Goal: Task Accomplishment & Management: Use online tool/utility

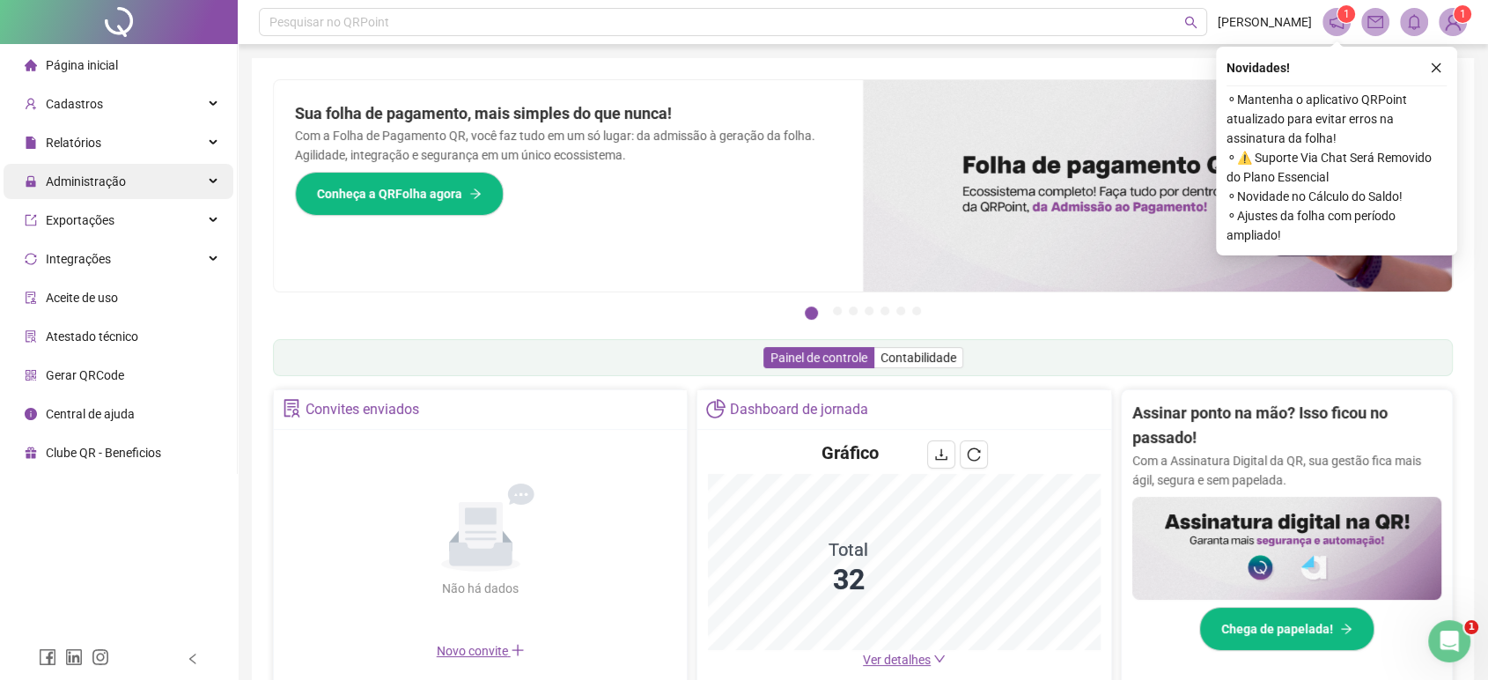
click at [42, 185] on span "Administração" at bounding box center [75, 181] width 101 height 14
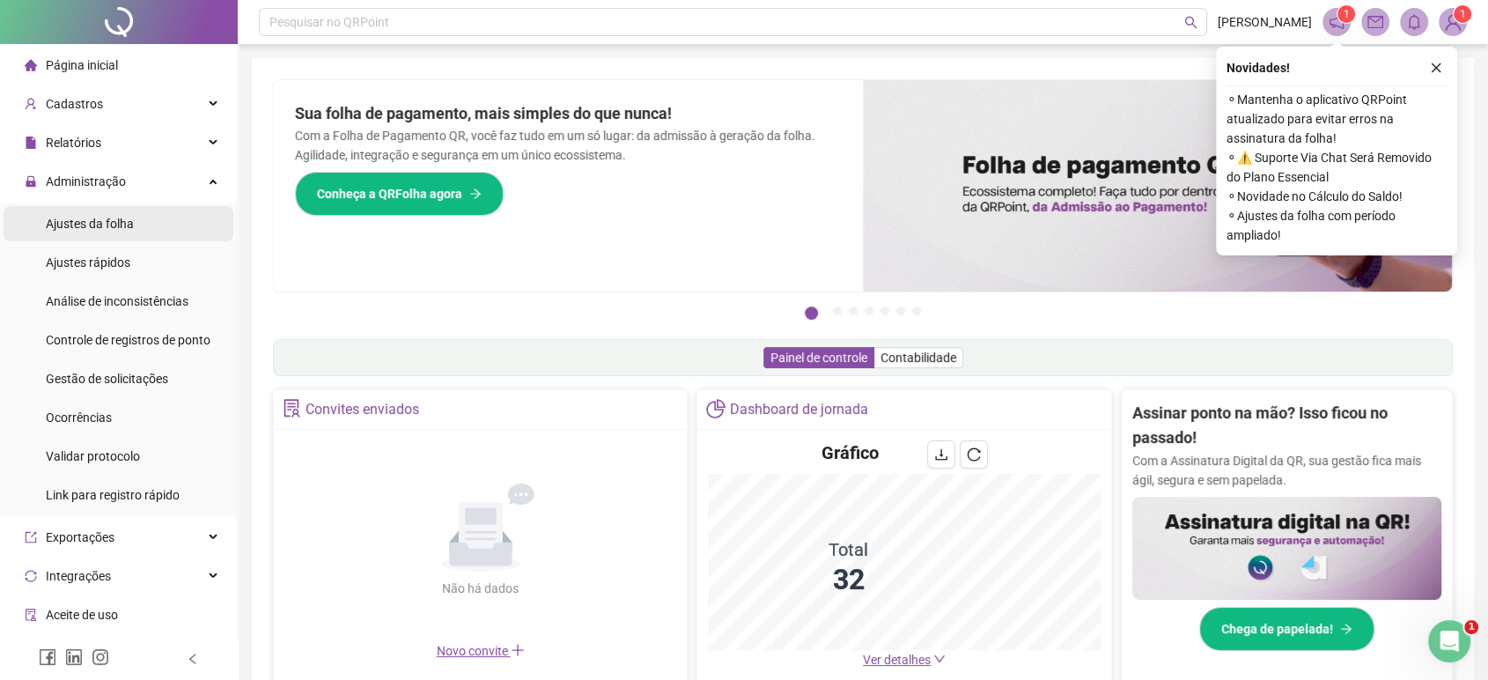
click at [80, 228] on span "Ajustes da folha" at bounding box center [90, 224] width 88 height 14
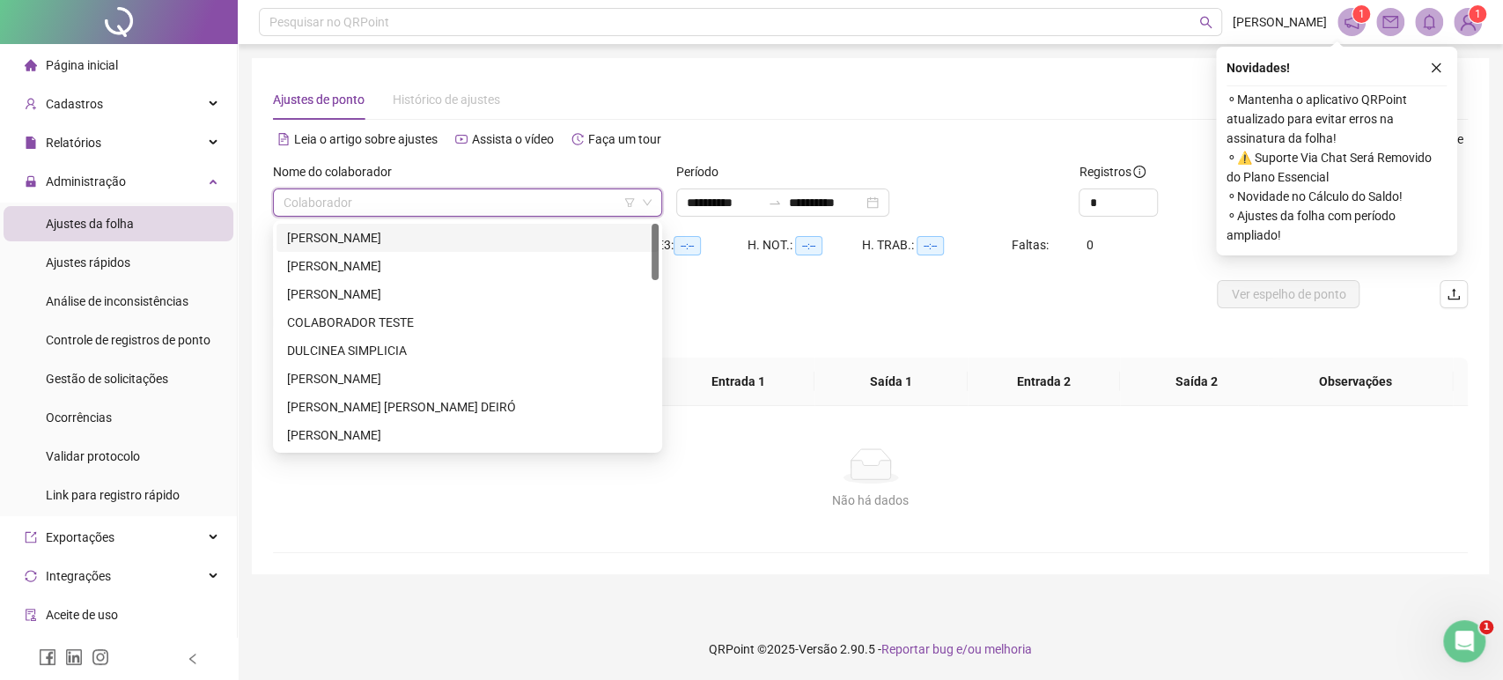
click at [520, 191] on input "search" at bounding box center [460, 202] width 352 height 26
click at [468, 239] on div "[PERSON_NAME]" at bounding box center [467, 237] width 361 height 19
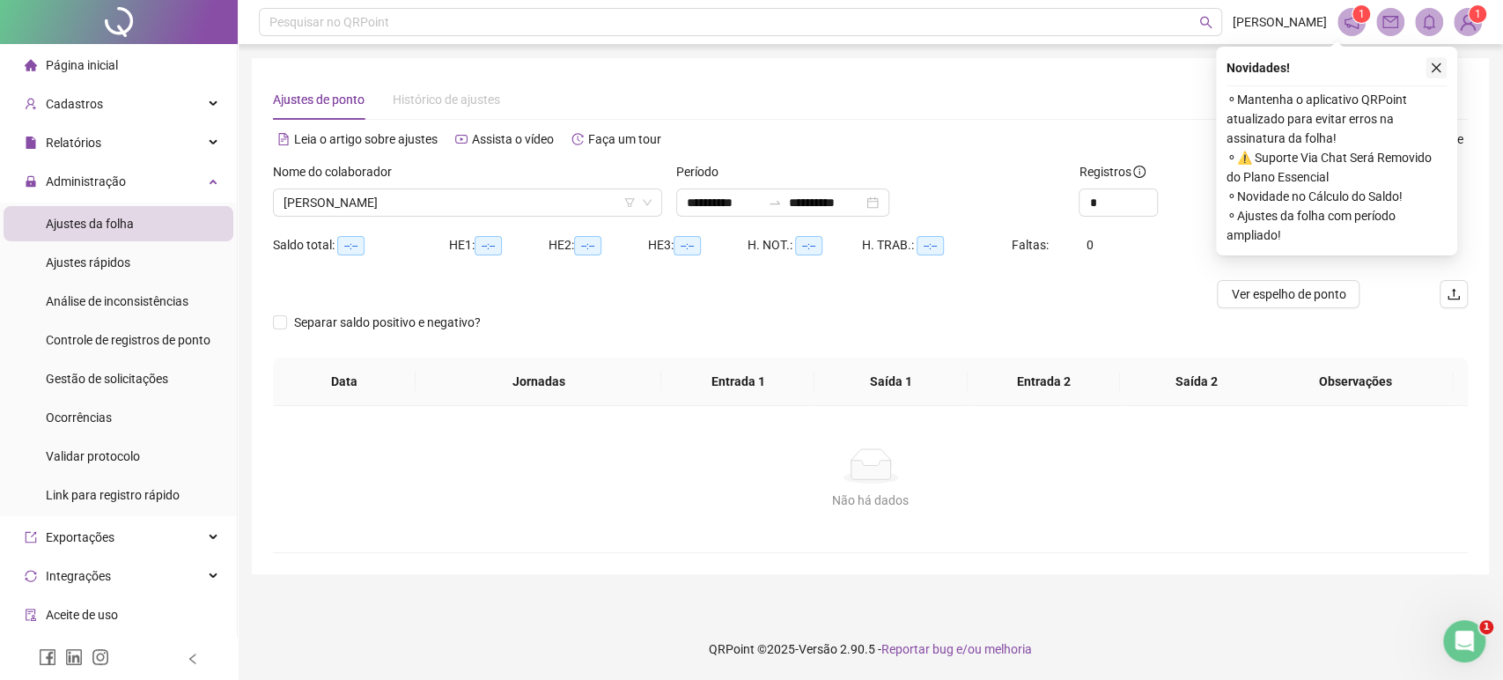
click at [1443, 65] on button "button" at bounding box center [1436, 67] width 21 height 21
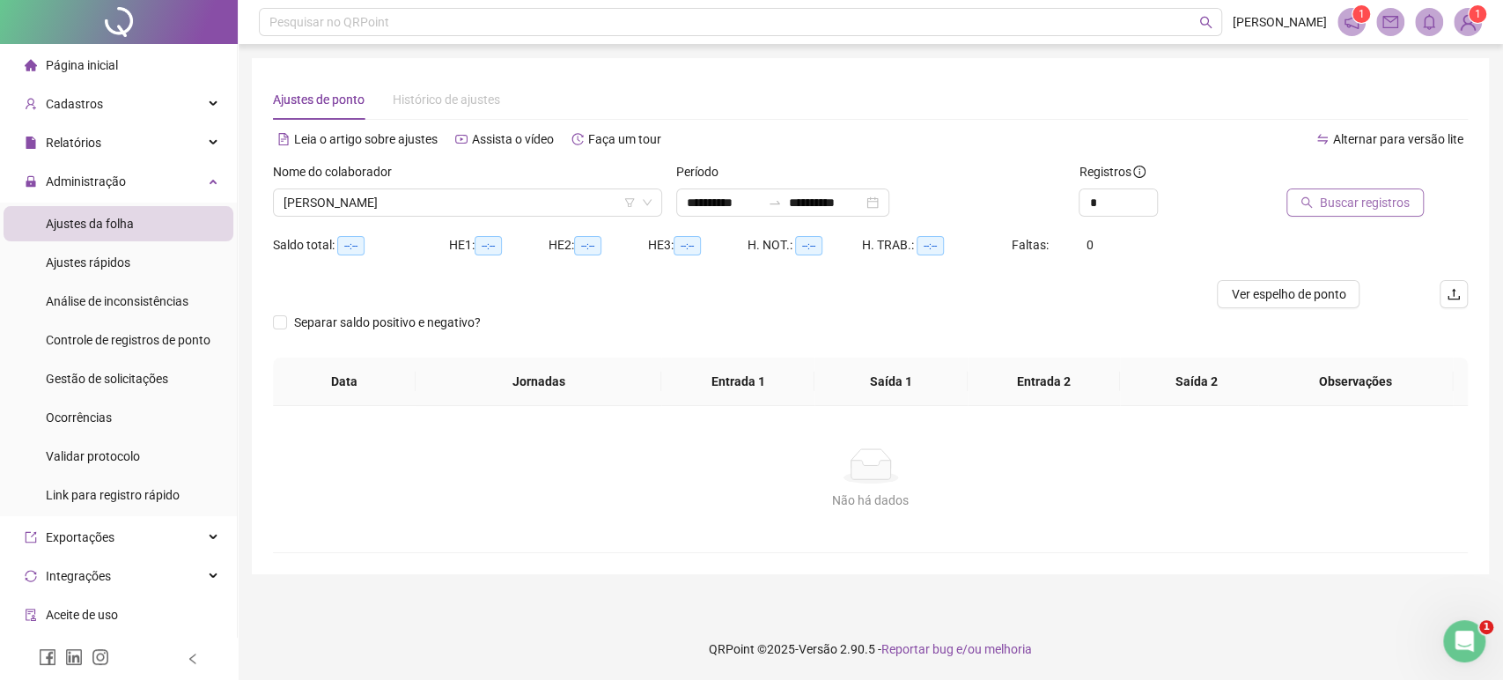
click at [1373, 194] on span "Buscar registros" at bounding box center [1365, 202] width 90 height 19
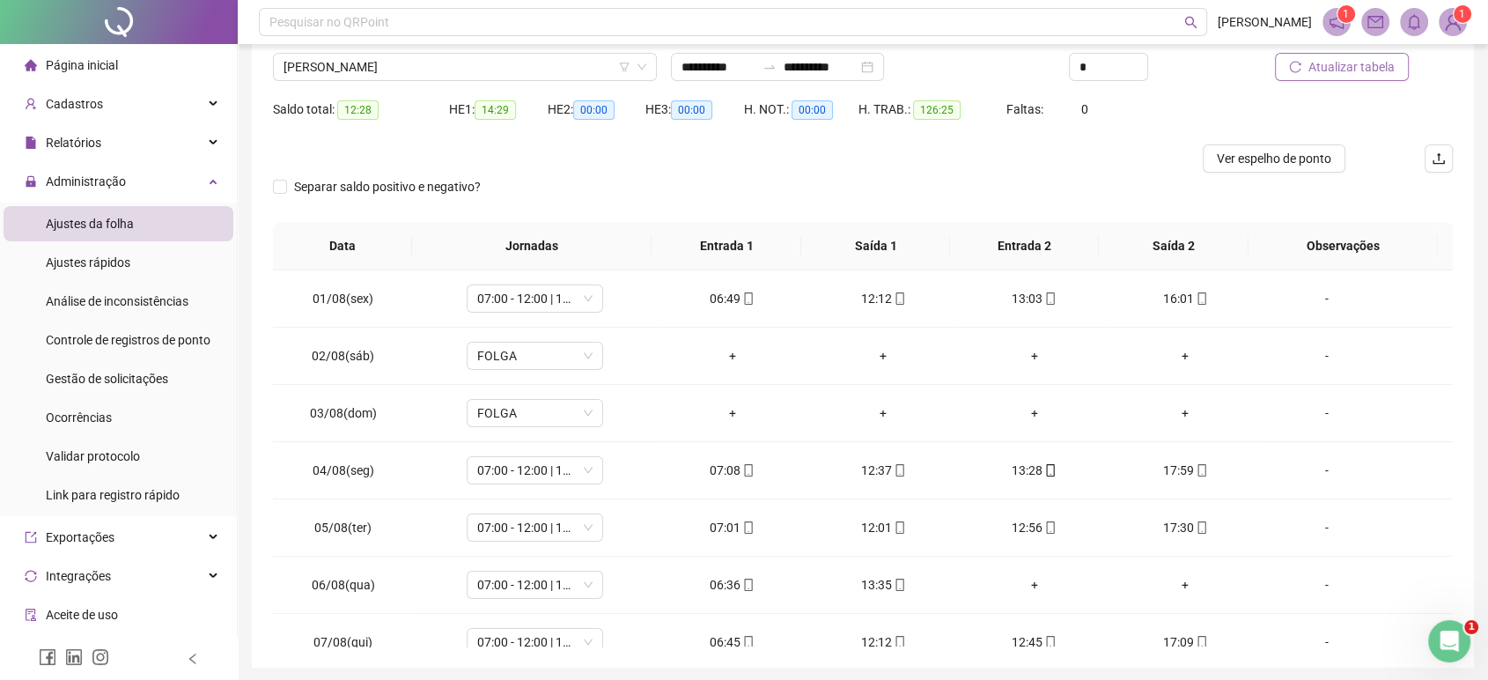
scroll to position [198, 0]
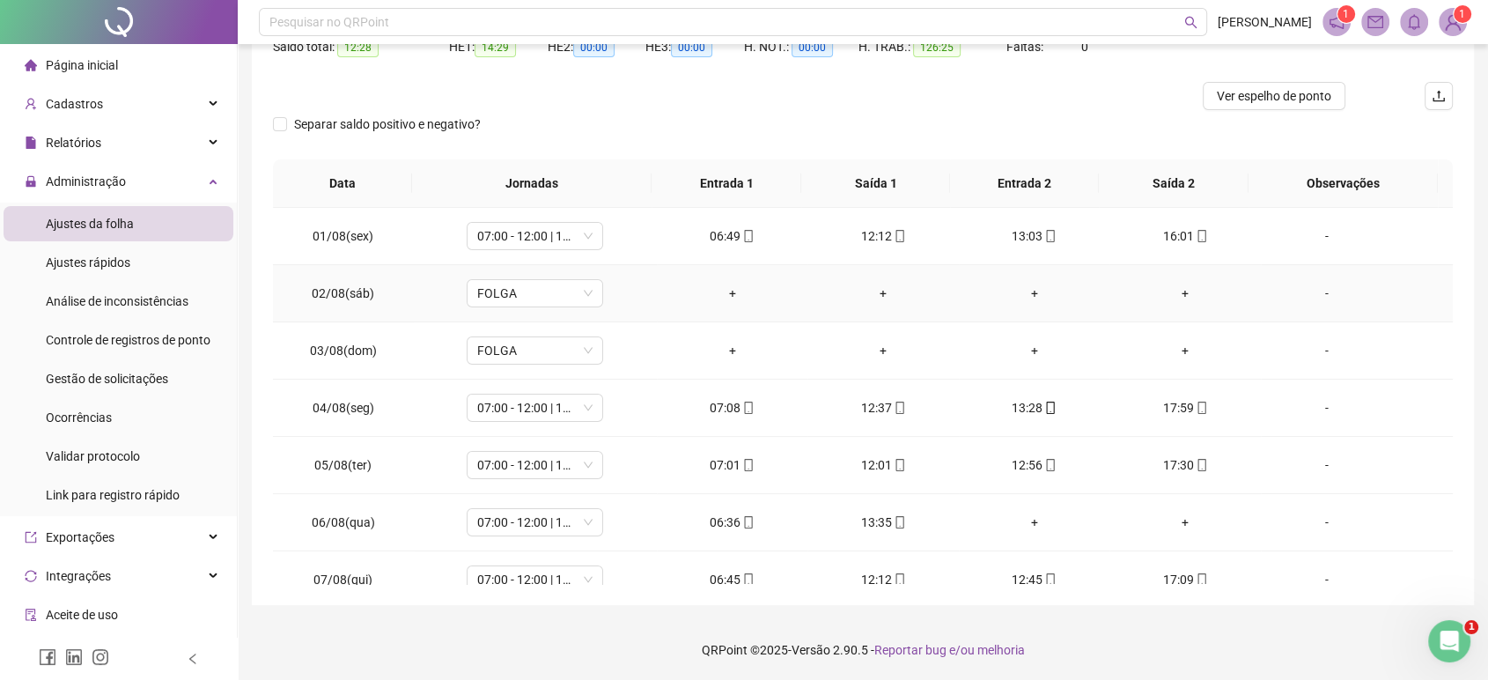
click at [1435, 291] on td "-" at bounding box center [1357, 293] width 192 height 57
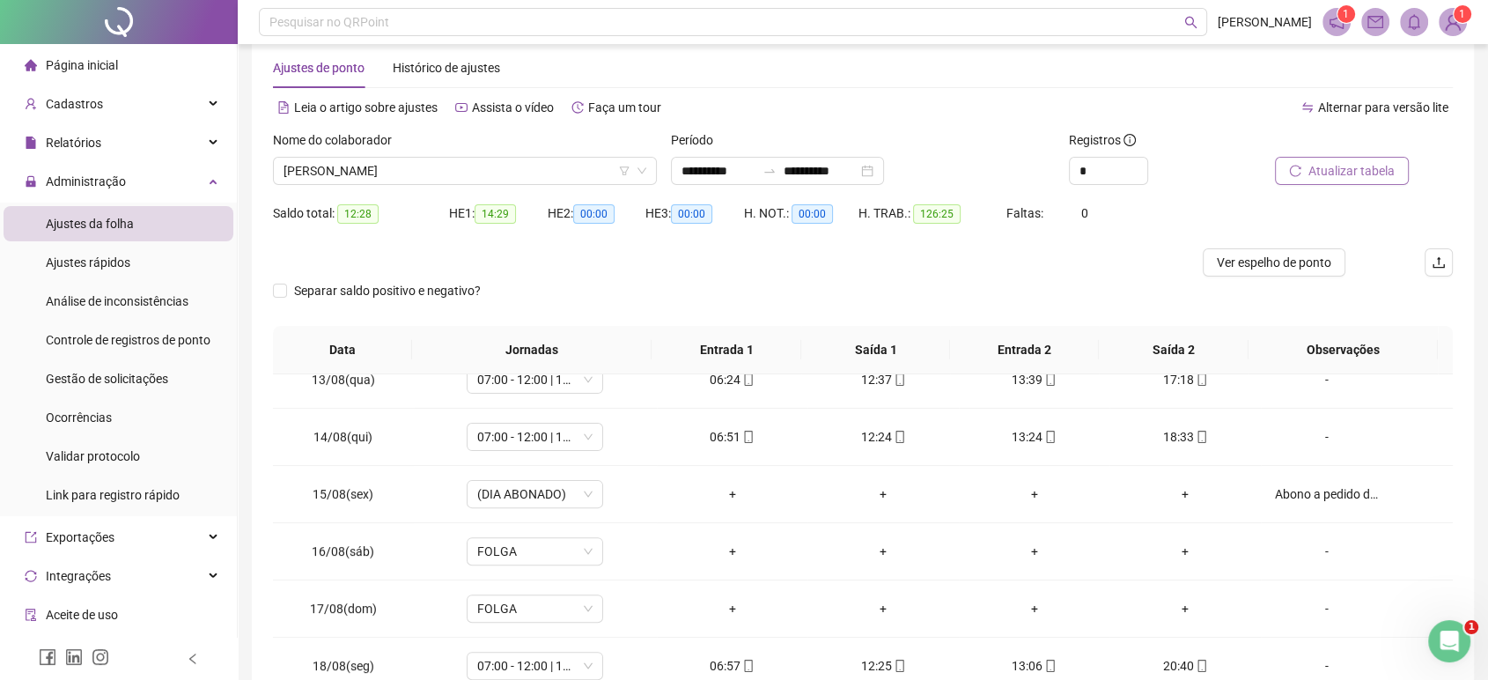
scroll to position [30, 0]
click at [807, 166] on input "**********" at bounding box center [821, 172] width 74 height 19
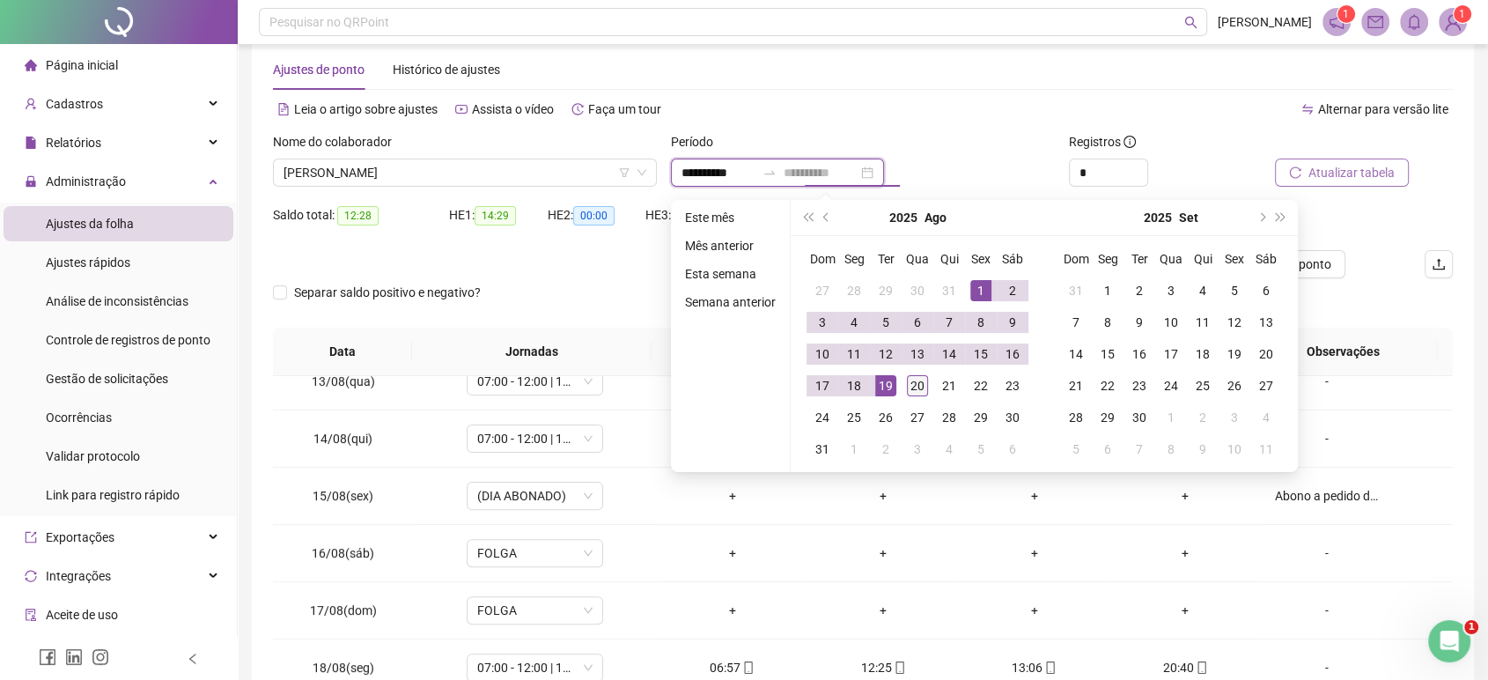
type input "**********"
click at [918, 380] on div "20" at bounding box center [917, 385] width 21 height 21
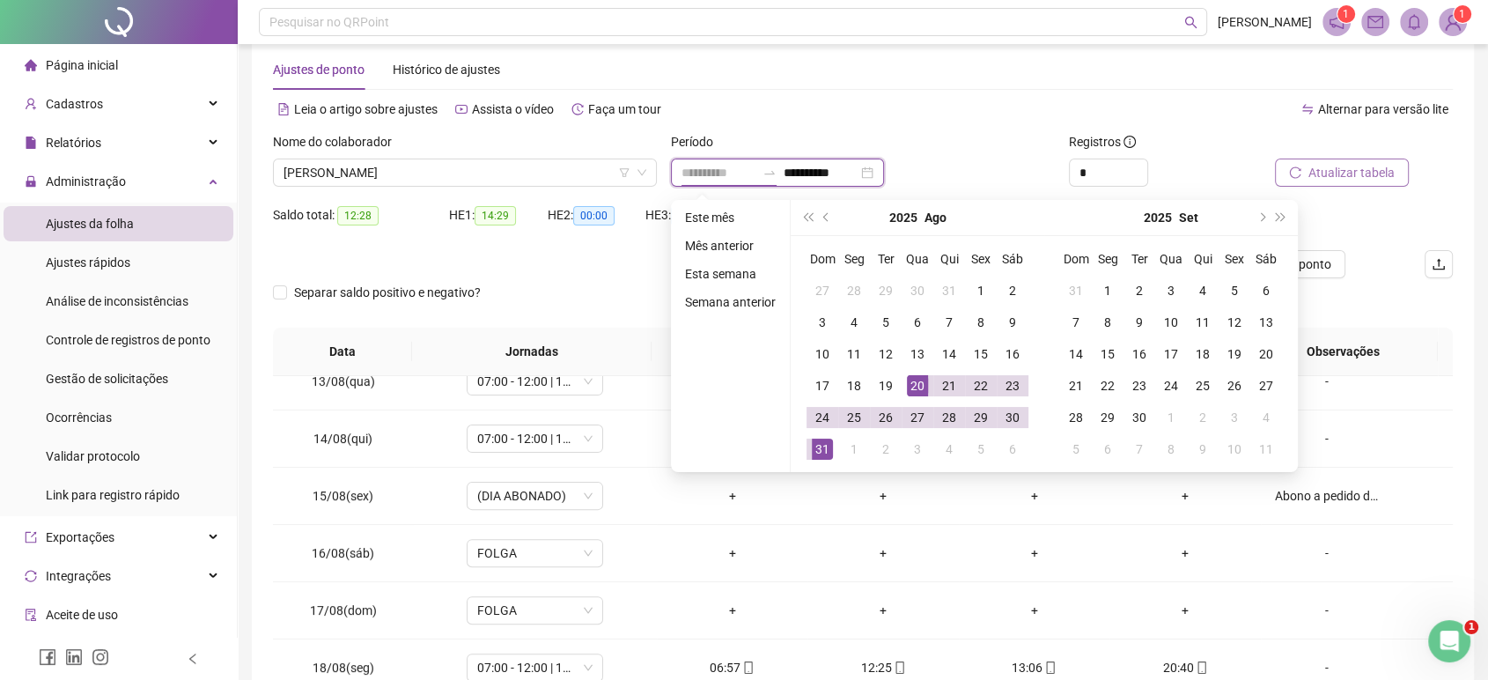
type input "**********"
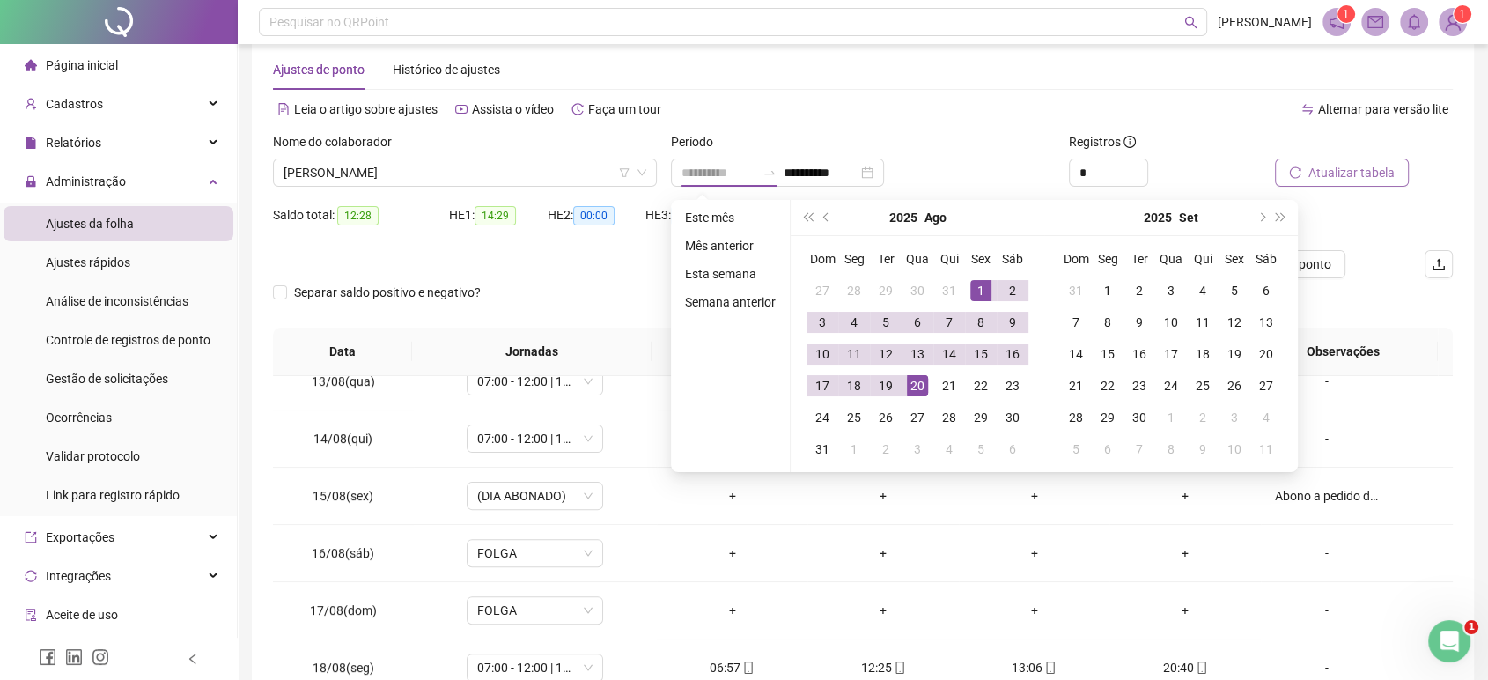
click at [992, 285] on td "1" at bounding box center [981, 291] width 32 height 32
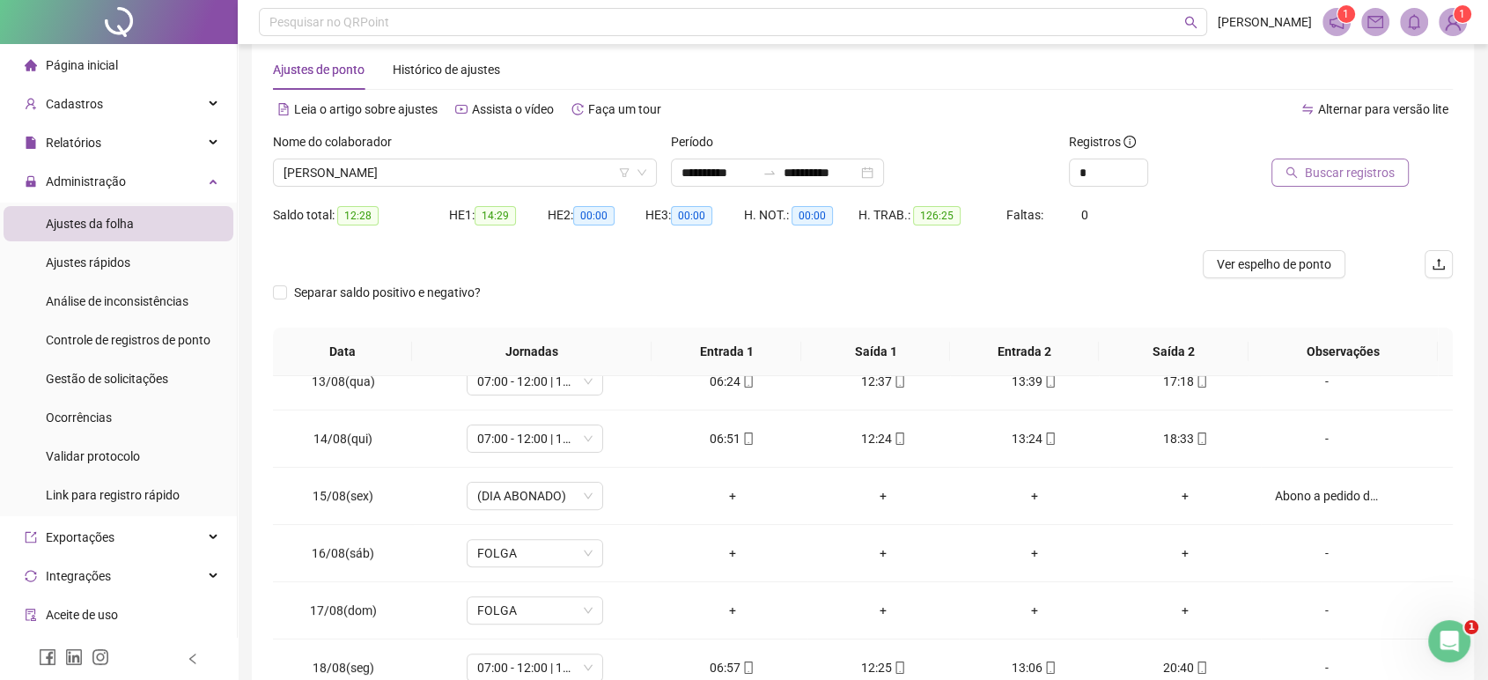
click at [1307, 174] on button "Buscar registros" at bounding box center [1340, 172] width 137 height 28
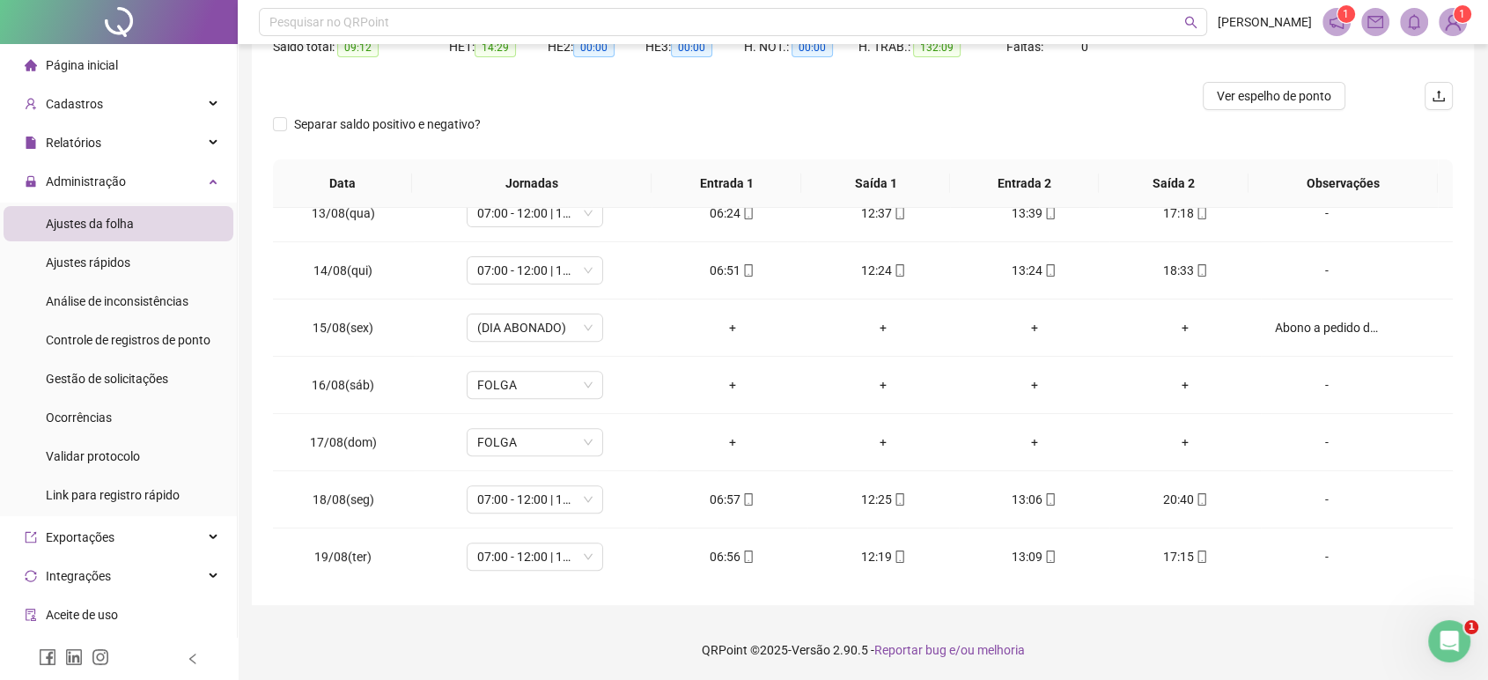
scroll to position [767, 0]
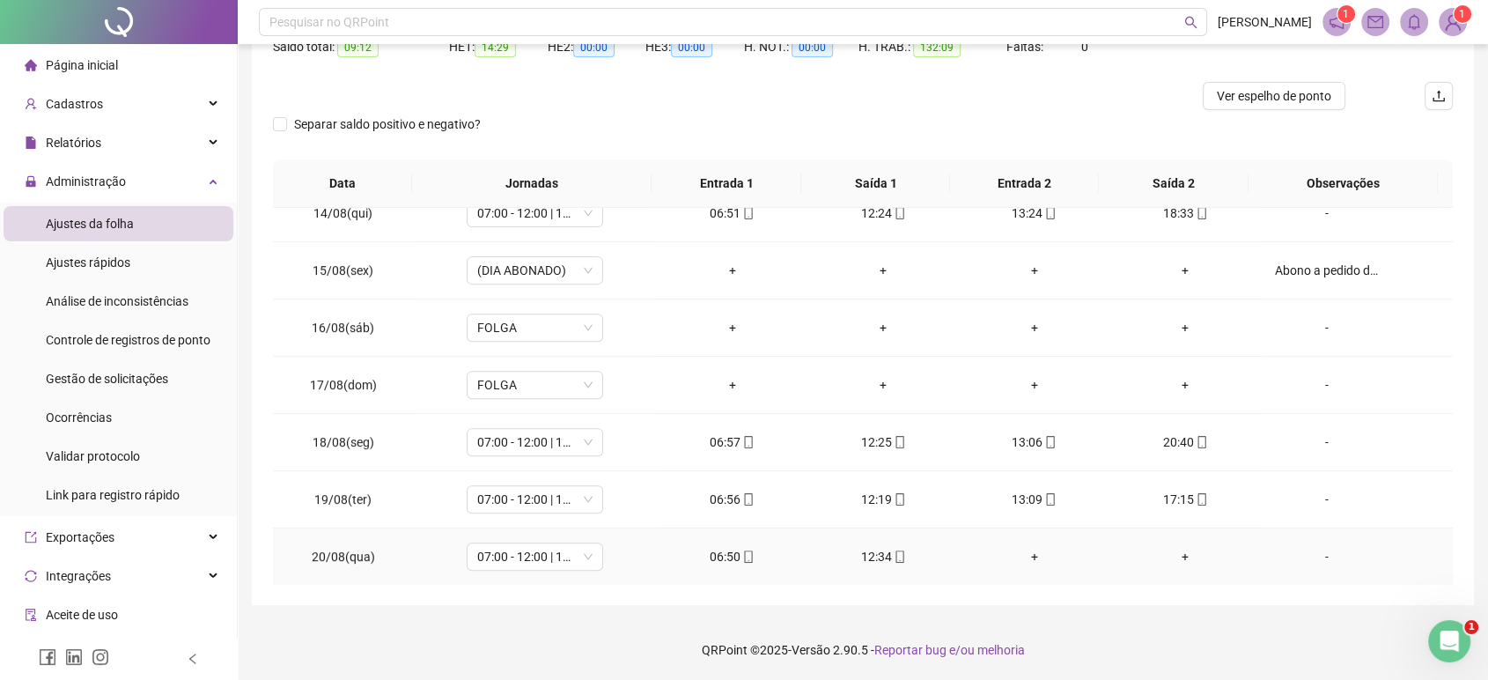
click at [900, 552] on div "12:34" at bounding box center [883, 556] width 122 height 19
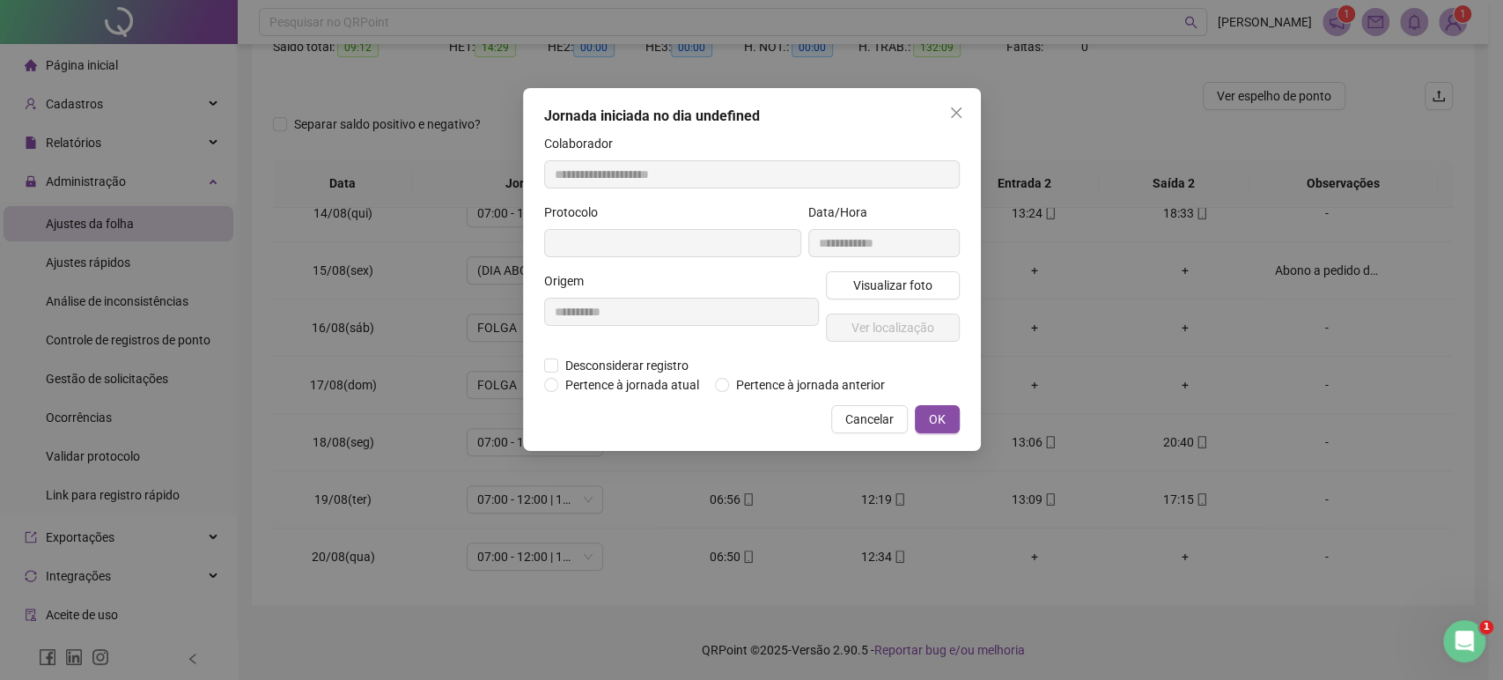
type input "**********"
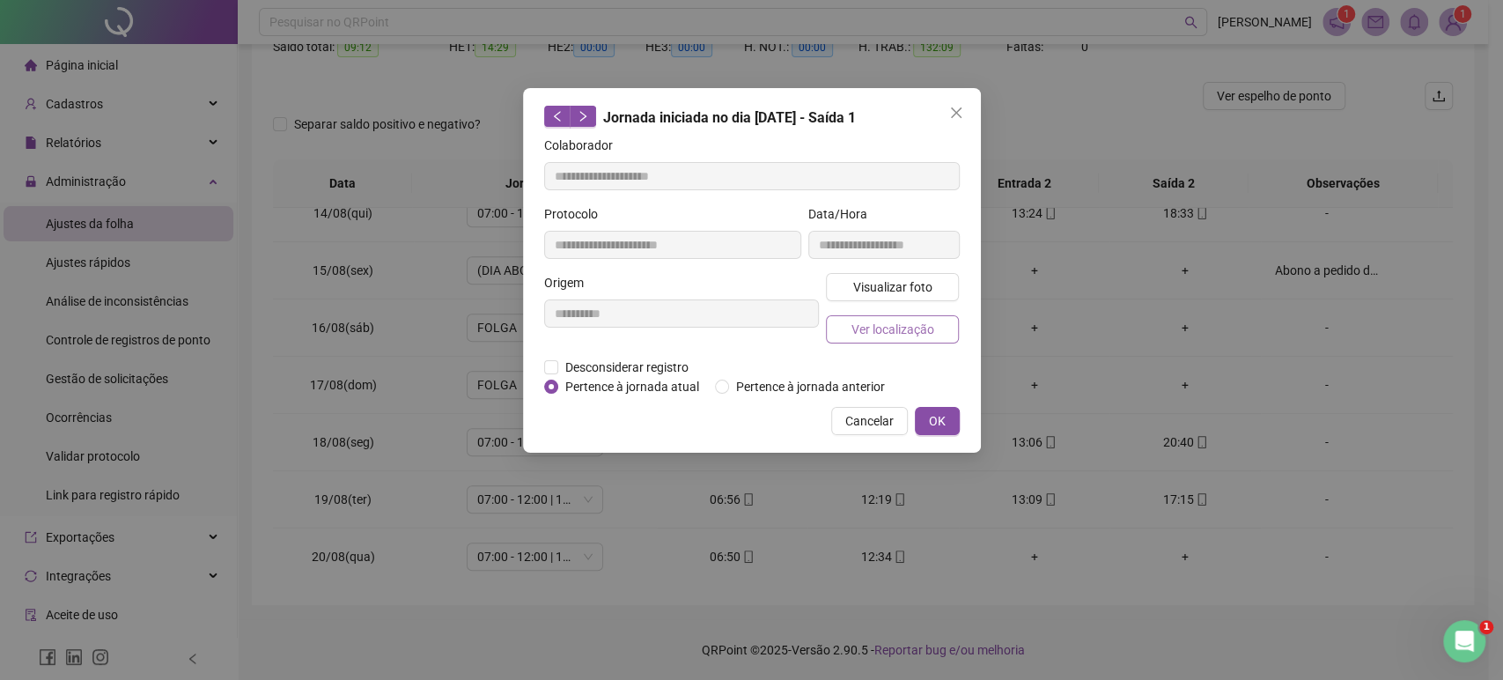
click at [886, 326] on span "Ver localização" at bounding box center [892, 329] width 83 height 19
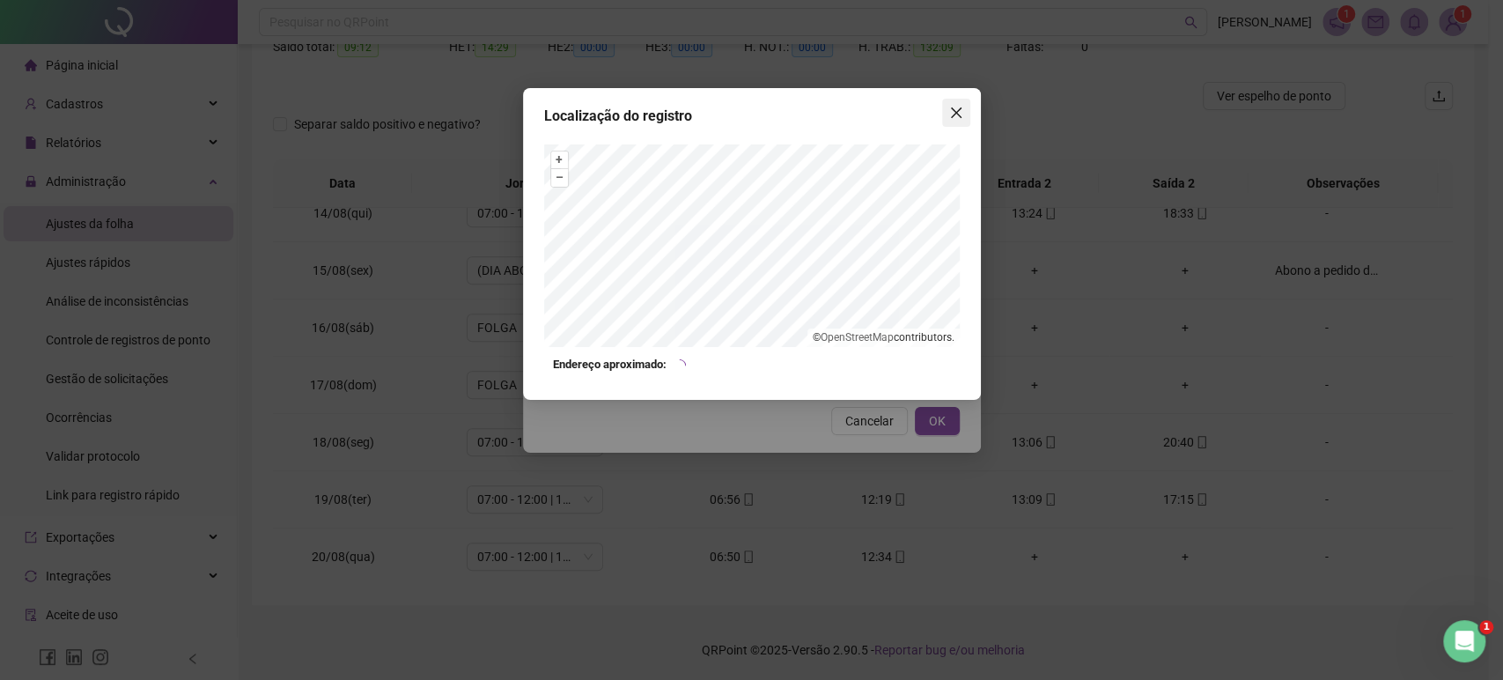
click at [959, 100] on button "Close" at bounding box center [956, 113] width 28 height 28
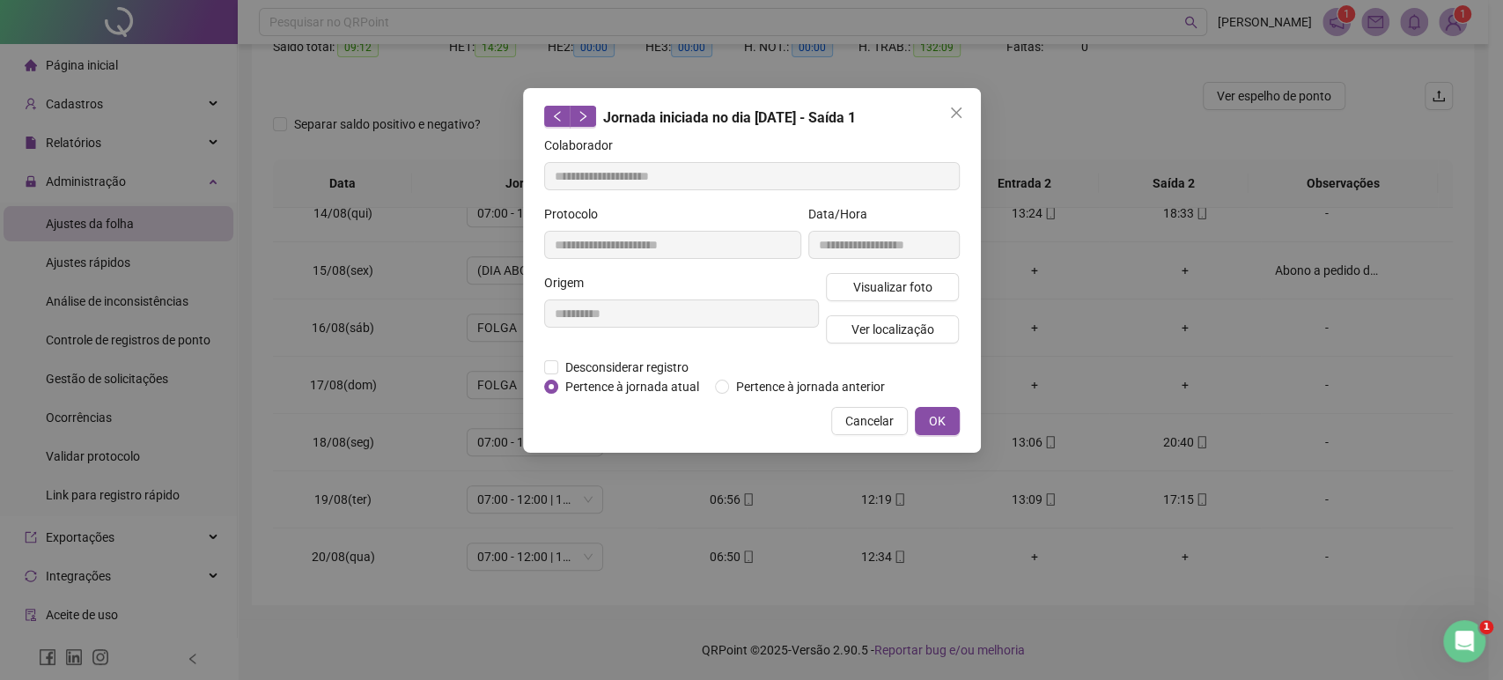
click at [959, 100] on button "Close" at bounding box center [956, 113] width 28 height 28
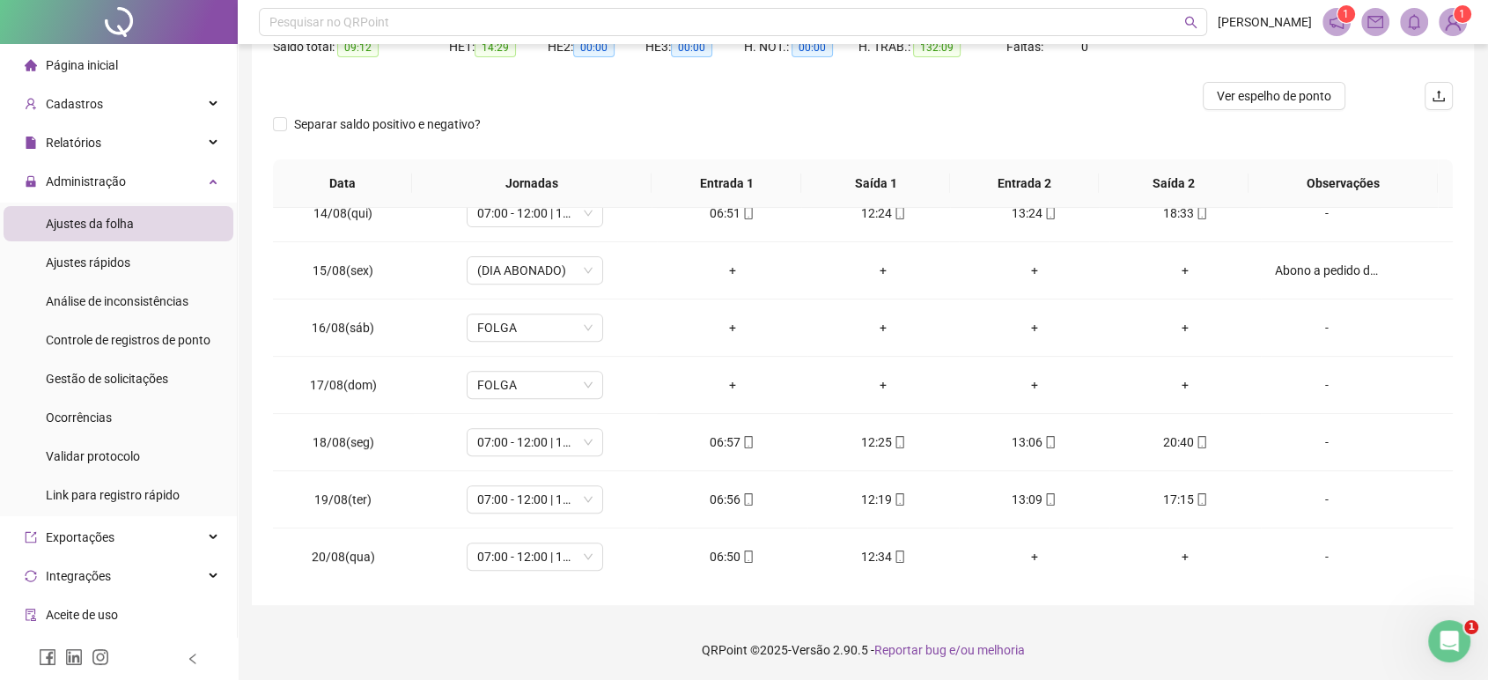
click at [959, 100] on div at bounding box center [715, 96] width 885 height 28
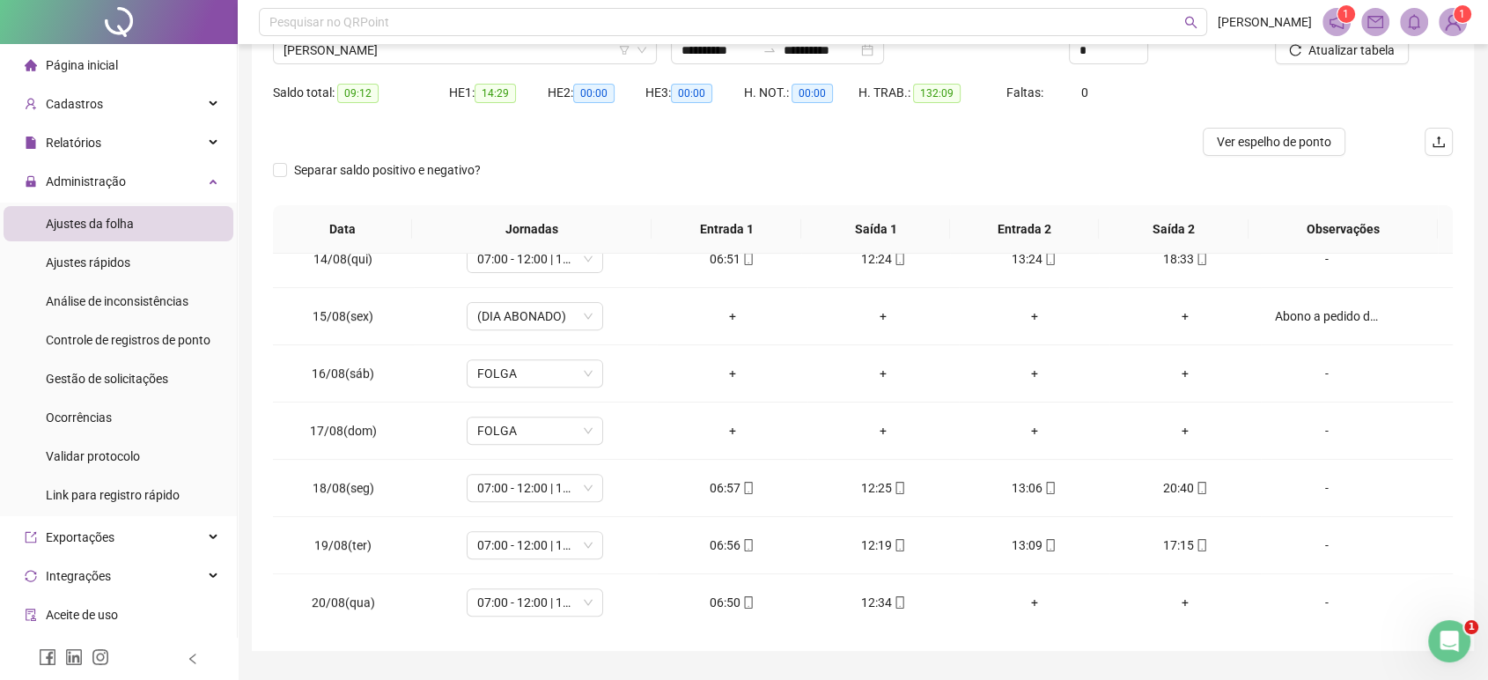
scroll to position [120, 0]
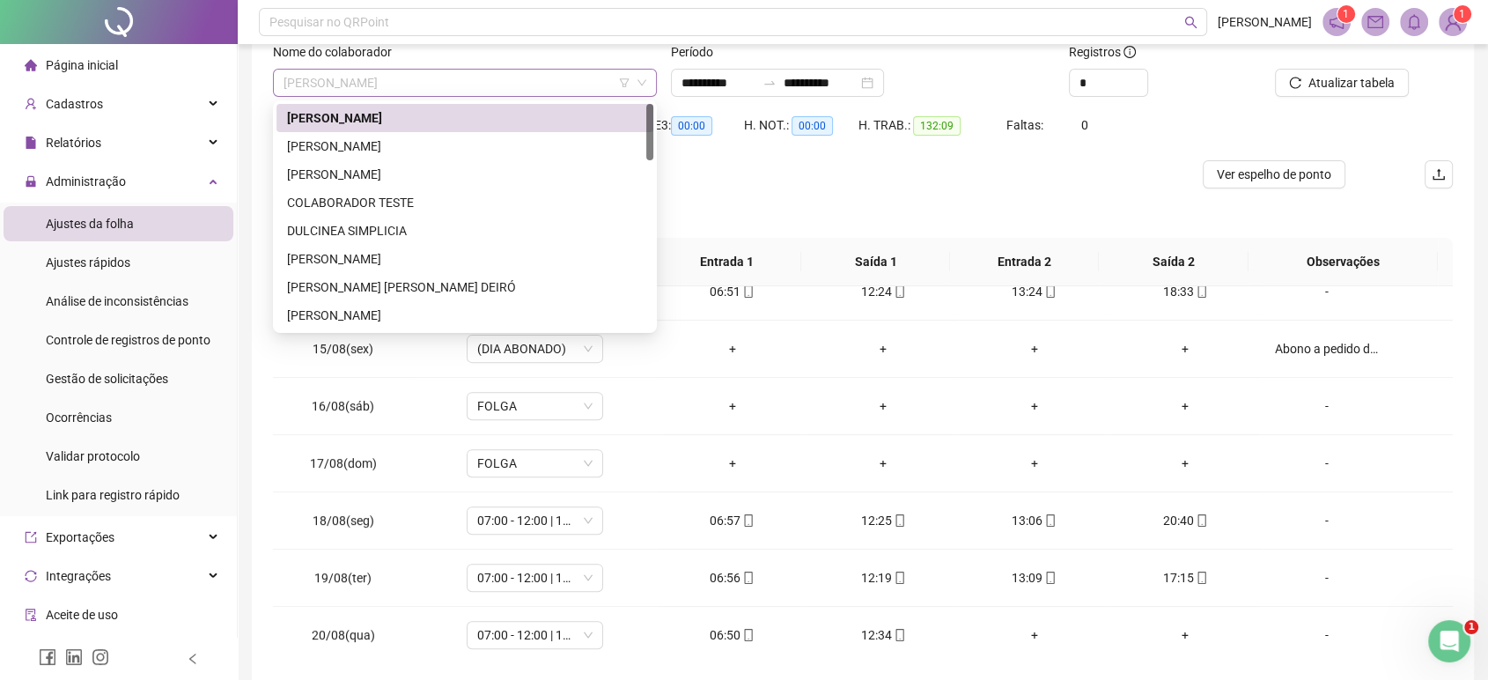
click at [529, 80] on span "[PERSON_NAME]" at bounding box center [465, 83] width 363 height 26
click at [439, 141] on div "[PERSON_NAME]" at bounding box center [465, 145] width 356 height 19
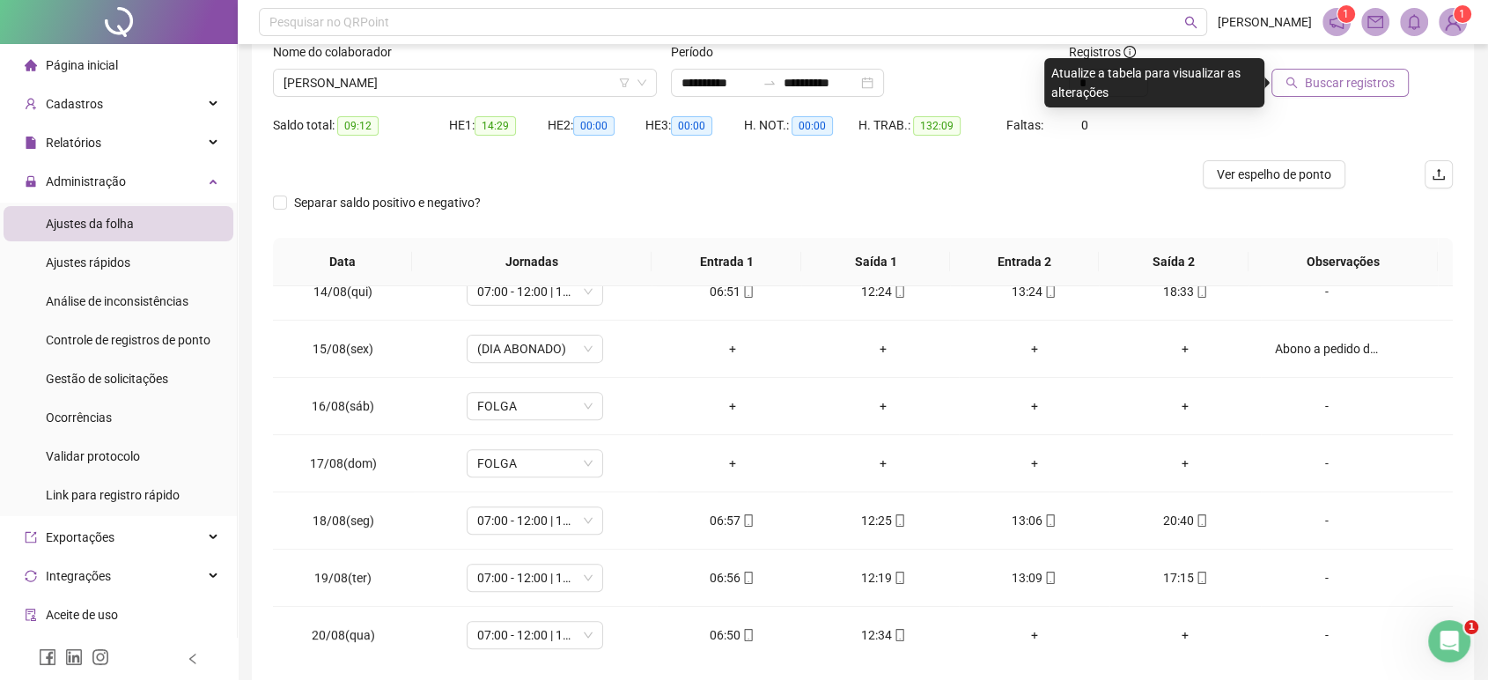
click at [1358, 73] on span "Buscar registros" at bounding box center [1350, 82] width 90 height 19
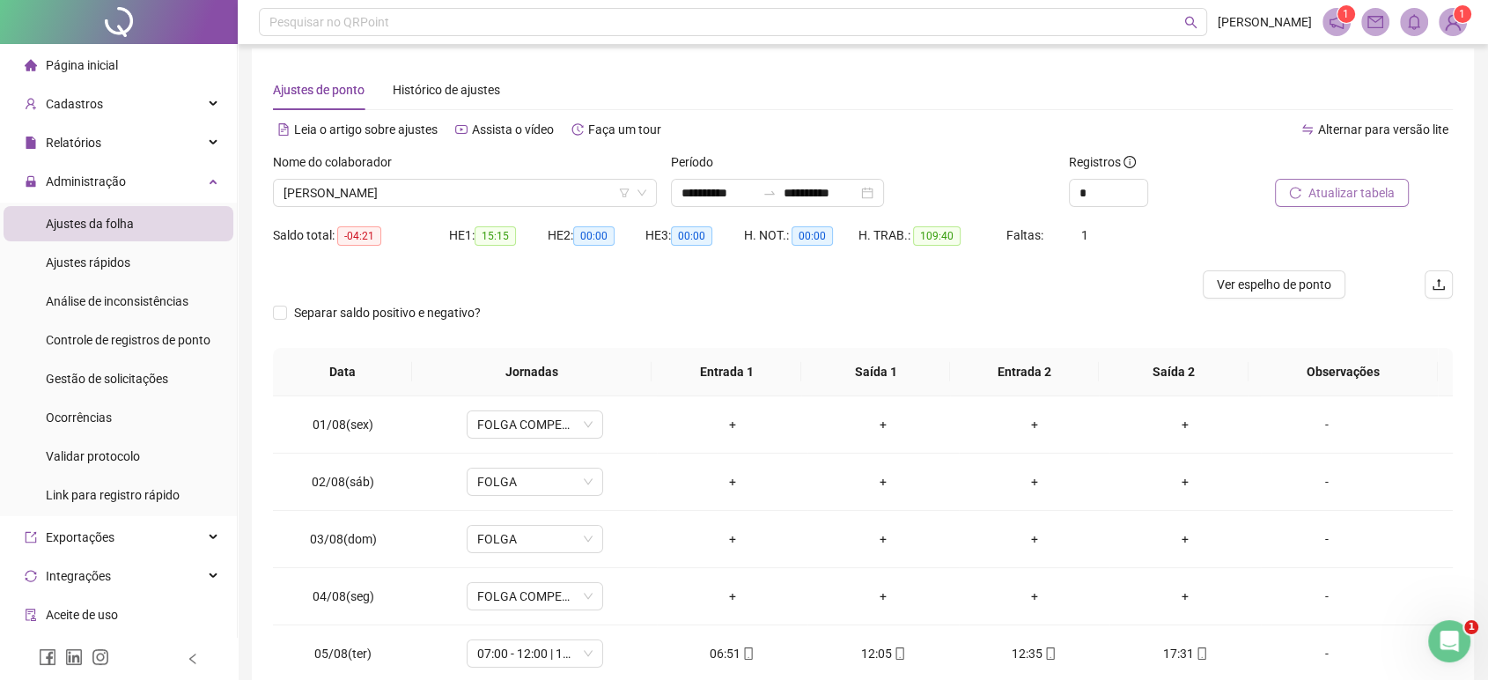
scroll to position [0, 0]
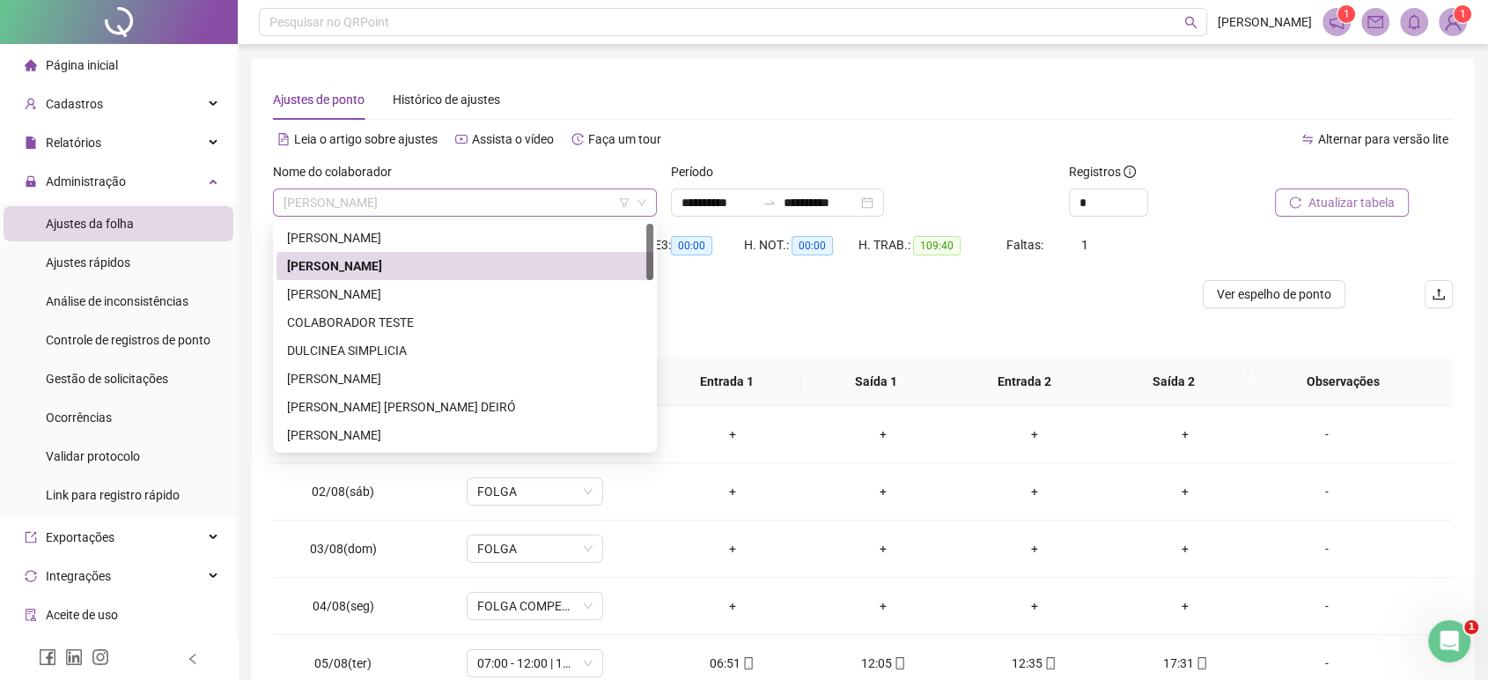
click at [516, 201] on span "[PERSON_NAME]" at bounding box center [465, 202] width 363 height 26
click at [356, 367] on div "[PERSON_NAME]" at bounding box center [464, 379] width 377 height 28
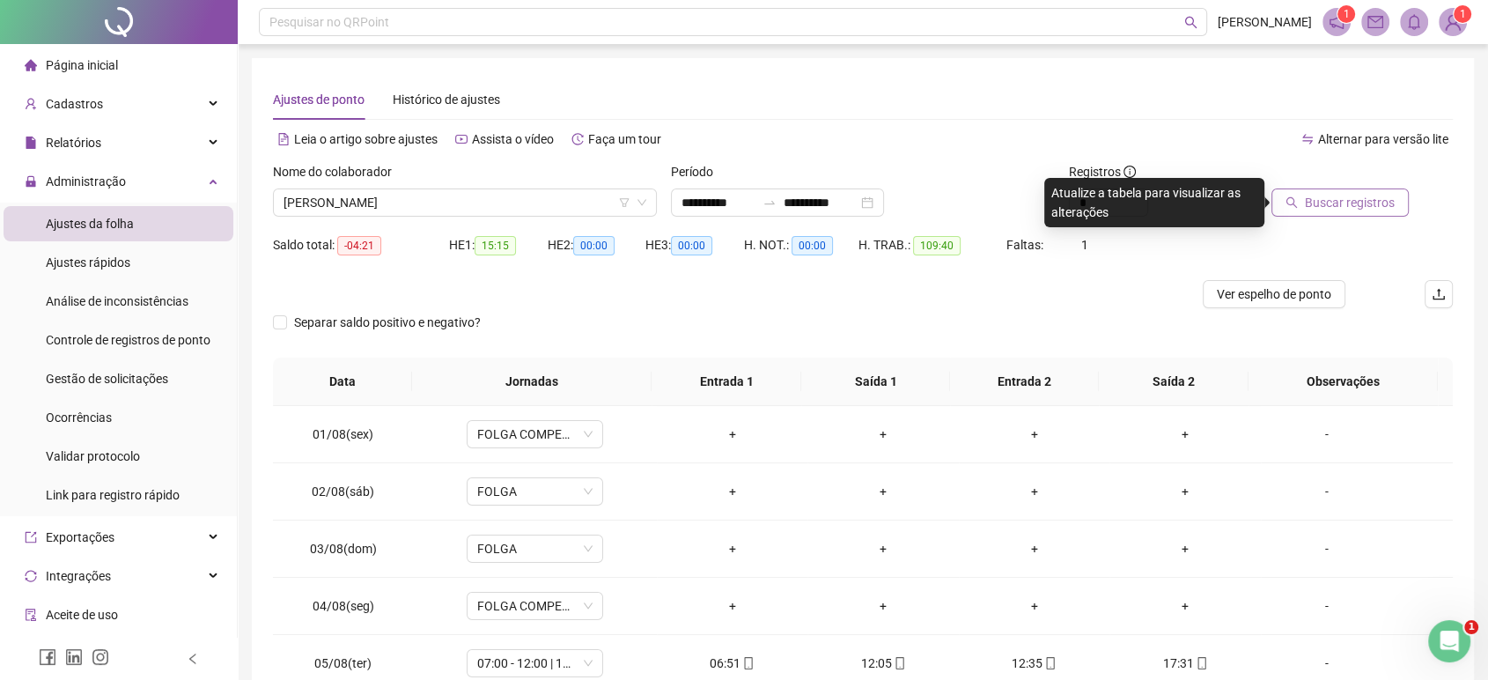
click at [1353, 198] on span "Buscar registros" at bounding box center [1350, 202] width 90 height 19
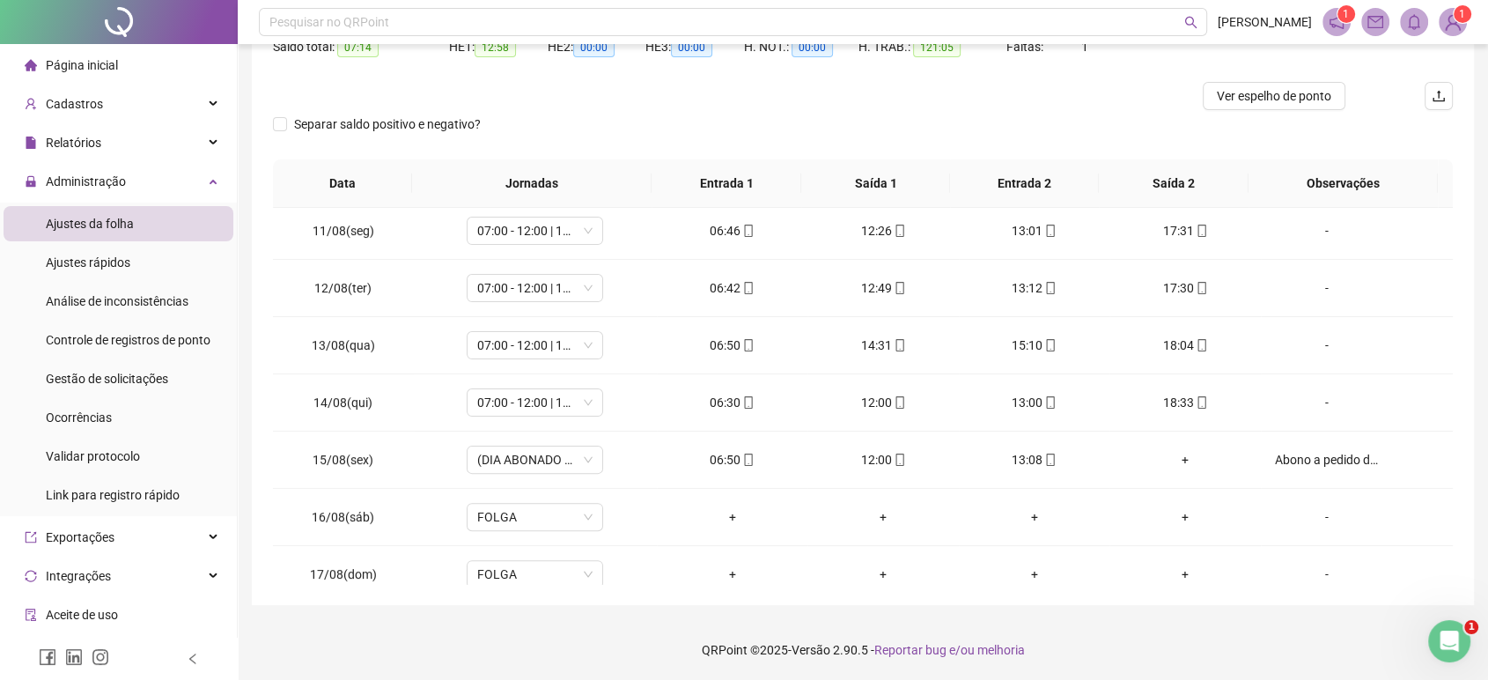
scroll to position [767, 0]
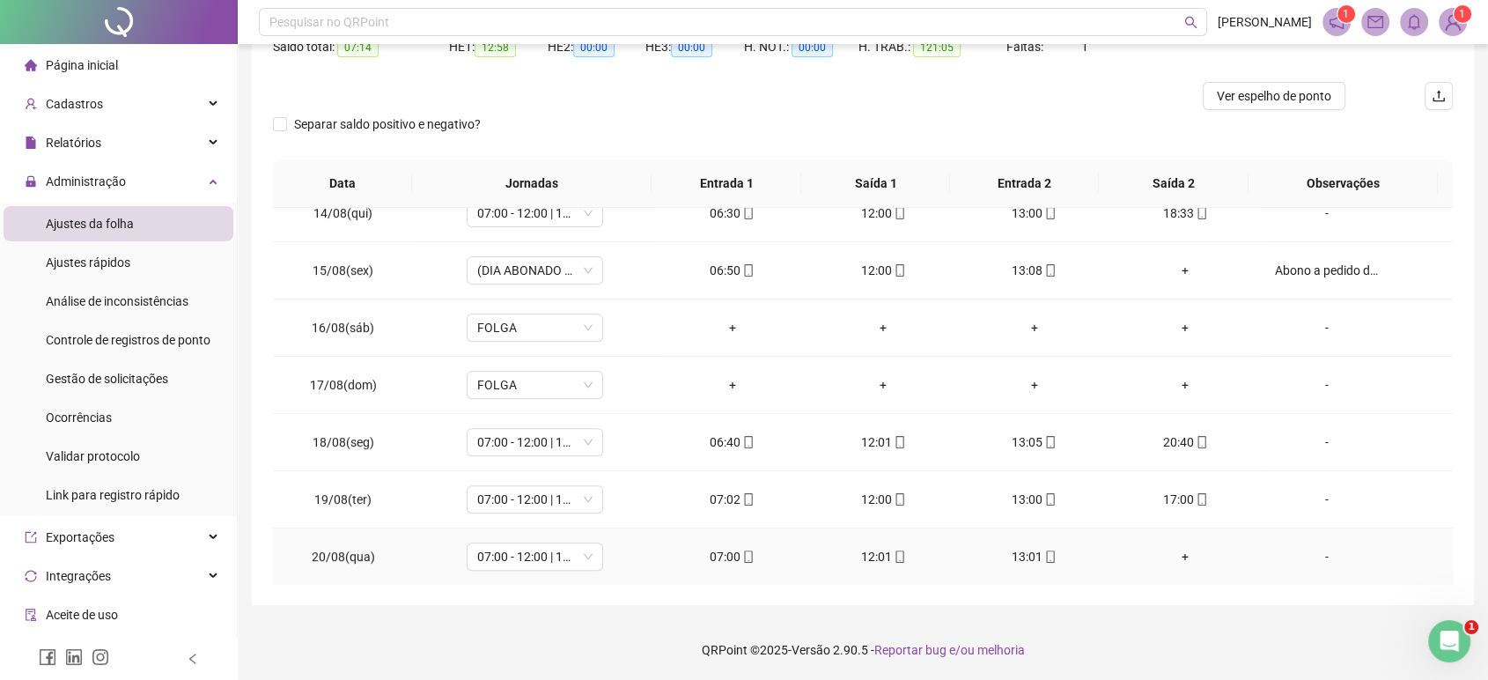
click at [1030, 542] on td "13:01" at bounding box center [1034, 556] width 151 height 57
click at [1043, 555] on span "mobile" at bounding box center [1050, 556] width 14 height 12
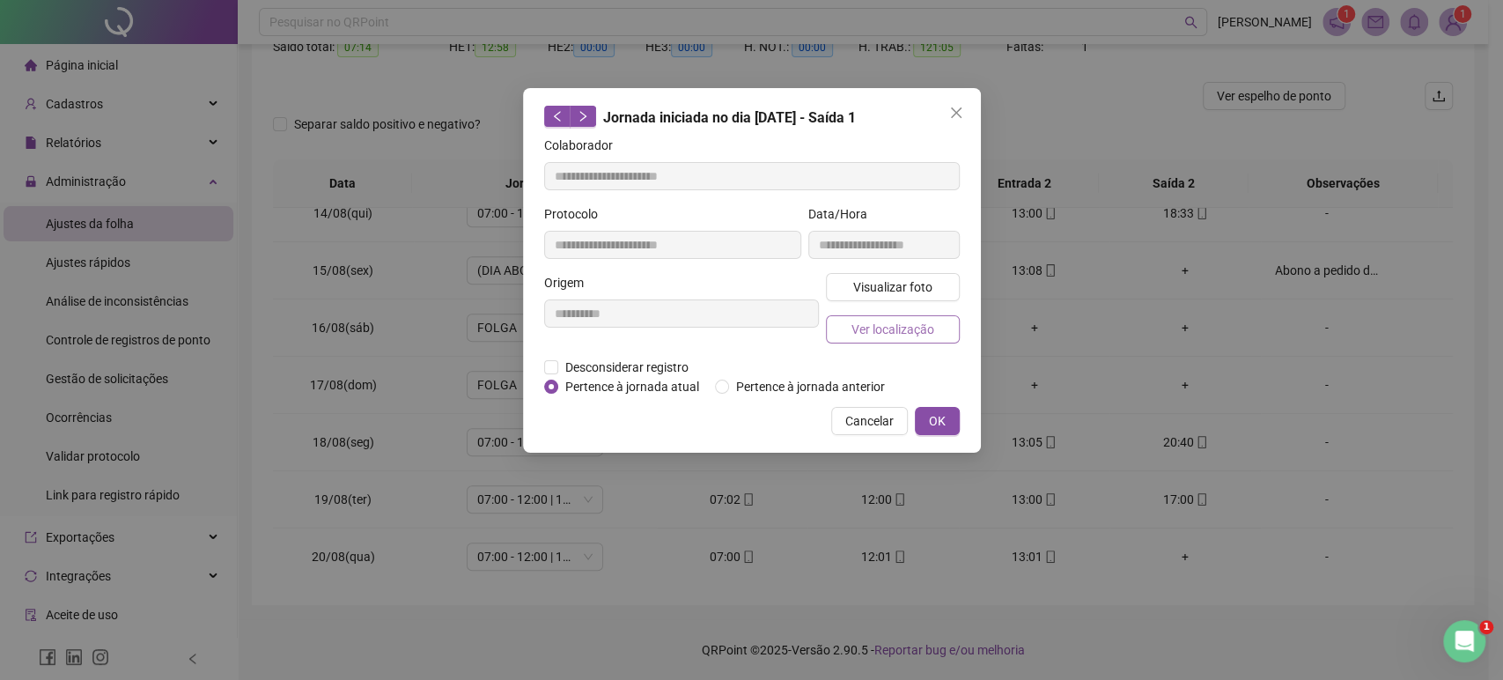
type input "**********"
click at [883, 332] on span "Ver localização" at bounding box center [892, 329] width 83 height 19
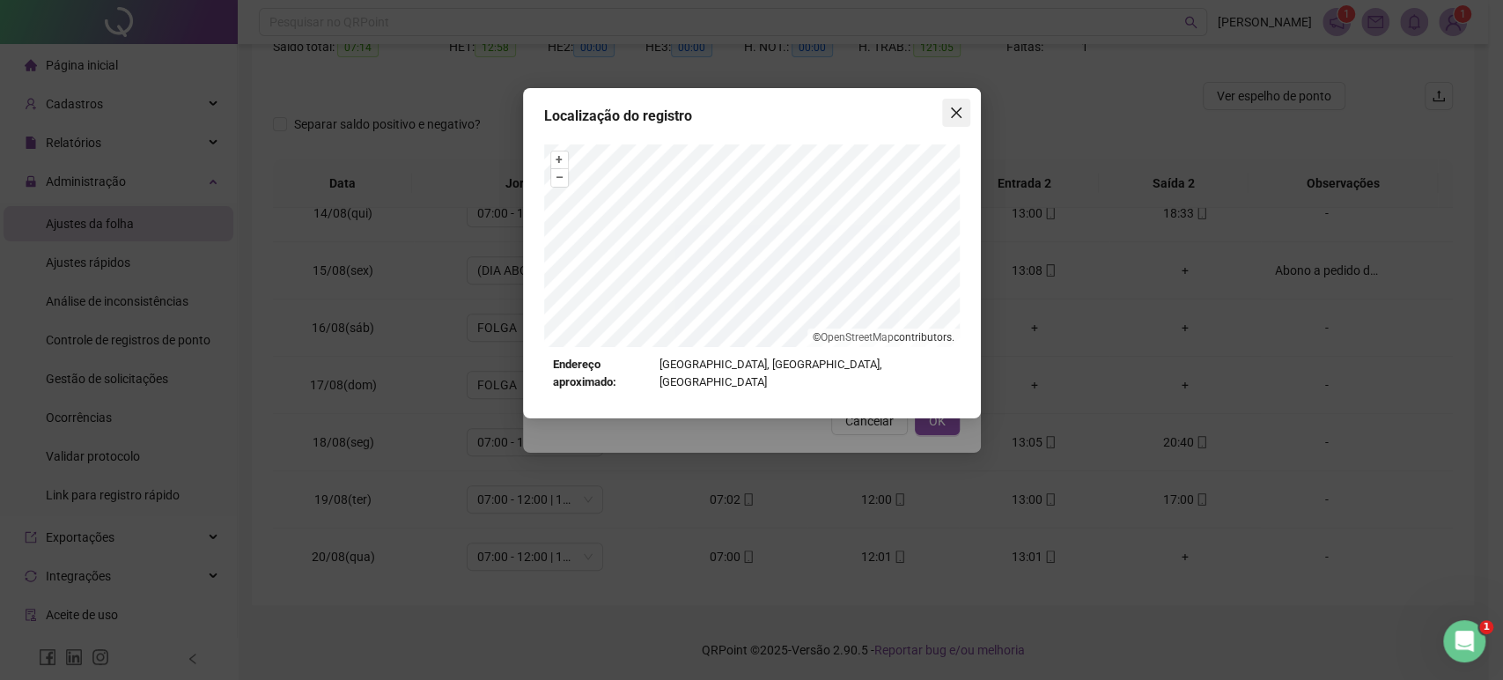
click at [950, 123] on button "Close" at bounding box center [956, 113] width 28 height 28
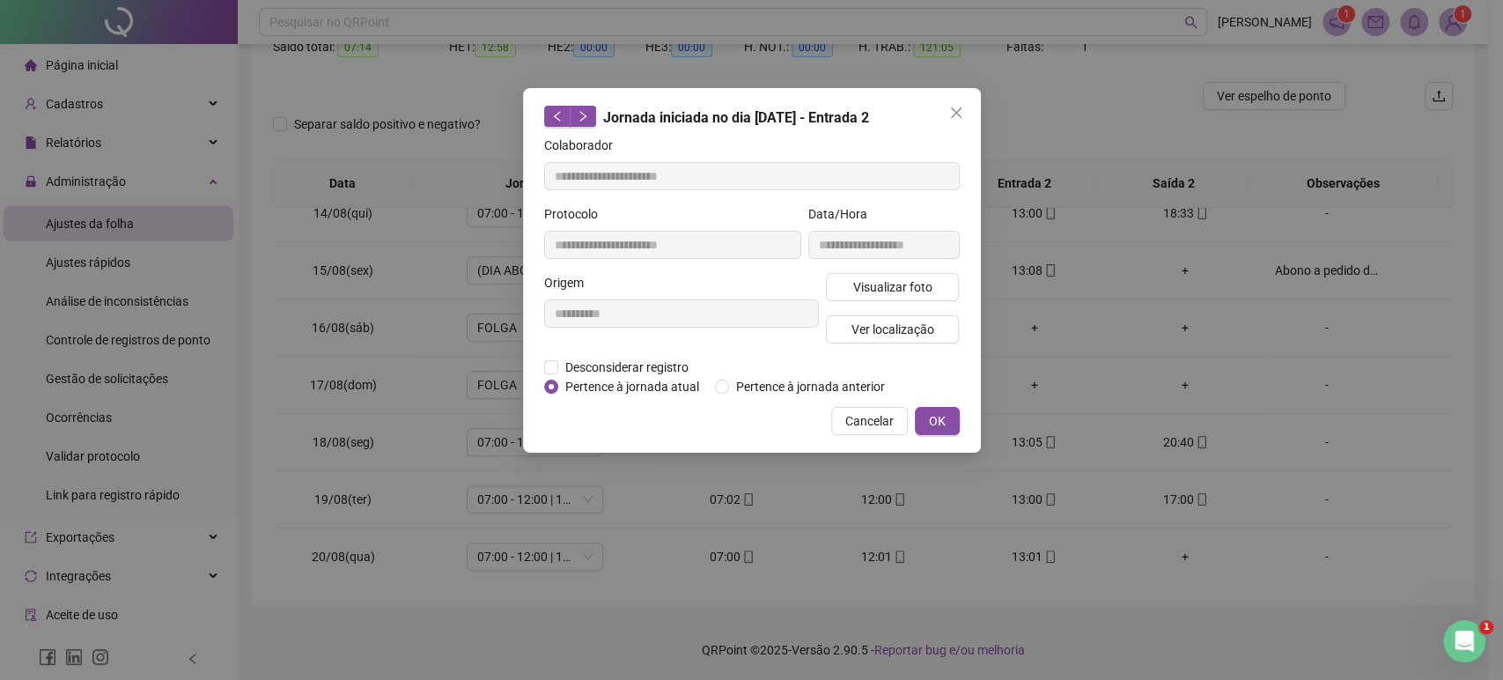
click at [950, 123] on button "Close" at bounding box center [956, 113] width 28 height 28
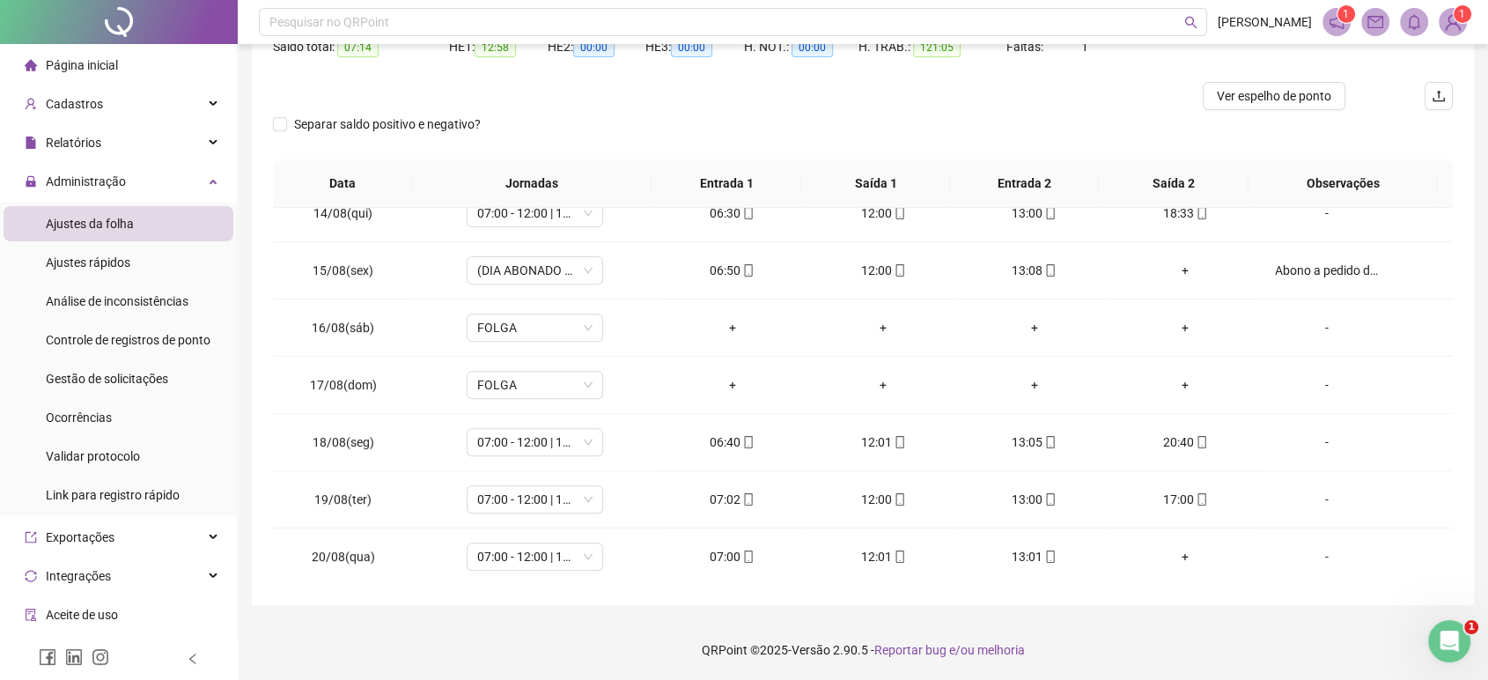
click at [950, 123] on div "Separar saldo positivo e negativo?" at bounding box center [863, 134] width 1180 height 49
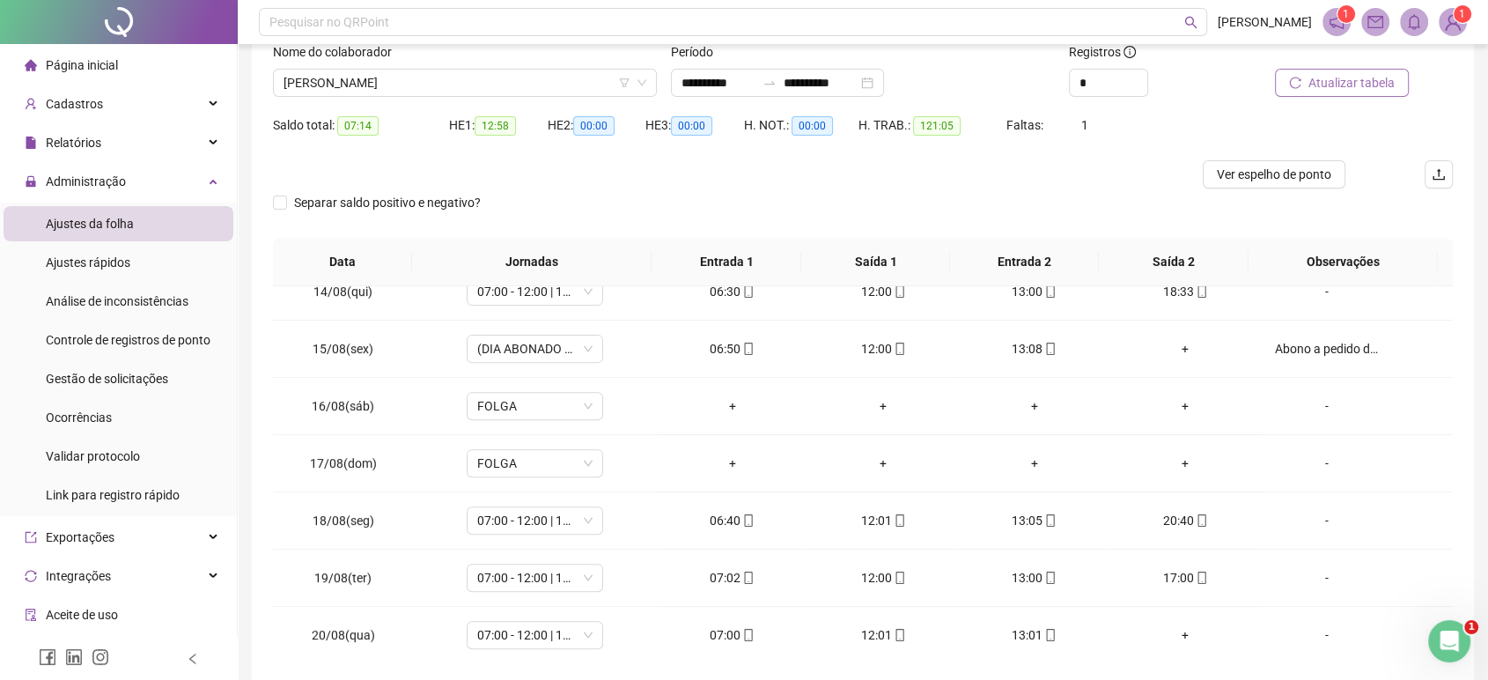
scroll to position [81, 0]
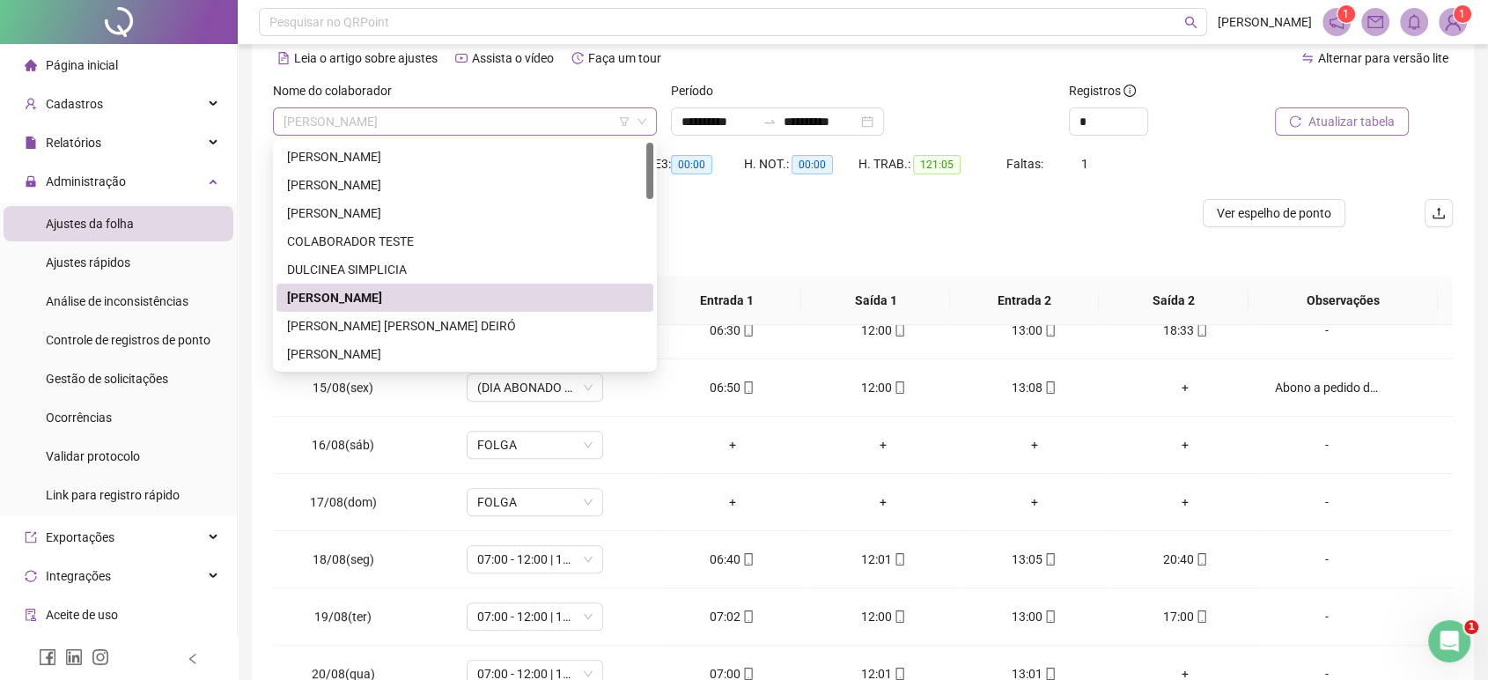
click at [581, 125] on span "[PERSON_NAME]" at bounding box center [465, 121] width 363 height 26
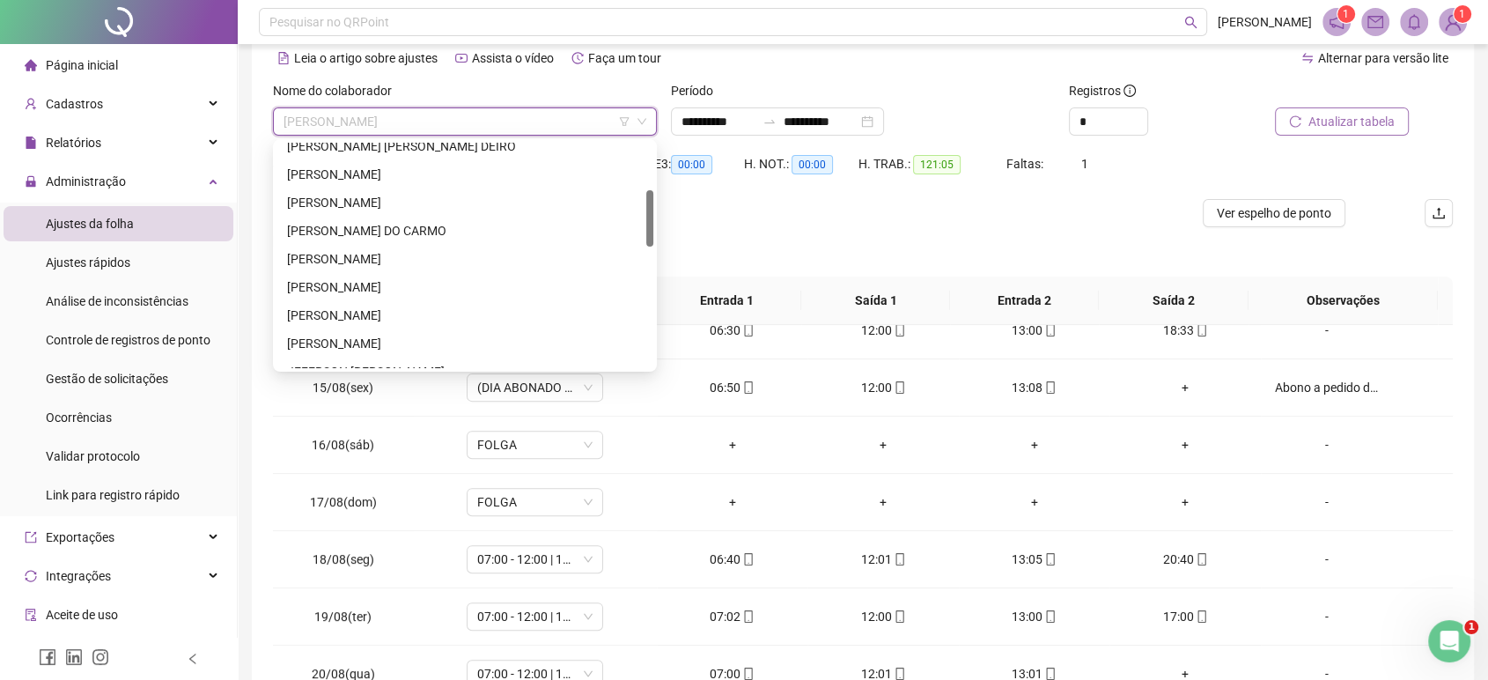
drag, startPoint x: 651, startPoint y: 183, endPoint x: 634, endPoint y: 231, distance: 50.4
click at [634, 231] on div "[PERSON_NAME] [PERSON_NAME] [PERSON_NAME] DO [PERSON_NAME] [PERSON_NAME] DOS SA…" at bounding box center [464, 255] width 377 height 225
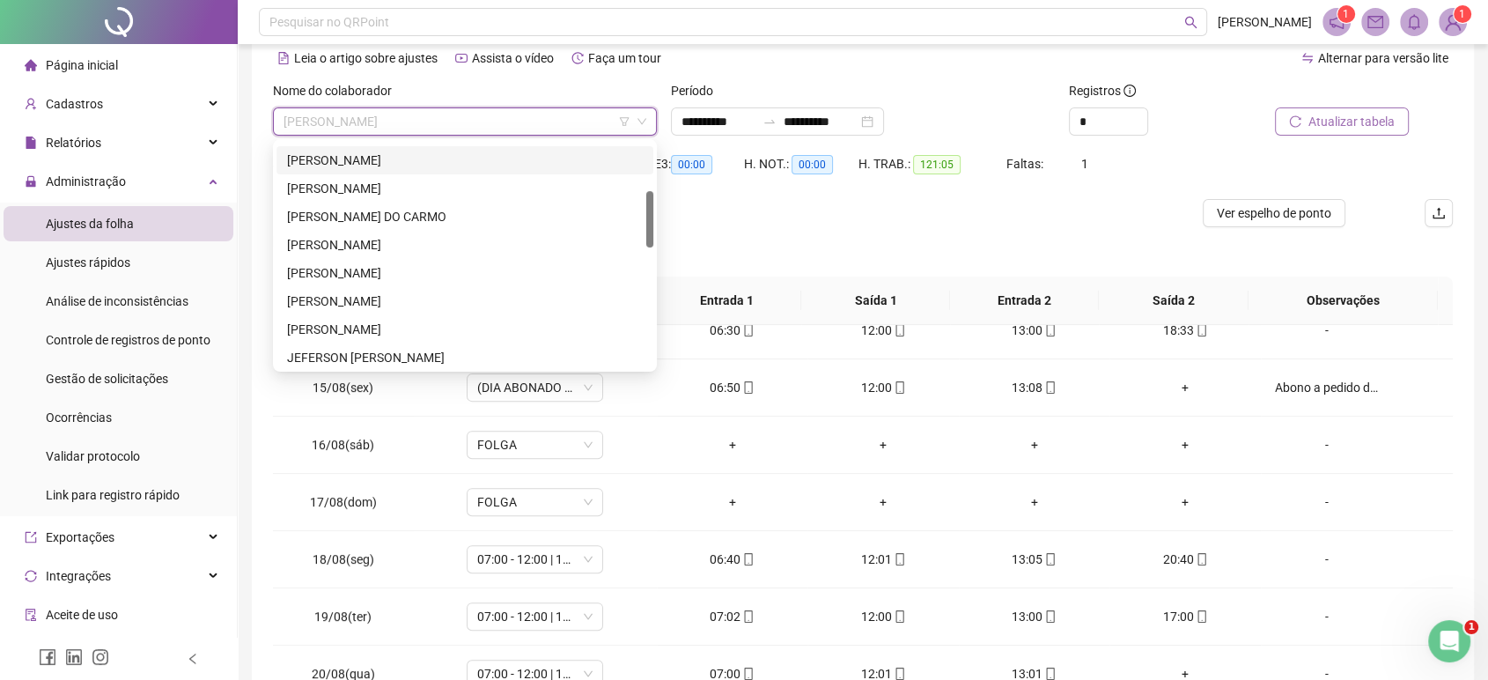
click at [521, 172] on div "[PERSON_NAME]" at bounding box center [464, 160] width 377 height 28
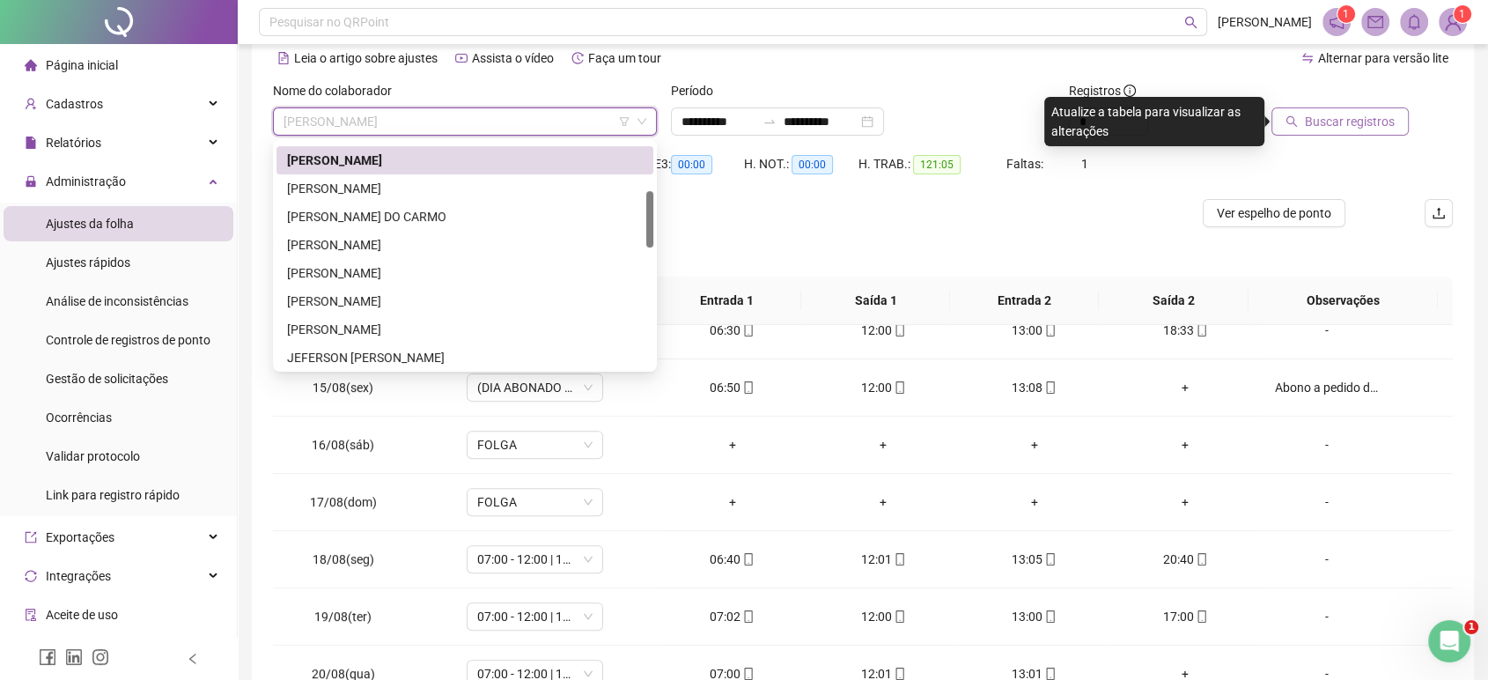
click at [492, 123] on span "[PERSON_NAME]" at bounding box center [465, 121] width 363 height 26
click at [435, 182] on div "[PERSON_NAME]" at bounding box center [465, 188] width 356 height 19
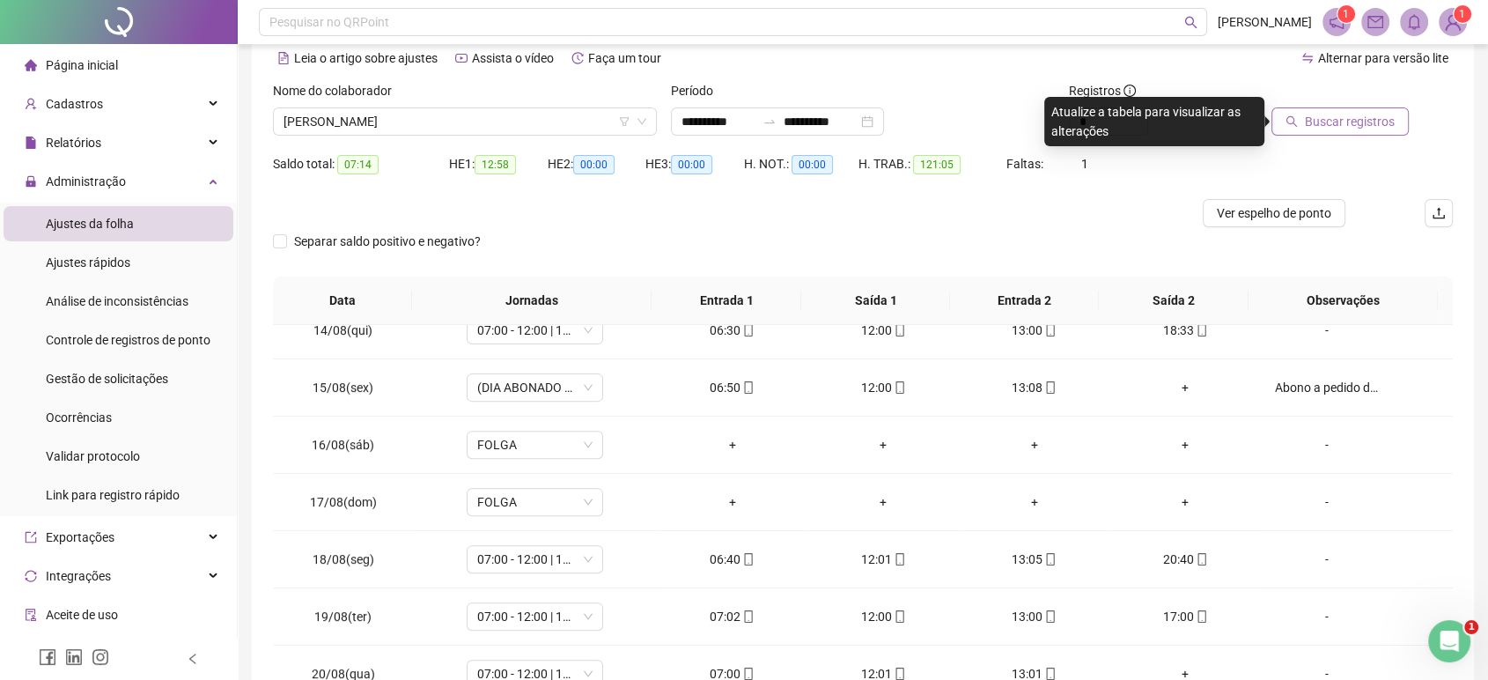
click at [1343, 125] on span "Buscar registros" at bounding box center [1350, 121] width 90 height 19
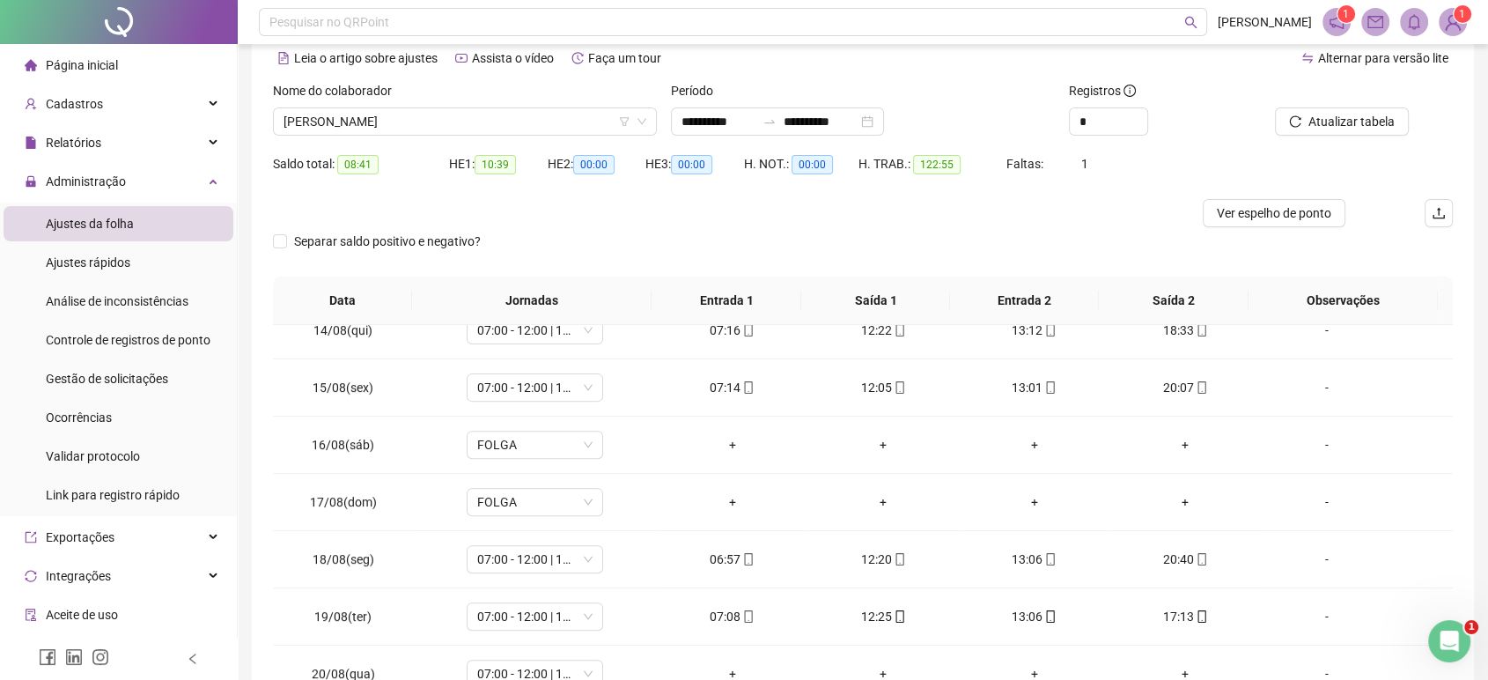
scroll to position [198, 0]
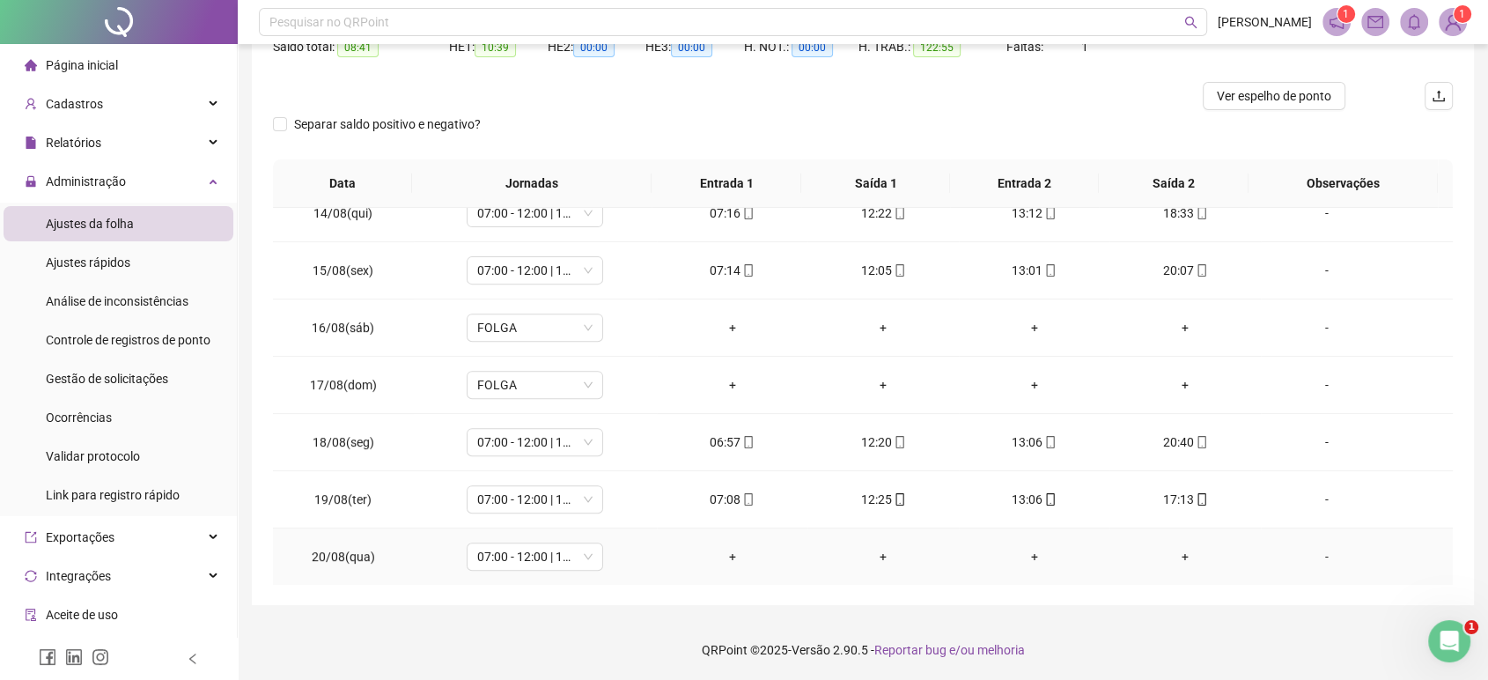
click at [727, 550] on div "+" at bounding box center [732, 556] width 122 height 19
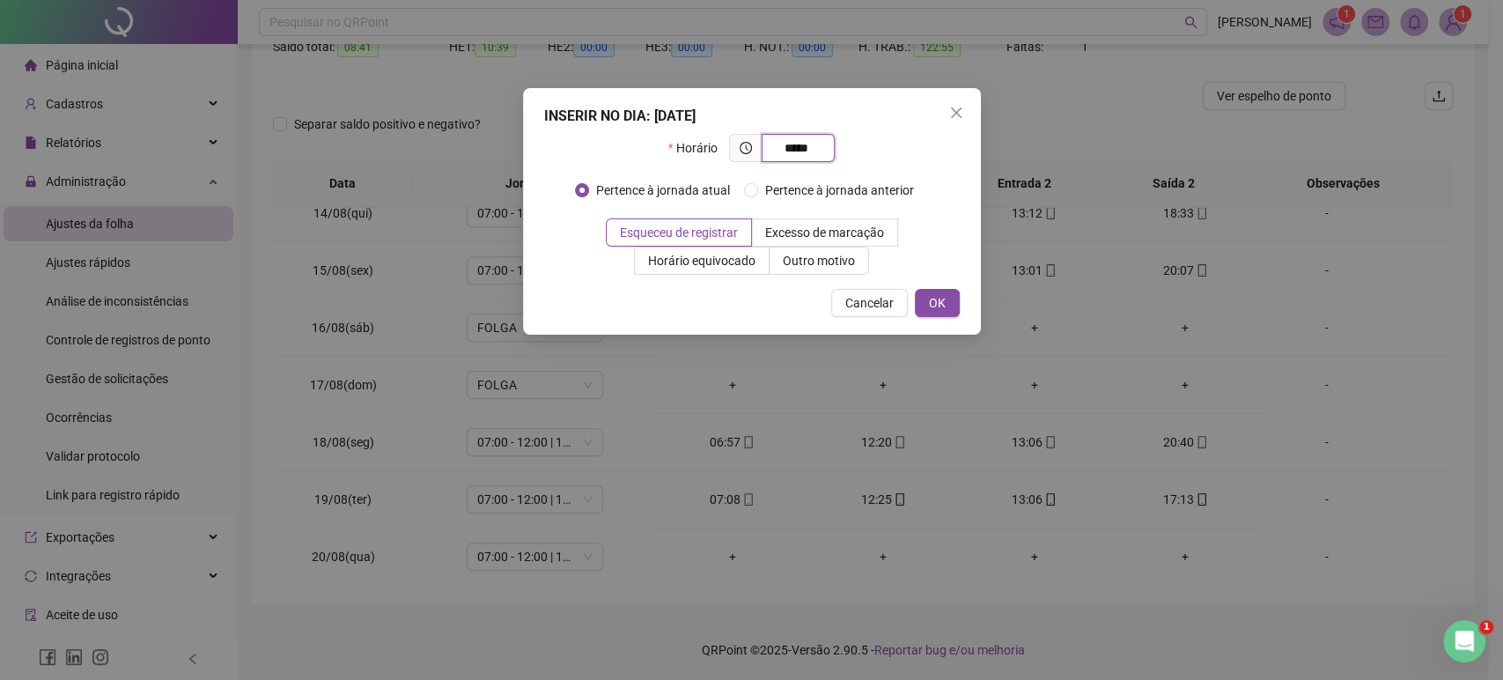
type input "*****"
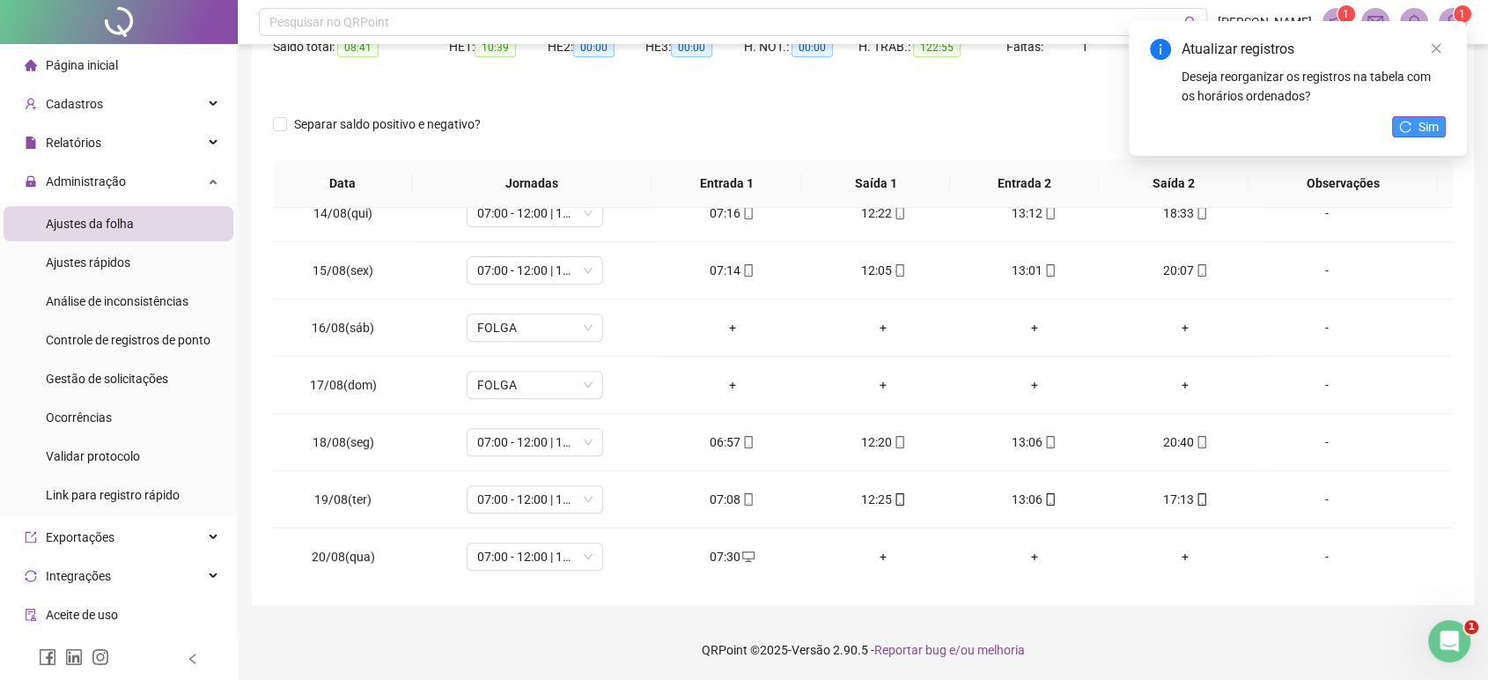
click at [1403, 136] on button "Sim" at bounding box center [1419, 126] width 54 height 21
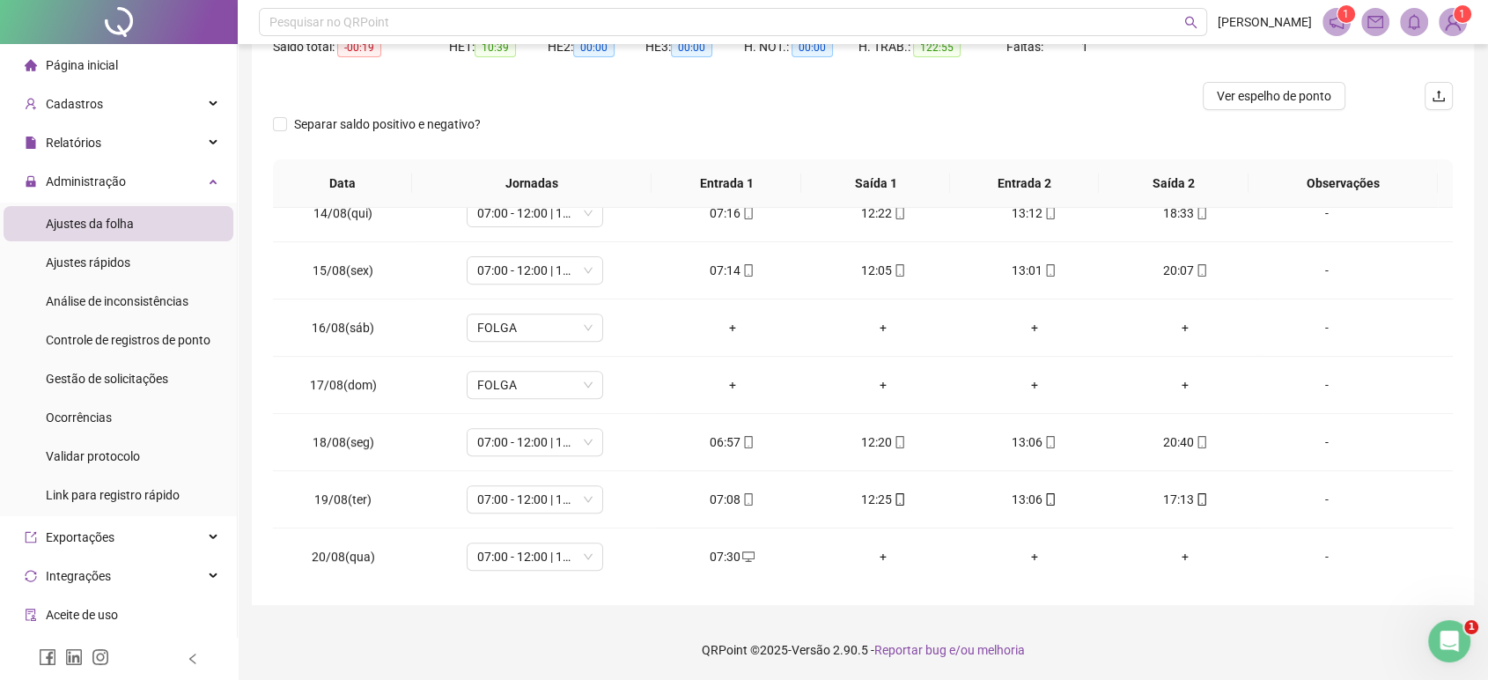
click at [1066, 116] on div "Separar saldo positivo e negativo?" at bounding box center [863, 134] width 1180 height 49
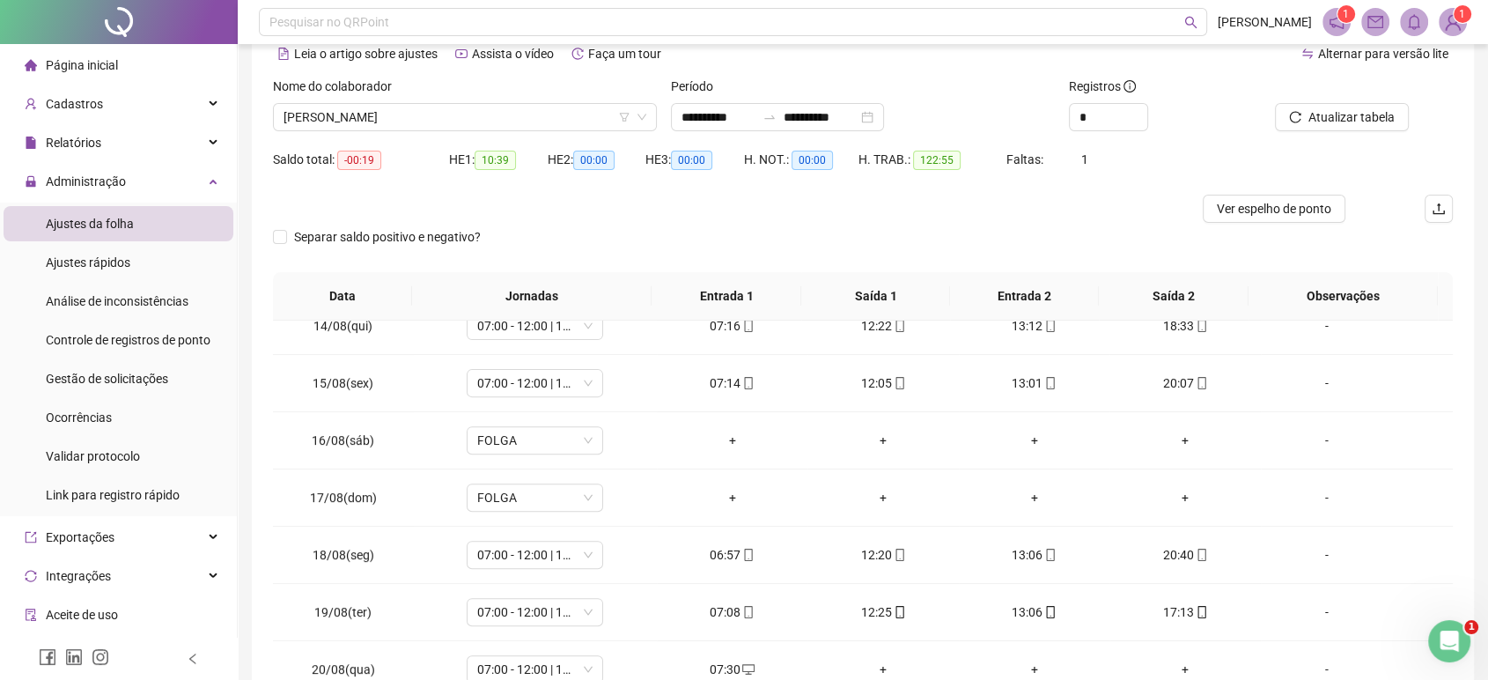
scroll to position [81, 0]
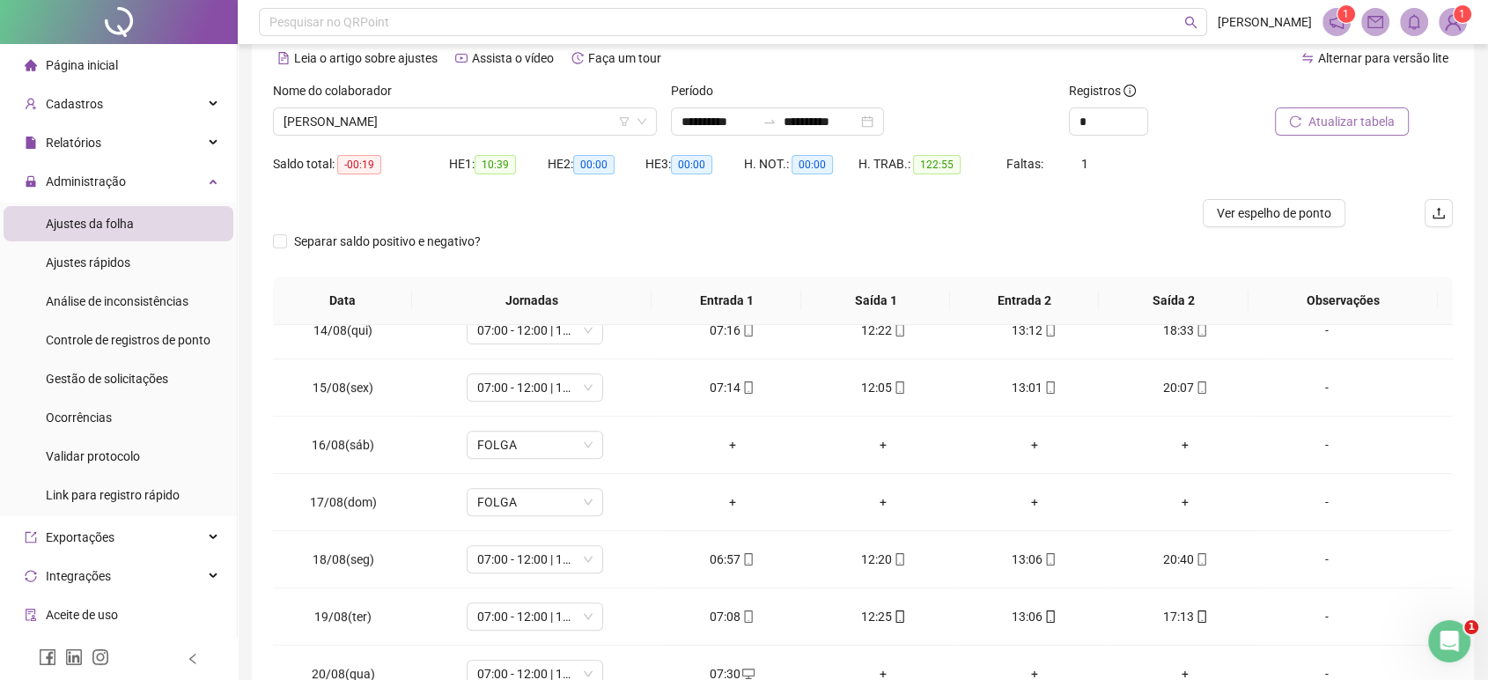
click at [1320, 122] on span "Atualizar tabela" at bounding box center [1351, 121] width 86 height 19
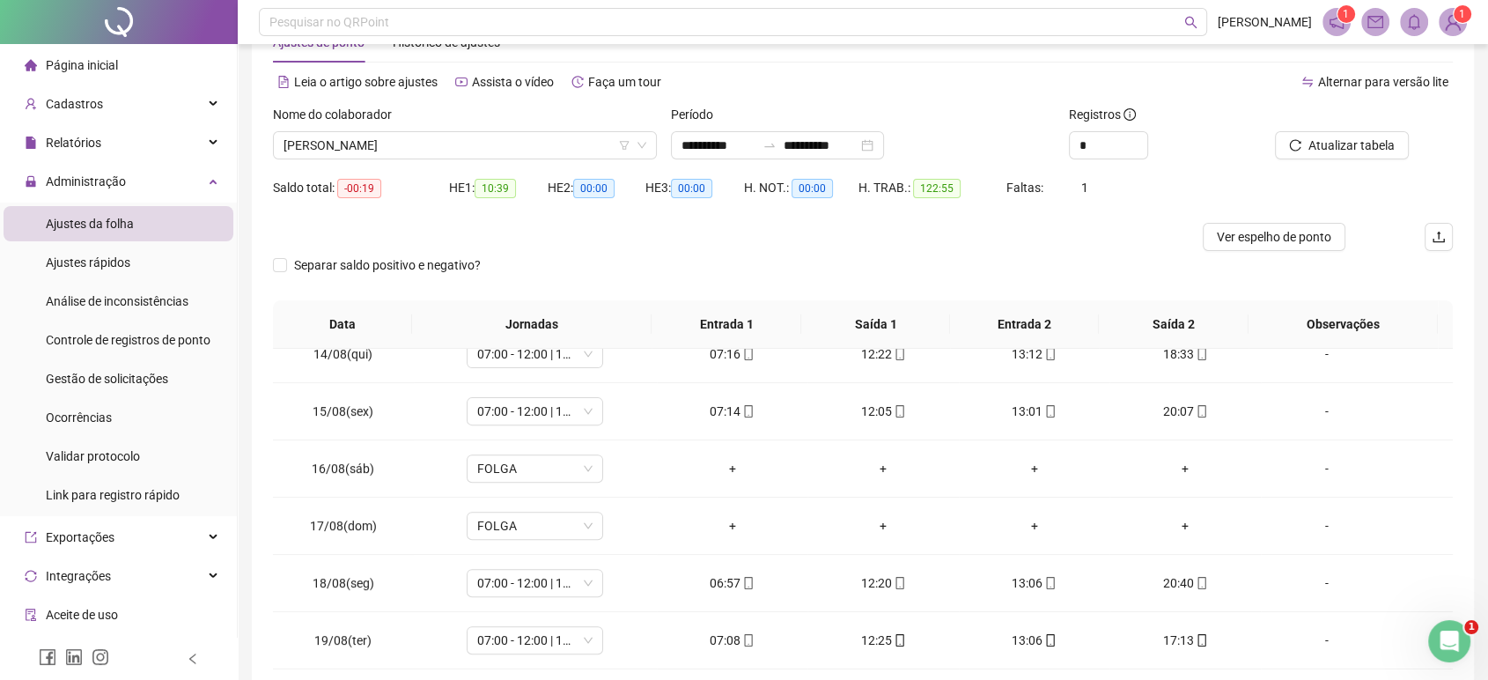
scroll to position [40, 0]
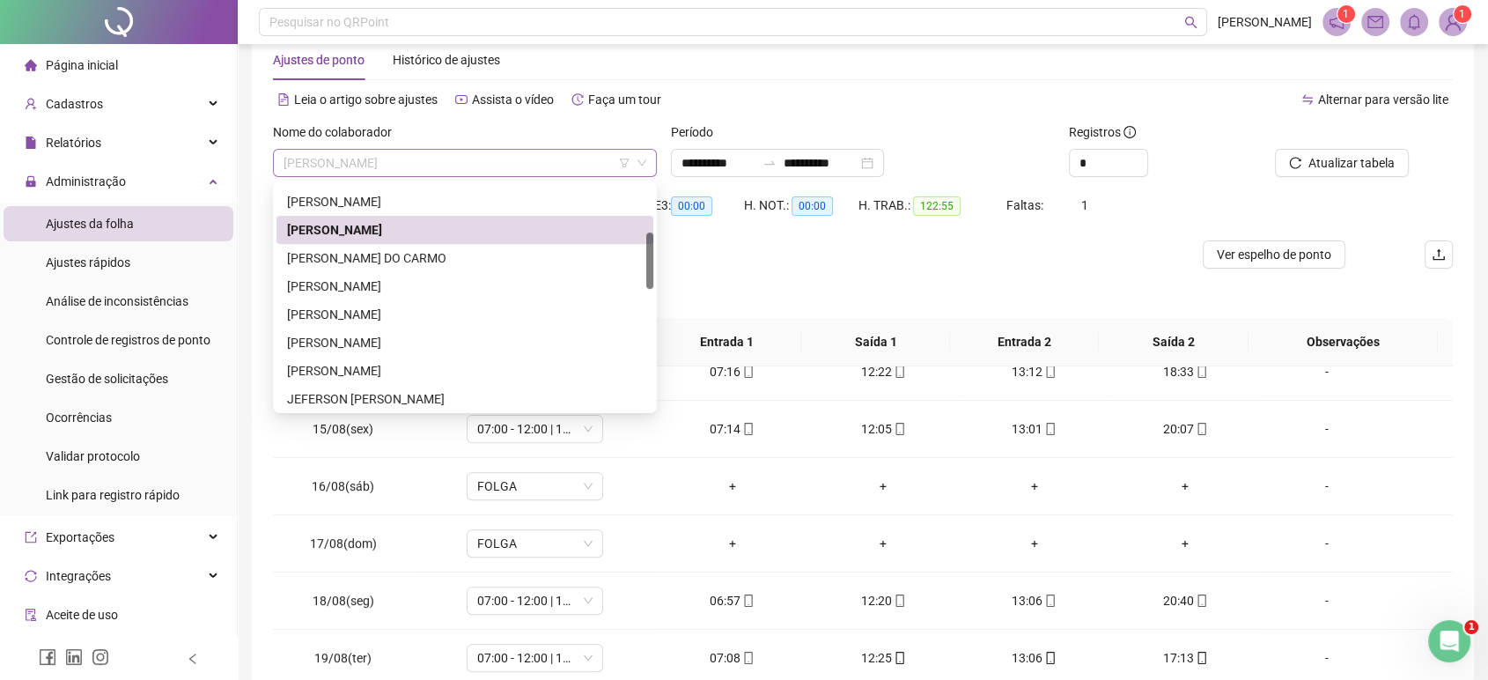
click at [557, 169] on span "[PERSON_NAME]" at bounding box center [465, 163] width 363 height 26
click at [400, 287] on div "[PERSON_NAME]" at bounding box center [465, 285] width 356 height 19
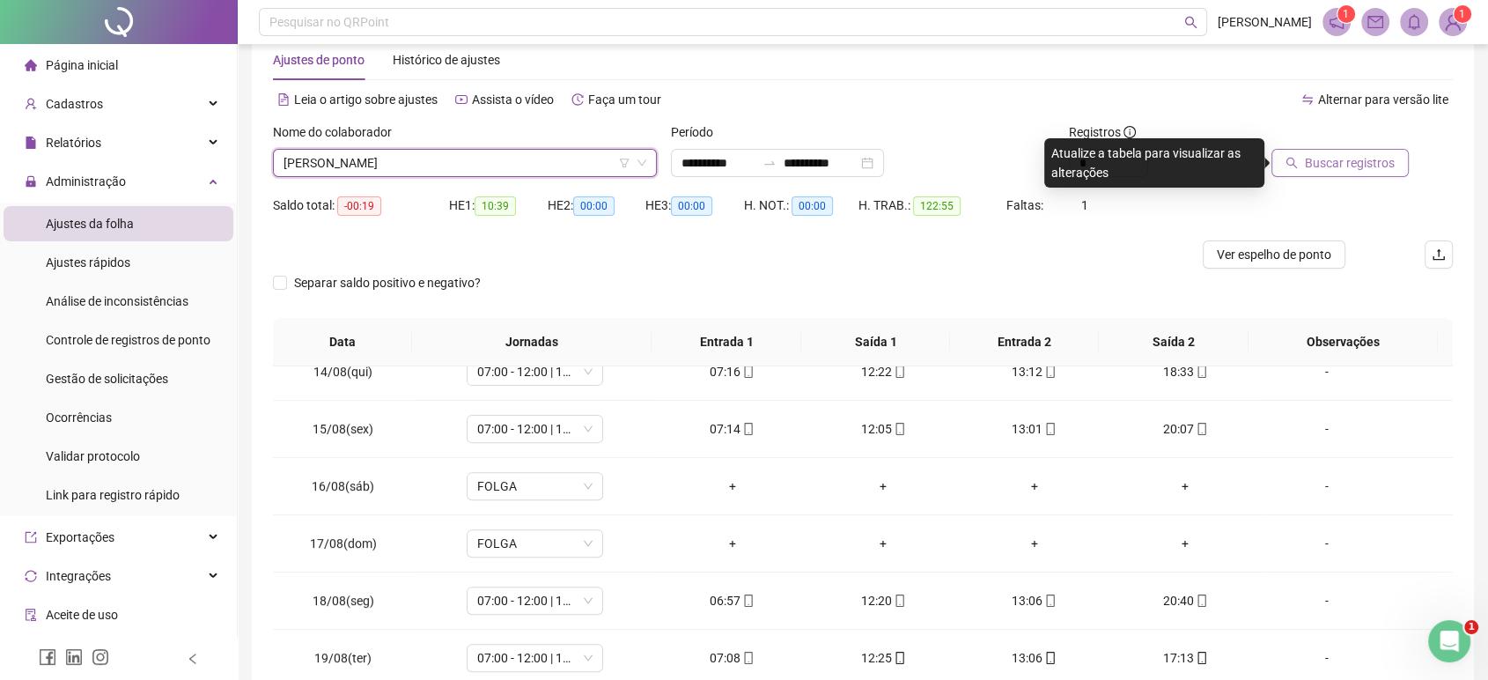
click at [1365, 163] on span "Buscar registros" at bounding box center [1350, 162] width 90 height 19
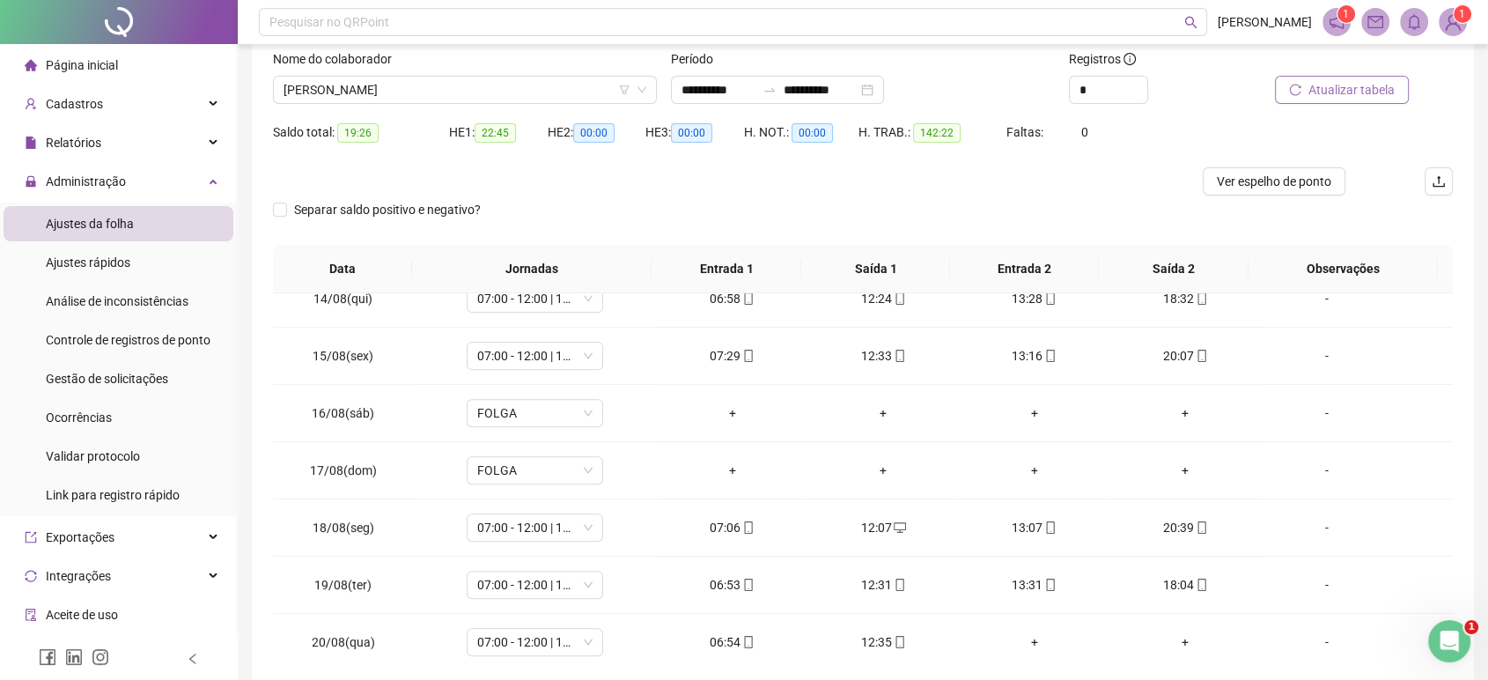
scroll to position [198, 0]
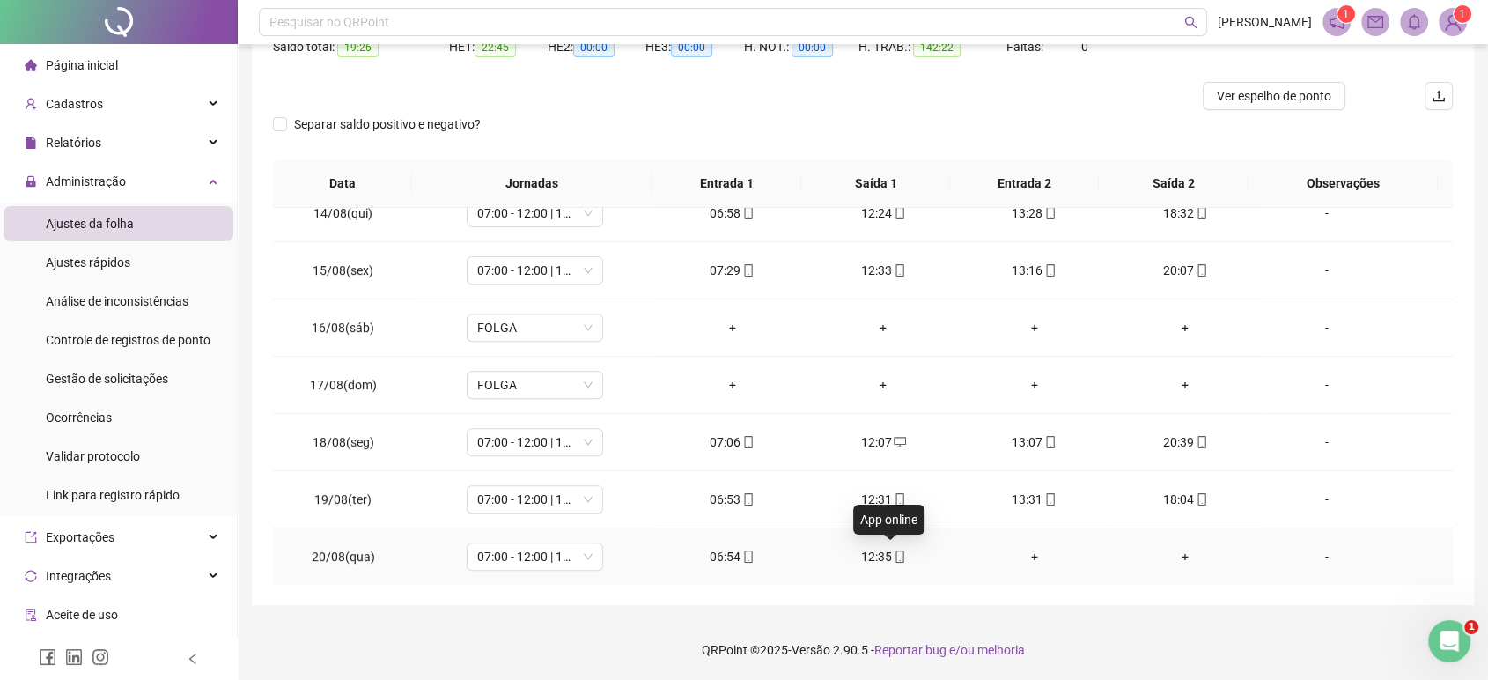
click at [894, 558] on icon "mobile" at bounding box center [900, 556] width 12 height 12
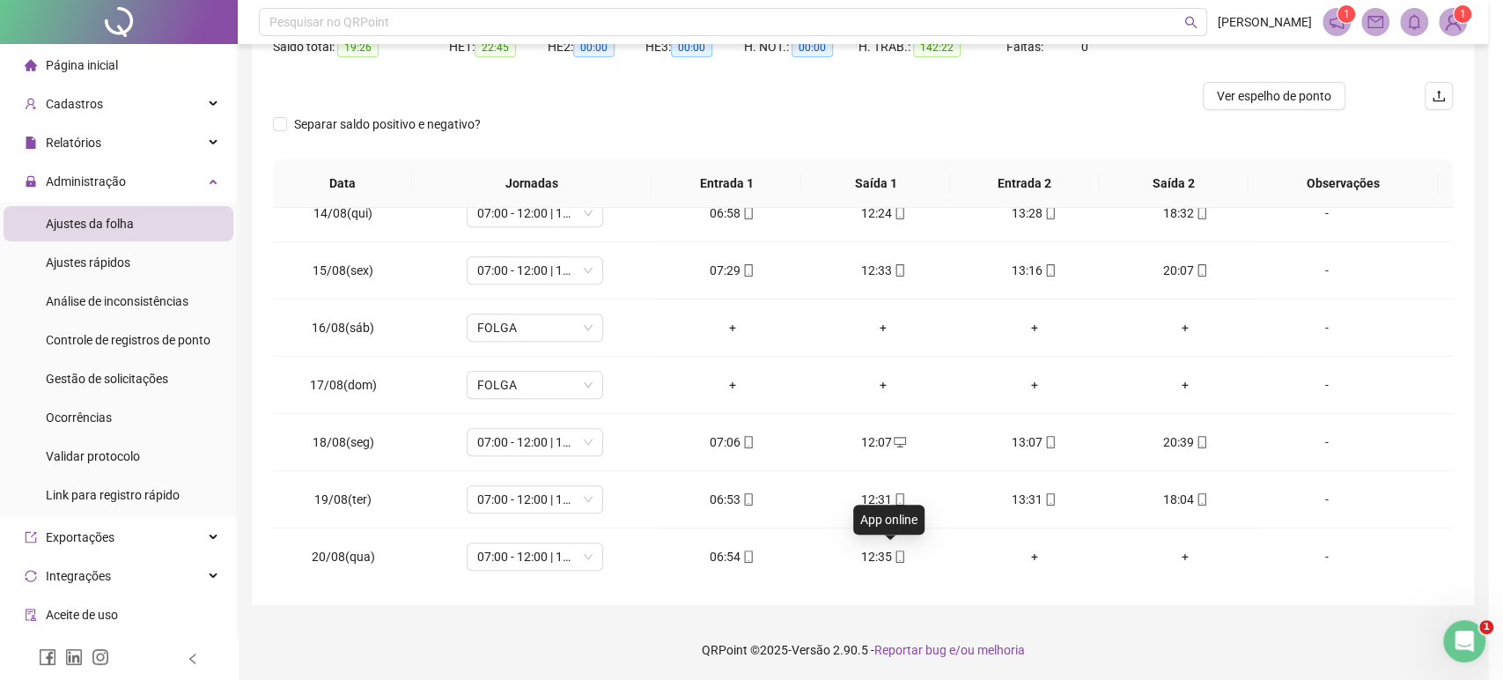
type input "**********"
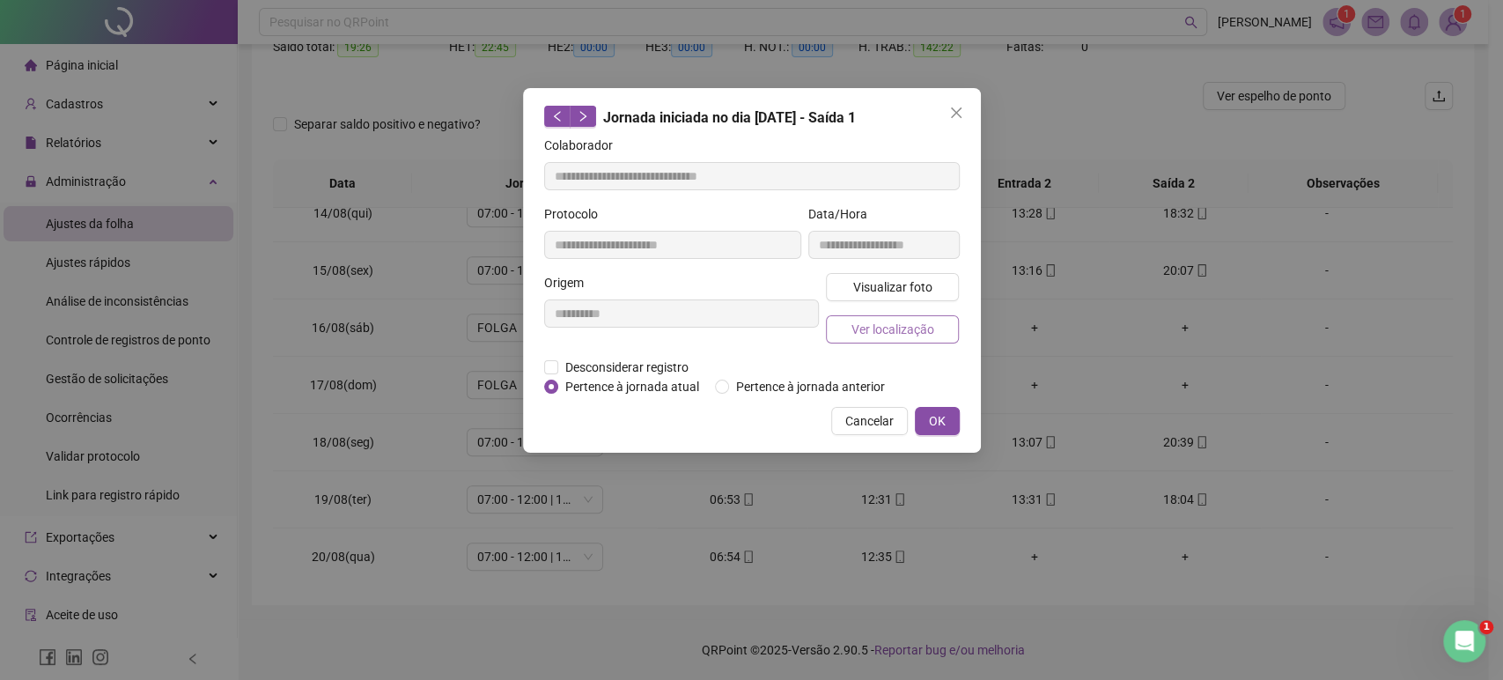
click at [897, 325] on span "Ver localização" at bounding box center [892, 329] width 83 height 19
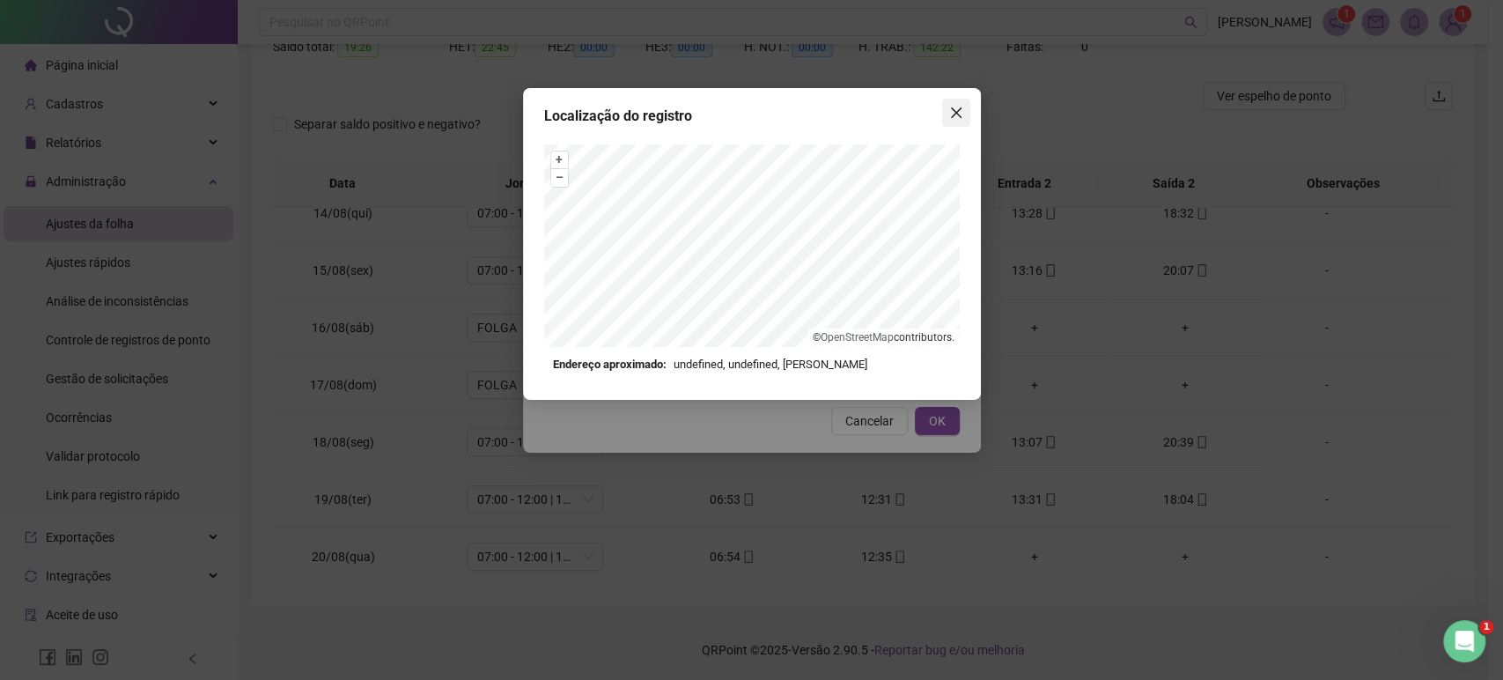
click at [954, 121] on button "Close" at bounding box center [956, 113] width 28 height 28
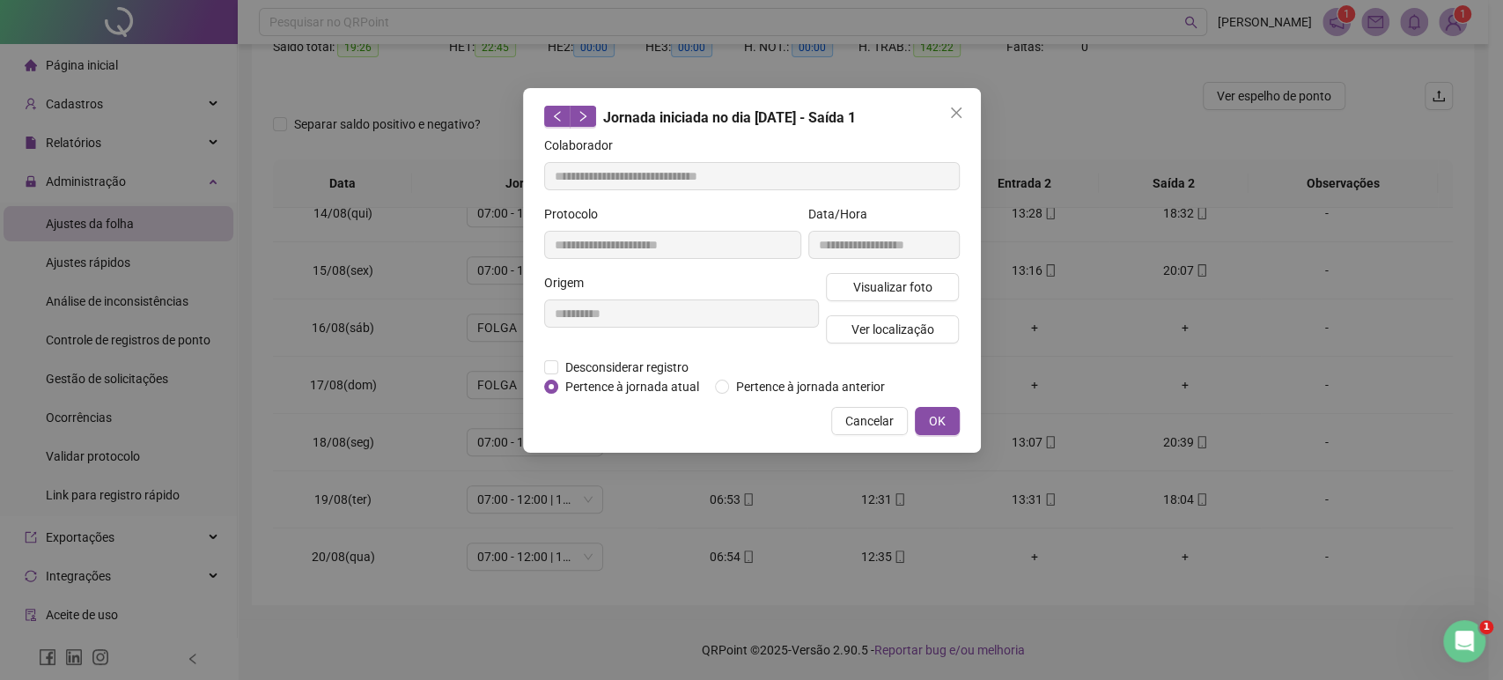
click at [954, 121] on button "Close" at bounding box center [956, 113] width 28 height 28
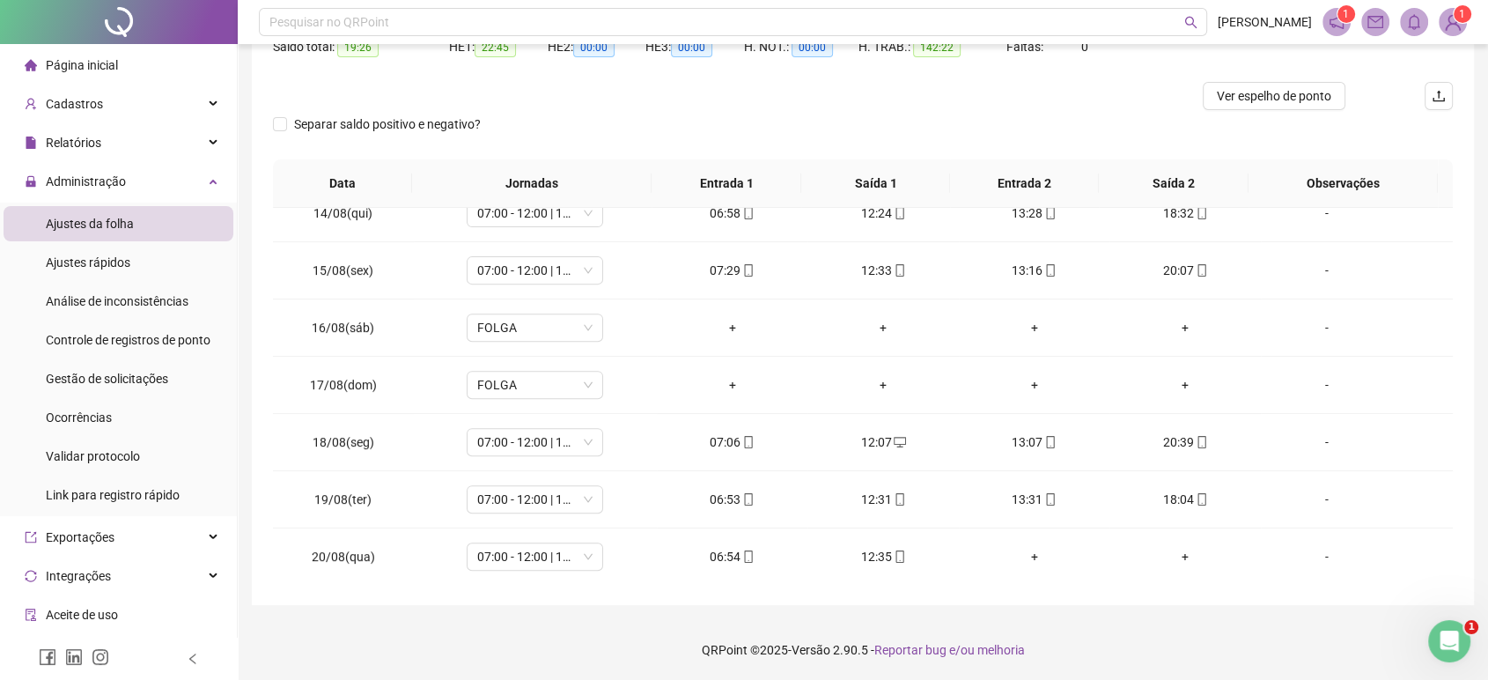
click at [1475, 436] on div "**********" at bounding box center [863, 241] width 1250 height 879
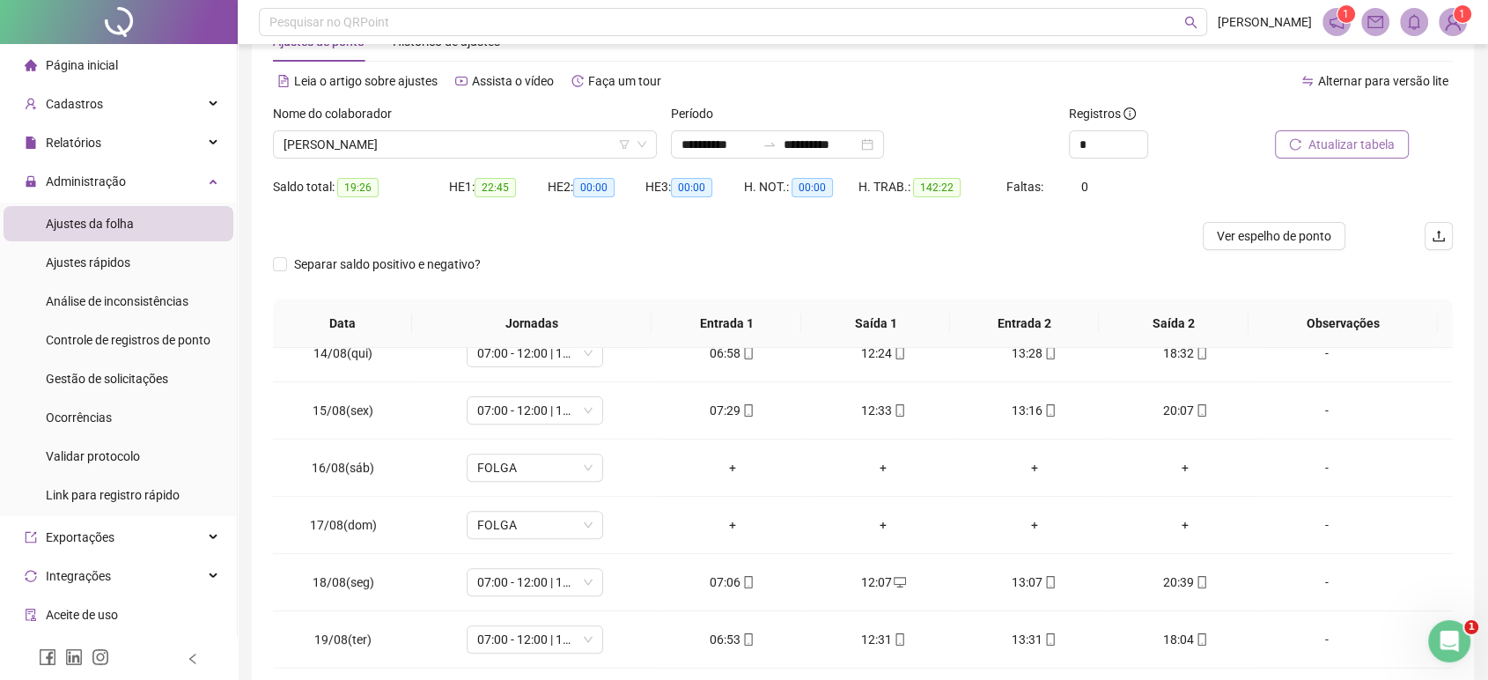
scroll to position [54, 0]
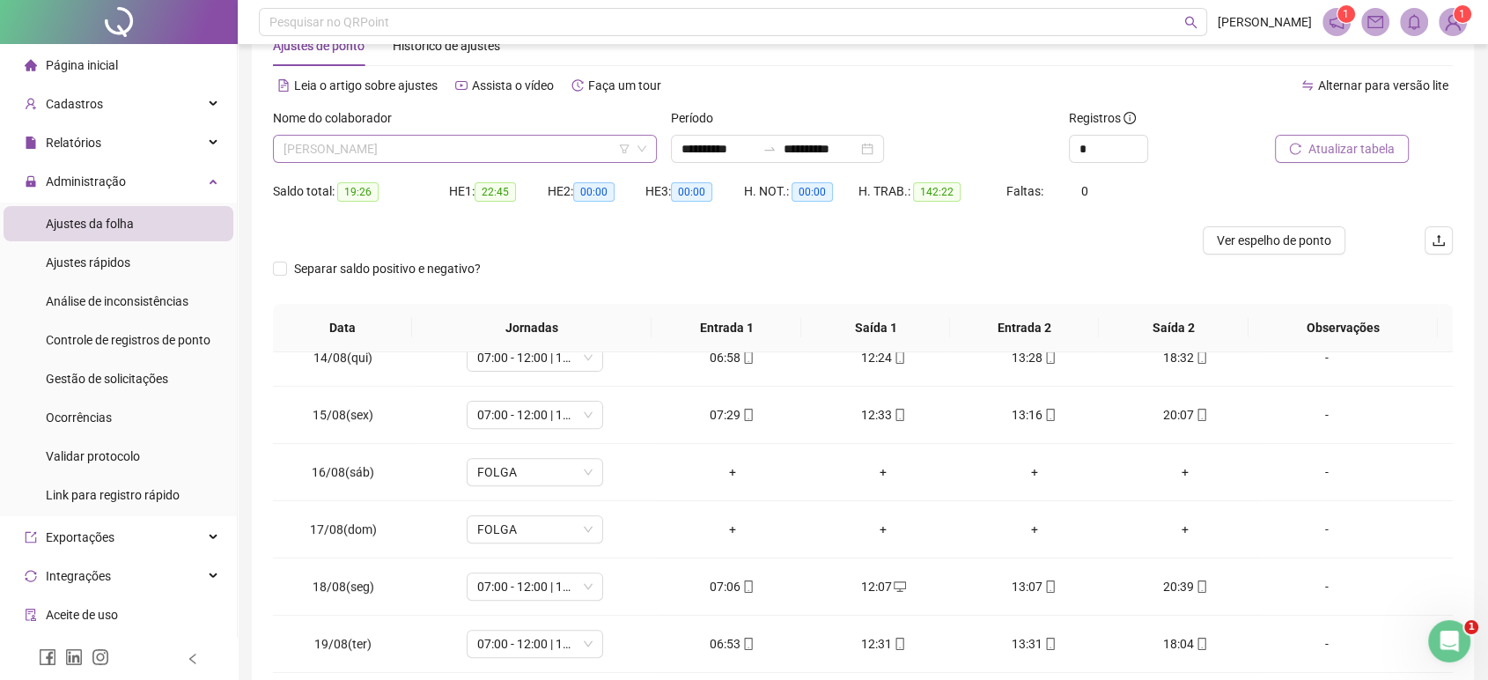
click at [564, 153] on span "[PERSON_NAME]" at bounding box center [465, 149] width 363 height 26
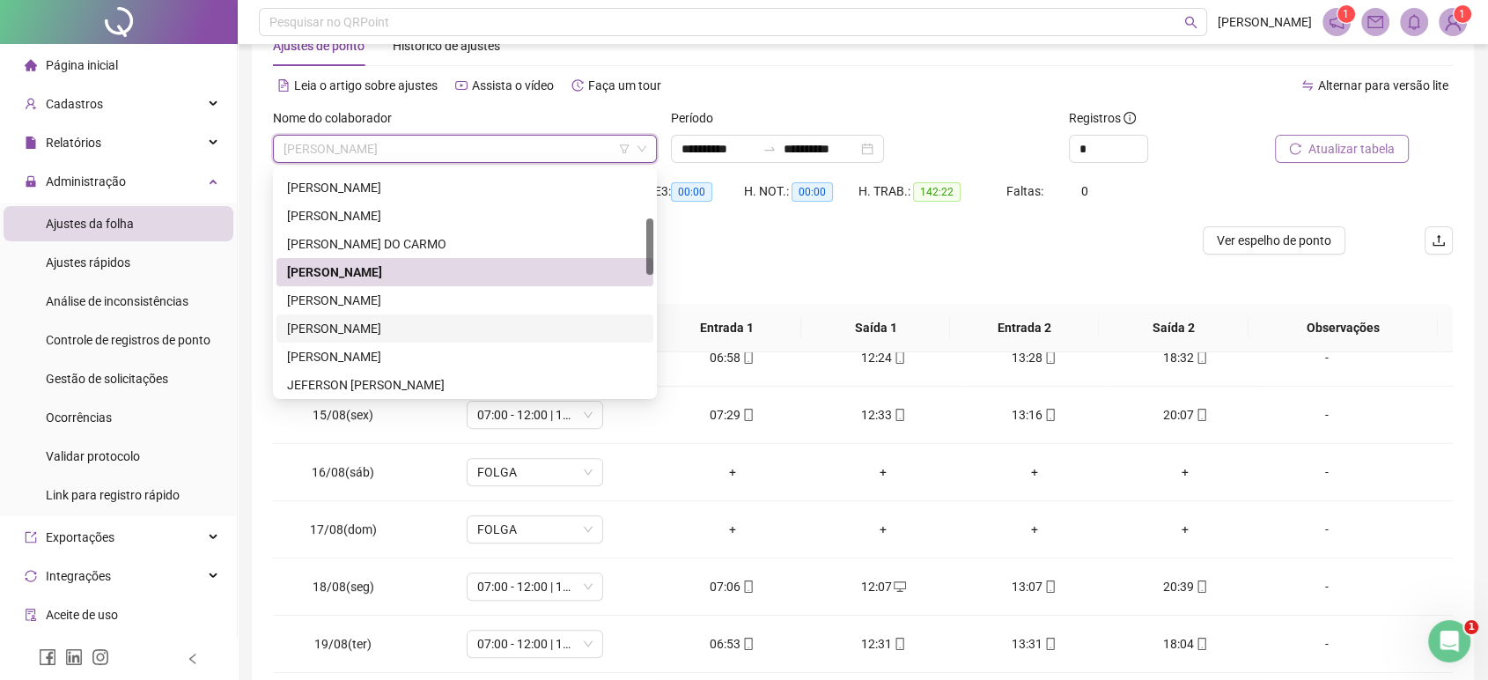
click at [402, 330] on div "[PERSON_NAME]" at bounding box center [465, 328] width 356 height 19
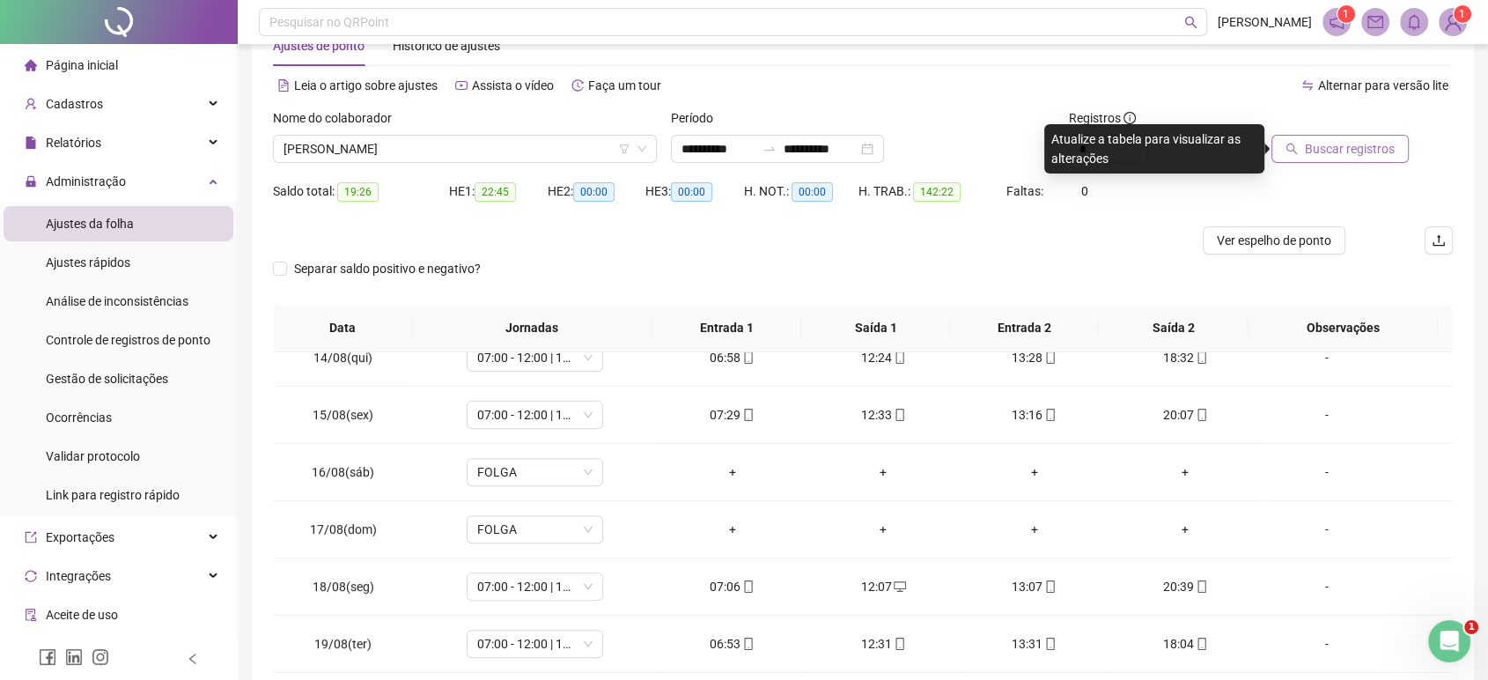
click at [1380, 140] on span "Buscar registros" at bounding box center [1350, 148] width 90 height 19
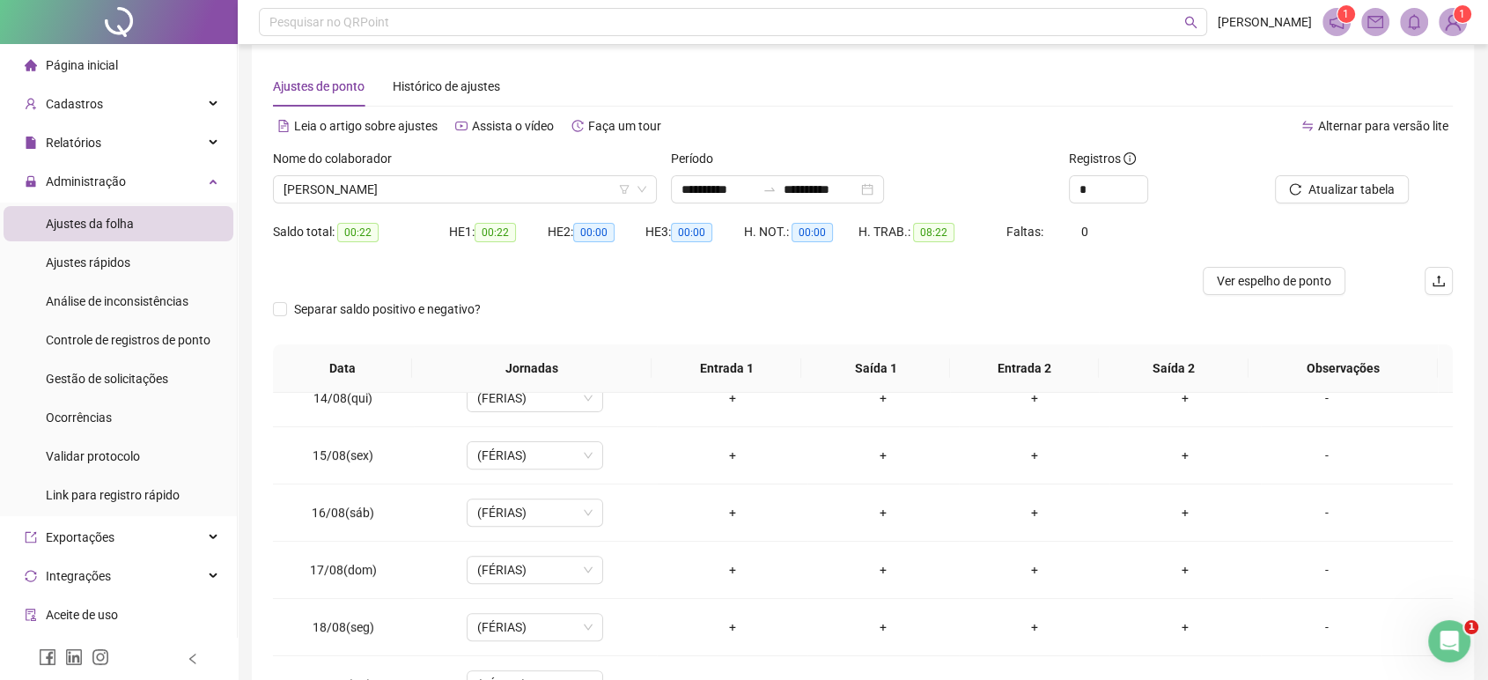
scroll to position [0, 0]
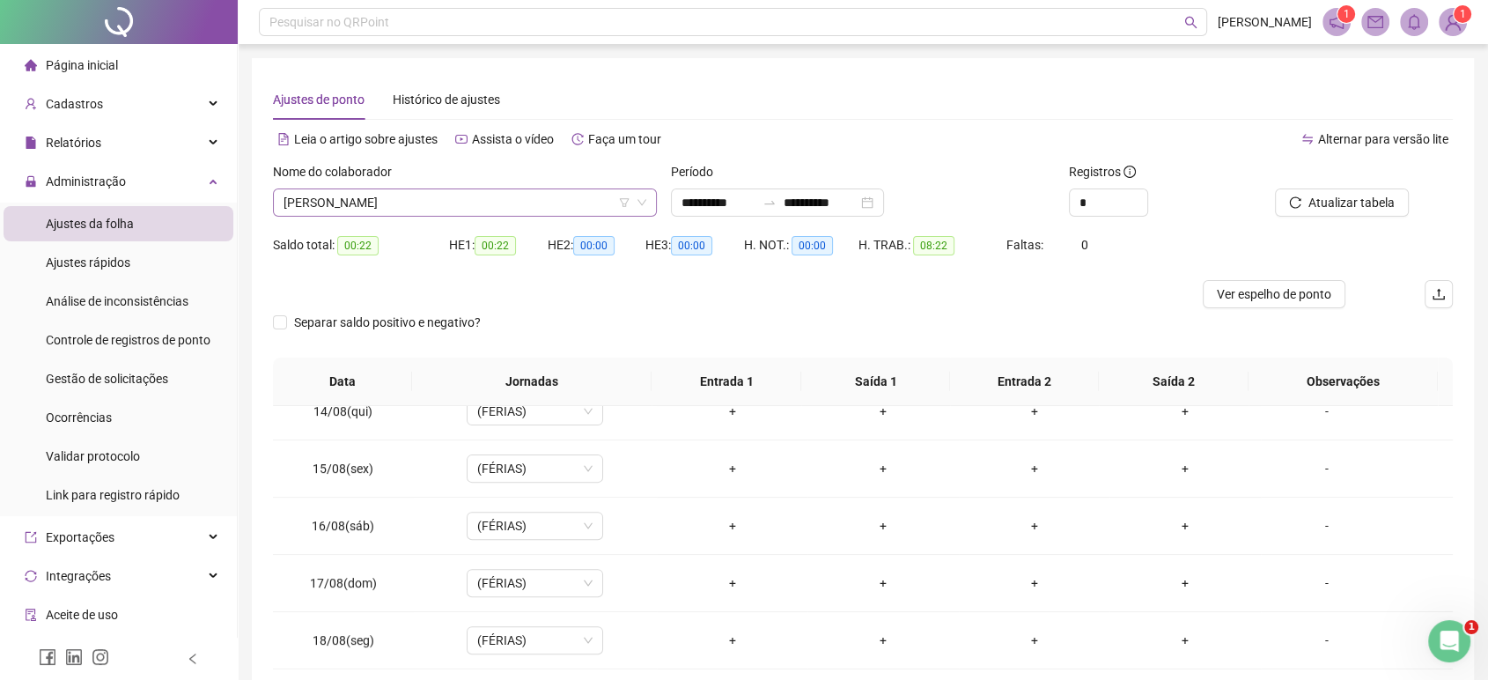
click at [513, 214] on span "[PERSON_NAME]" at bounding box center [465, 202] width 363 height 26
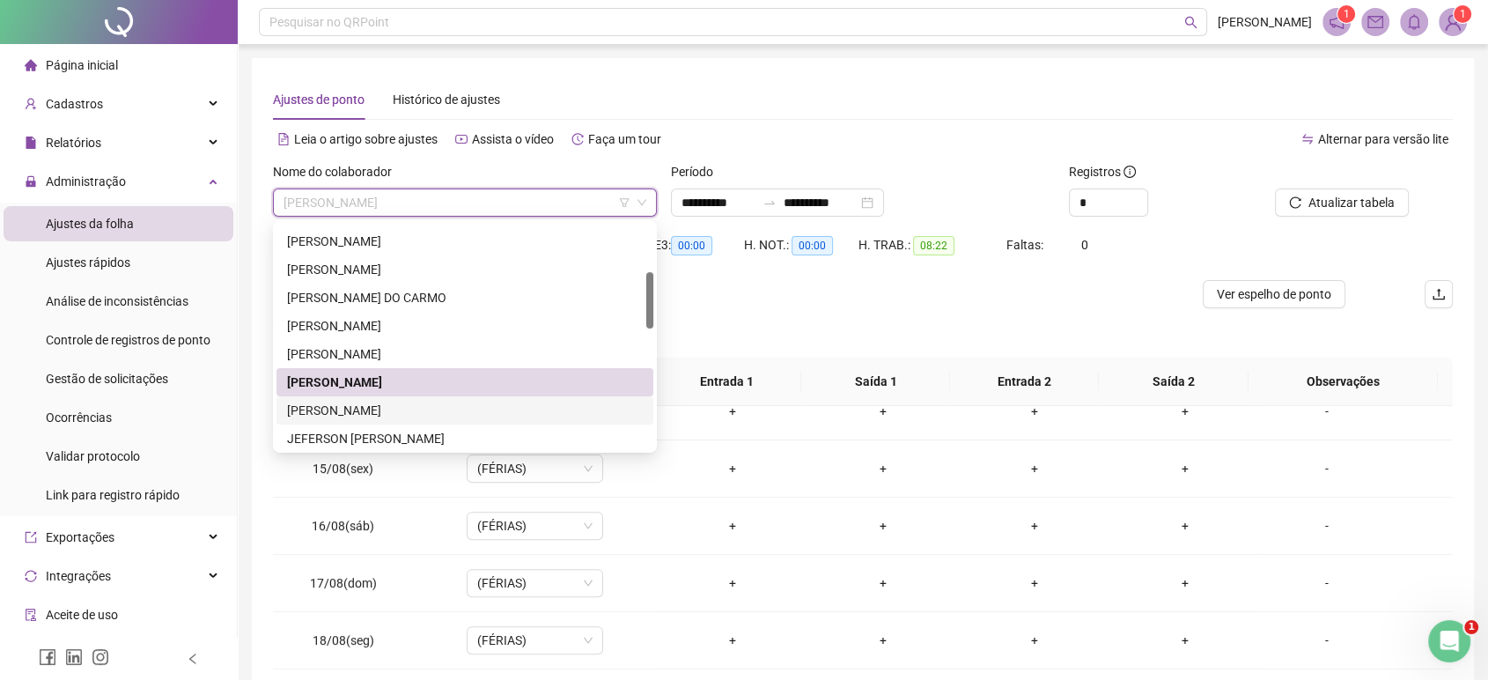
click at [373, 412] on div "[PERSON_NAME]" at bounding box center [465, 410] width 356 height 19
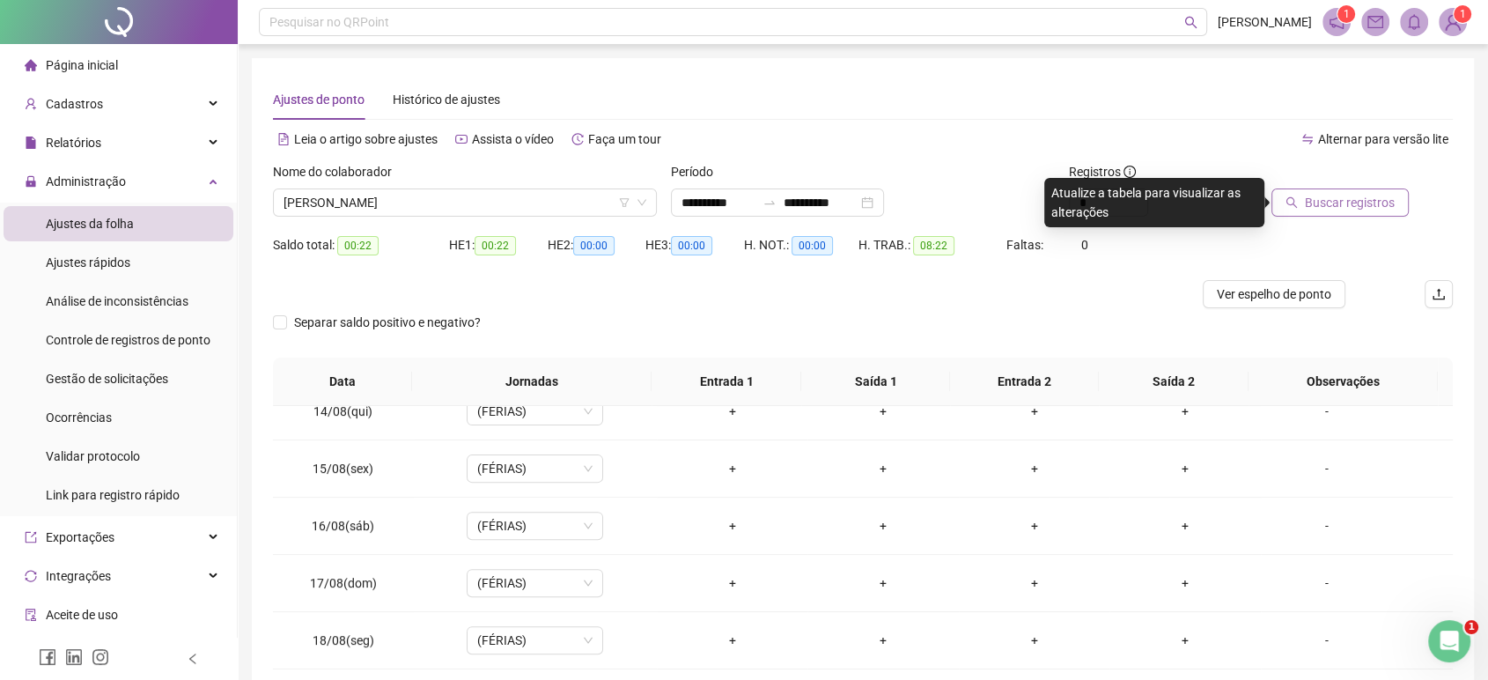
click at [1345, 209] on span "Buscar registros" at bounding box center [1350, 202] width 90 height 19
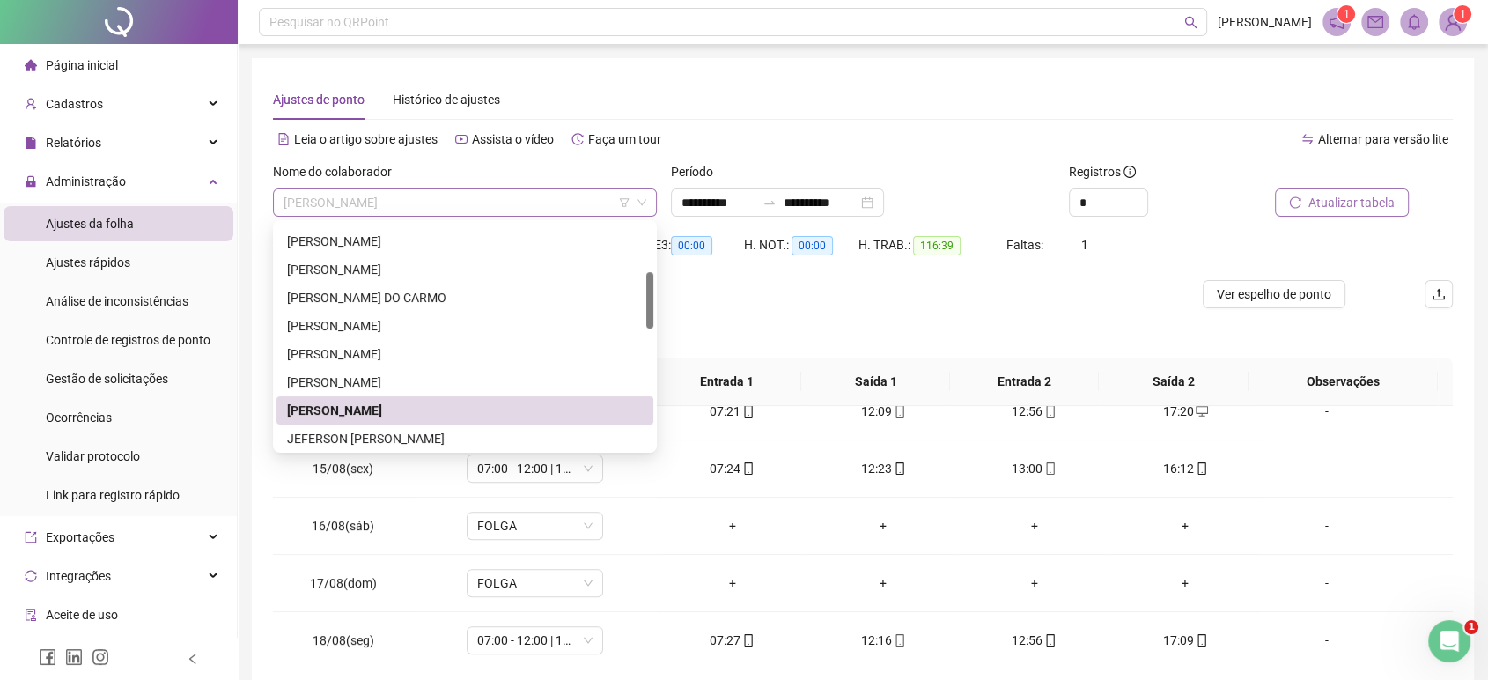
click at [529, 197] on span "[PERSON_NAME]" at bounding box center [465, 202] width 363 height 26
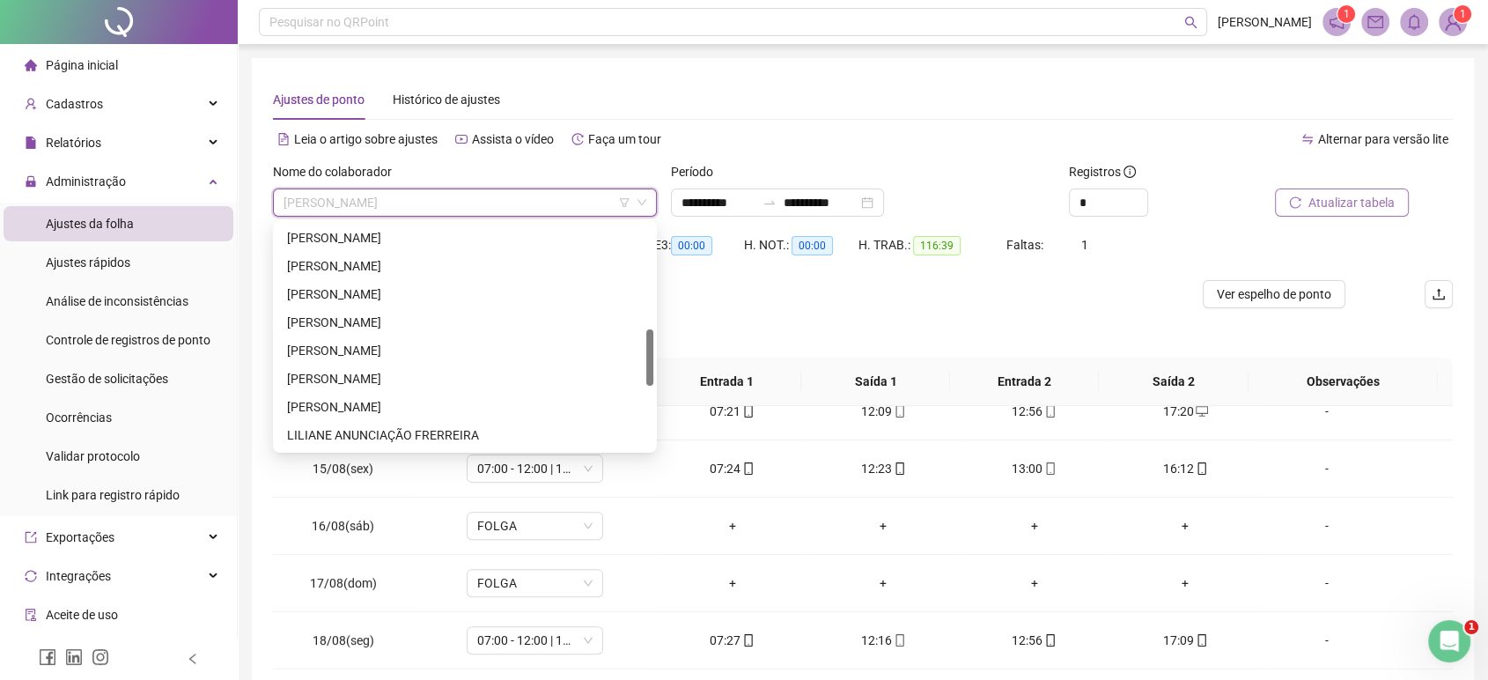
drag, startPoint x: 650, startPoint y: 305, endPoint x: 643, endPoint y: 363, distance: 58.5
click at [643, 363] on div "[PERSON_NAME] [PERSON_NAME] [PERSON_NAME] DA PAIXÃO [PERSON_NAME] ANUNCIAÇÃO FR…" at bounding box center [464, 336] width 377 height 225
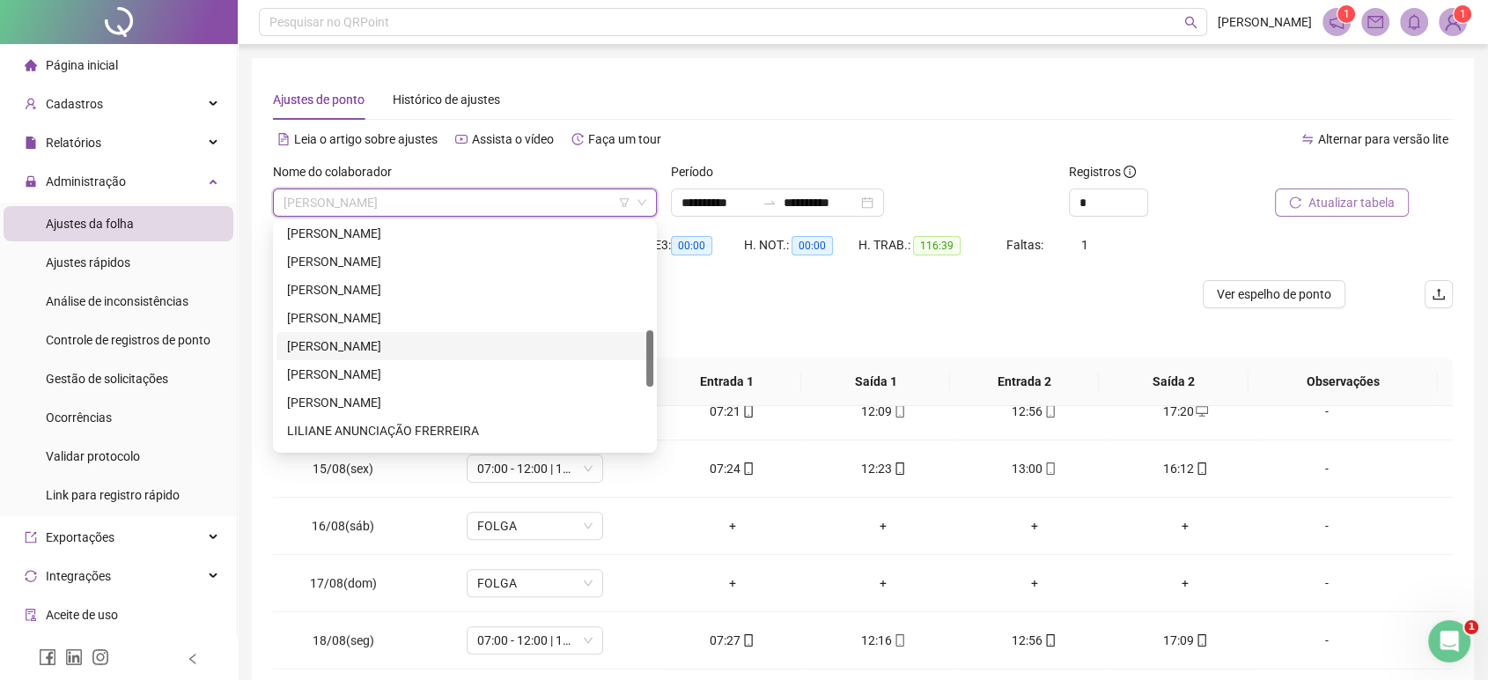
click at [347, 343] on div "[PERSON_NAME]" at bounding box center [465, 345] width 356 height 19
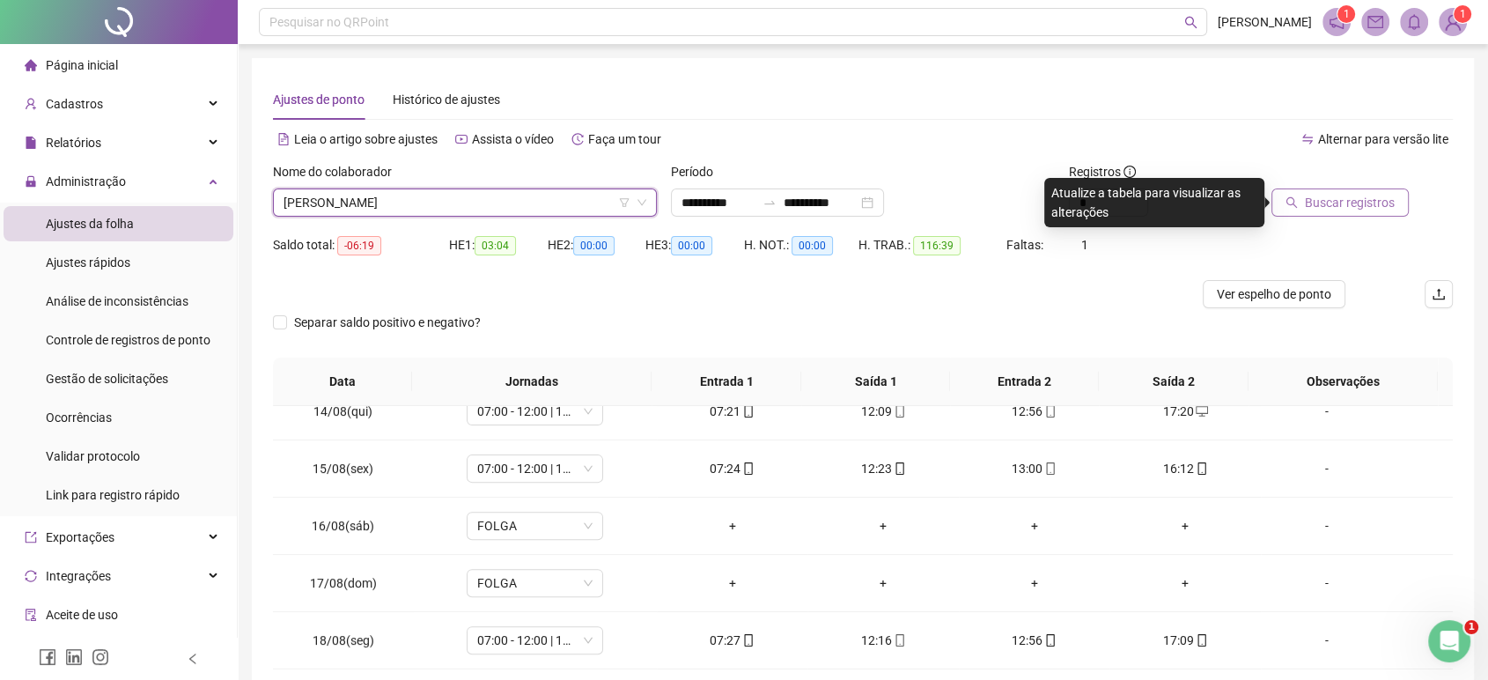
click at [1317, 206] on span "Buscar registros" at bounding box center [1350, 202] width 90 height 19
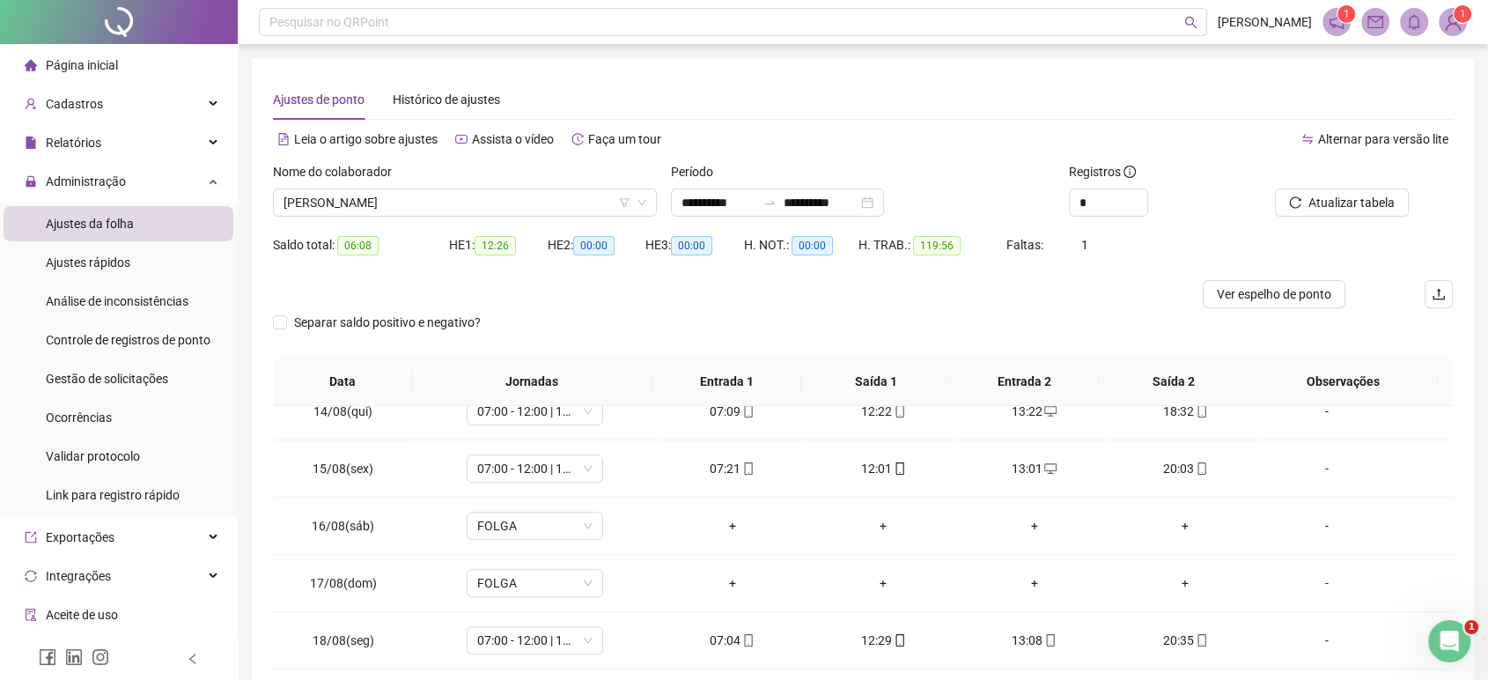
scroll to position [198, 0]
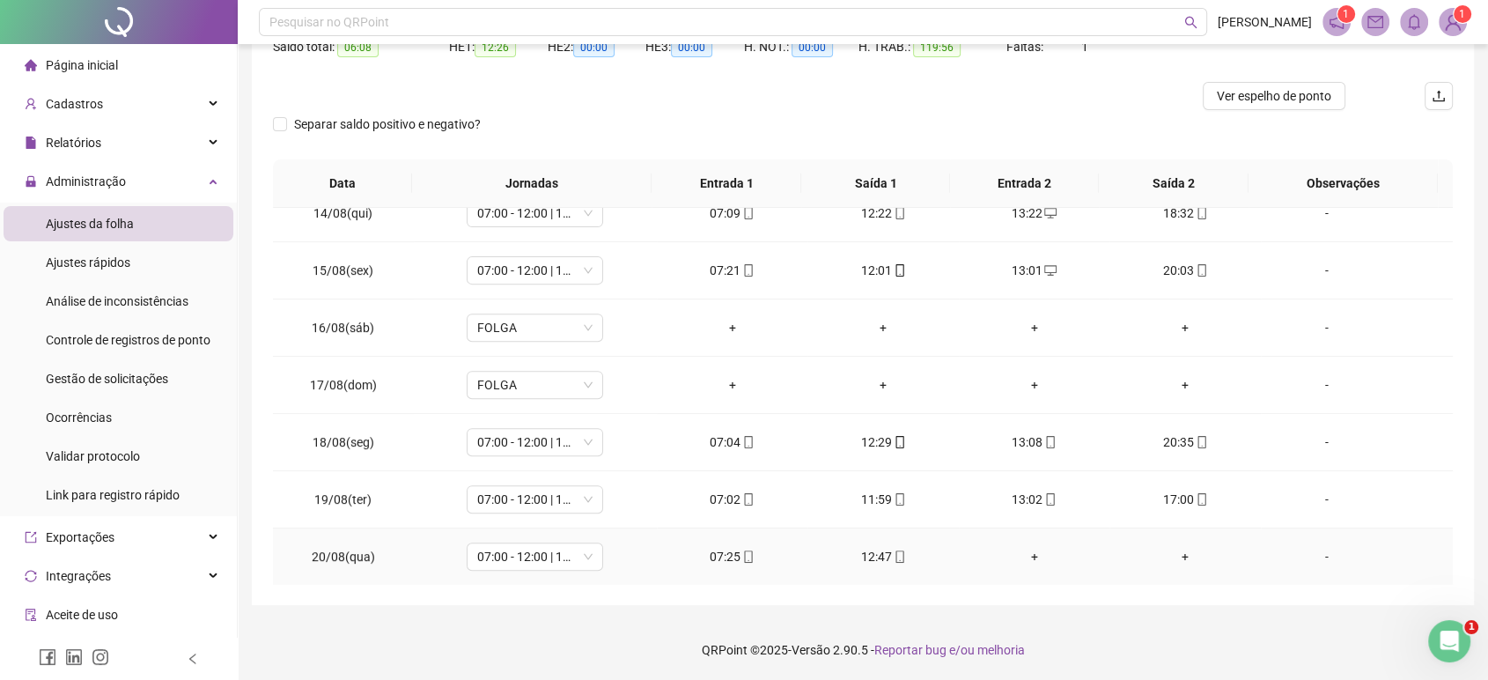
click at [878, 555] on div "12:47" at bounding box center [883, 556] width 122 height 19
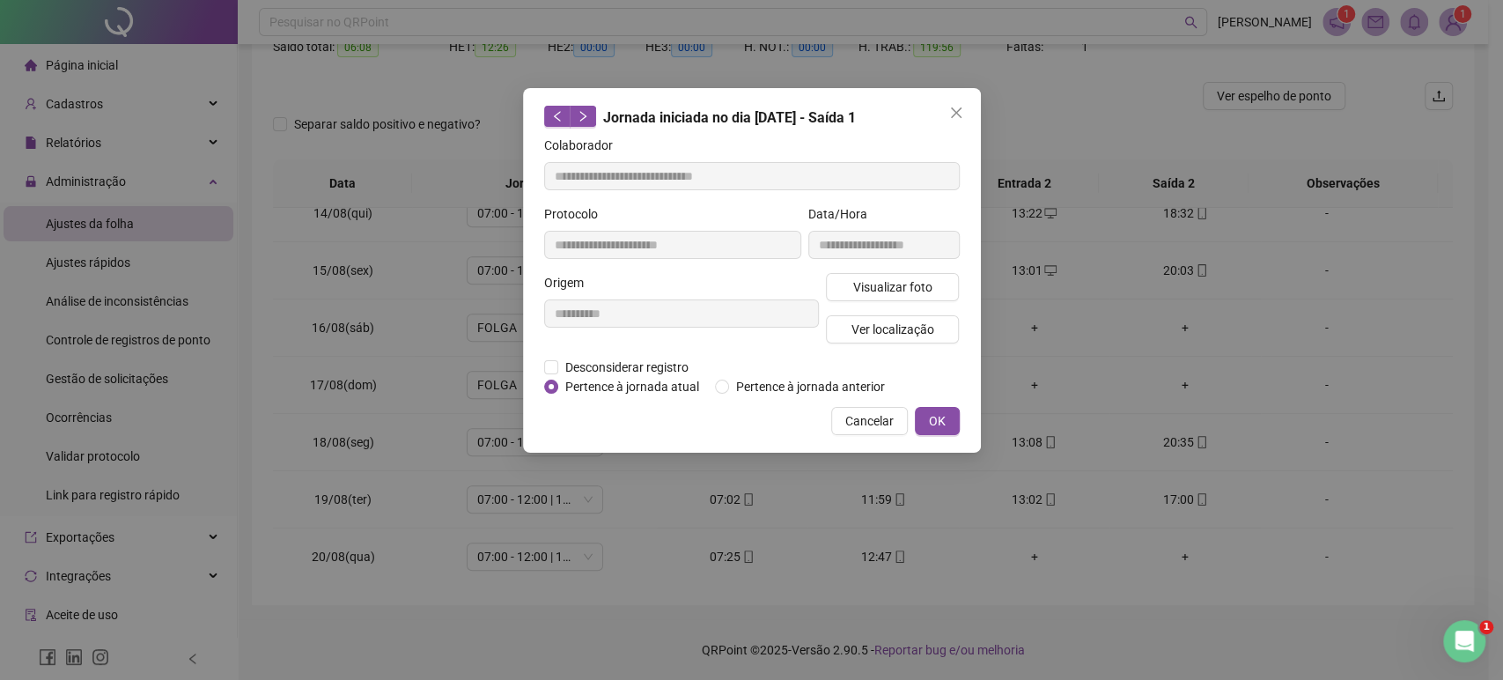
type input "**********"
click at [874, 335] on span "Ver localização" at bounding box center [892, 329] width 83 height 19
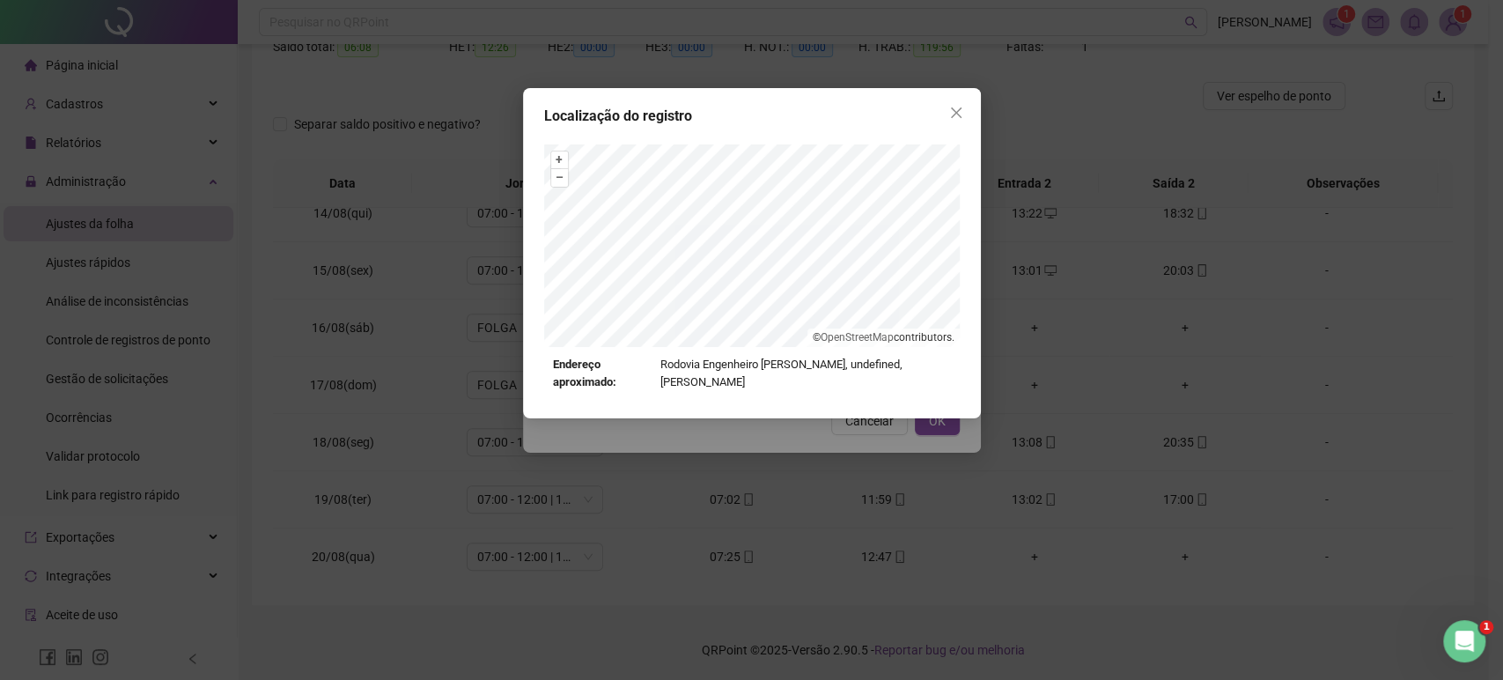
click at [697, 387] on div "+ – ⇧ › © OpenStreetMap contributors. Endereço aproximado: Rodovia Engenheiro […" at bounding box center [752, 267] width 416 height 247
click at [959, 125] on button "Close" at bounding box center [956, 113] width 28 height 28
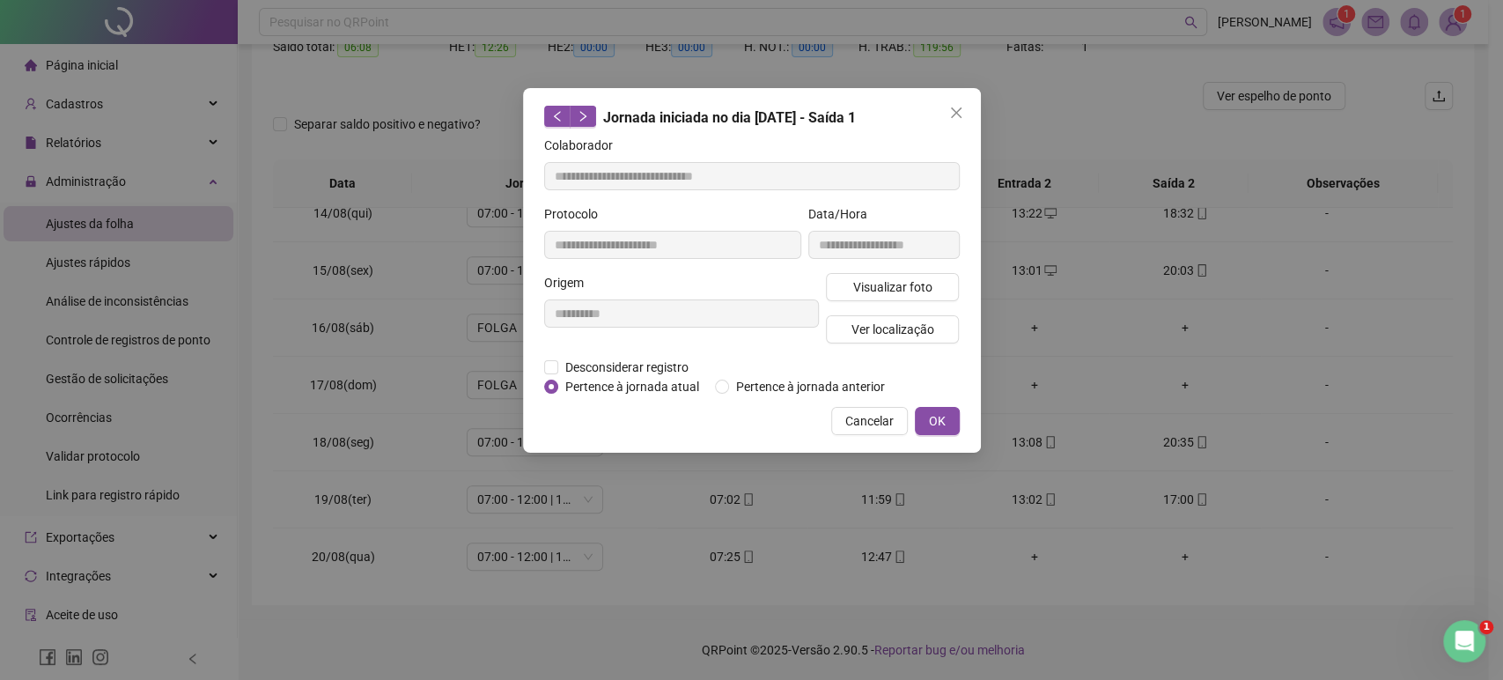
click at [959, 125] on button "Close" at bounding box center [956, 113] width 28 height 28
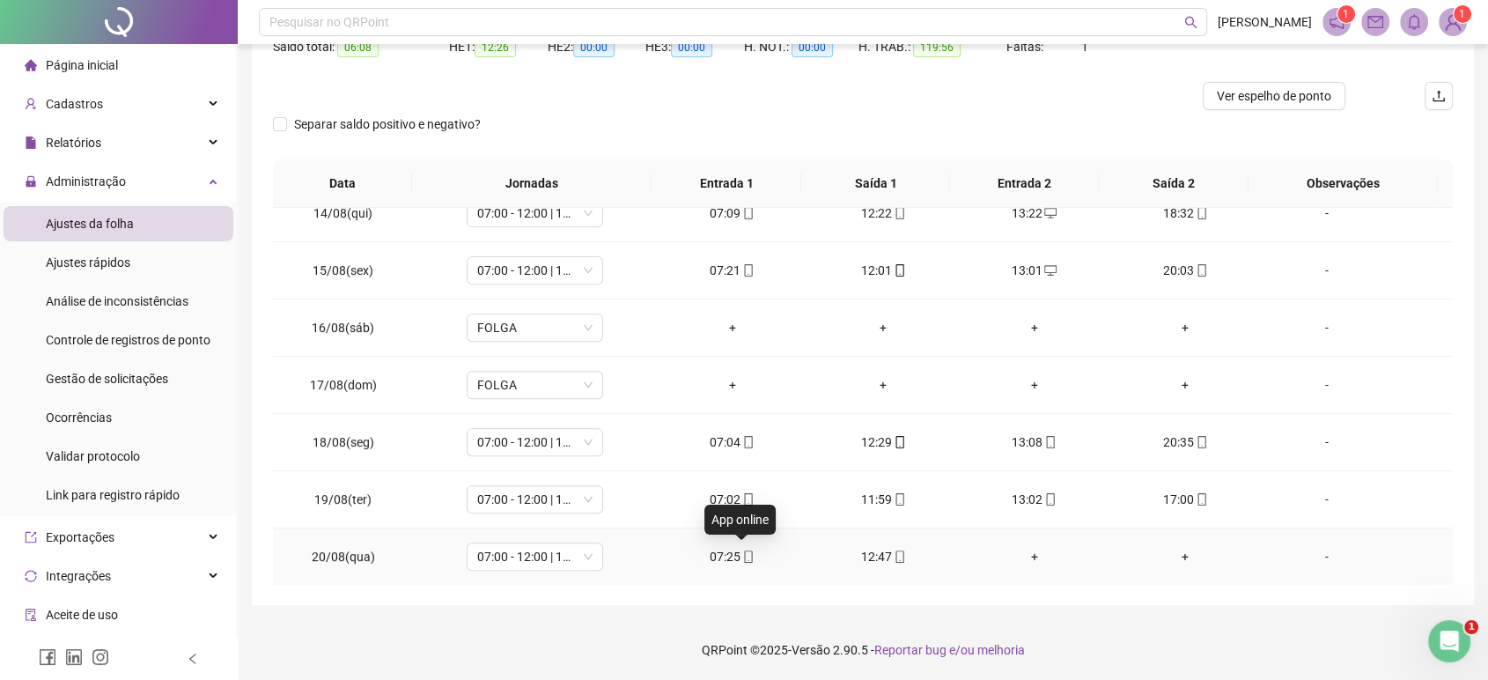
click at [745, 559] on icon "mobile" at bounding box center [749, 556] width 8 height 12
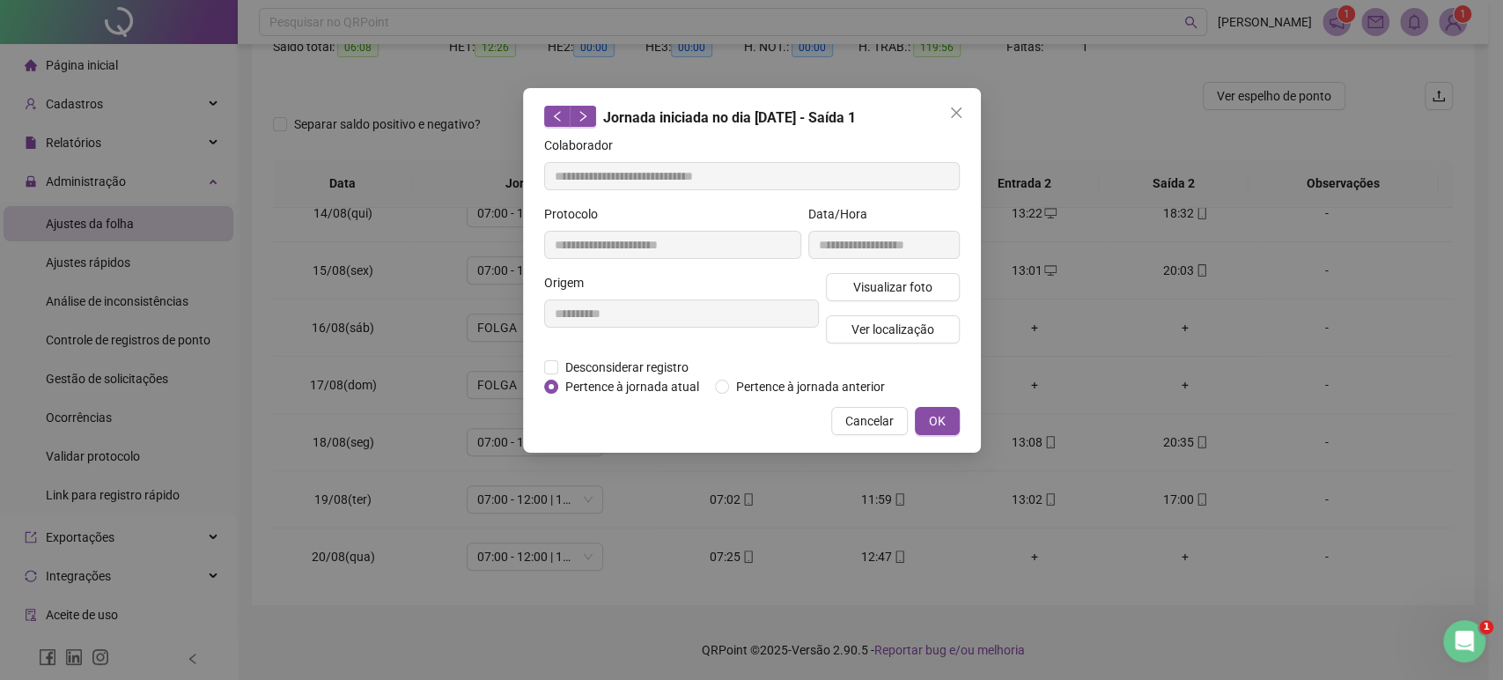
type input "**********"
click at [831, 331] on button "Ver localização" at bounding box center [893, 329] width 134 height 28
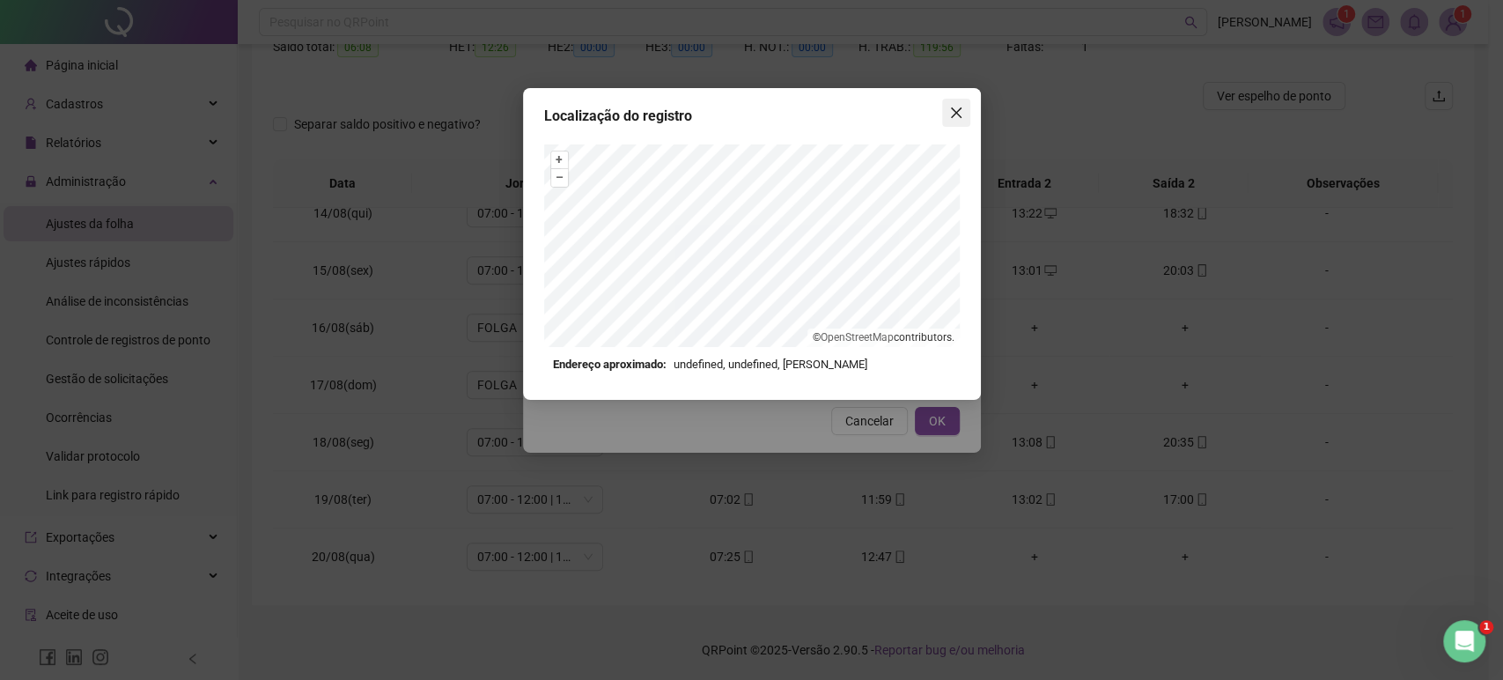
click at [947, 120] on button "Close" at bounding box center [956, 113] width 28 height 28
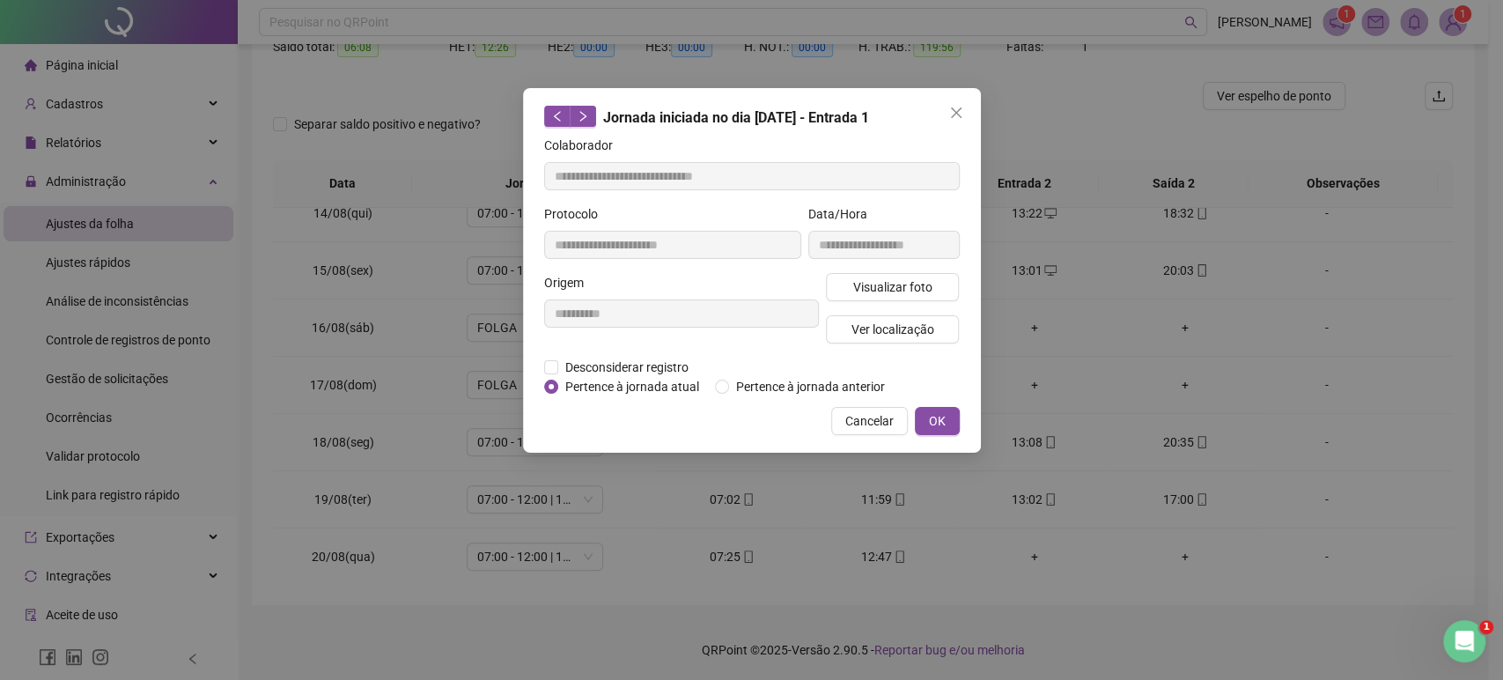
click at [947, 120] on button "Close" at bounding box center [956, 113] width 28 height 28
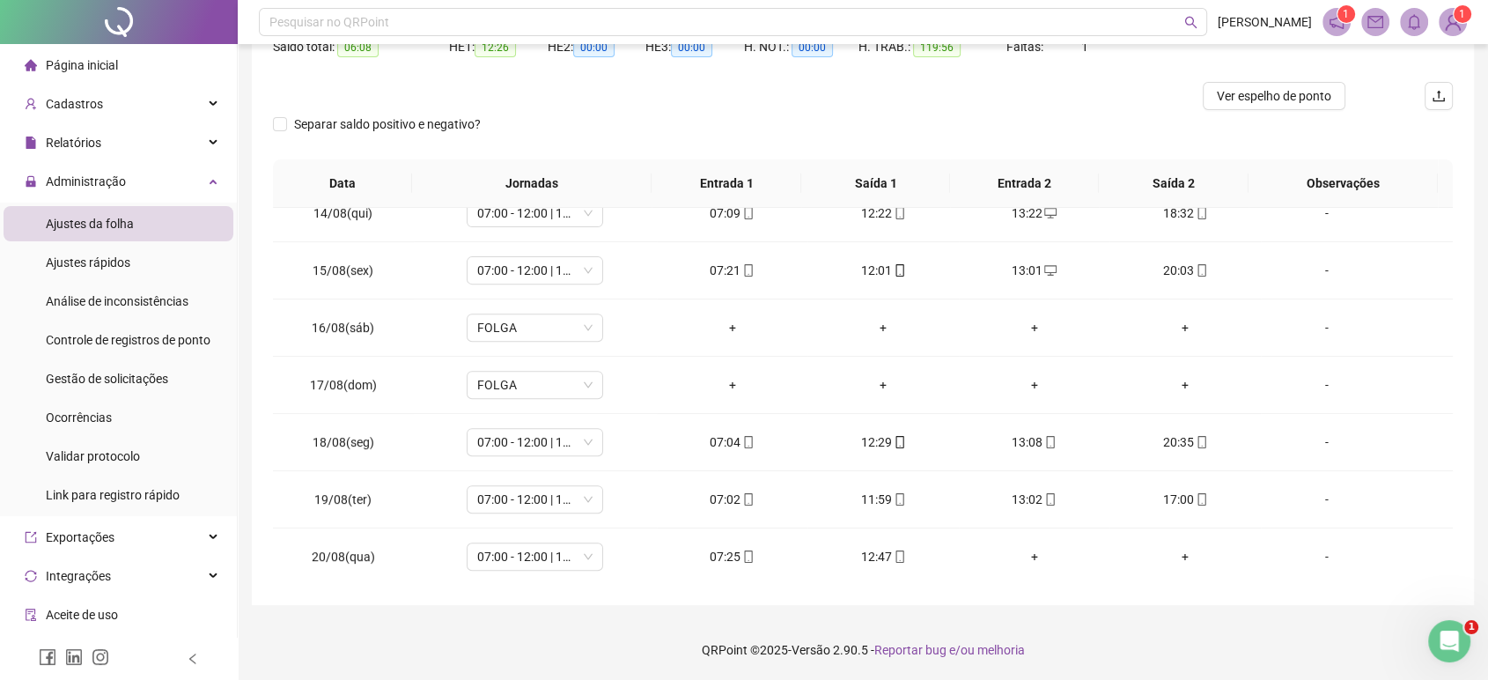
click at [947, 120] on div "Separar saldo positivo e negativo?" at bounding box center [863, 134] width 1180 height 49
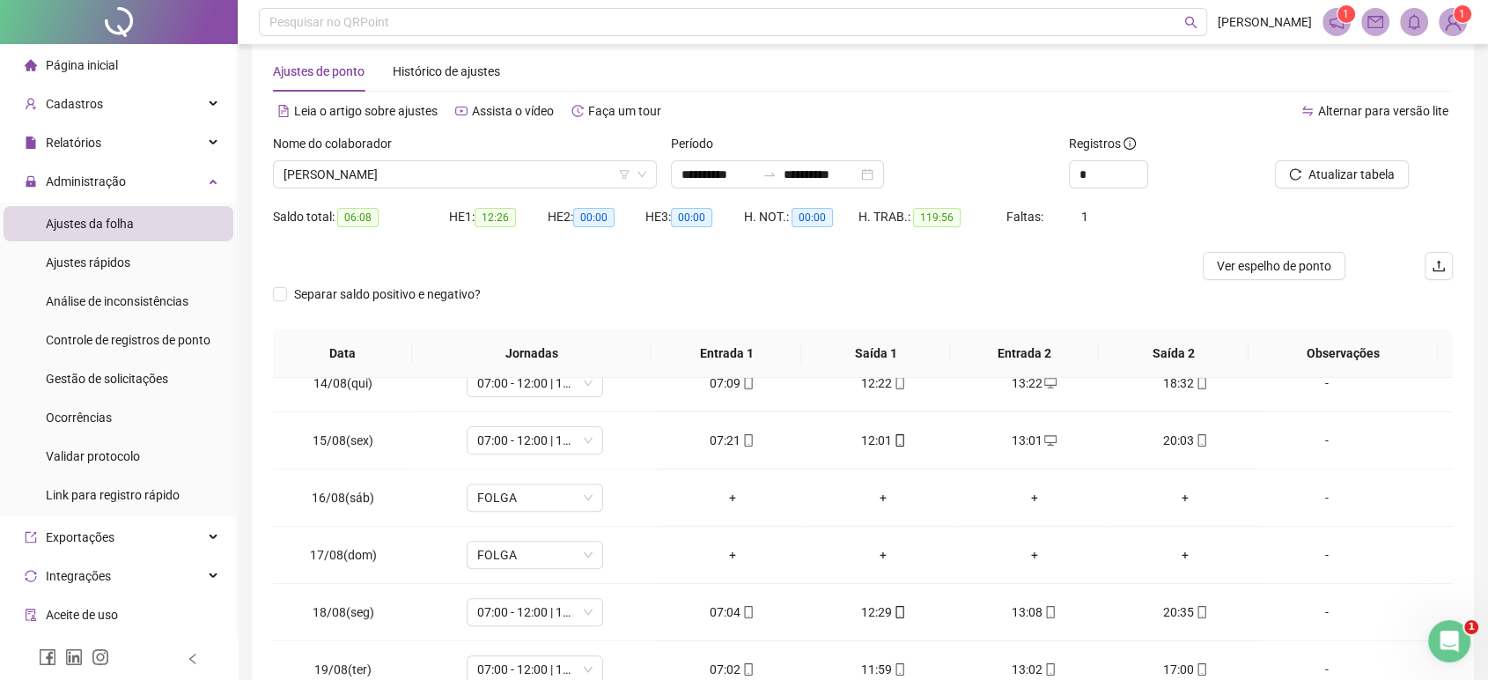
scroll to position [0, 0]
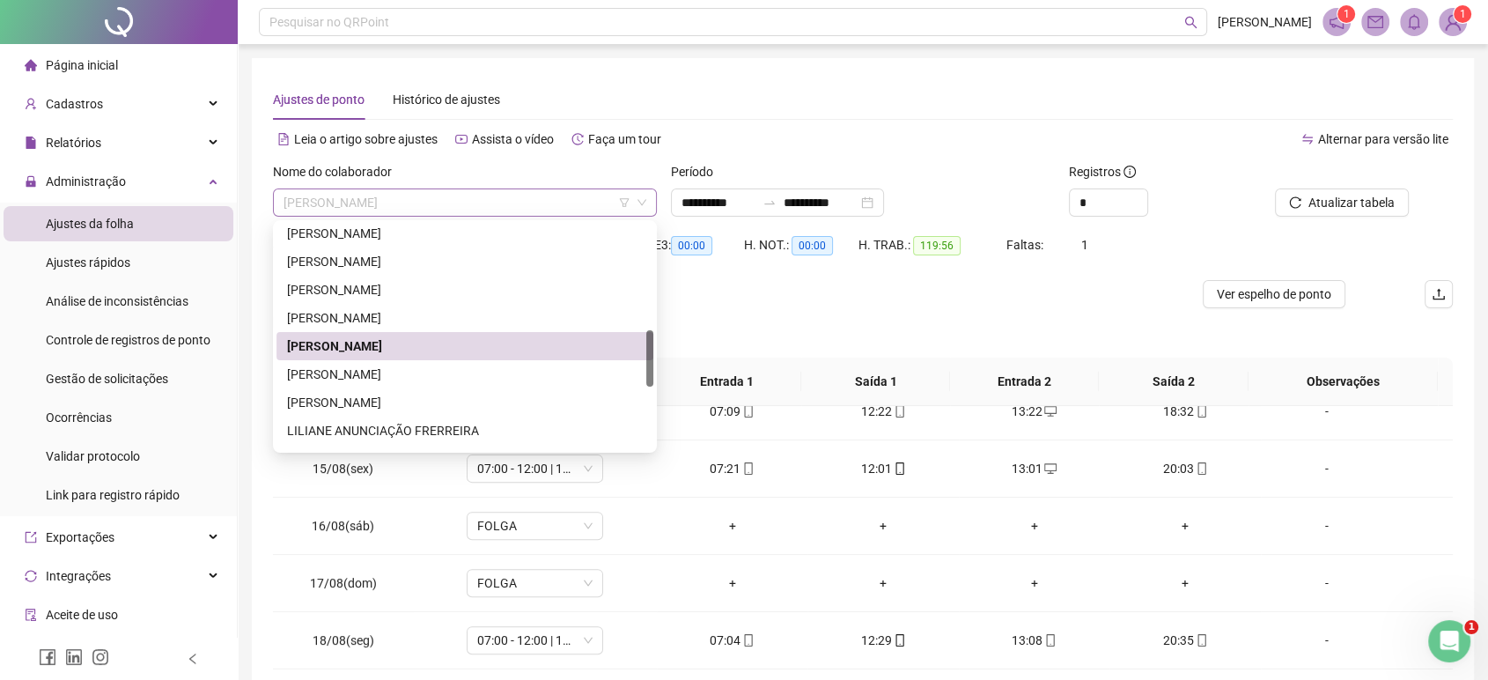
click at [465, 214] on span "[PERSON_NAME]" at bounding box center [465, 202] width 363 height 26
click at [372, 411] on div "[PERSON_NAME]" at bounding box center [465, 402] width 356 height 19
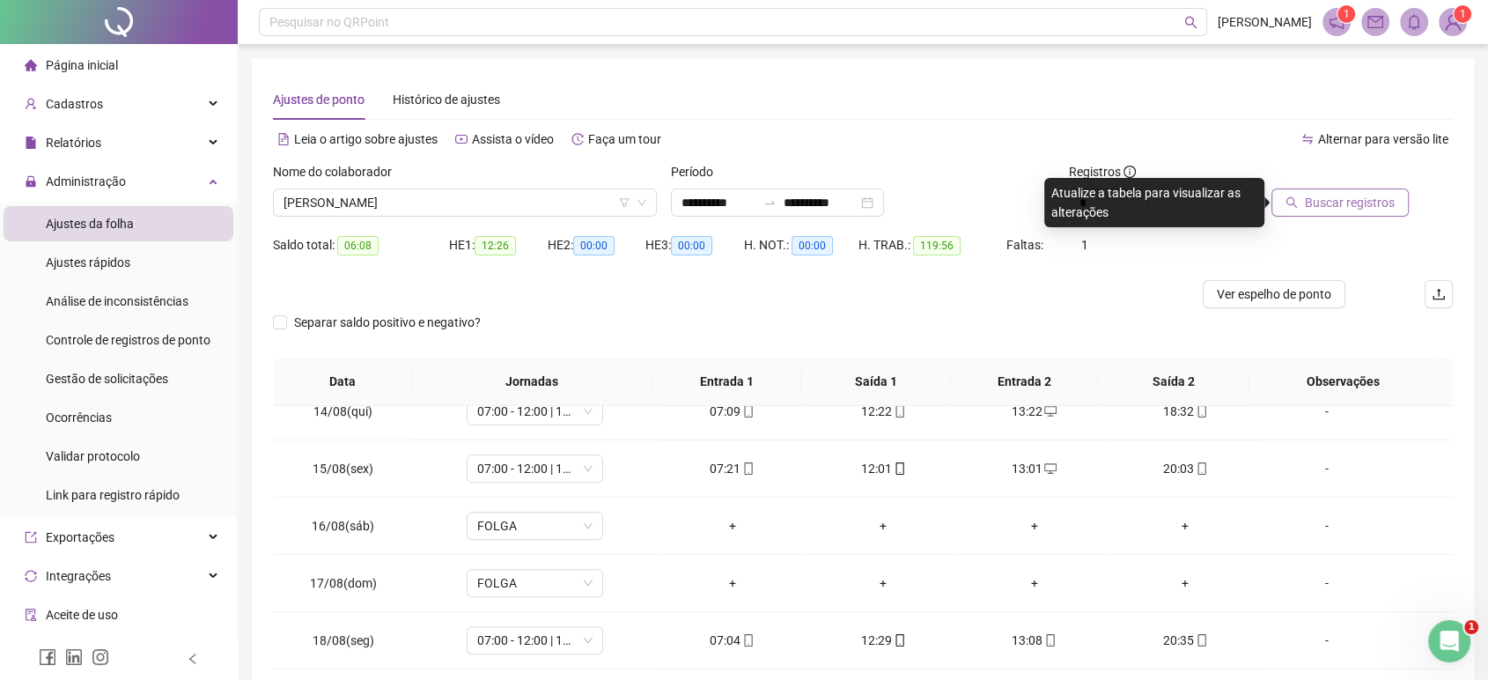
click at [1306, 195] on button "Buscar registros" at bounding box center [1340, 202] width 137 height 28
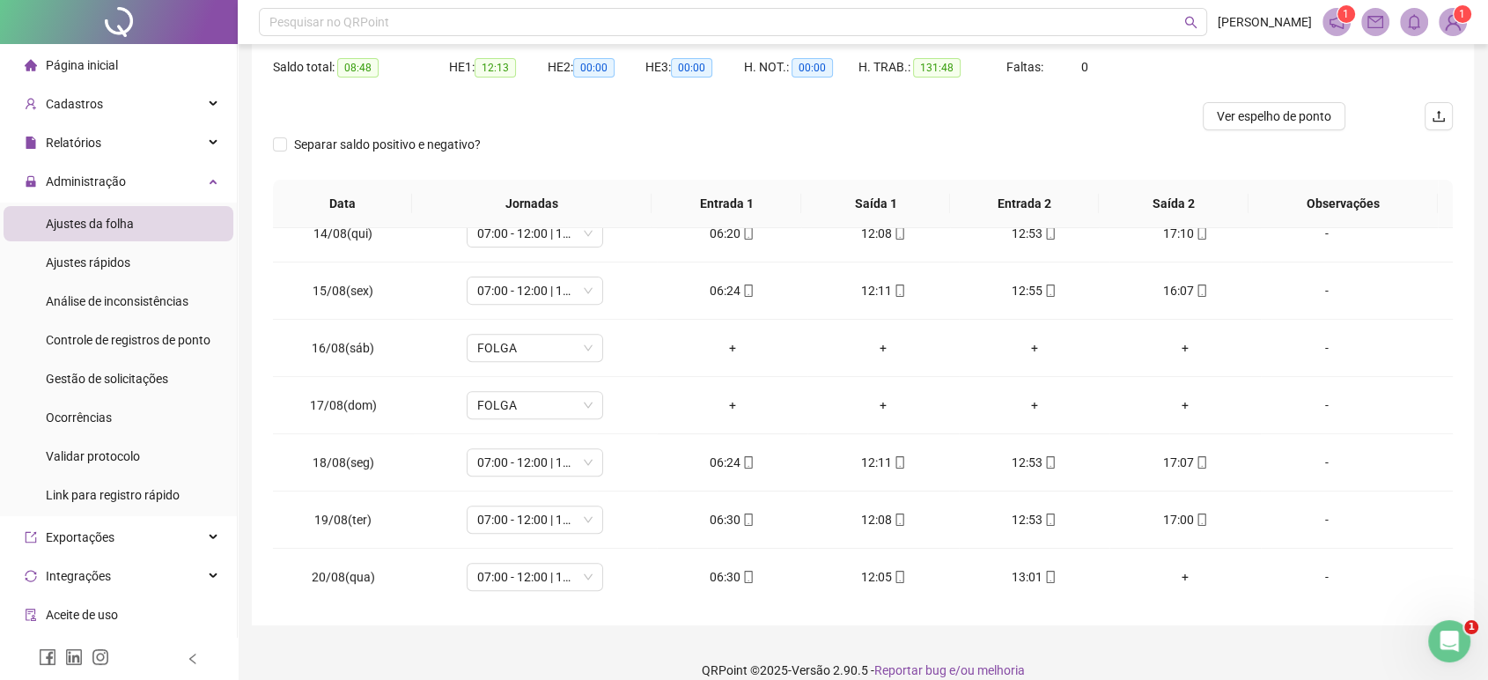
scroll to position [198, 0]
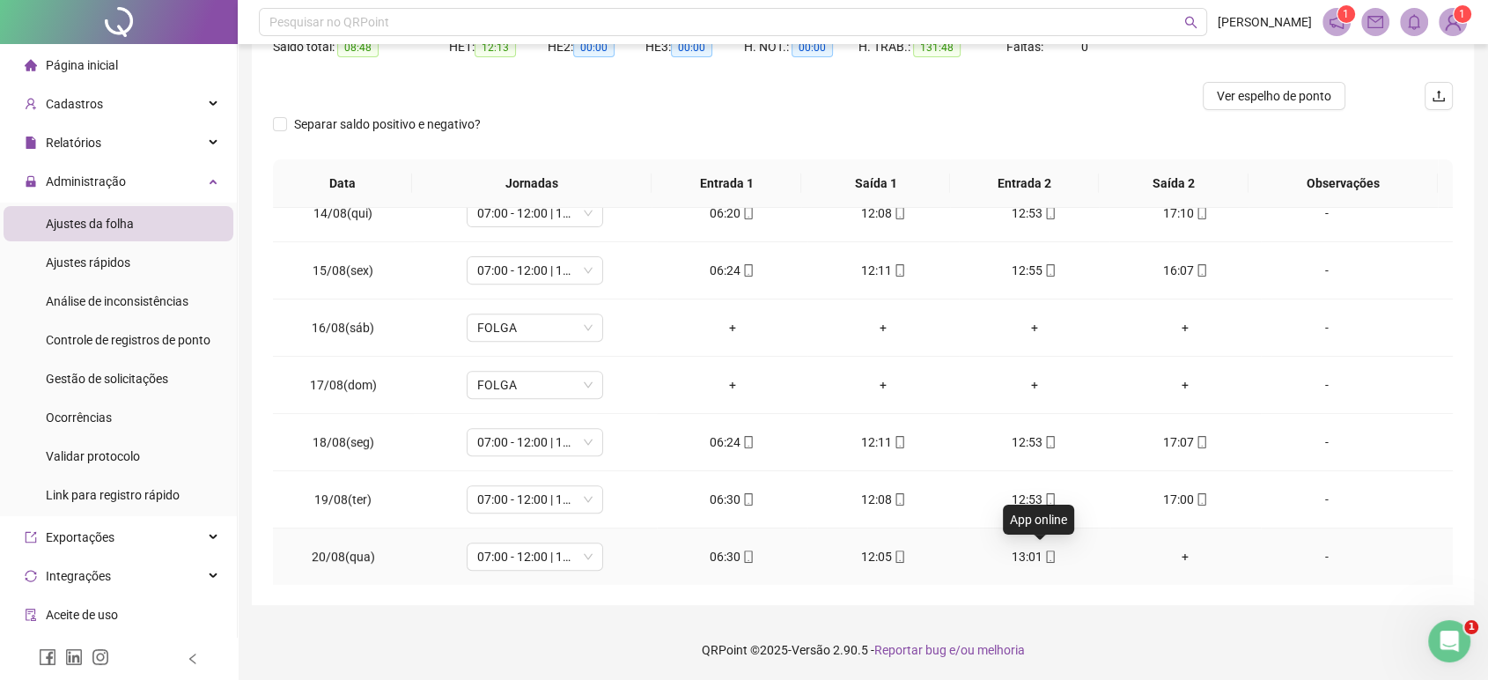
click at [1044, 550] on icon "mobile" at bounding box center [1050, 556] width 12 height 12
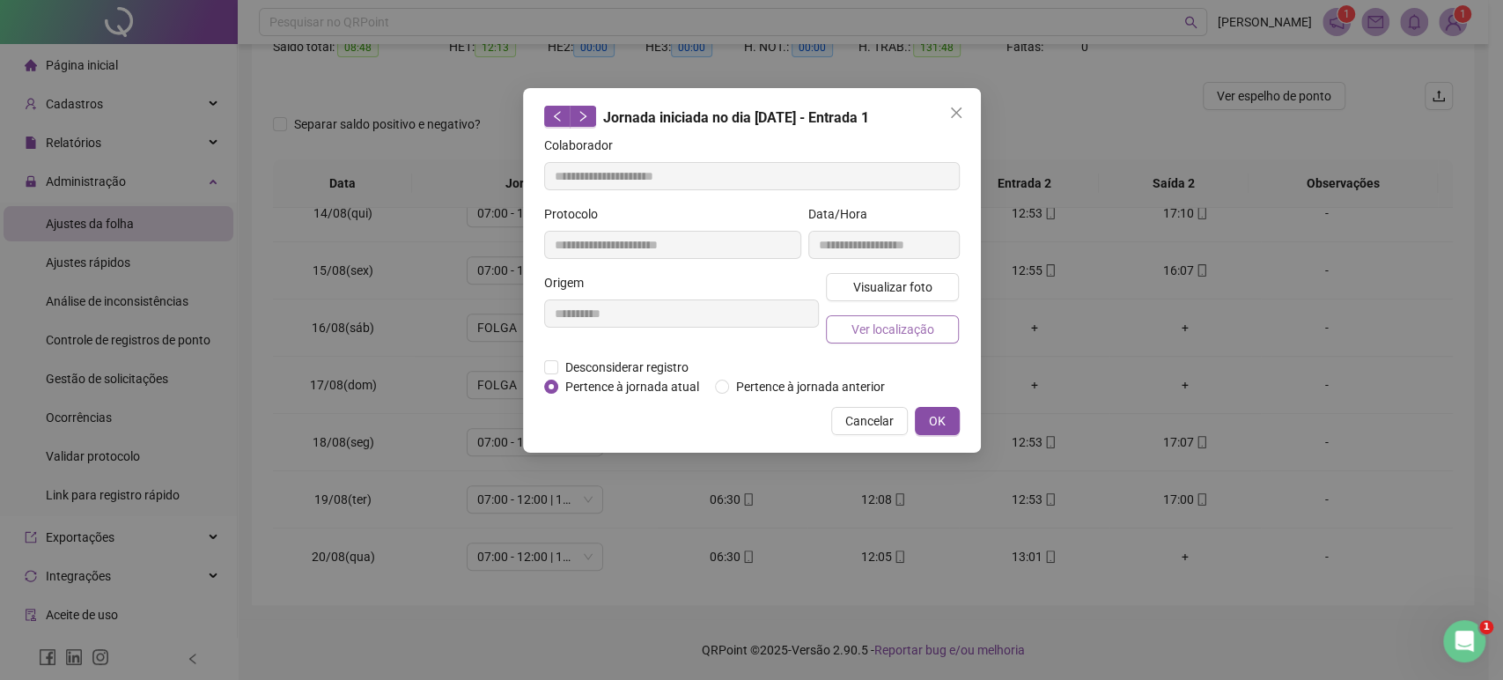
click at [881, 335] on span "Ver localização" at bounding box center [892, 329] width 83 height 19
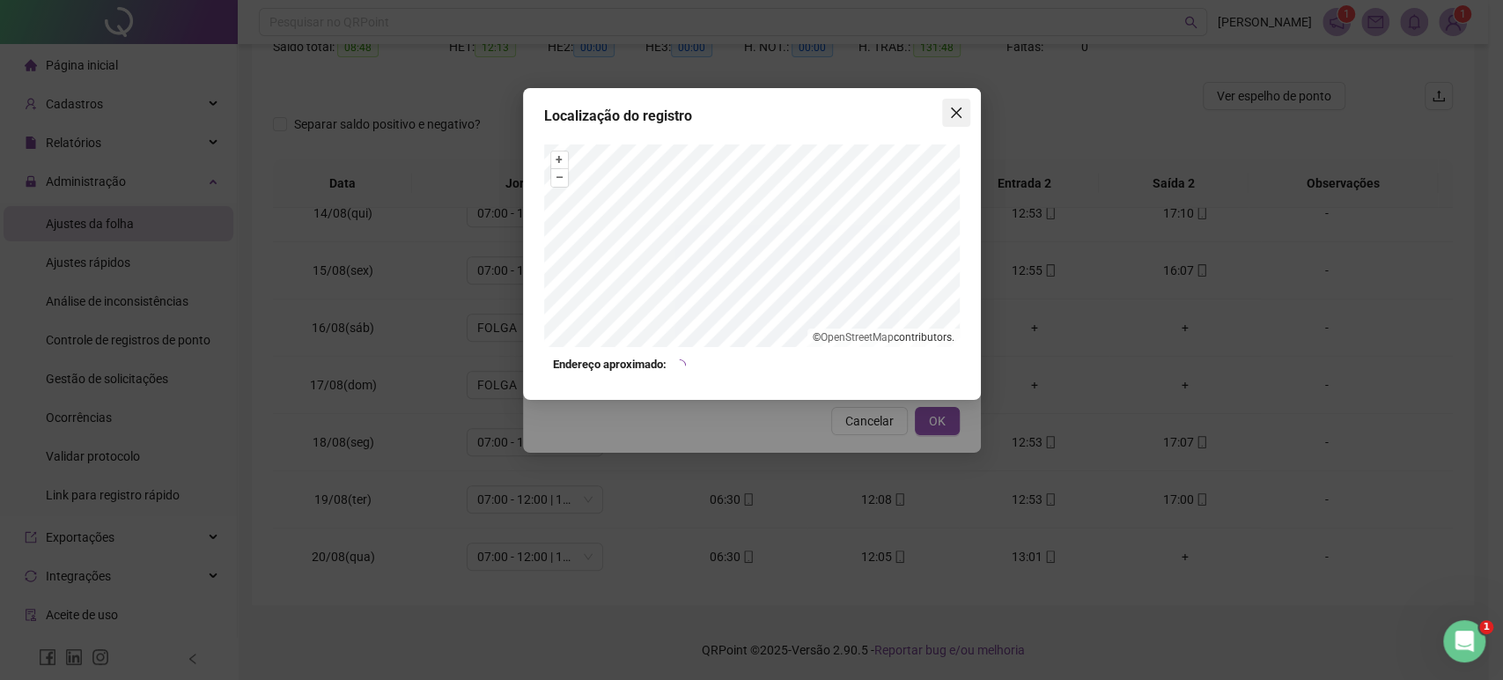
click at [946, 118] on span "Close" at bounding box center [956, 113] width 28 height 14
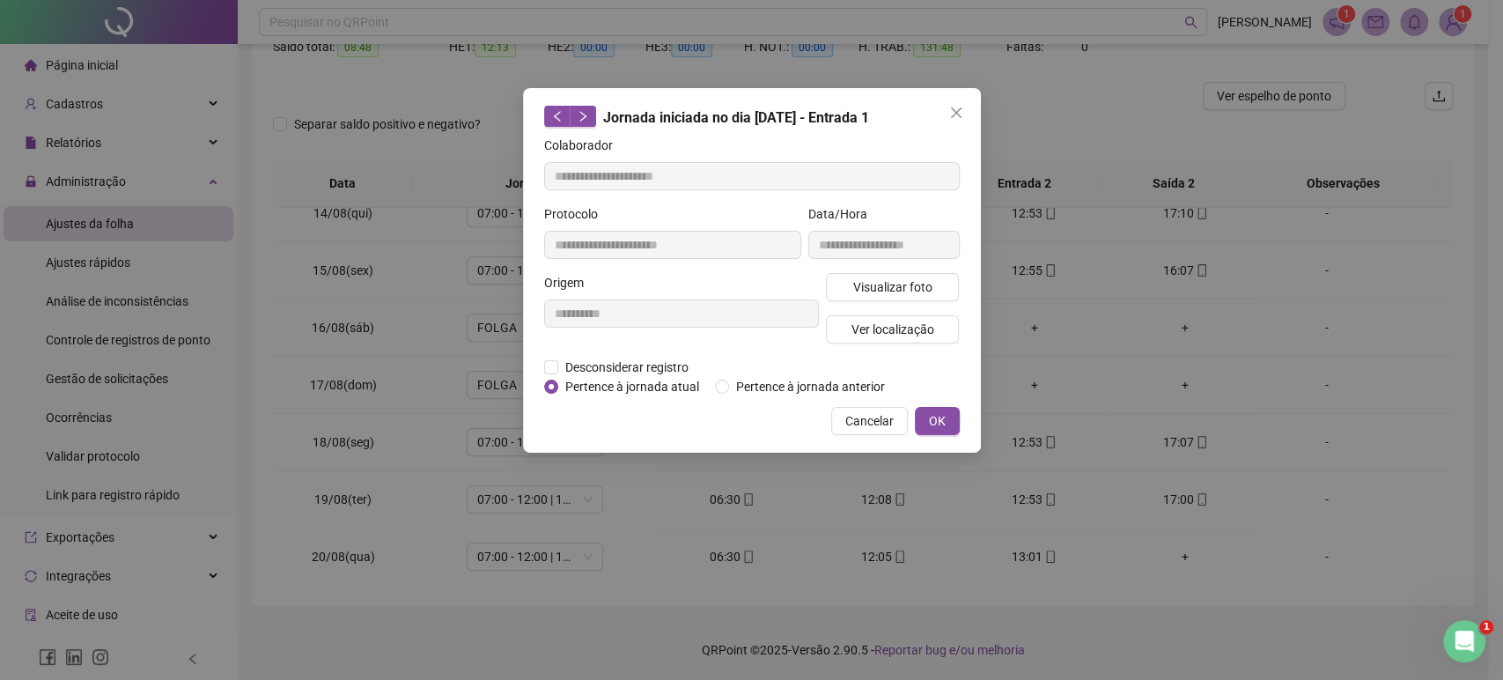
click at [946, 118] on span "Close" at bounding box center [956, 113] width 28 height 14
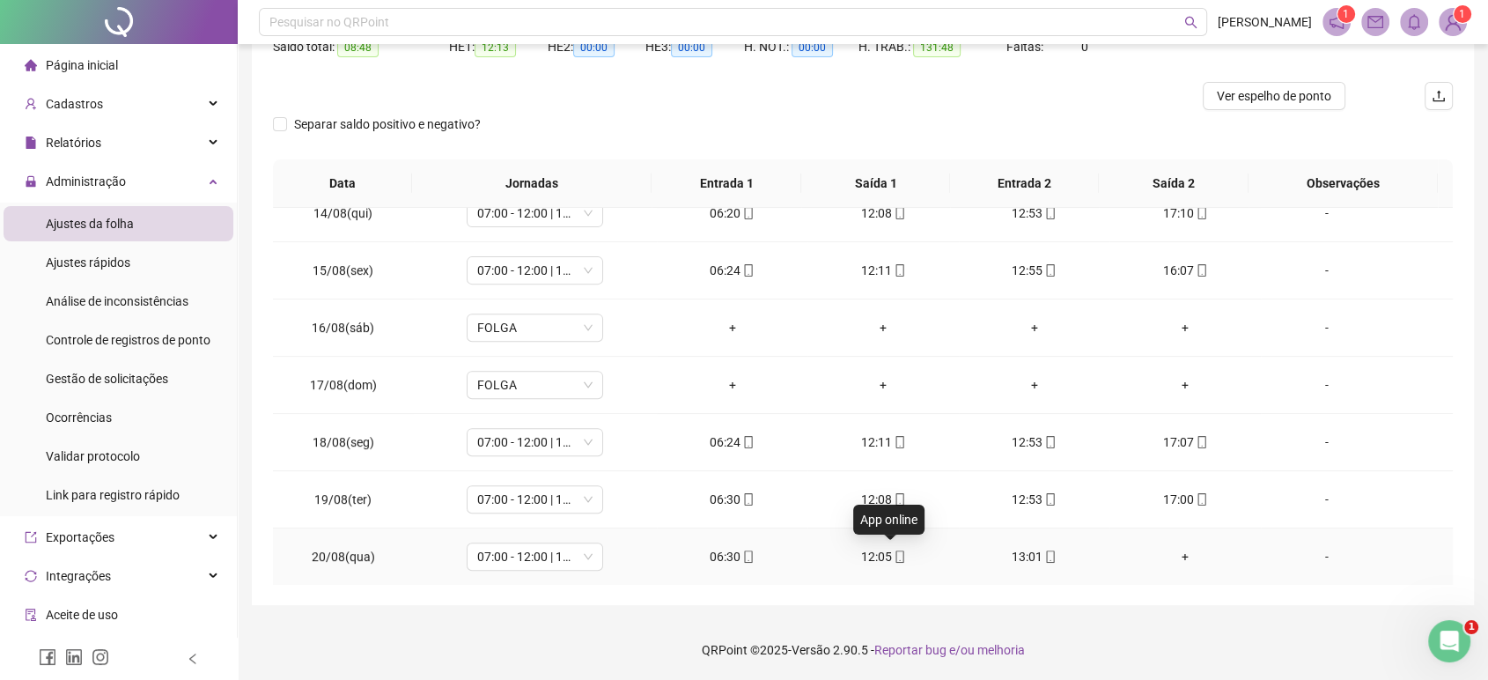
click at [894, 553] on icon "mobile" at bounding box center [900, 556] width 12 height 12
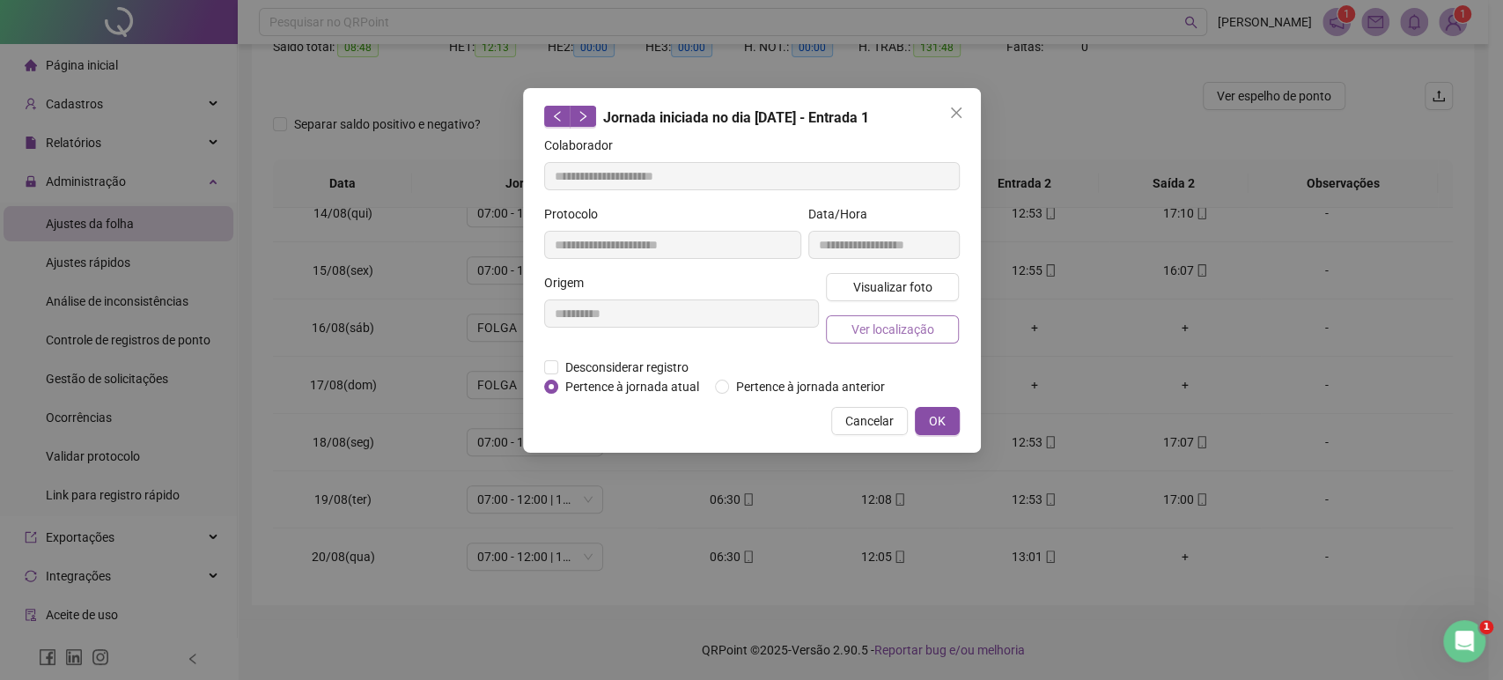
click at [840, 323] on button "Ver localização" at bounding box center [893, 329] width 134 height 28
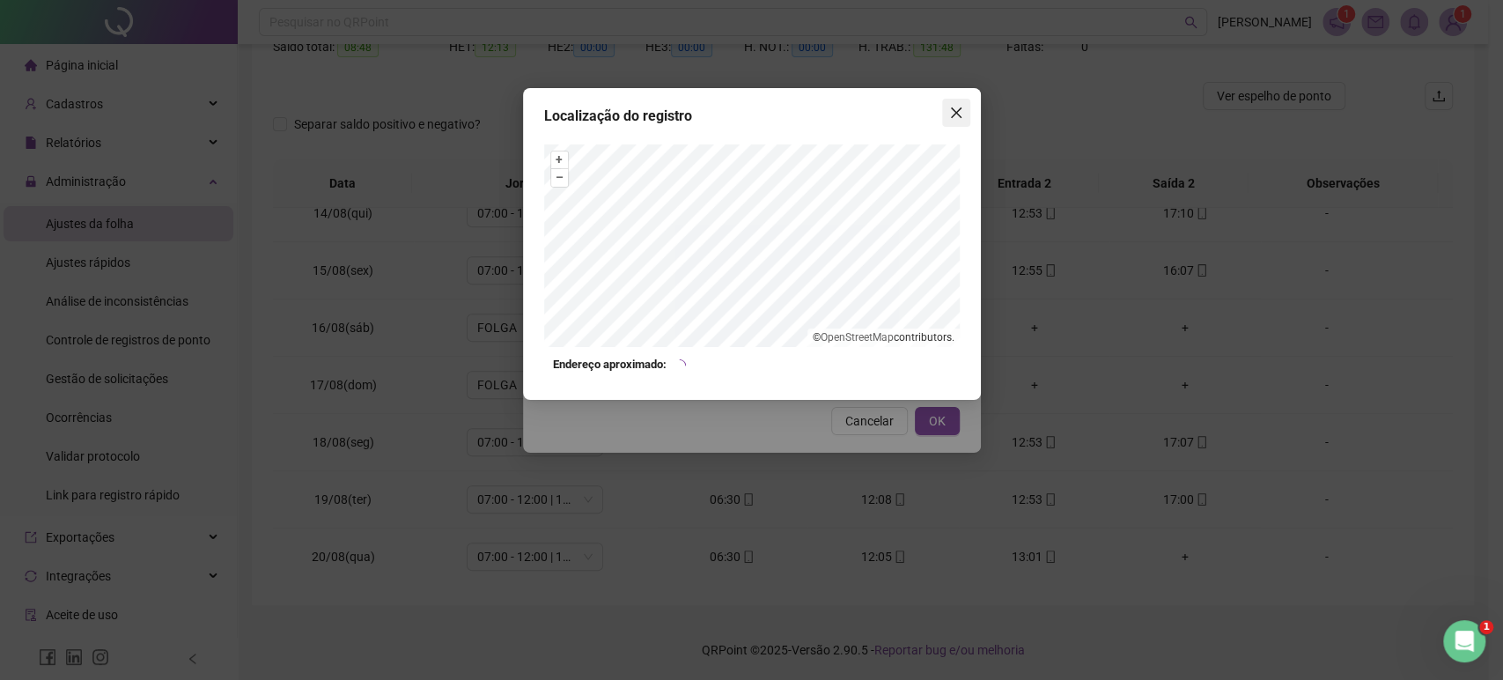
click at [963, 104] on button "Close" at bounding box center [956, 113] width 28 height 28
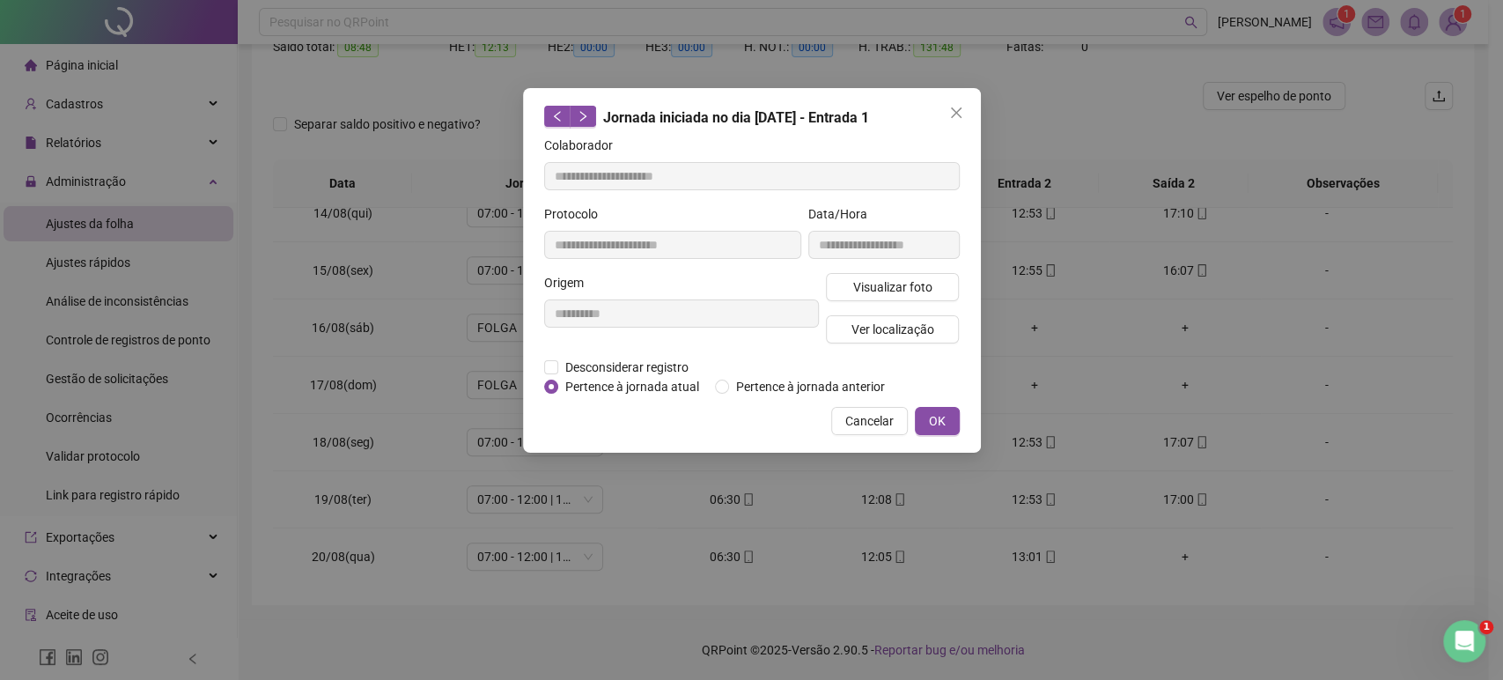
click at [963, 104] on button "Close" at bounding box center [956, 113] width 28 height 28
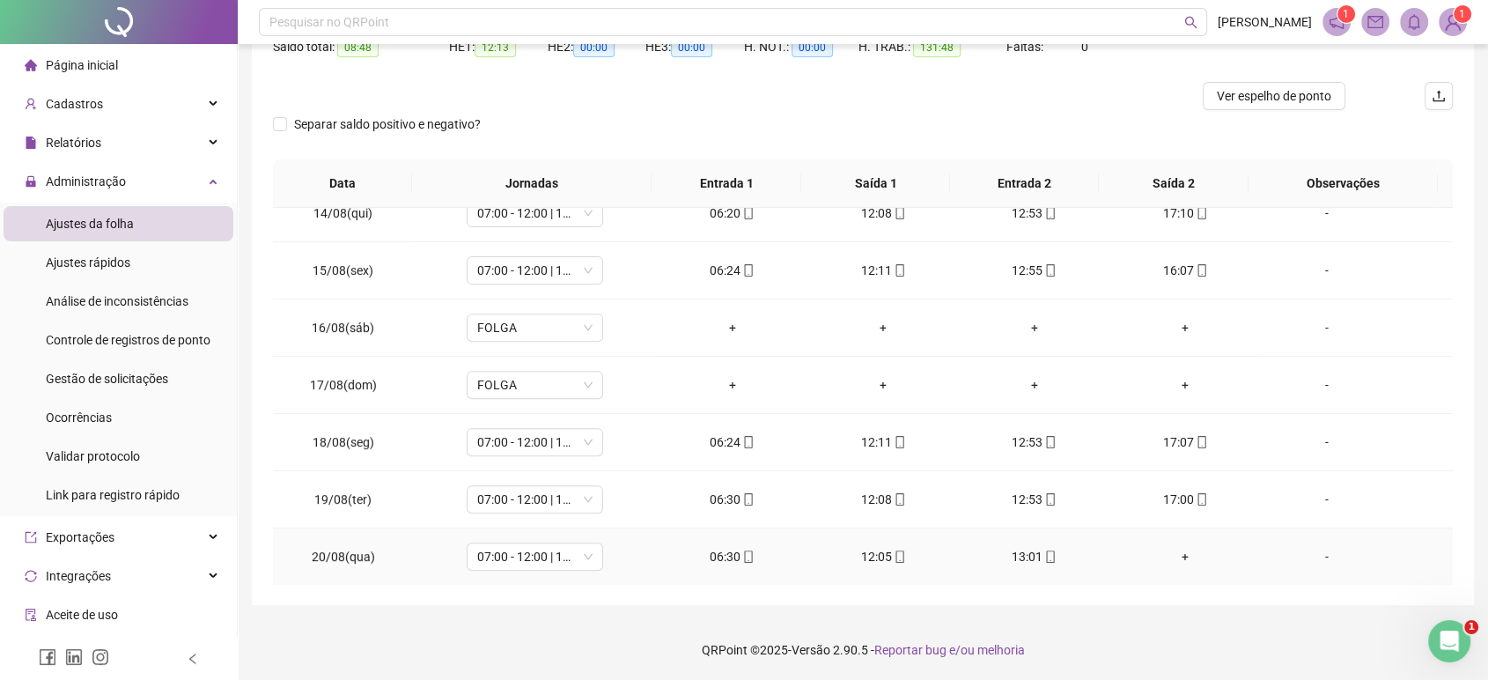
click at [726, 554] on div "06:30" at bounding box center [732, 556] width 122 height 19
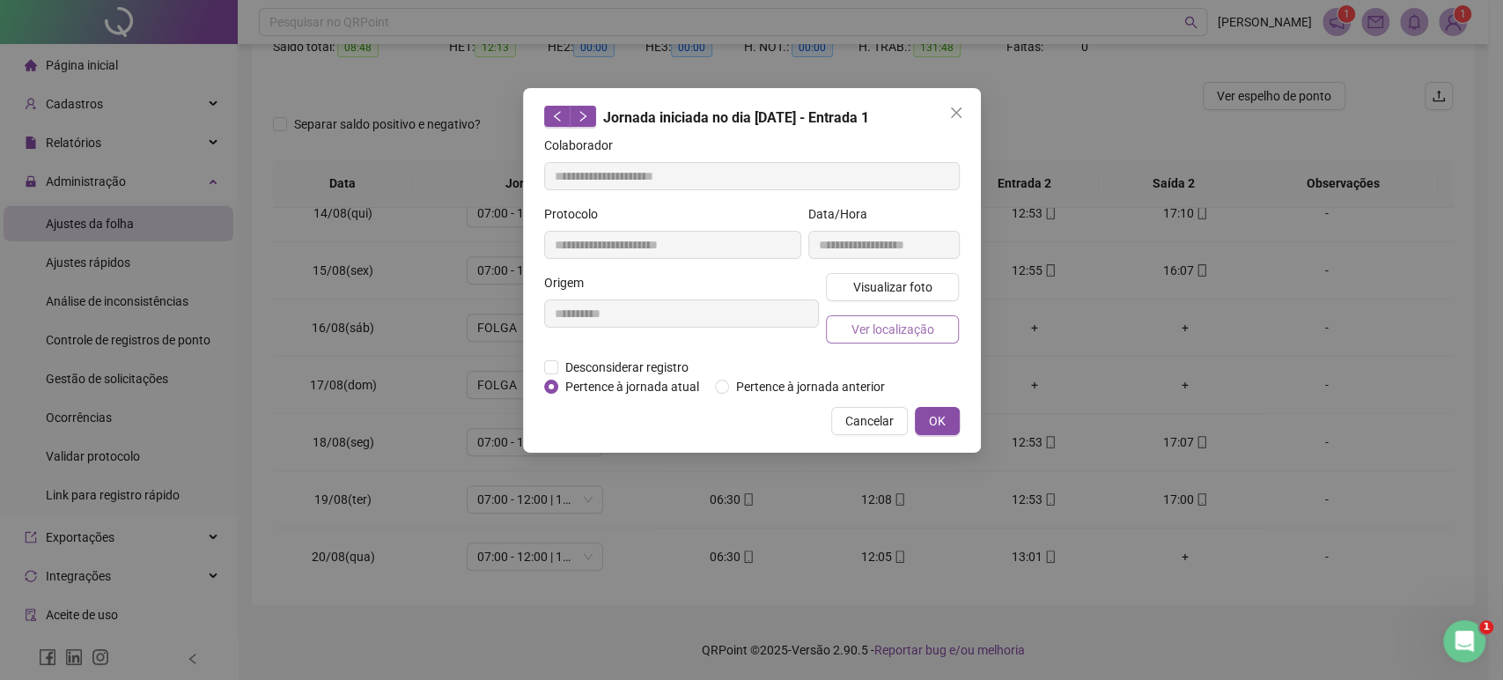
click at [856, 337] on span "Ver localização" at bounding box center [892, 329] width 83 height 19
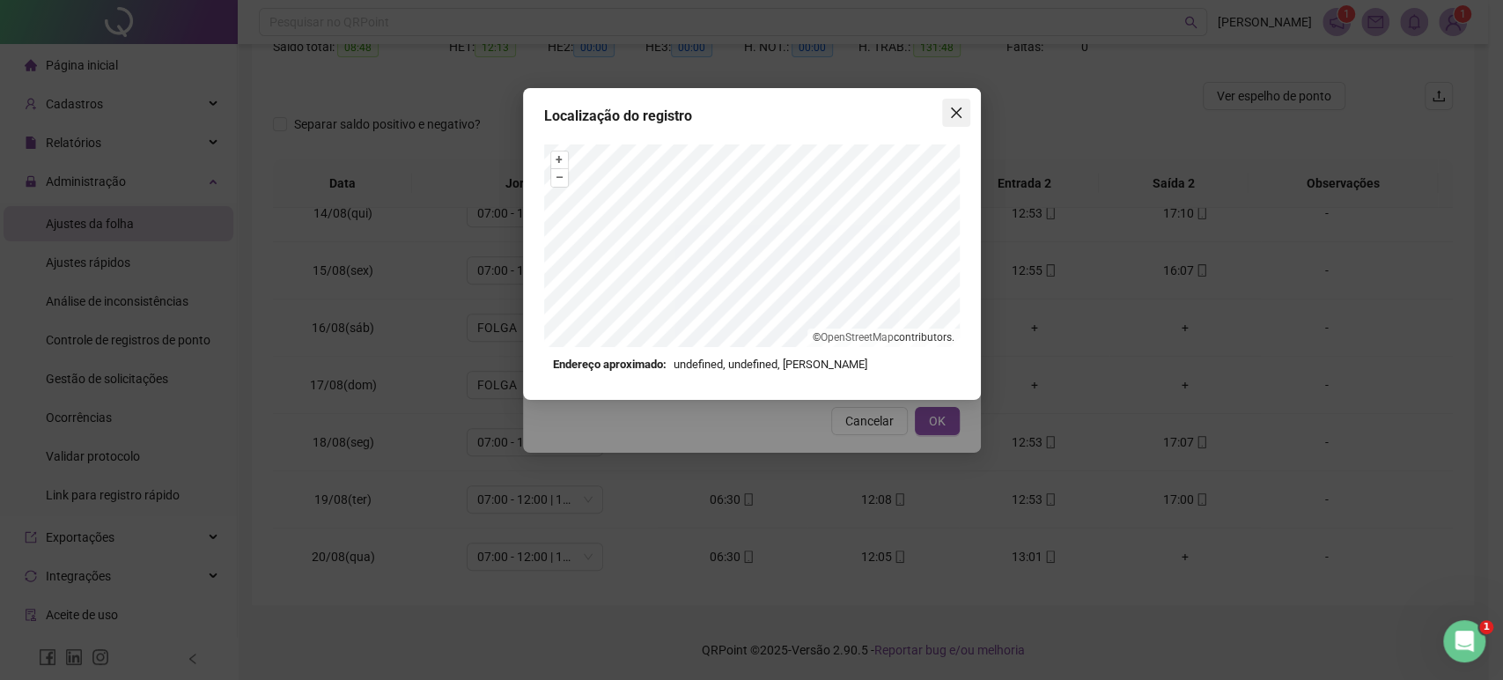
click at [954, 118] on icon "close" at bounding box center [956, 113] width 14 height 14
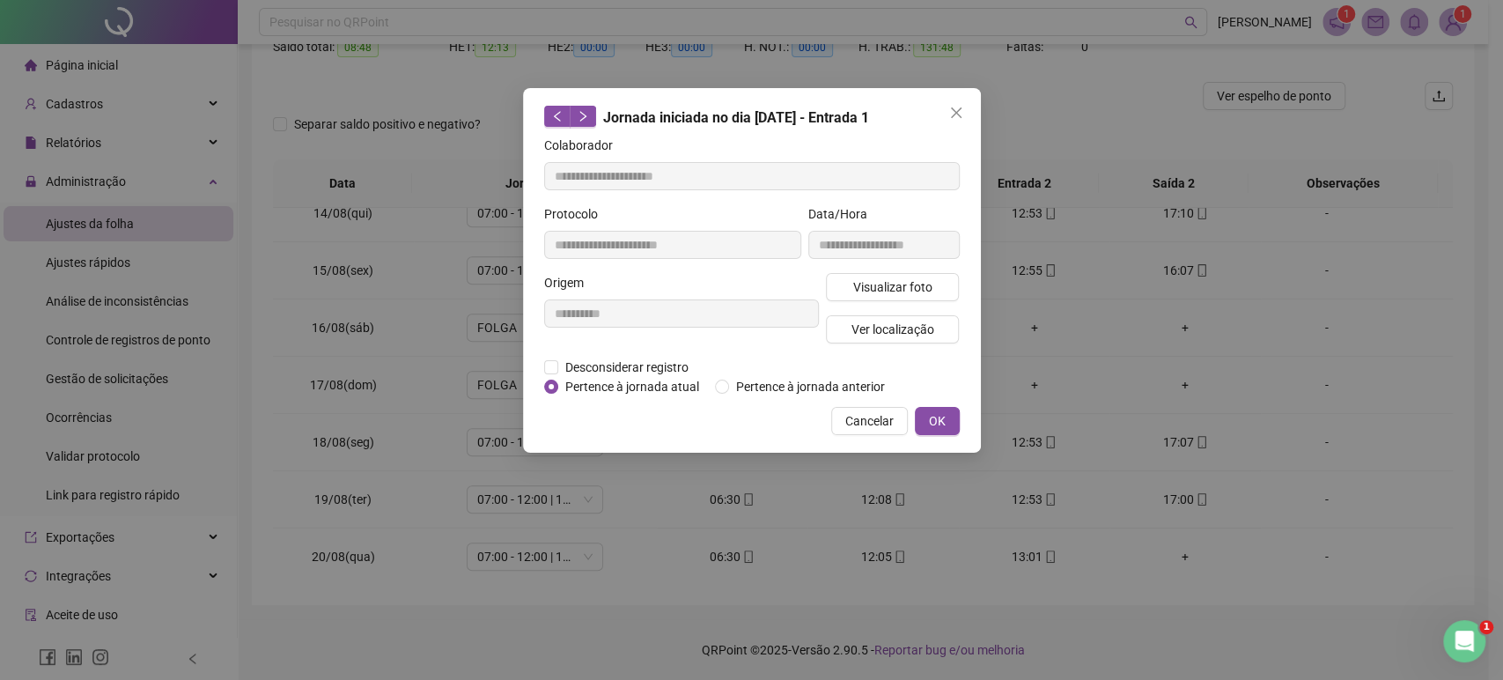
click at [954, 118] on icon "close" at bounding box center [956, 113] width 14 height 14
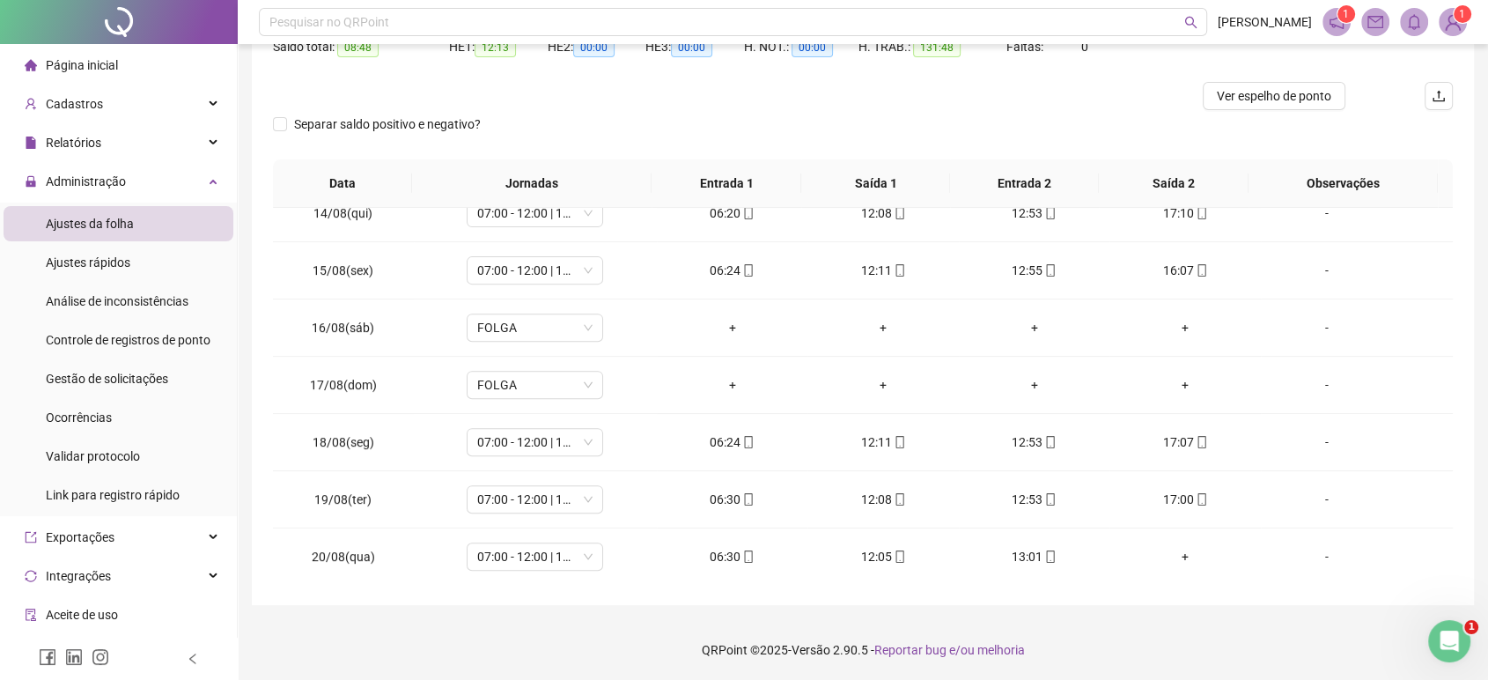
click at [954, 118] on div "Separar saldo positivo e negativo?" at bounding box center [863, 134] width 1180 height 49
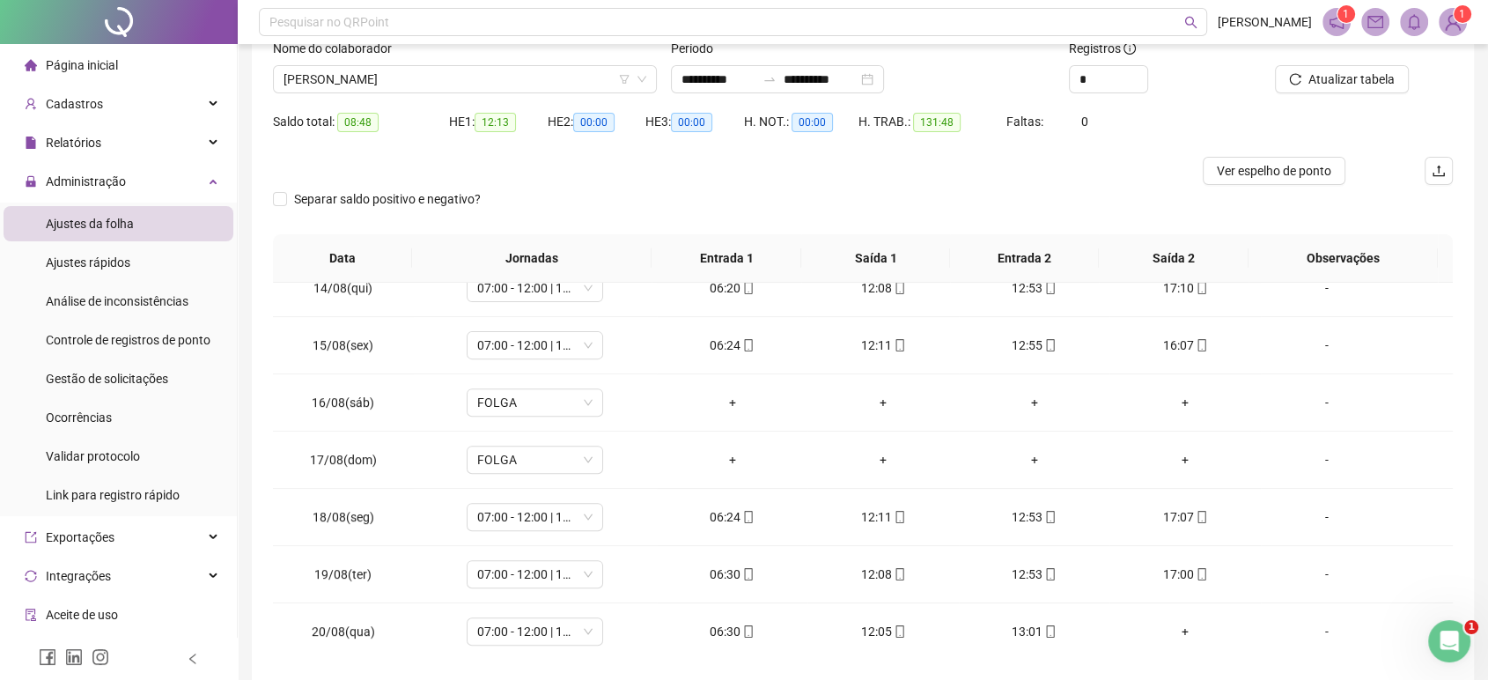
scroll to position [120, 0]
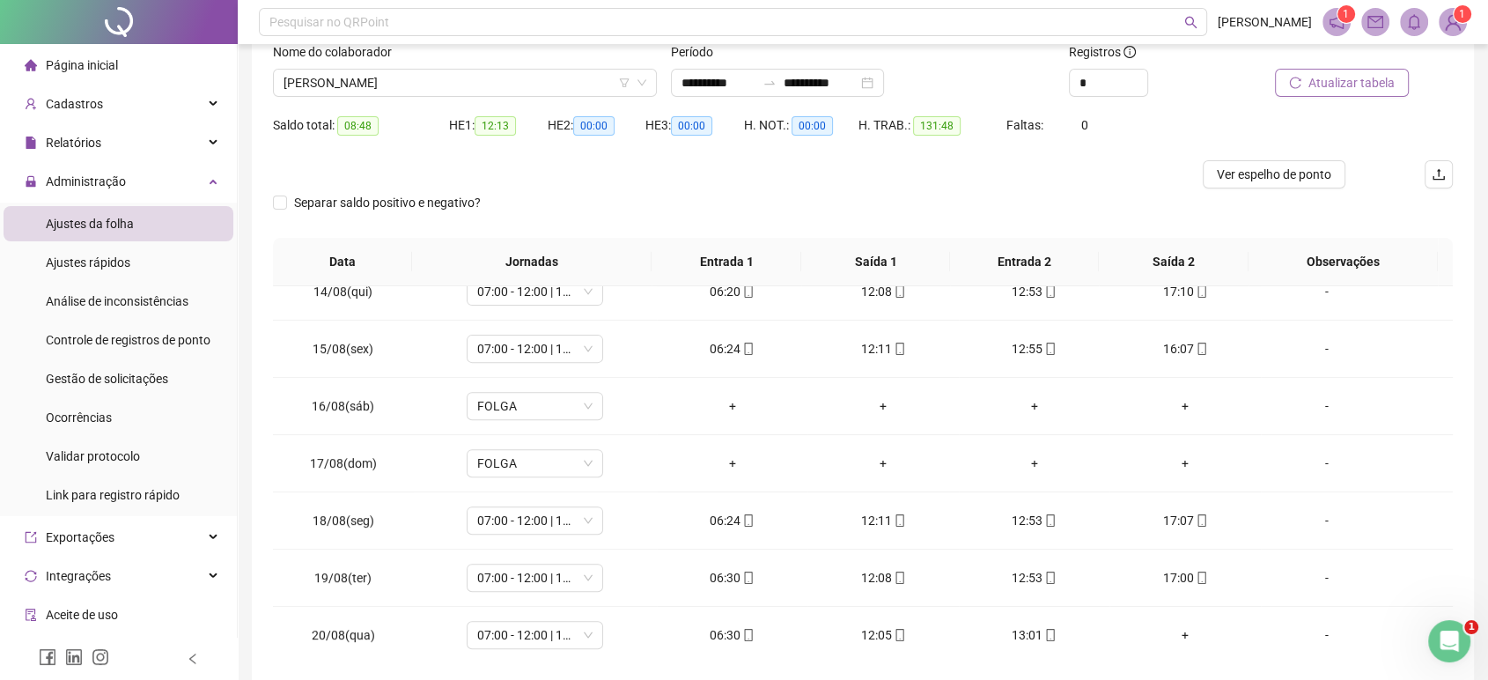
click at [1293, 80] on icon "reload" at bounding box center [1295, 83] width 12 height 12
click at [989, 192] on div "Separar saldo positivo e negativo?" at bounding box center [863, 212] width 1180 height 49
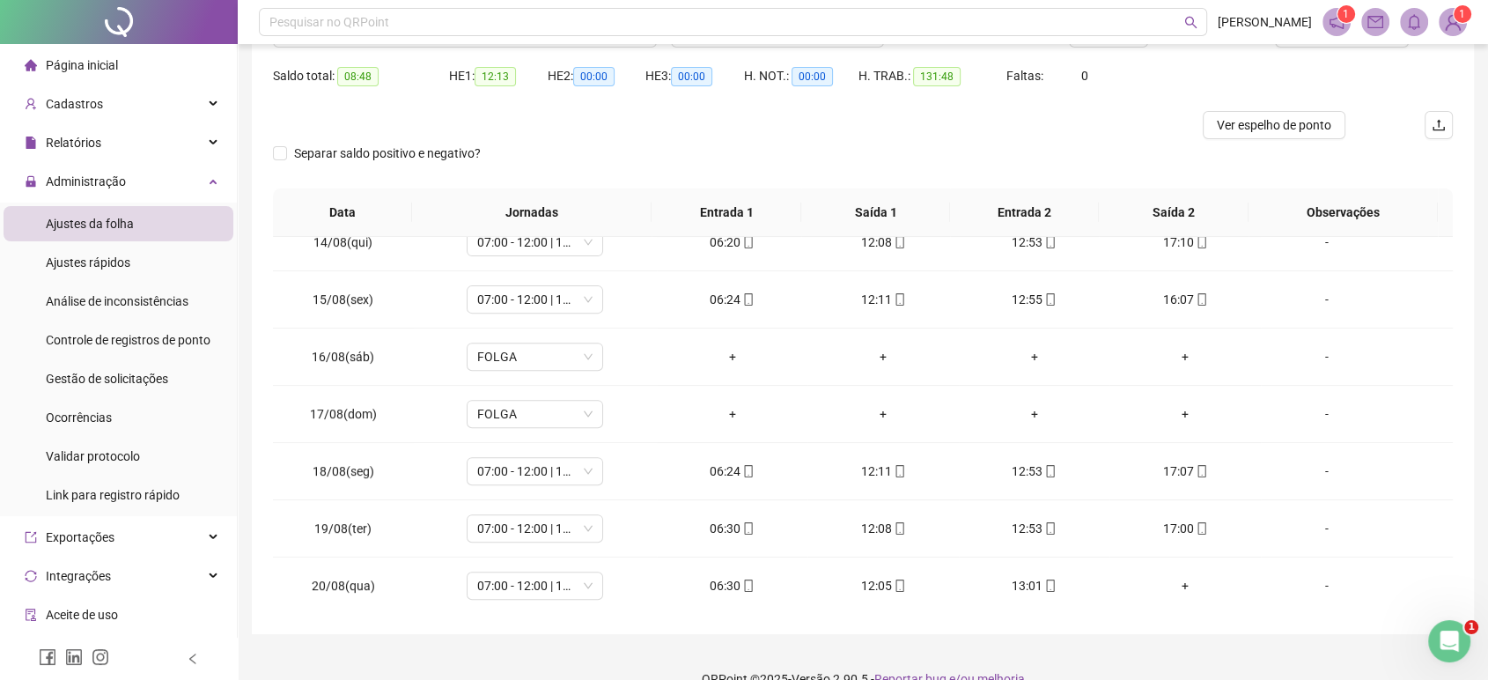
scroll to position [198, 0]
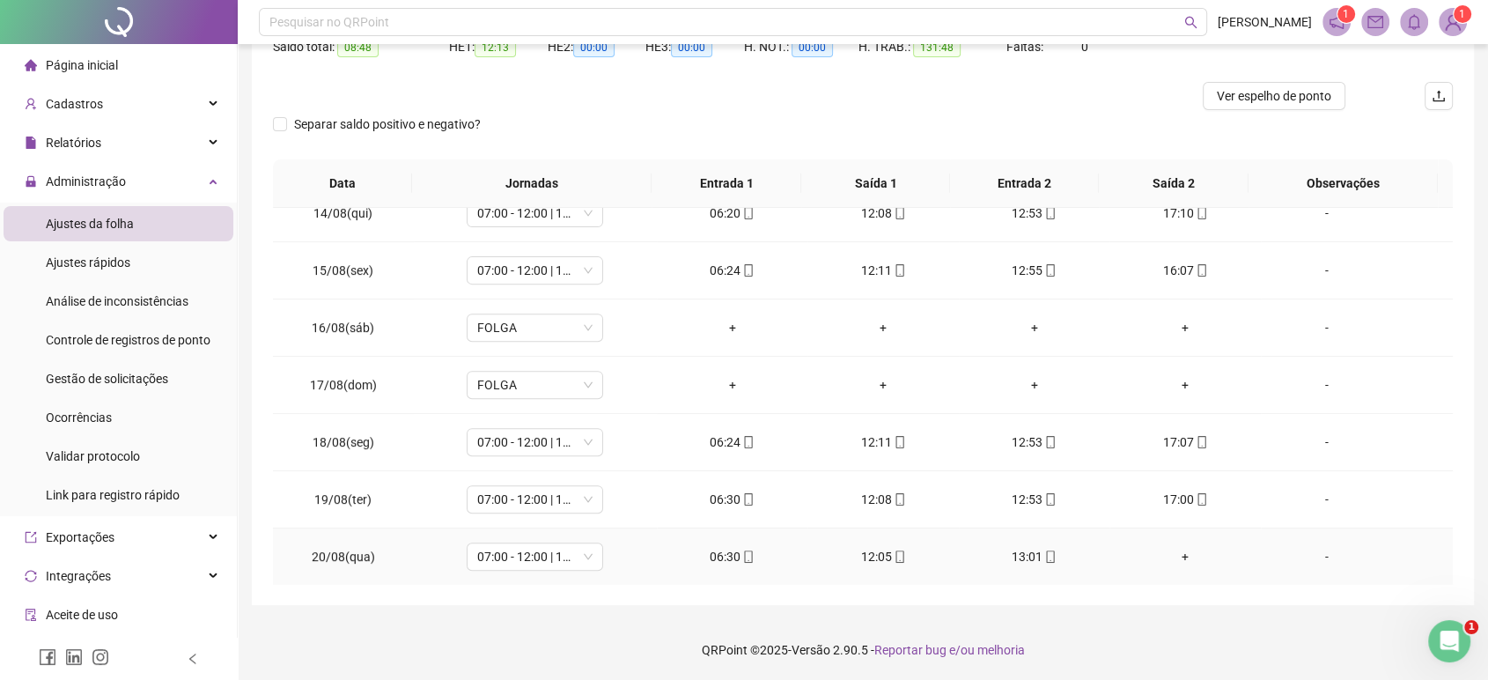
click at [733, 560] on div "06:30" at bounding box center [732, 556] width 122 height 19
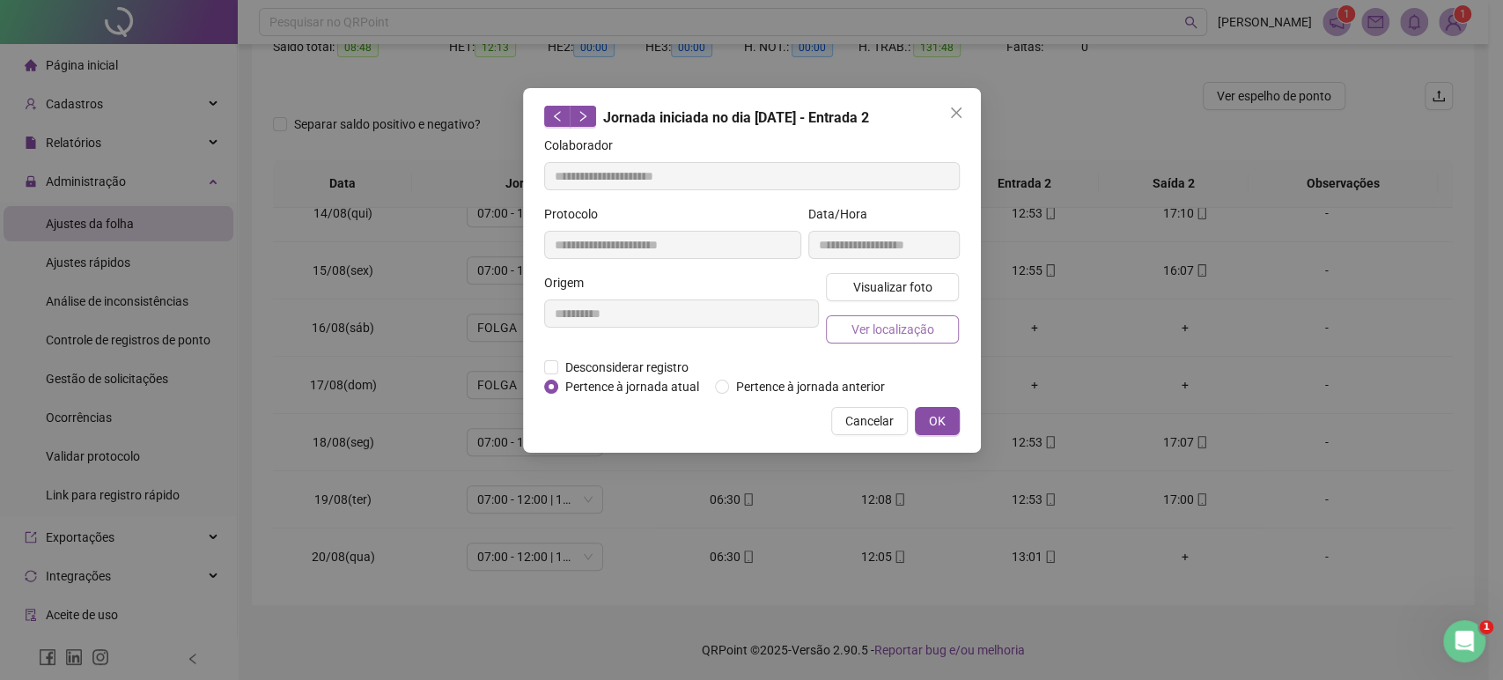
click at [863, 321] on span "Ver localização" at bounding box center [892, 329] width 83 height 19
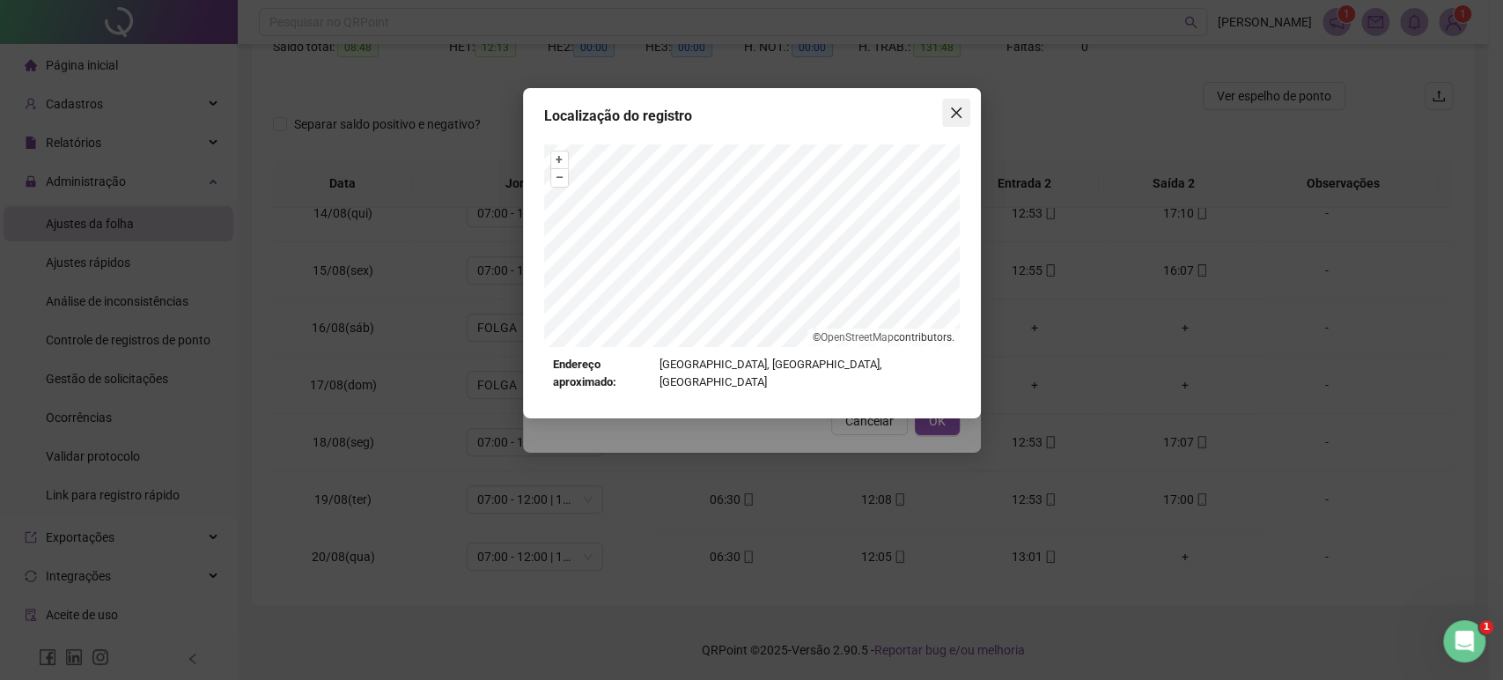
click at [952, 106] on icon "close" at bounding box center [956, 113] width 14 height 14
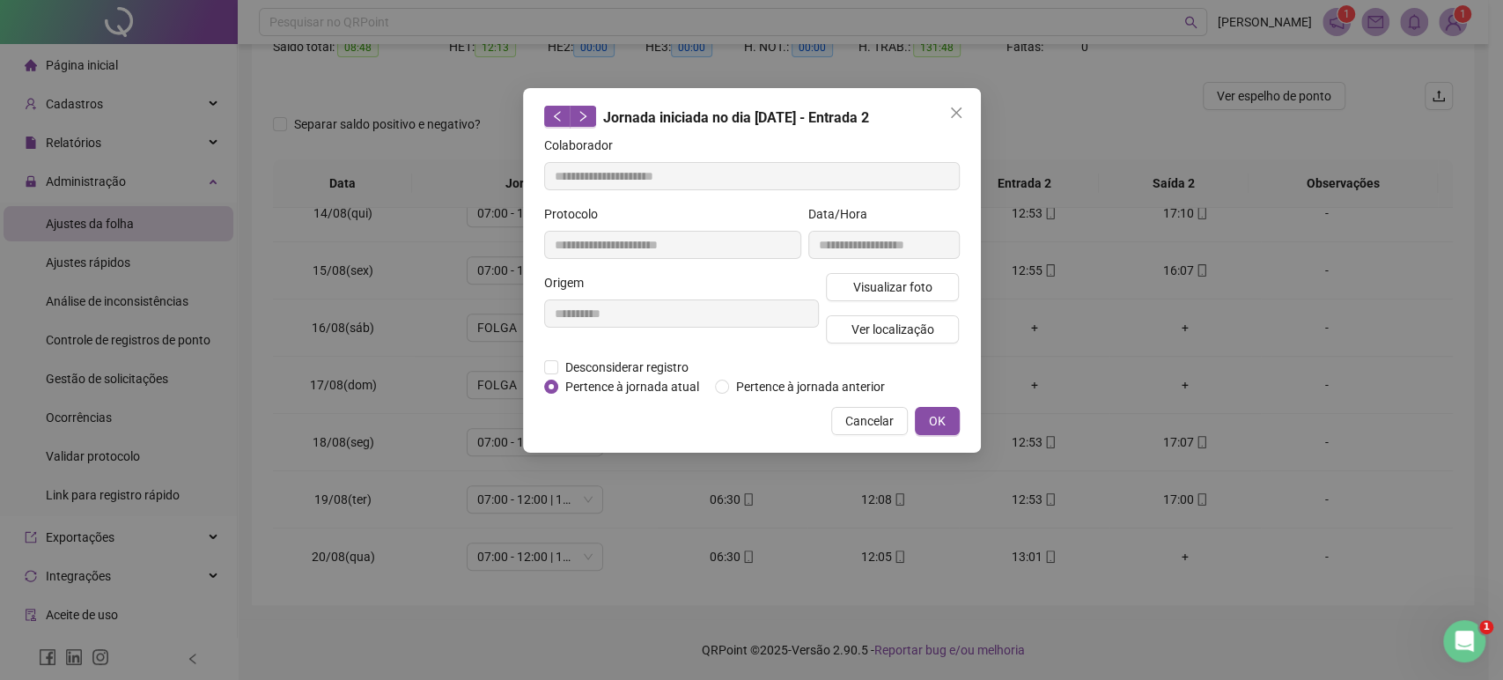
click at [952, 106] on icon "close" at bounding box center [956, 113] width 14 height 14
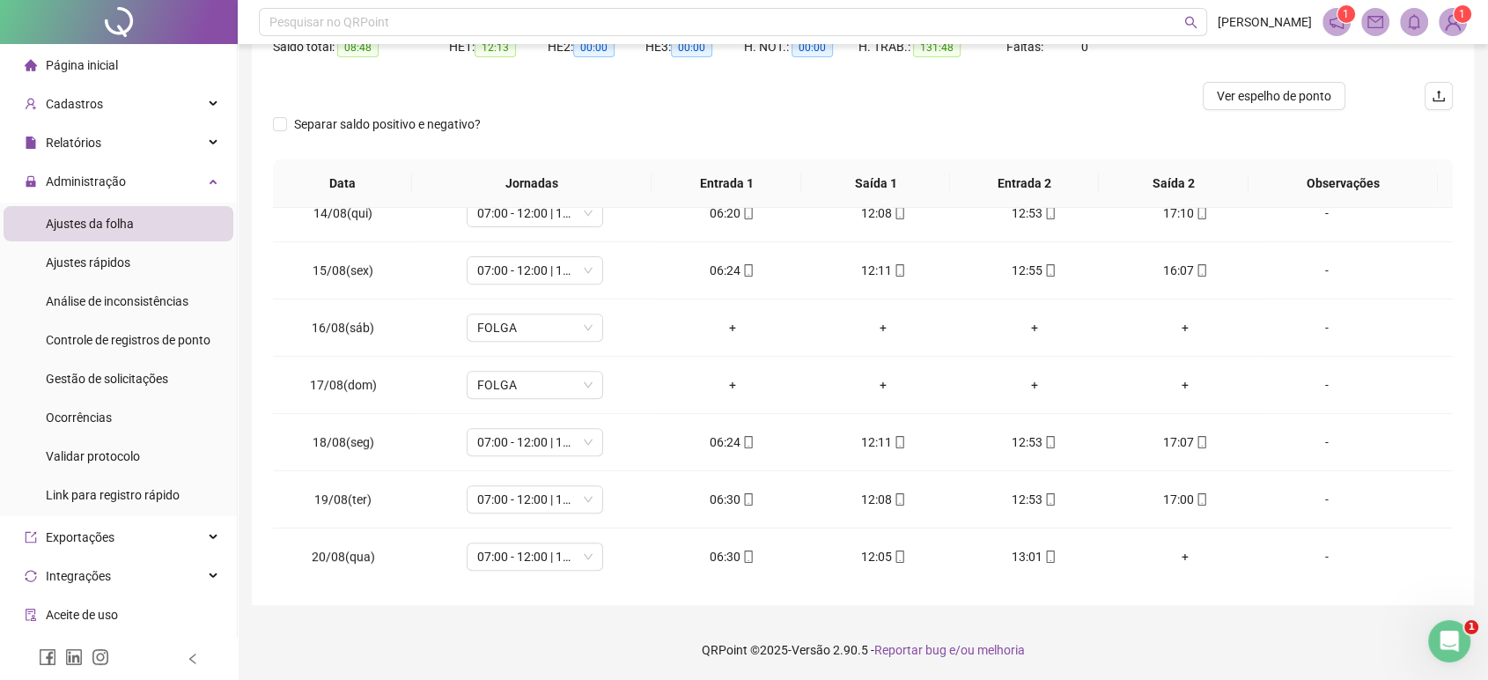
click at [952, 105] on div at bounding box center [715, 96] width 885 height 28
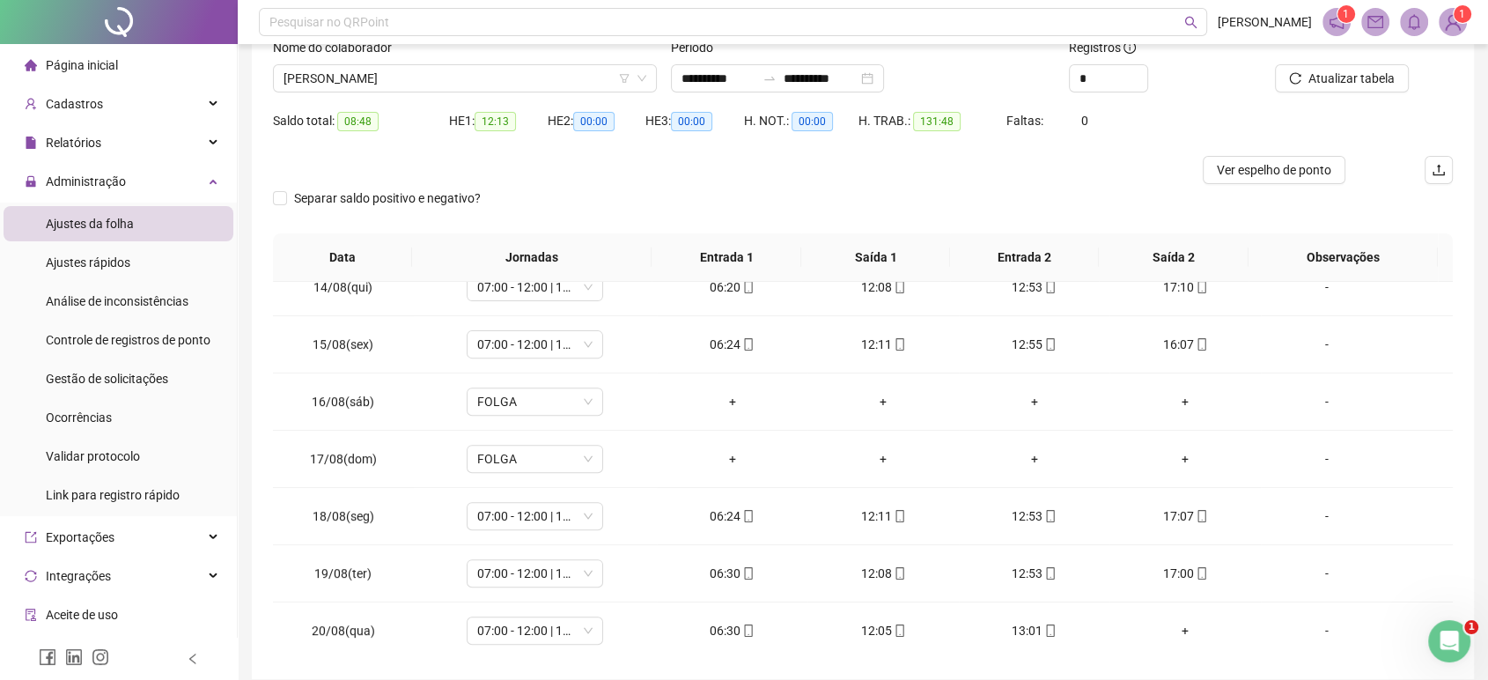
scroll to position [120, 0]
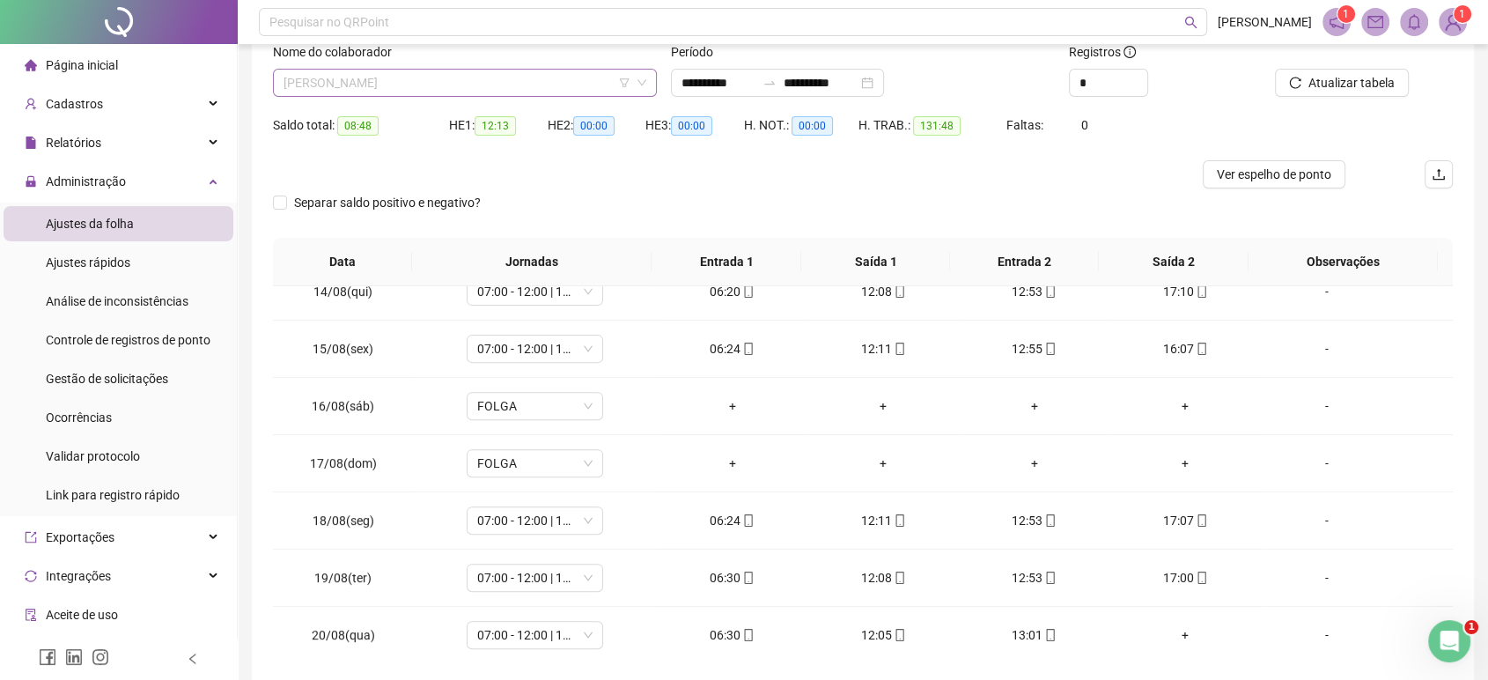
click at [586, 80] on span "[PERSON_NAME]" at bounding box center [465, 83] width 363 height 26
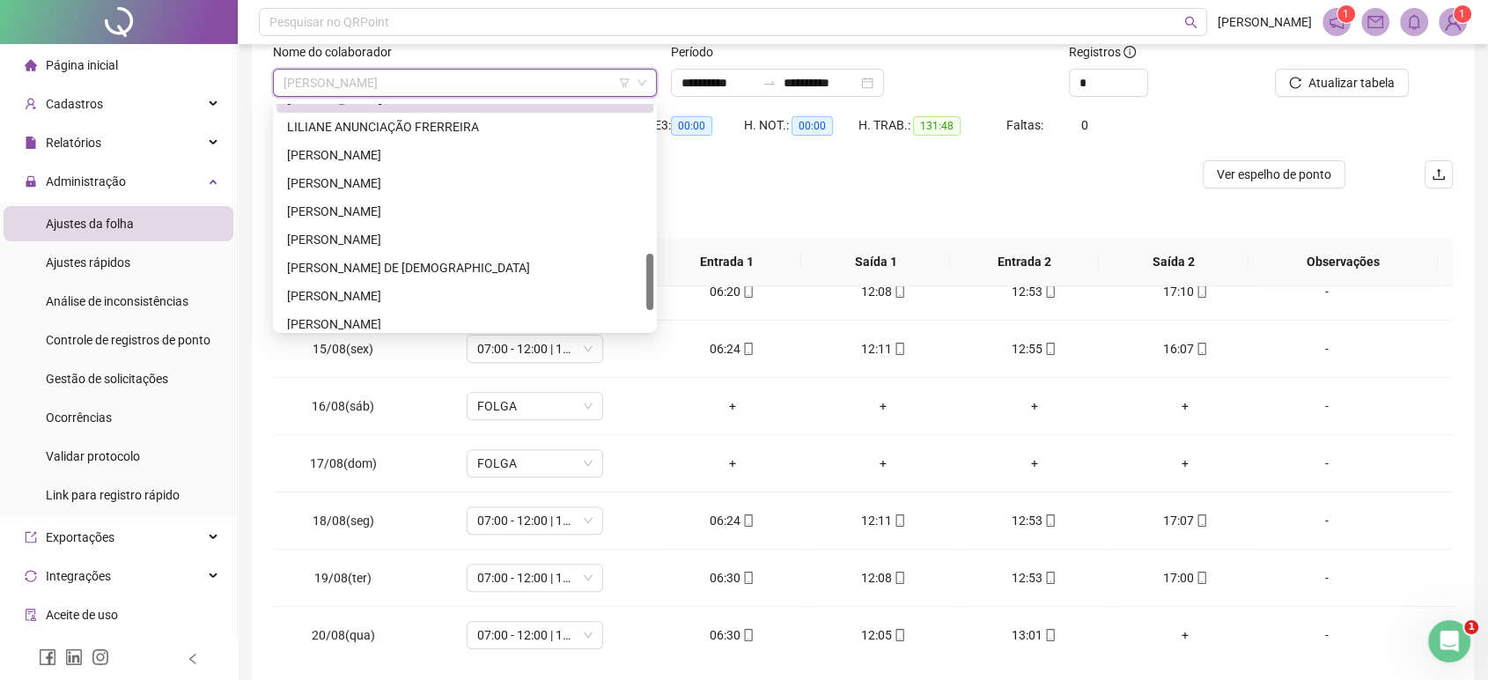
drag, startPoint x: 649, startPoint y: 231, endPoint x: 634, endPoint y: 277, distance: 49.0
click at [634, 277] on div "[PERSON_NAME] ANUNCIAÇÃO FRERREIRA [PERSON_NAME] [PERSON_NAME] DE [PERSON_NAME]…" at bounding box center [464, 216] width 377 height 225
click at [430, 146] on div "[PERSON_NAME]" at bounding box center [465, 152] width 356 height 19
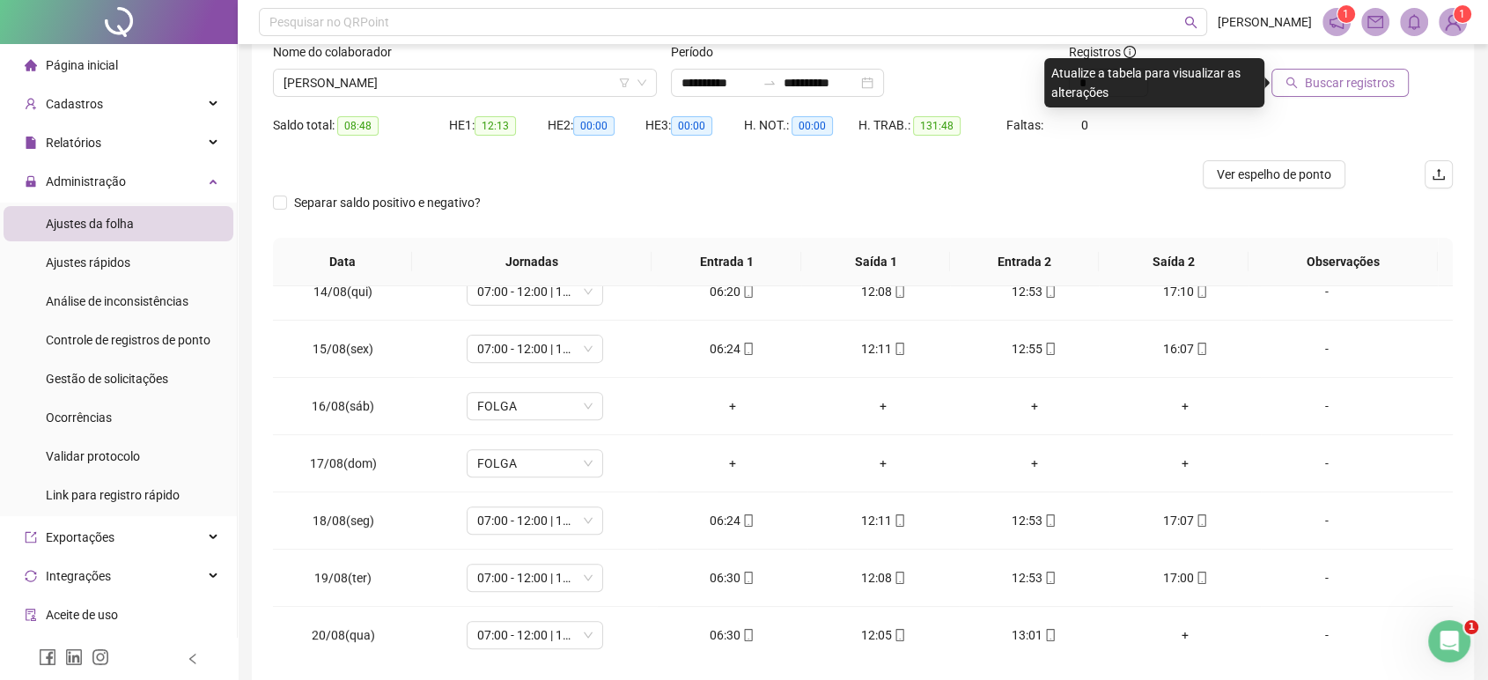
click at [1316, 81] on span "Buscar registros" at bounding box center [1350, 82] width 90 height 19
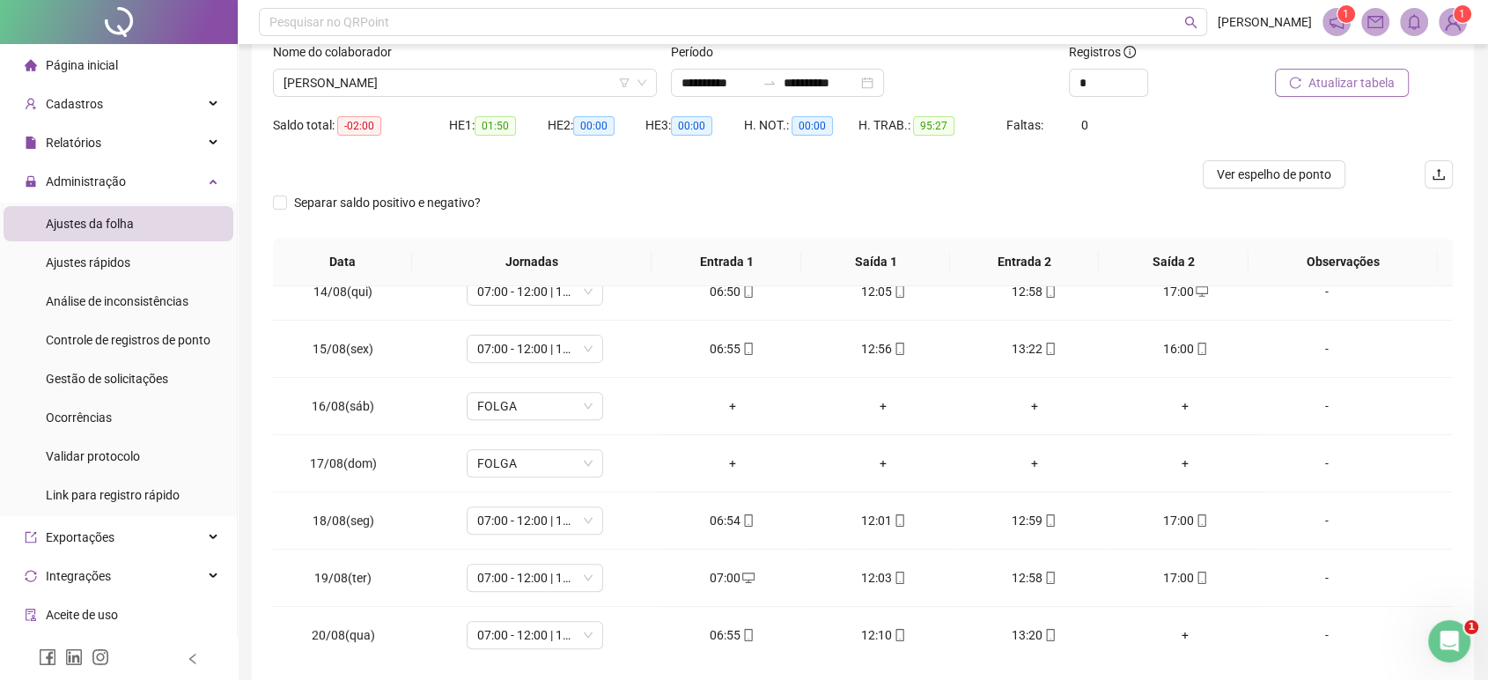
scroll to position [198, 0]
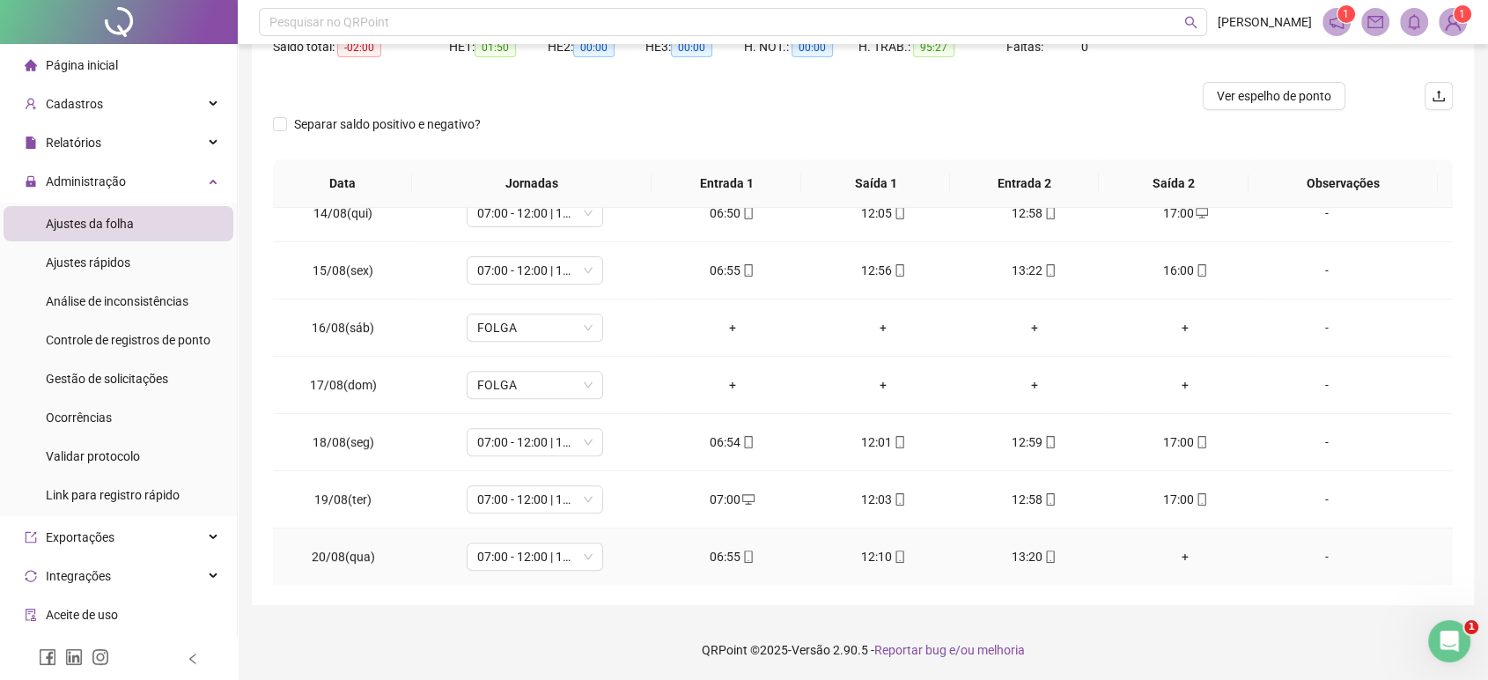
click at [1021, 553] on div "13:20" at bounding box center [1034, 556] width 122 height 19
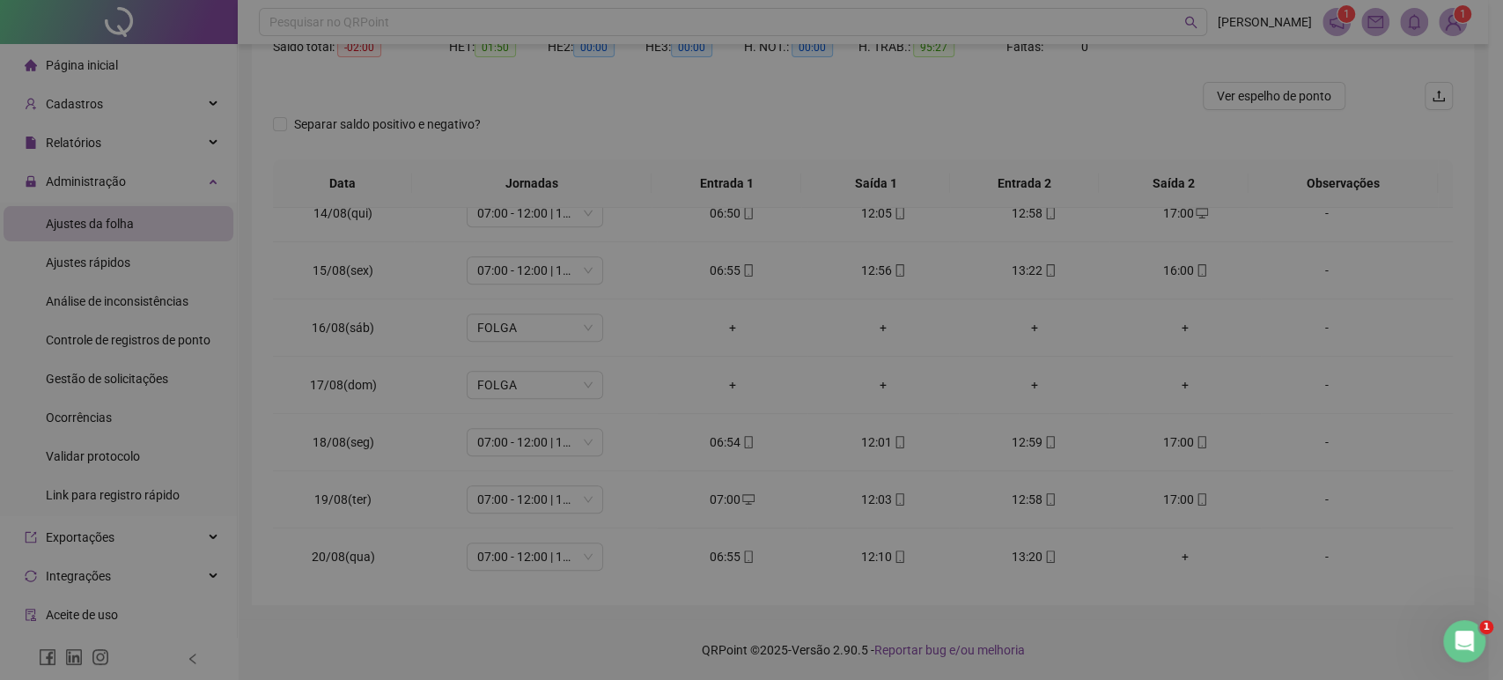
type input "**********"
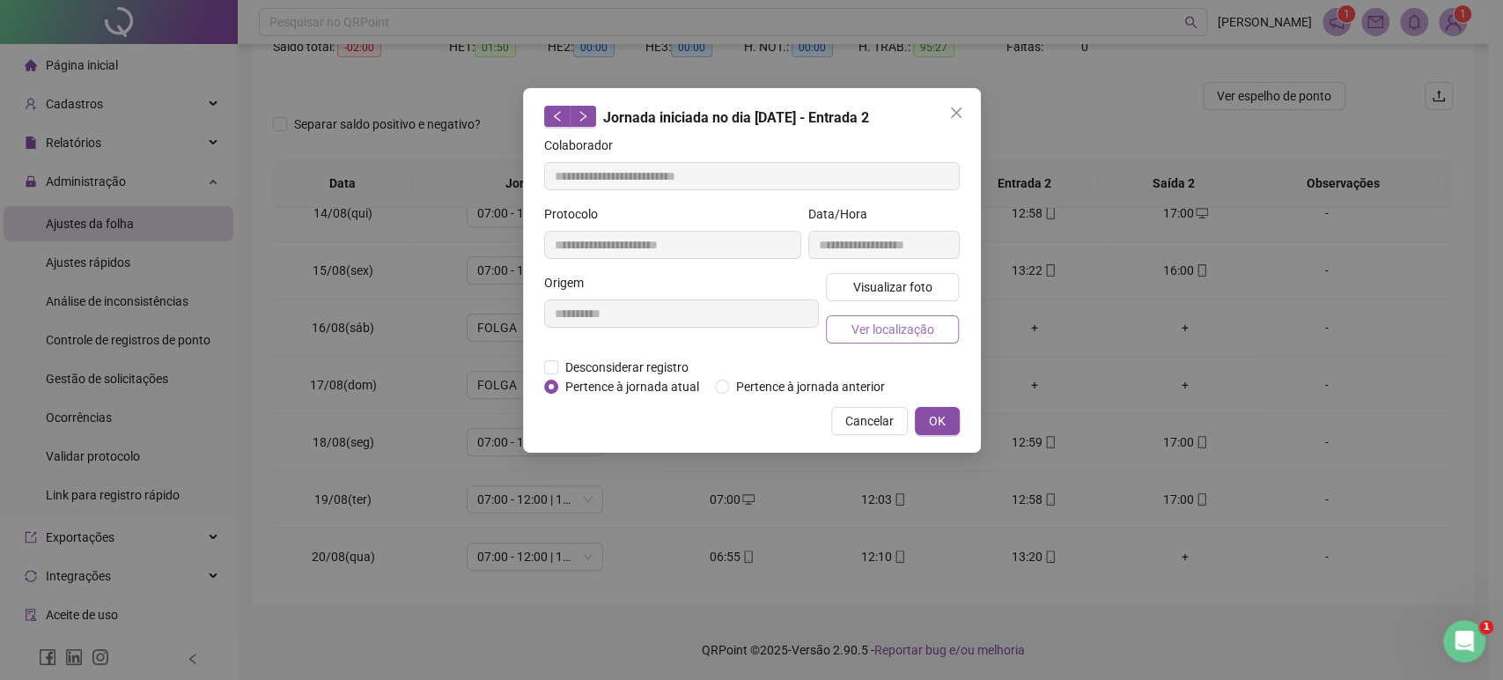
click at [874, 321] on span "Ver localização" at bounding box center [892, 329] width 83 height 19
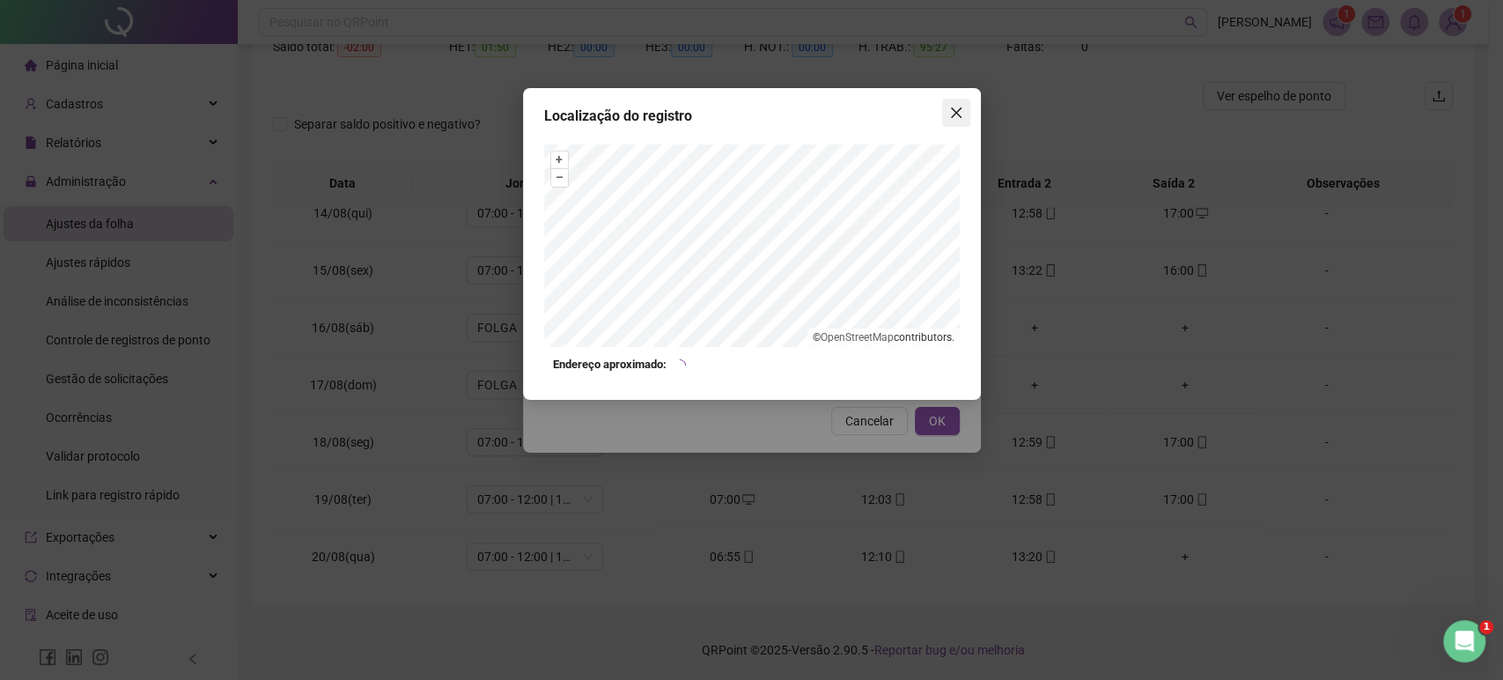
click at [951, 109] on icon "close" at bounding box center [956, 113] width 14 height 14
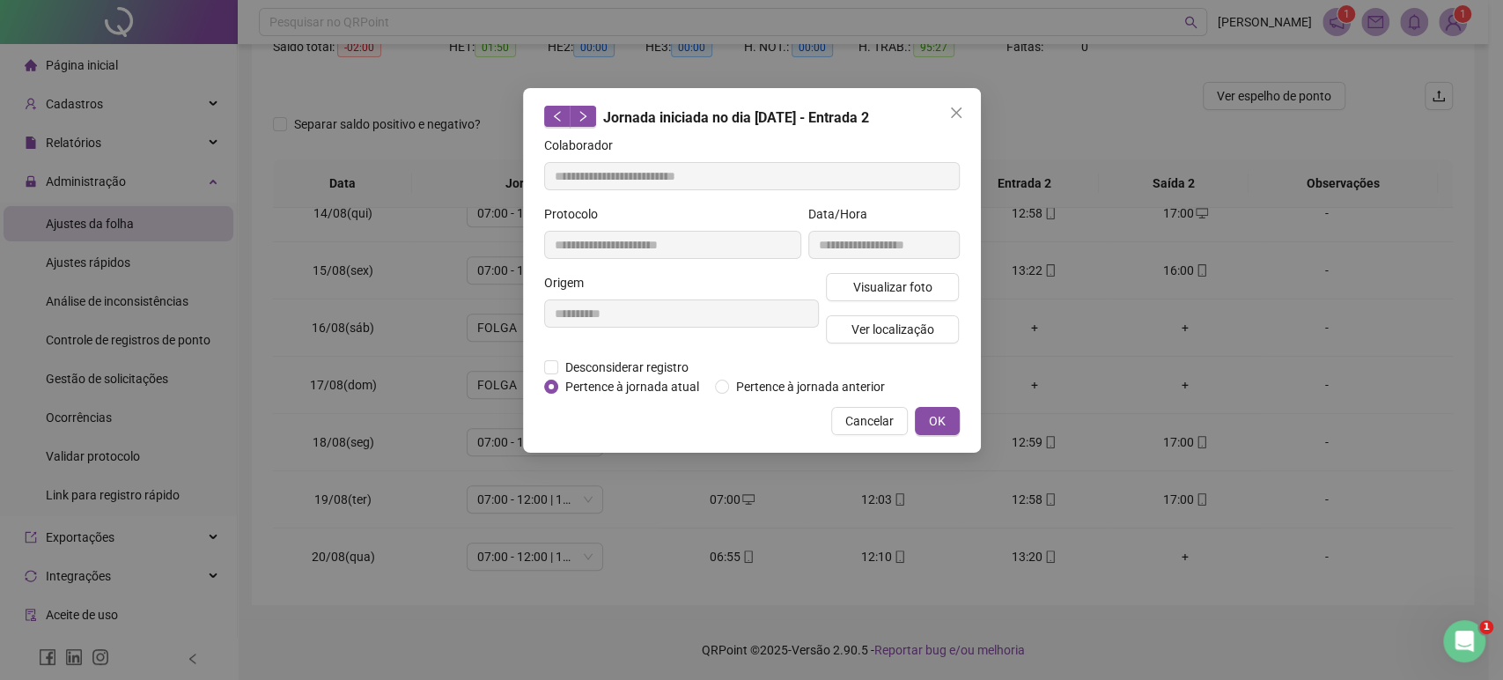
click at [951, 109] on icon "close" at bounding box center [956, 113] width 14 height 14
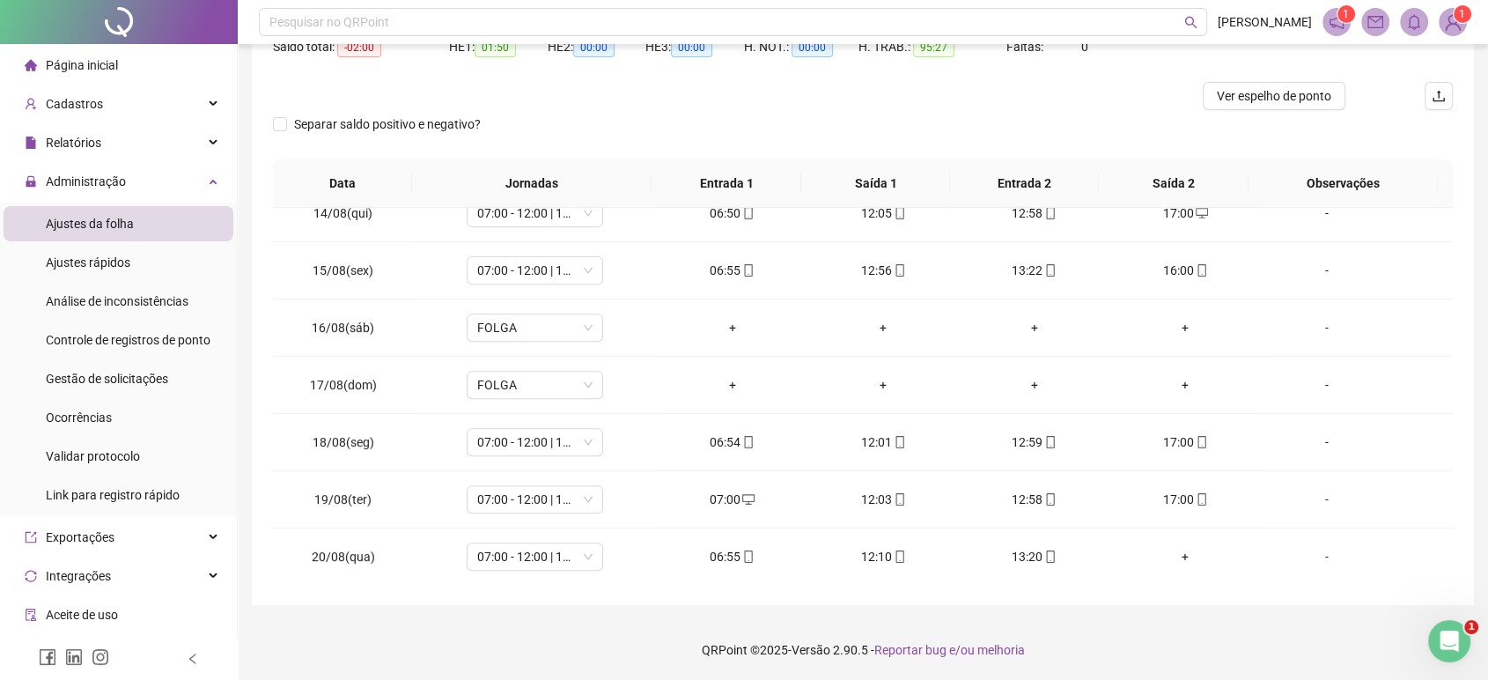
click at [951, 110] on div "Separar saldo positivo e negativo?" at bounding box center [863, 134] width 1180 height 49
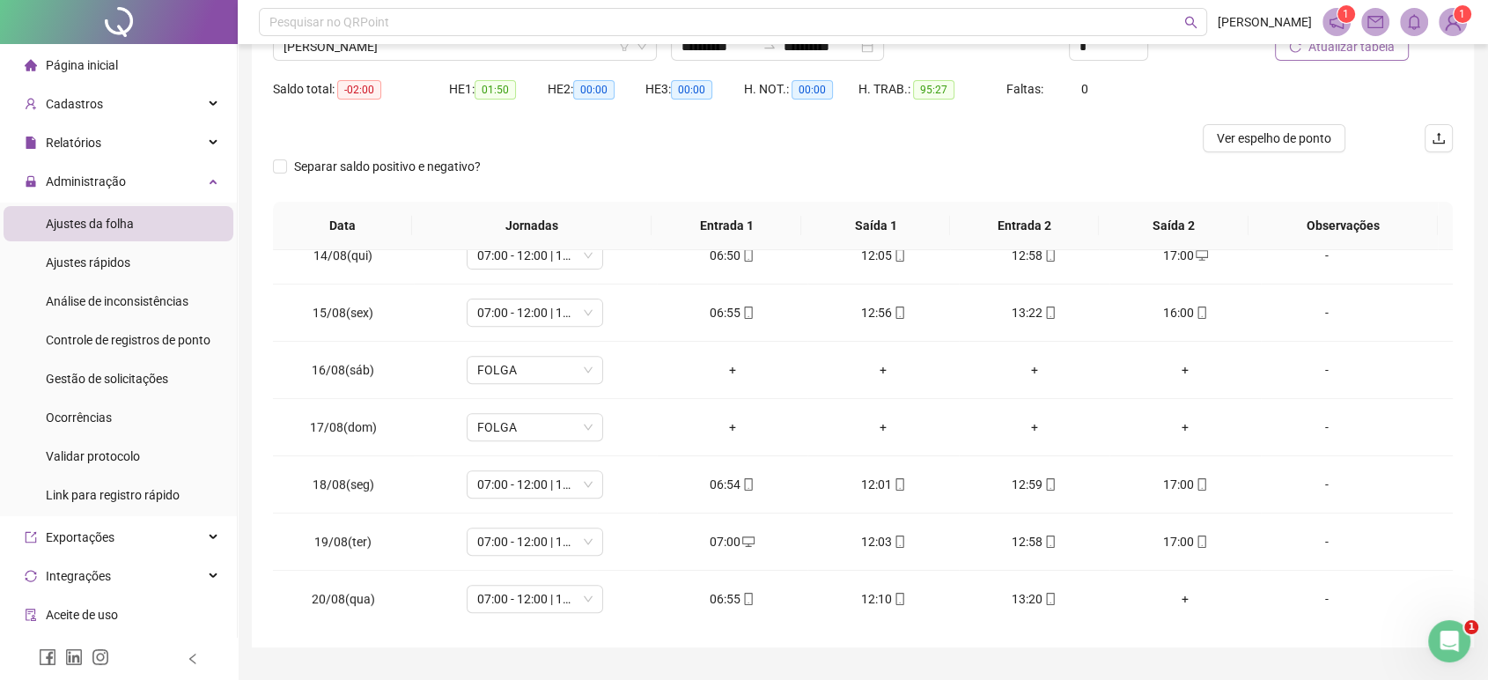
scroll to position [120, 0]
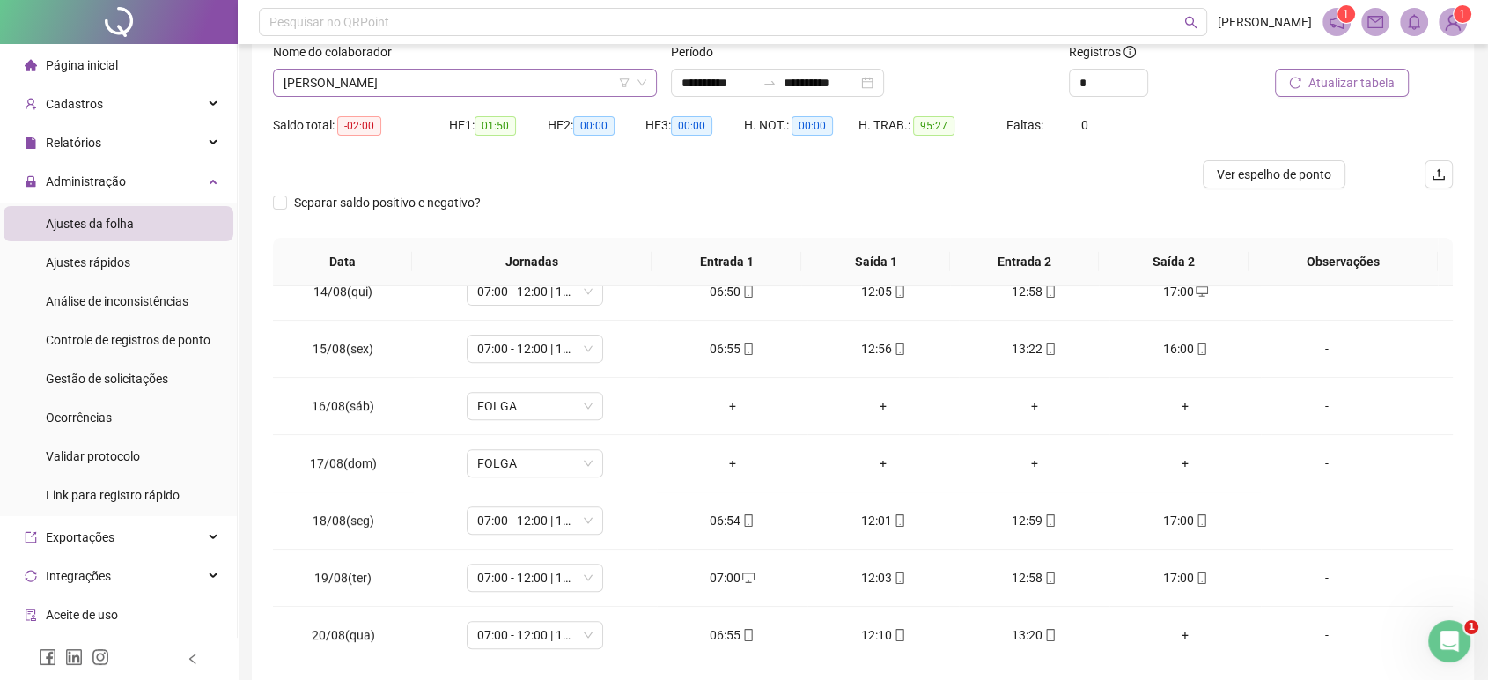
click at [506, 90] on span "[PERSON_NAME]" at bounding box center [465, 83] width 363 height 26
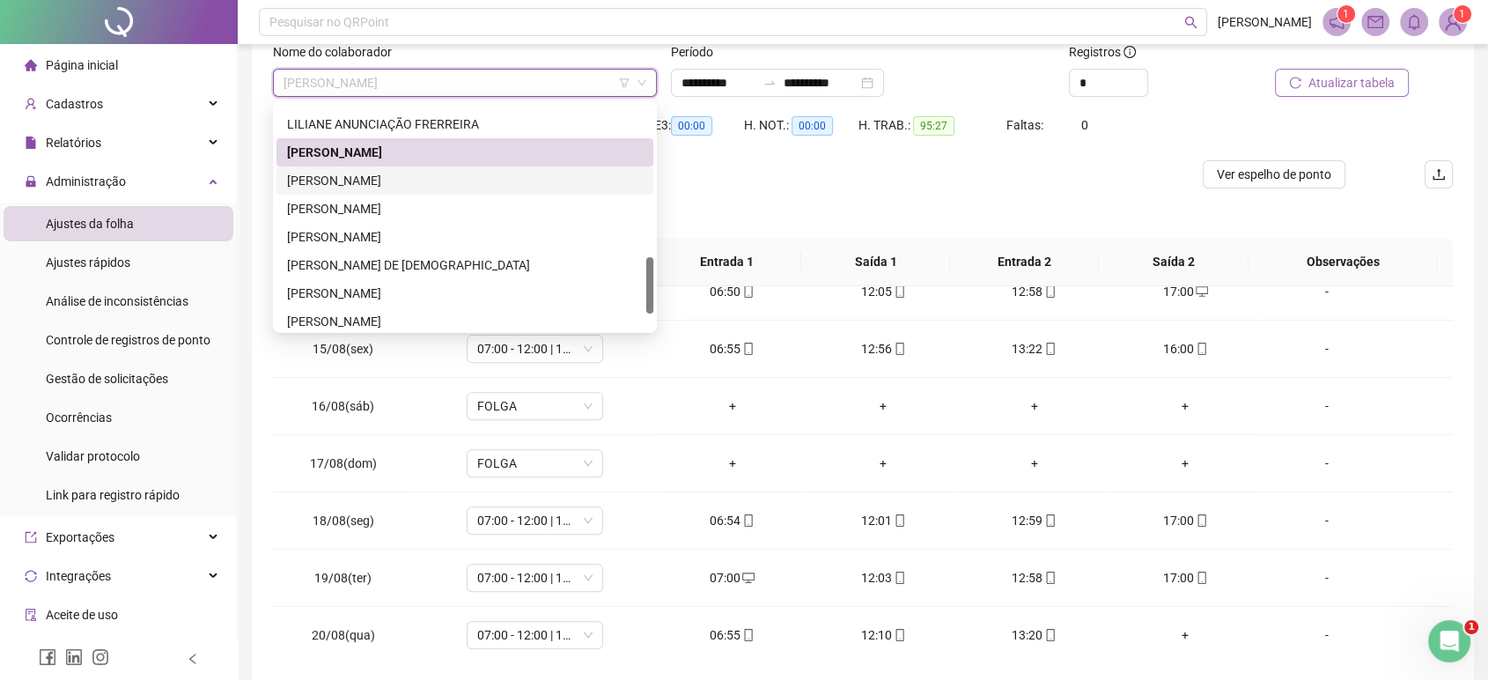
click at [373, 177] on div "[PERSON_NAME]" at bounding box center [465, 180] width 356 height 19
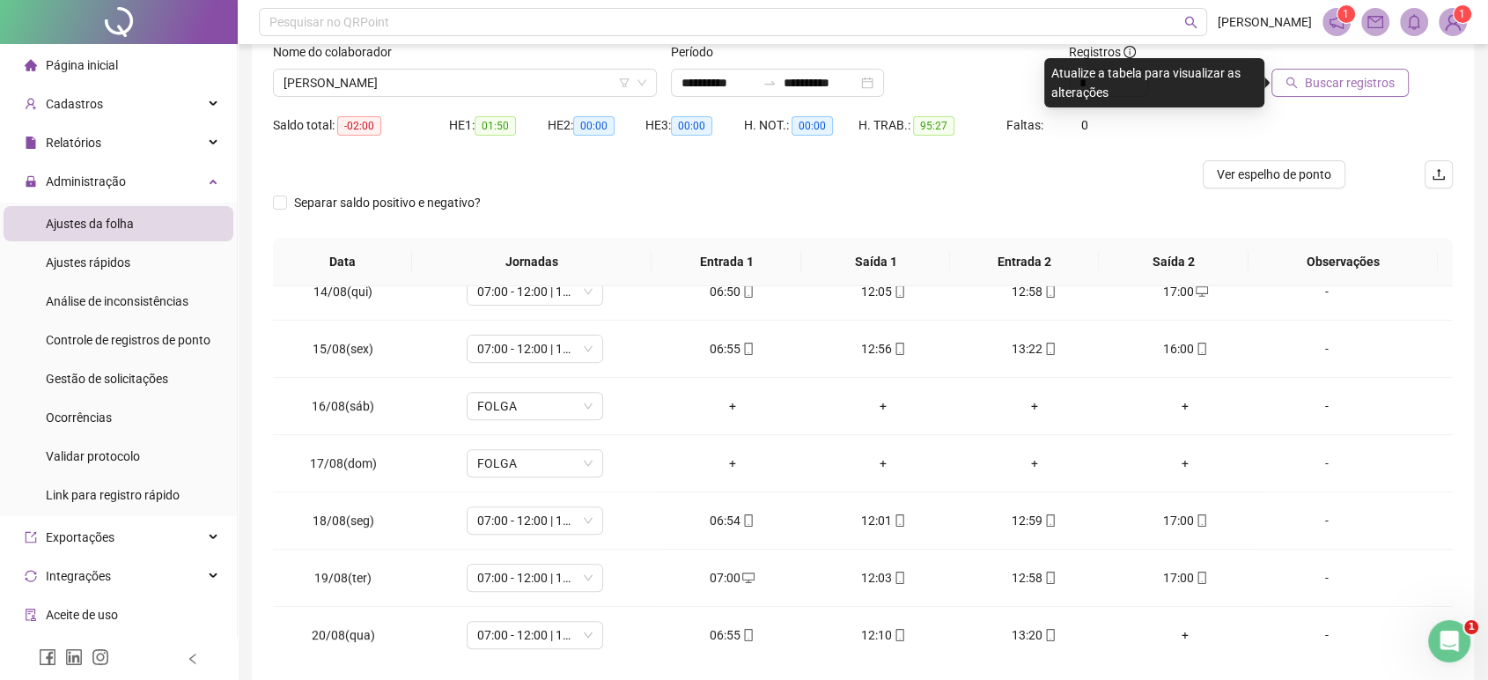
click at [1338, 84] on span "Buscar registros" at bounding box center [1350, 82] width 90 height 19
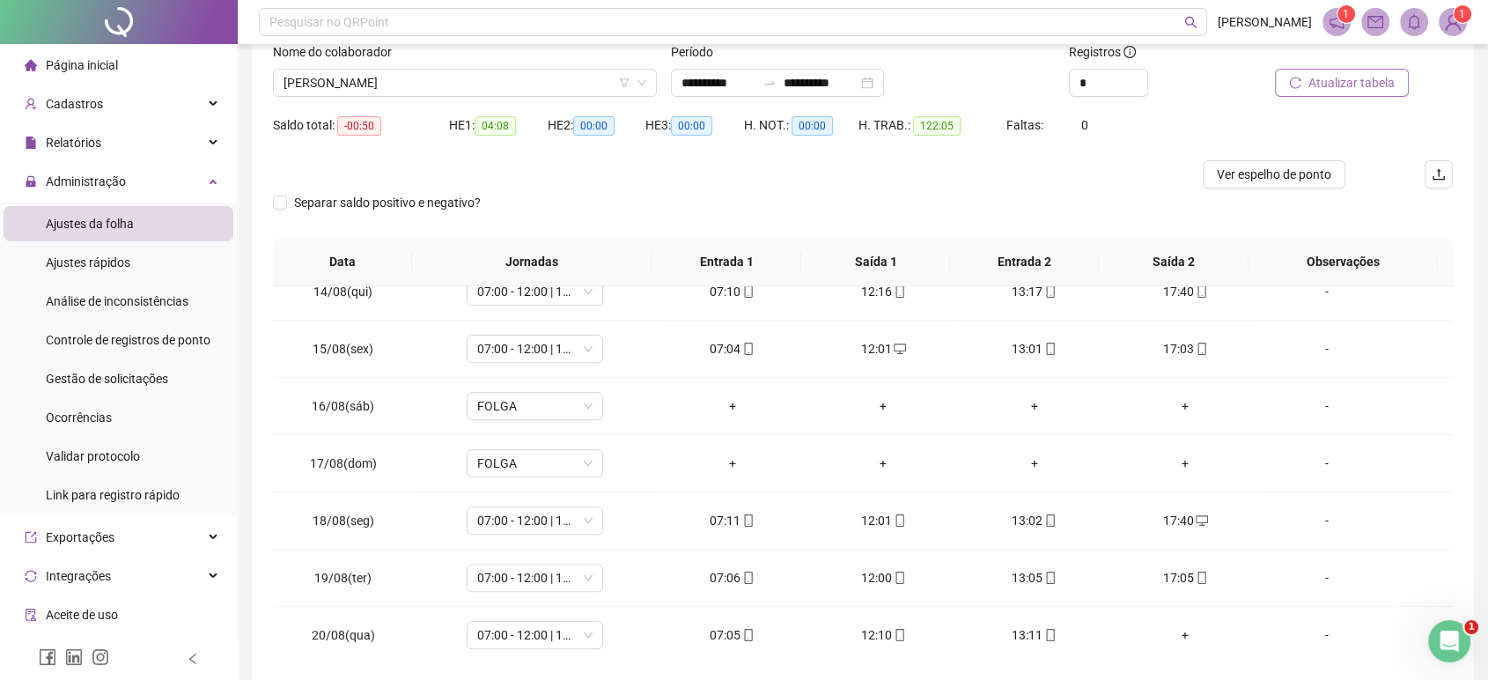
scroll to position [198, 0]
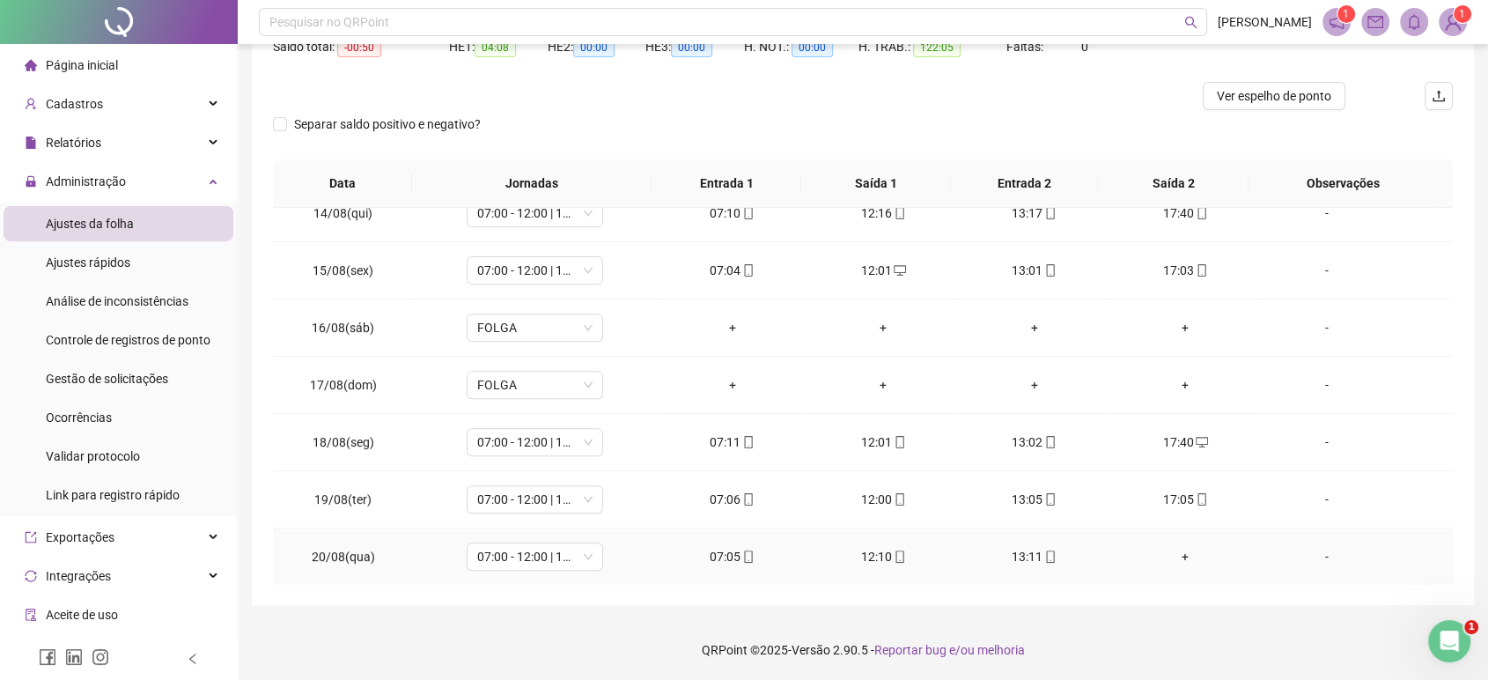
click at [998, 547] on div "13:11" at bounding box center [1034, 556] width 122 height 19
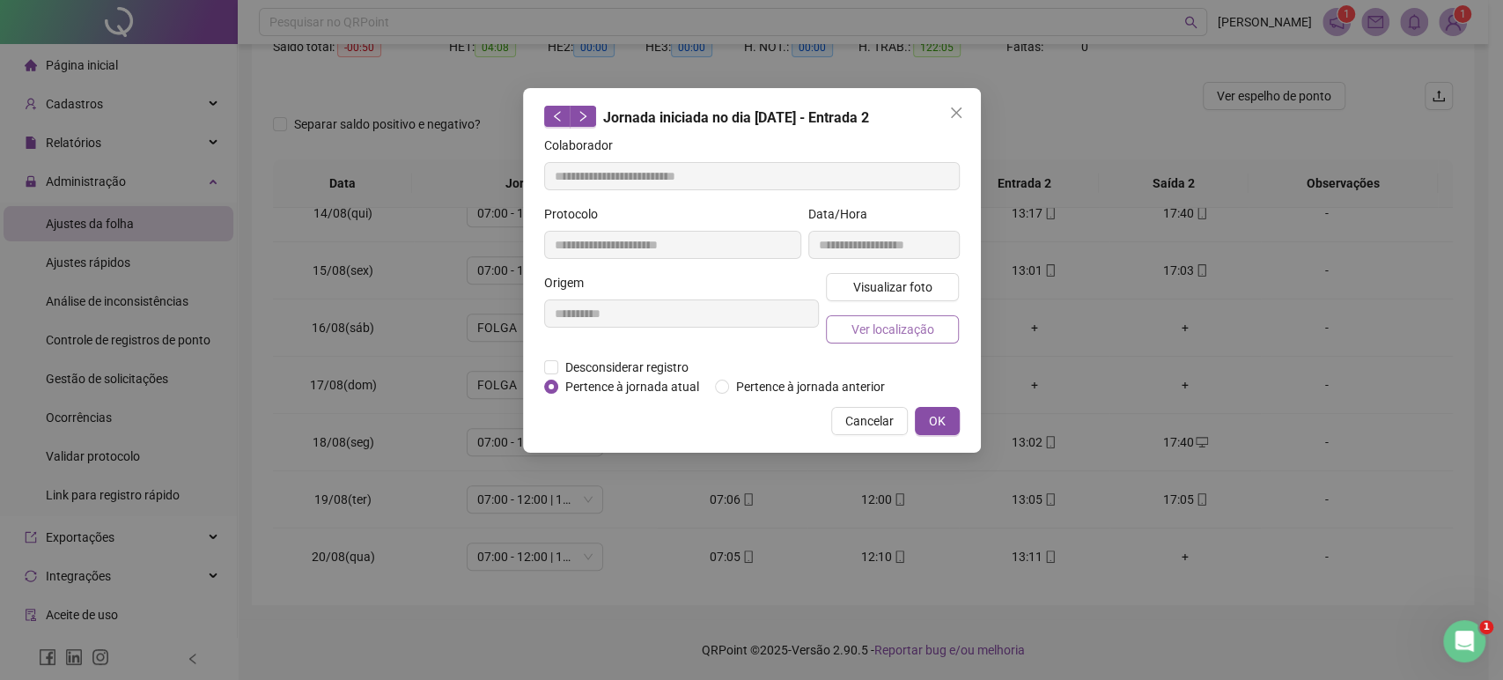
type input "**********"
click at [955, 106] on icon "close" at bounding box center [956, 113] width 14 height 14
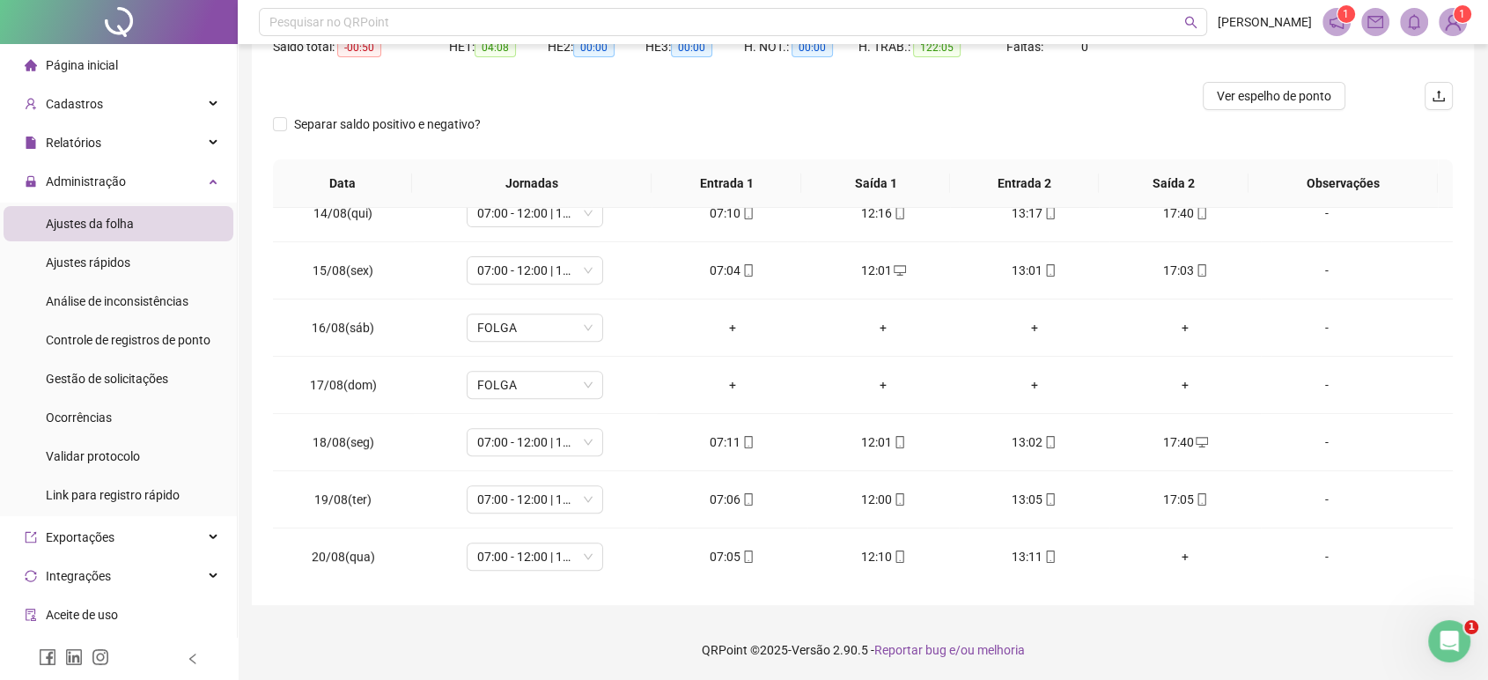
click at [955, 105] on div at bounding box center [715, 96] width 885 height 28
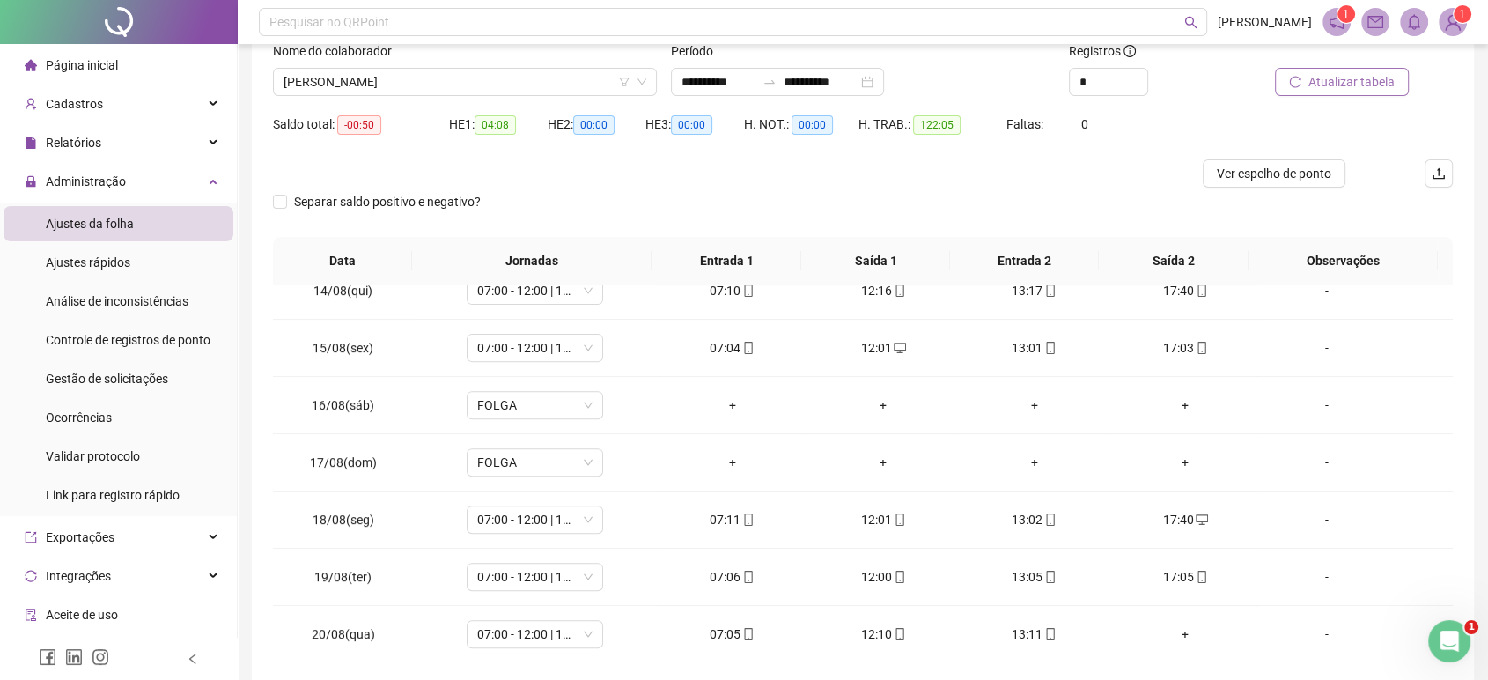
scroll to position [120, 0]
click at [542, 78] on span "[PERSON_NAME]" at bounding box center [465, 83] width 363 height 26
click at [536, 96] on div "Nome do colaborador [PERSON_NAME]" at bounding box center [465, 76] width 398 height 69
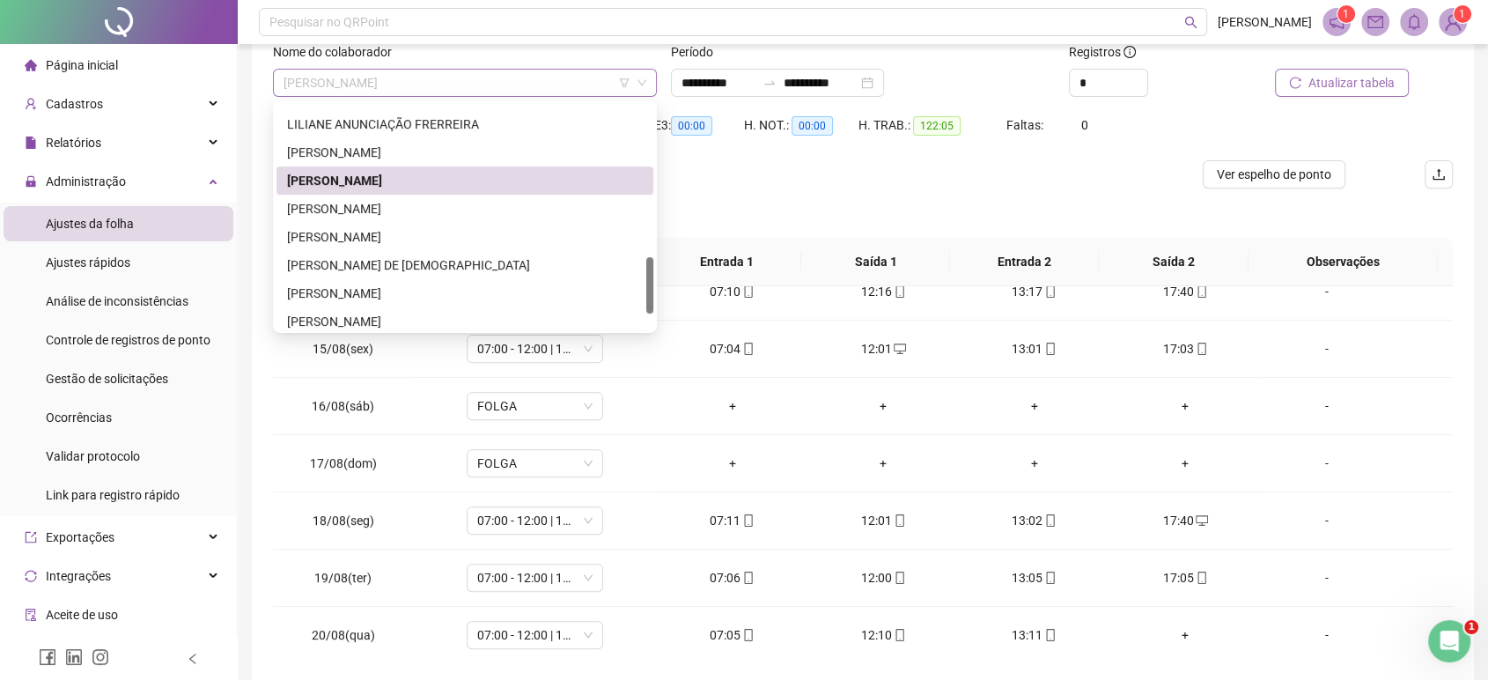
click at [535, 94] on span "[PERSON_NAME]" at bounding box center [465, 83] width 363 height 26
click at [436, 207] on div "[PERSON_NAME]" at bounding box center [465, 208] width 356 height 19
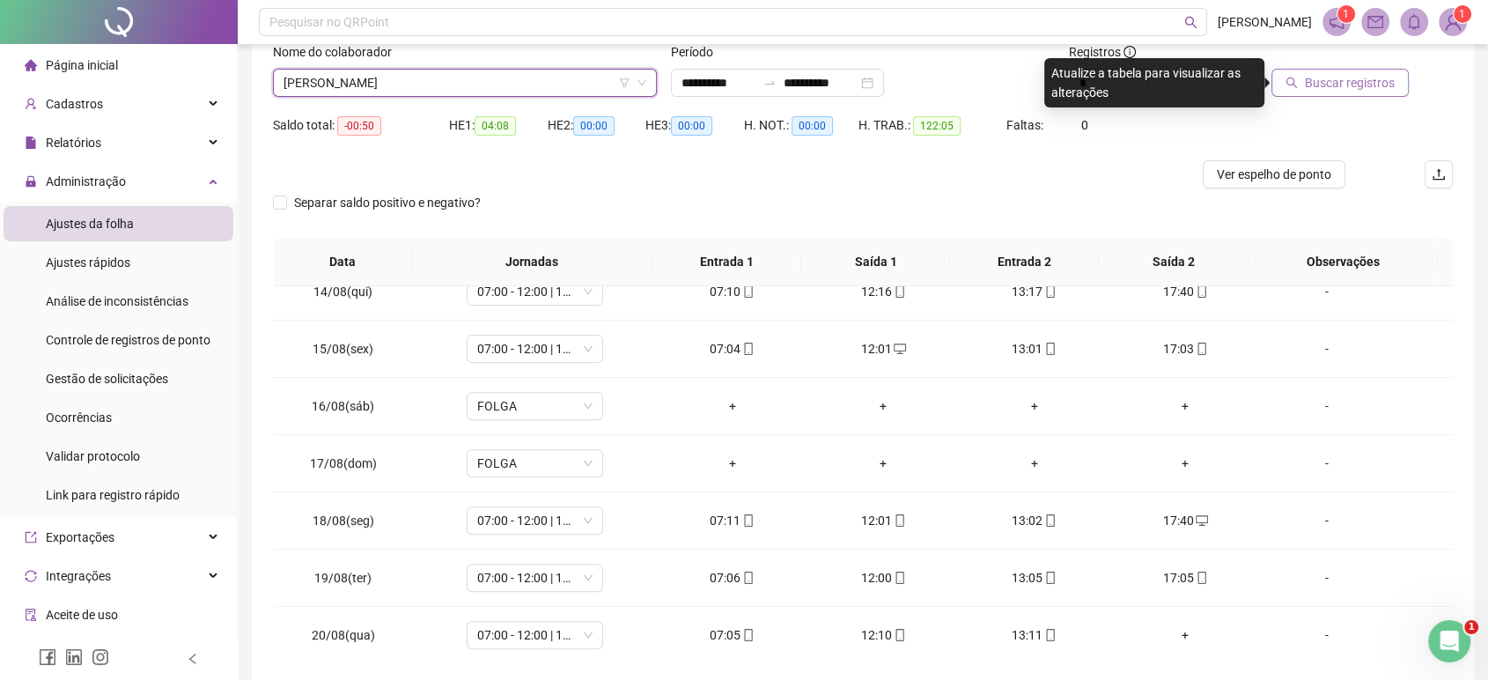
click at [1305, 86] on button "Buscar registros" at bounding box center [1340, 83] width 137 height 28
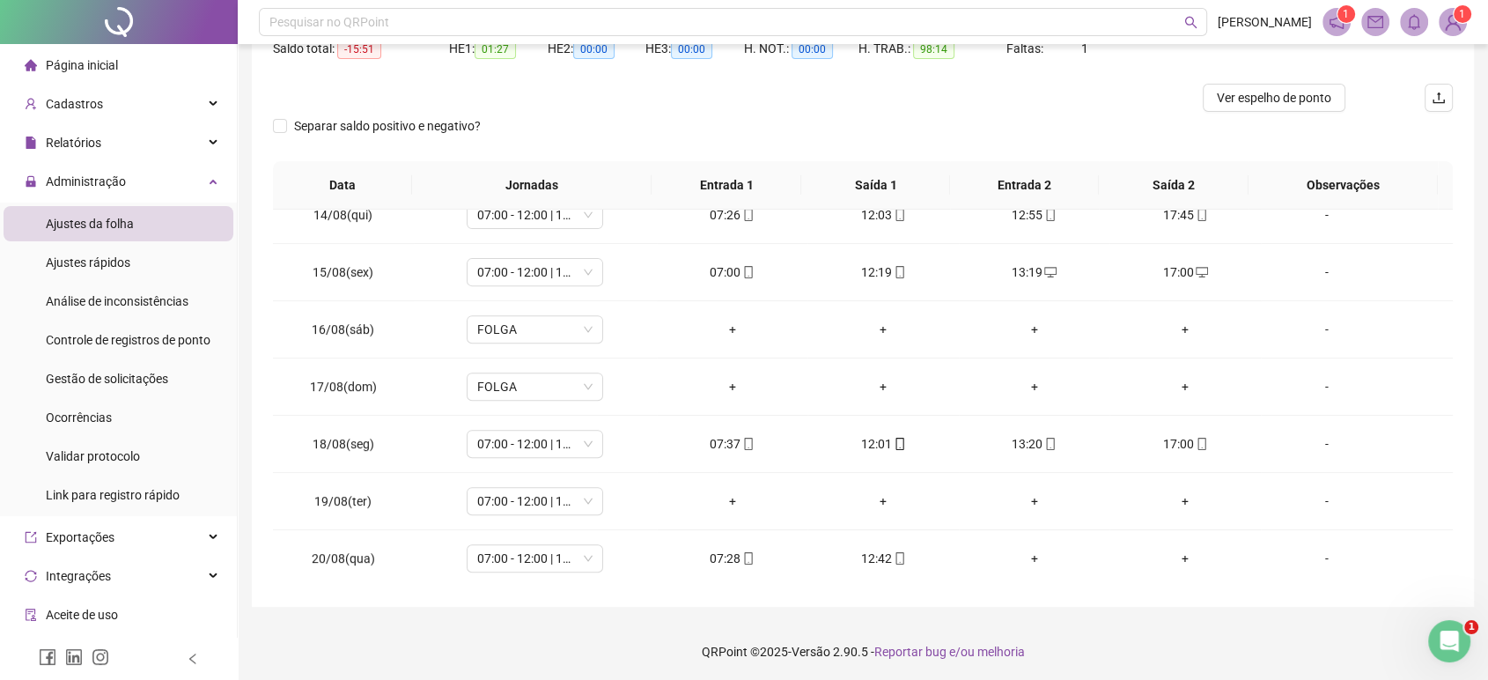
scroll to position [198, 0]
click at [499, 86] on div at bounding box center [715, 96] width 885 height 28
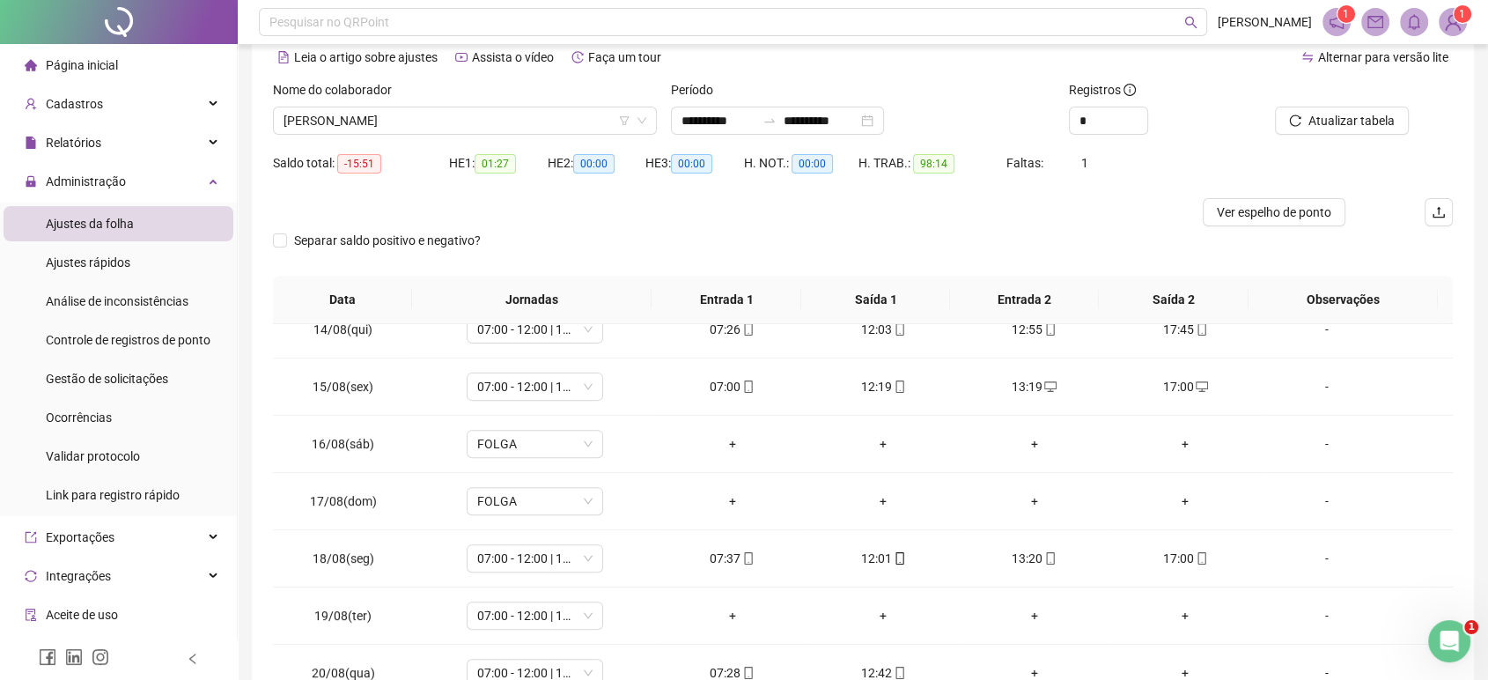
scroll to position [81, 0]
click at [490, 118] on span "[PERSON_NAME]" at bounding box center [465, 121] width 363 height 26
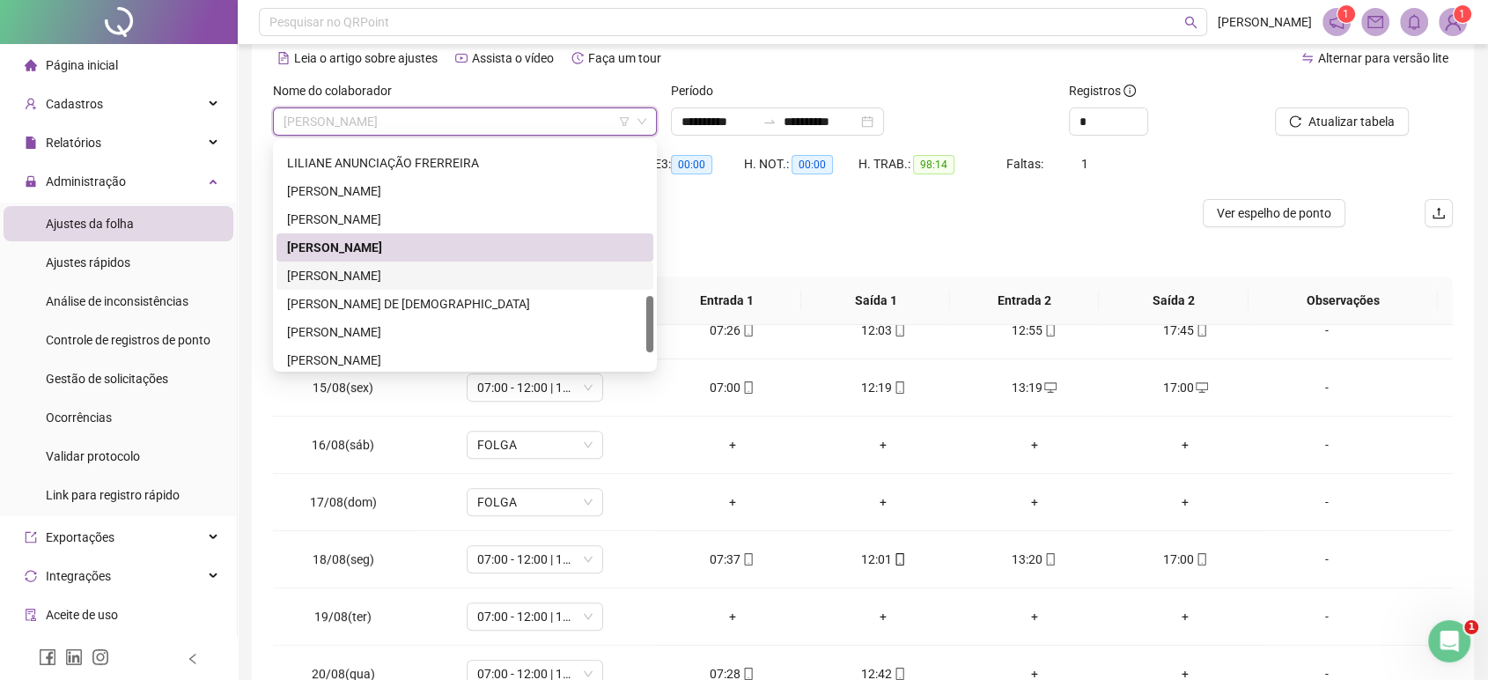
click at [382, 275] on div "[PERSON_NAME]" at bounding box center [465, 275] width 356 height 19
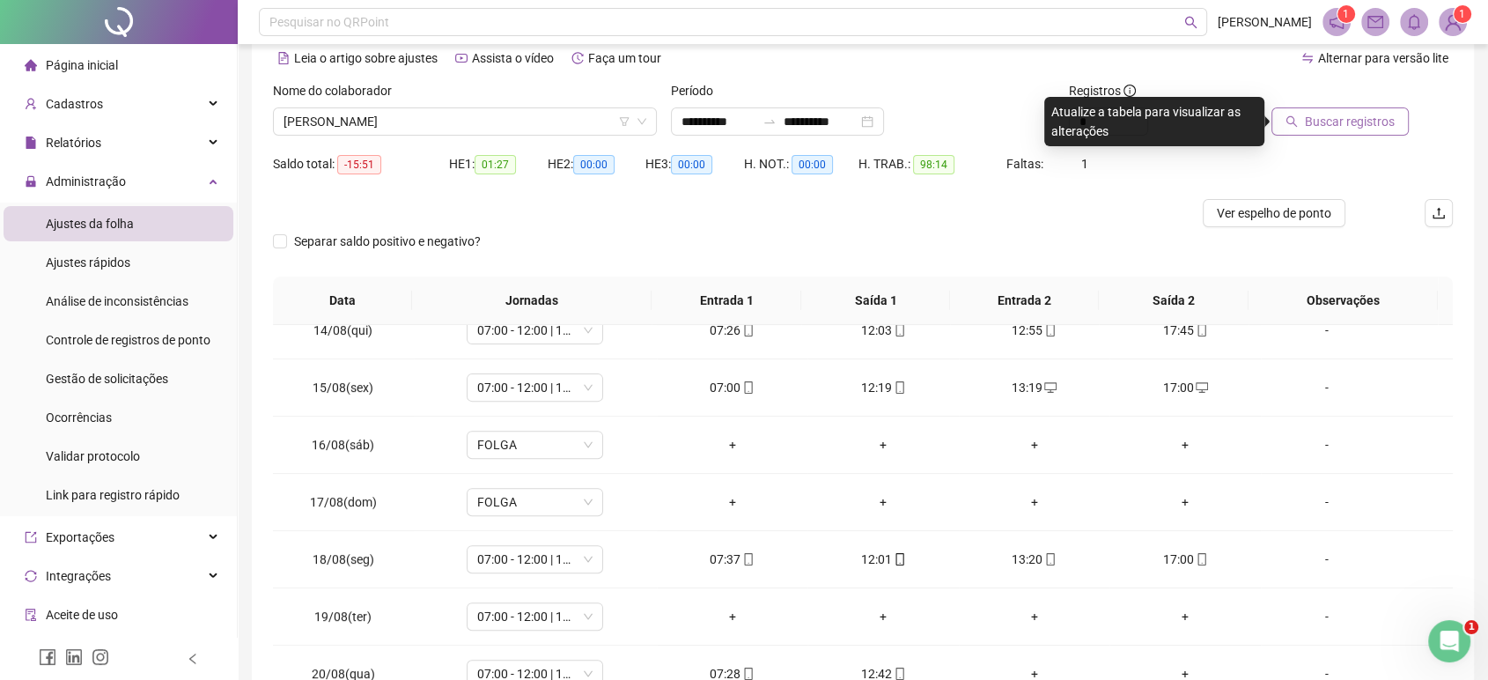
click at [1310, 114] on span "Buscar registros" at bounding box center [1350, 121] width 90 height 19
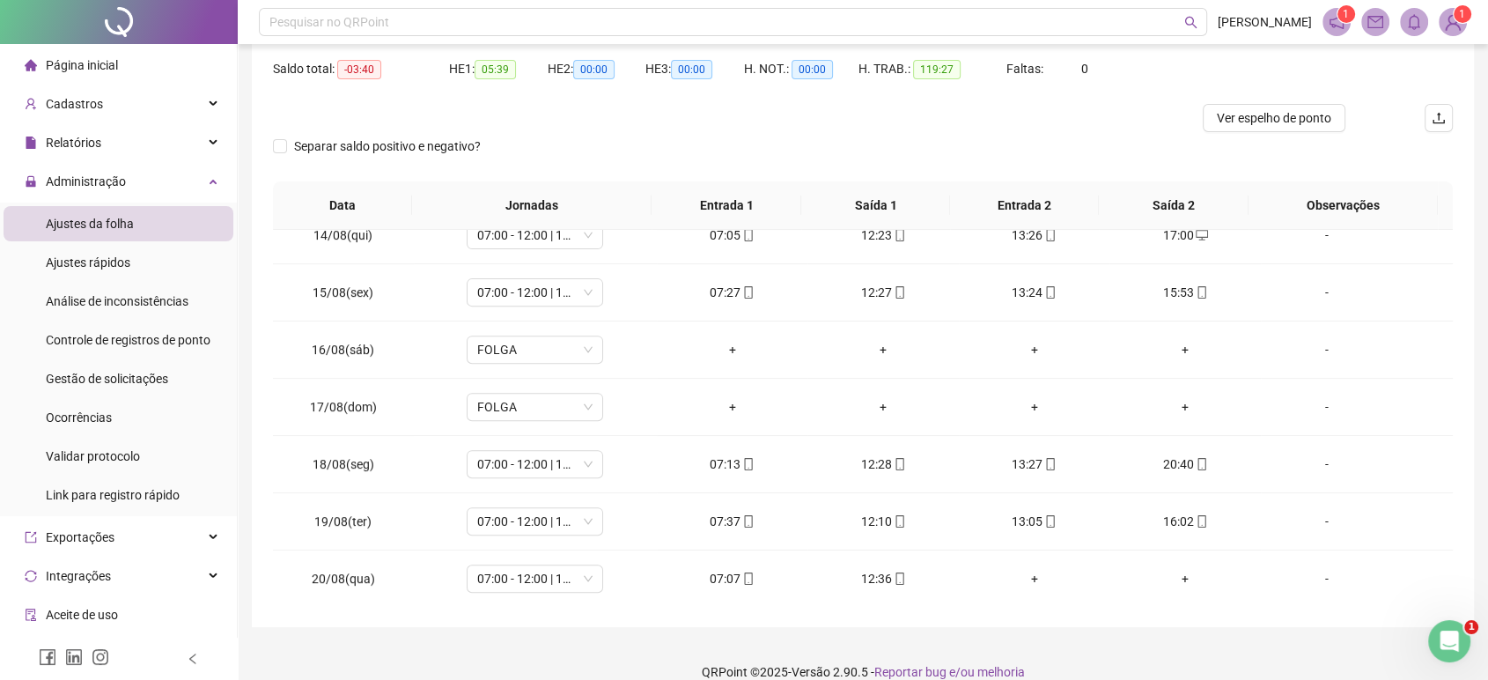
scroll to position [198, 0]
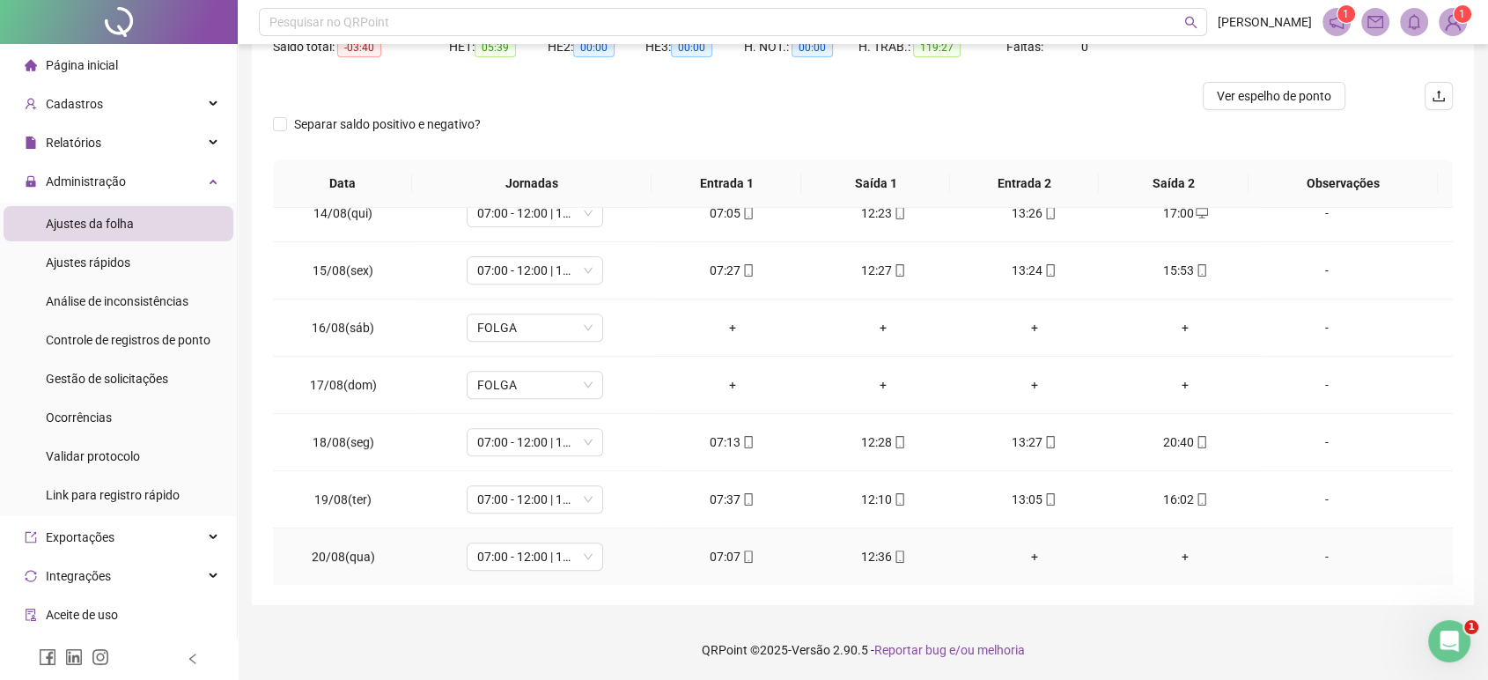
click at [875, 556] on div "12:36" at bounding box center [883, 556] width 122 height 19
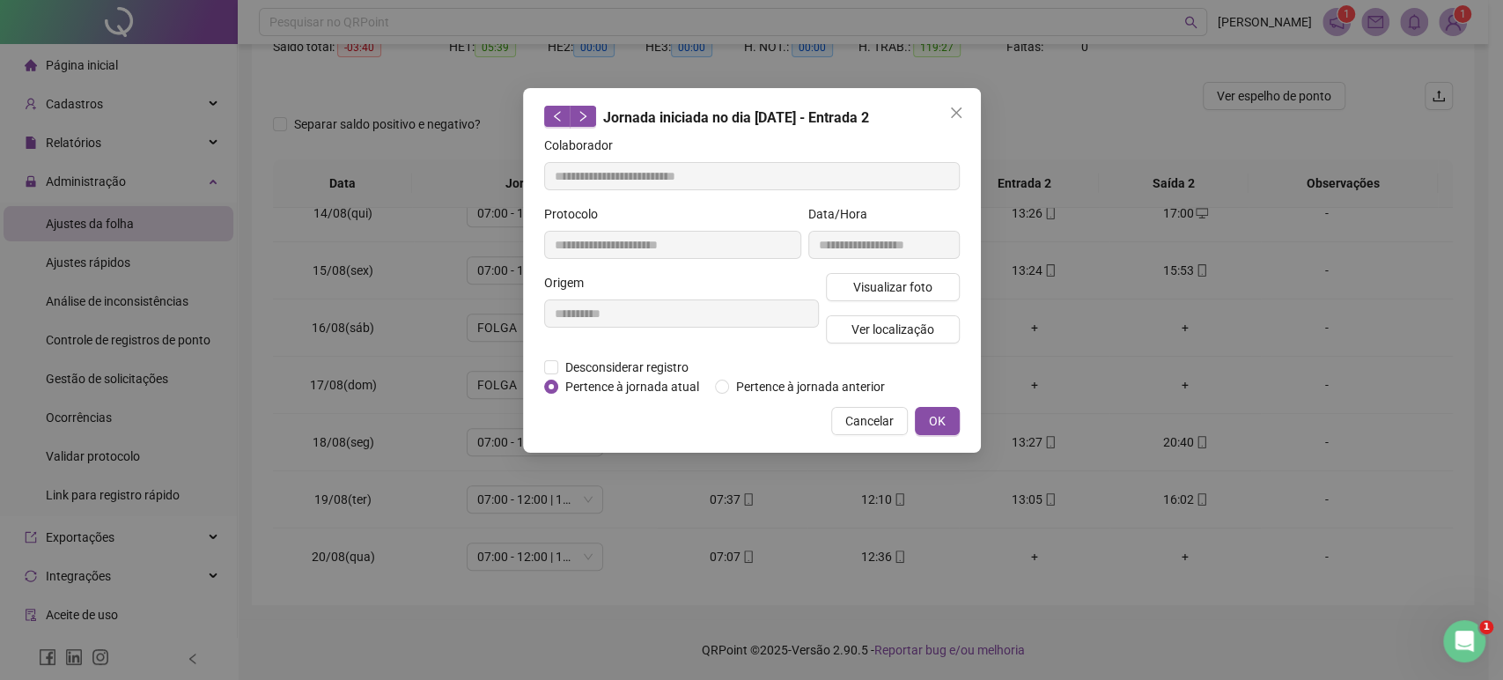
type input "**********"
click at [913, 335] on span "Ver localização" at bounding box center [892, 329] width 83 height 19
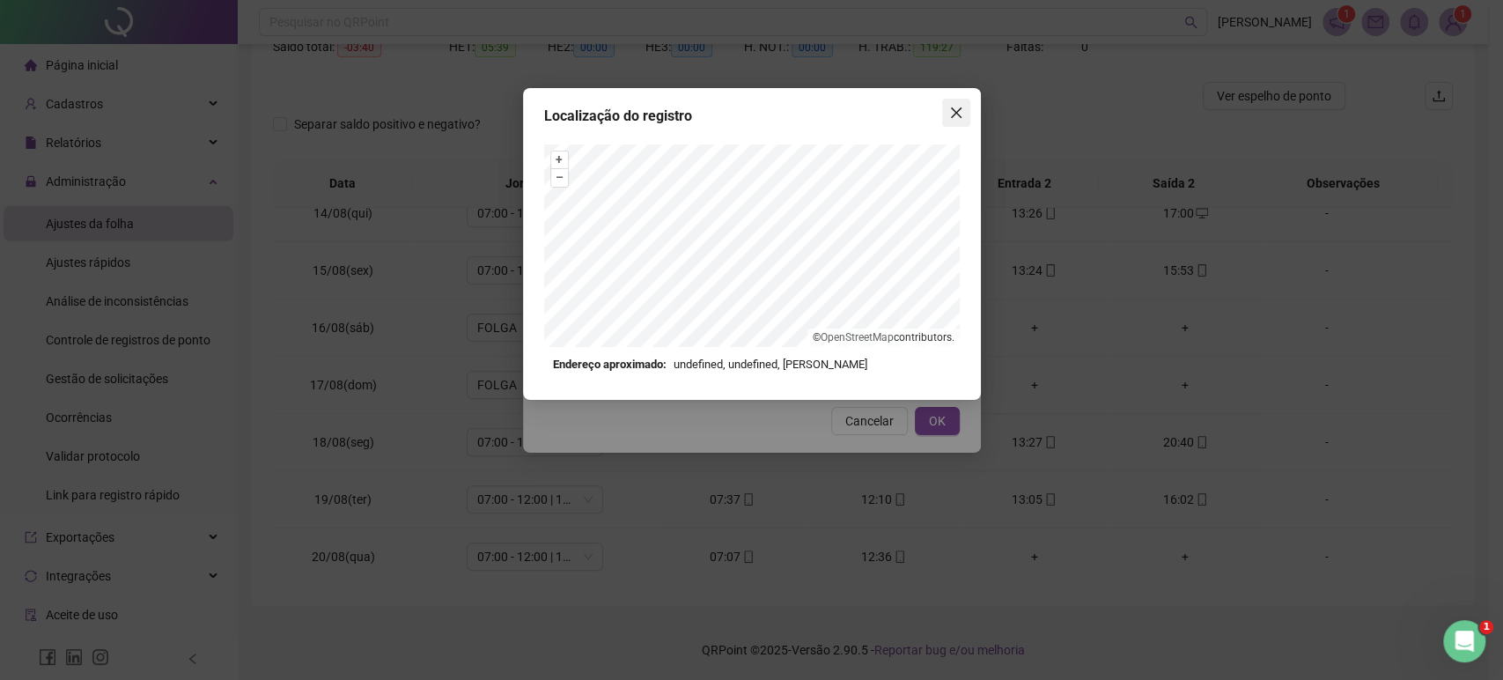
click at [947, 109] on span "Close" at bounding box center [956, 113] width 28 height 14
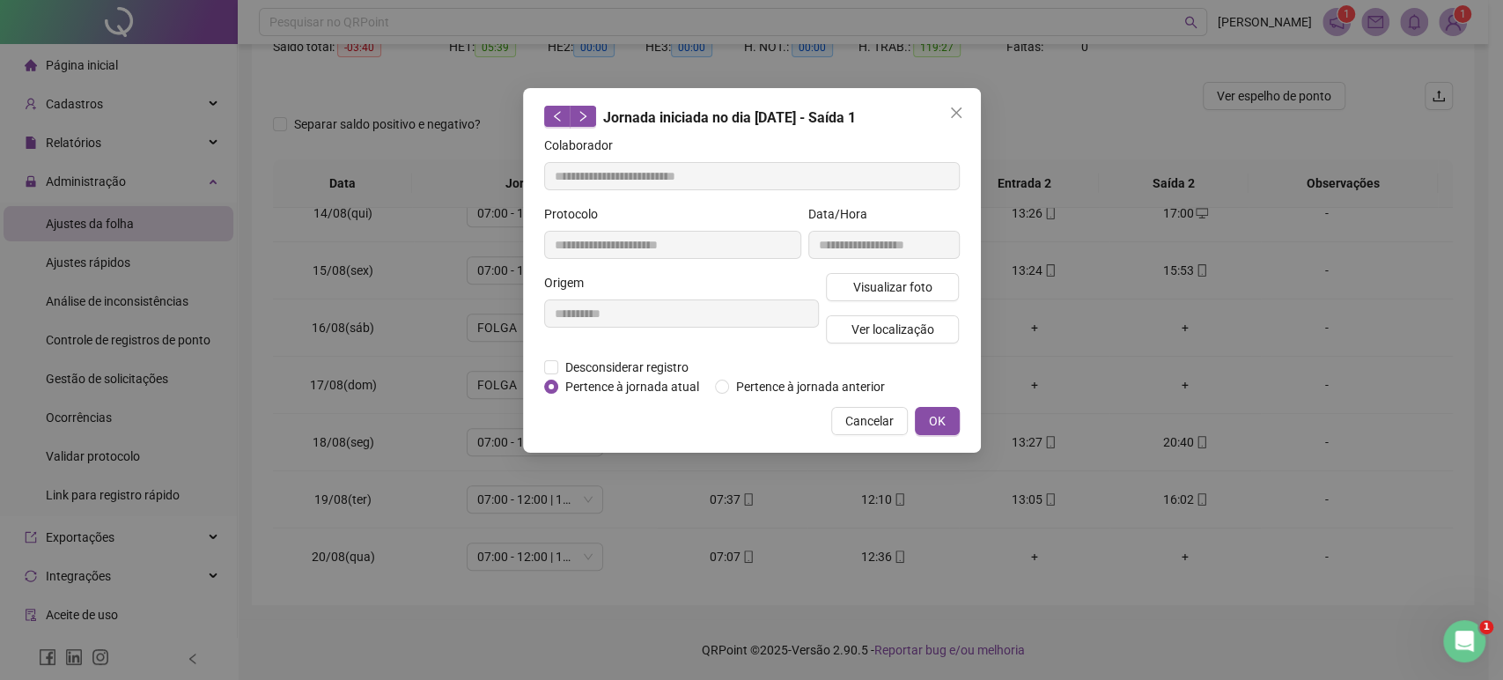
click at [947, 109] on span "Close" at bounding box center [956, 113] width 28 height 14
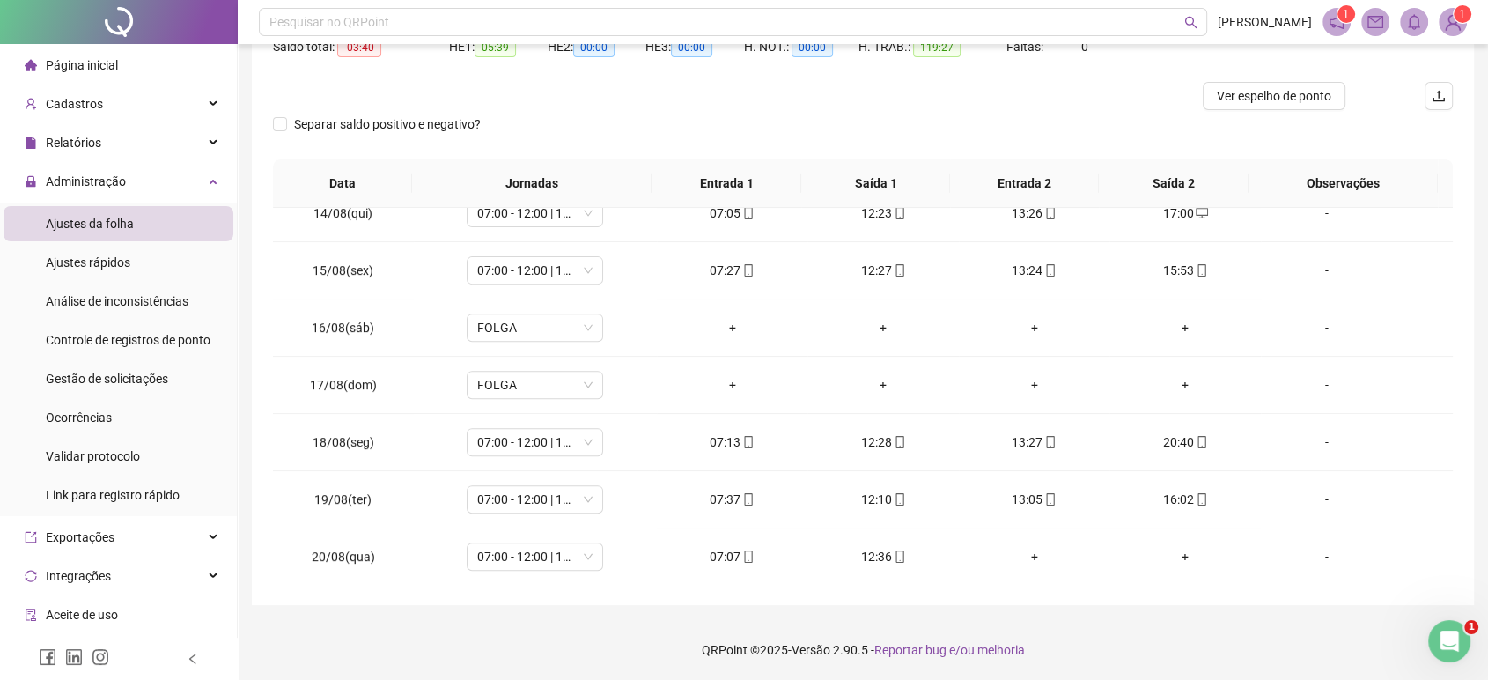
click at [707, 142] on div "Separar saldo positivo e negativo?" at bounding box center [863, 134] width 1180 height 49
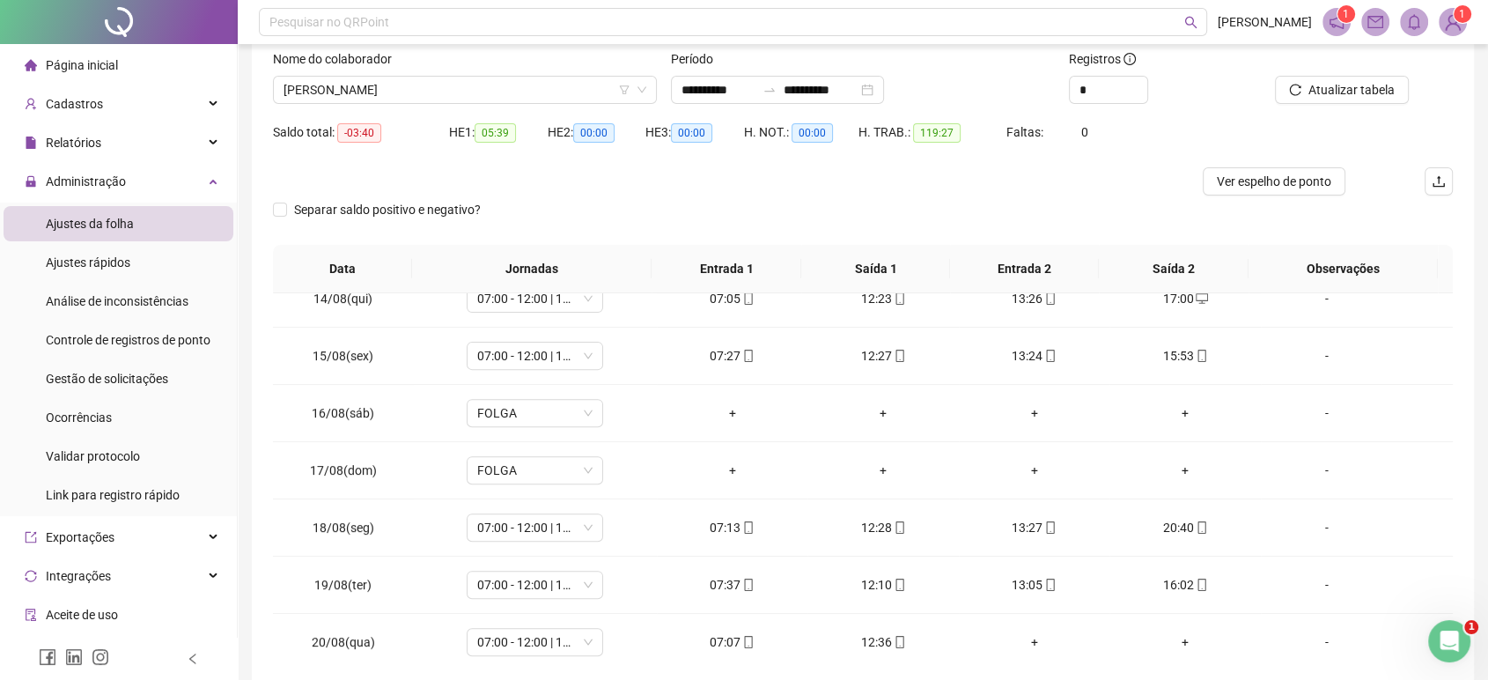
scroll to position [81, 0]
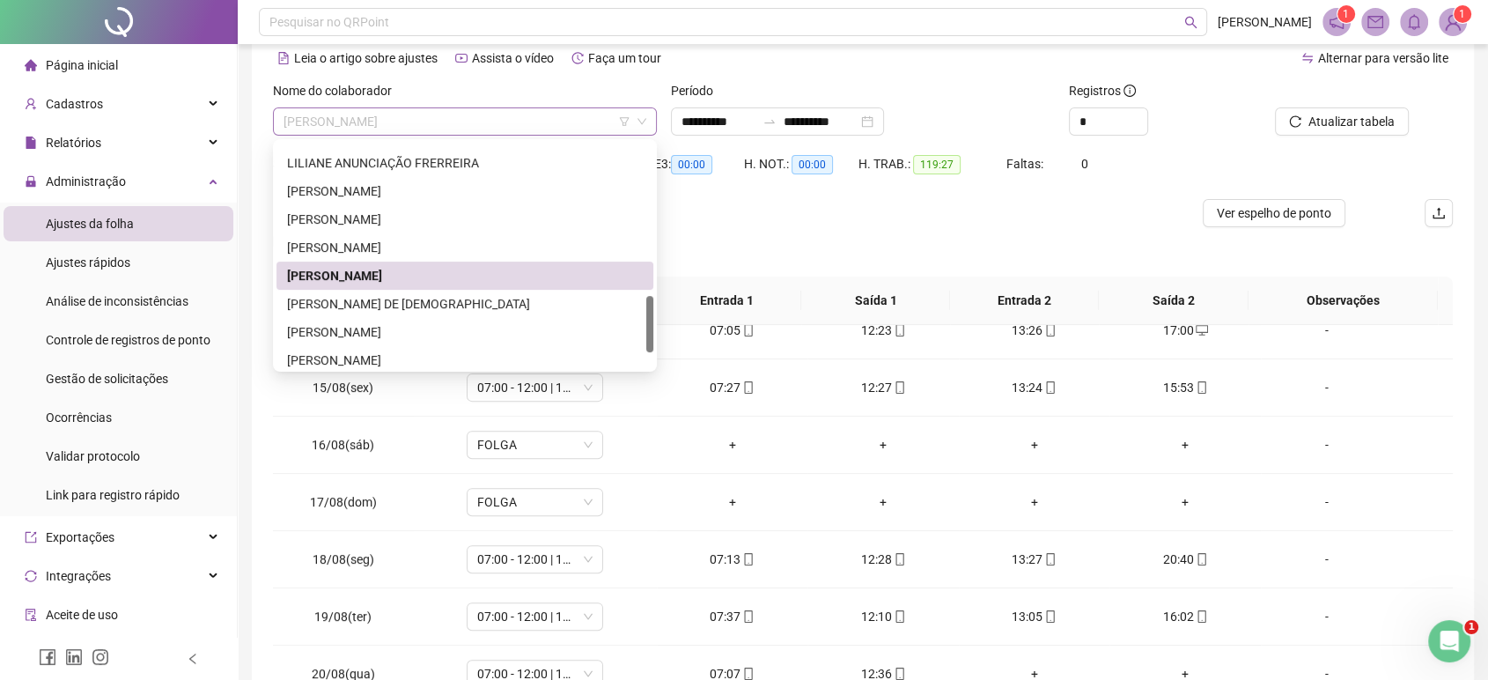
click at [546, 121] on span "[PERSON_NAME]" at bounding box center [465, 121] width 363 height 26
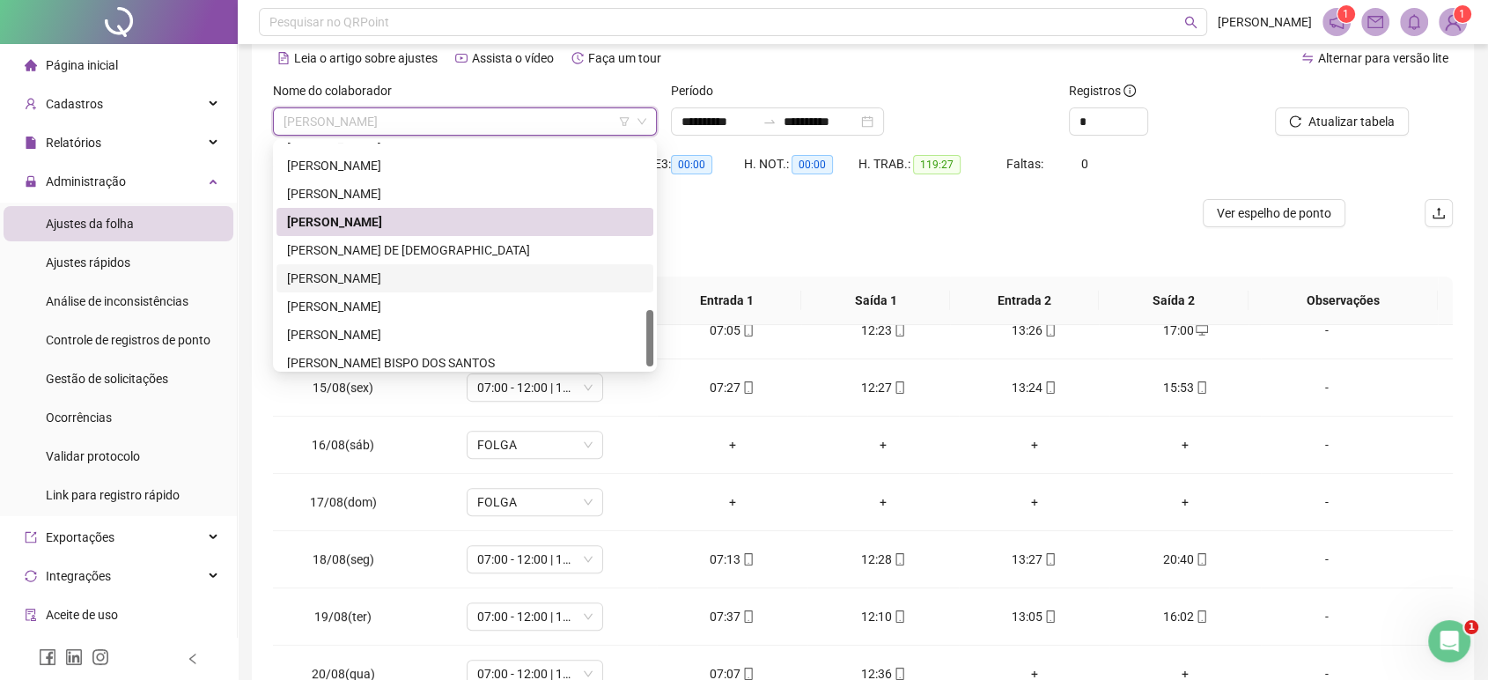
scroll to position [676, 0]
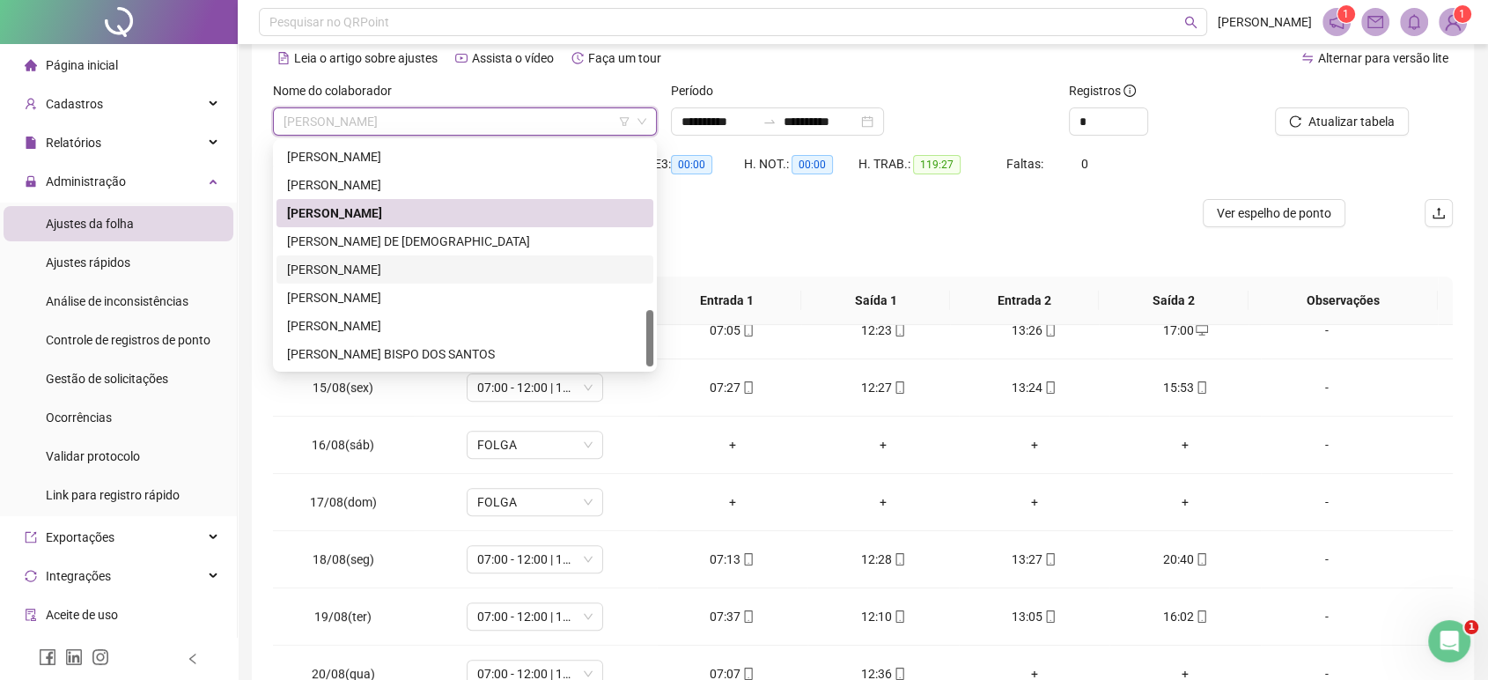
drag, startPoint x: 650, startPoint y: 320, endPoint x: 646, endPoint y: 344, distance: 24.9
click at [646, 344] on div at bounding box center [649, 338] width 7 height 56
click at [543, 321] on div "[PERSON_NAME]" at bounding box center [465, 325] width 356 height 19
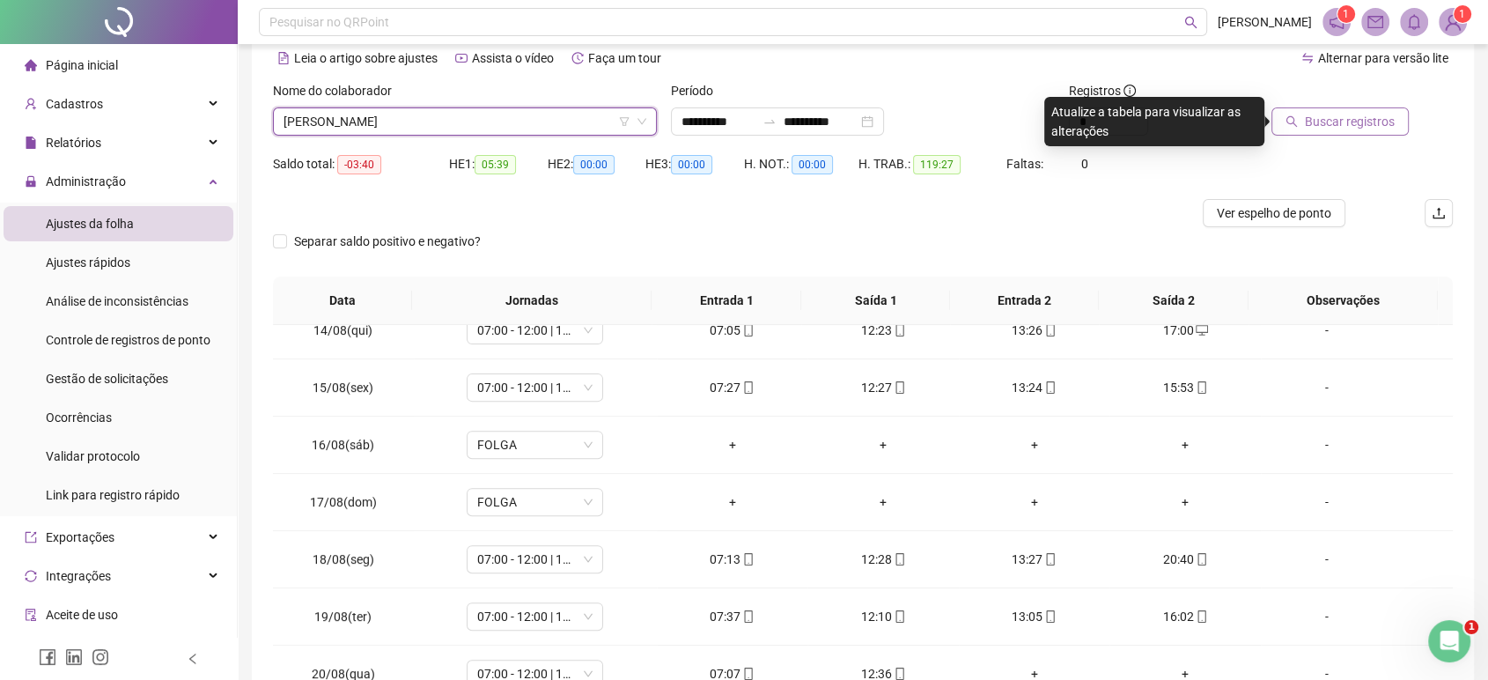
click at [1321, 124] on span "Buscar registros" at bounding box center [1350, 121] width 90 height 19
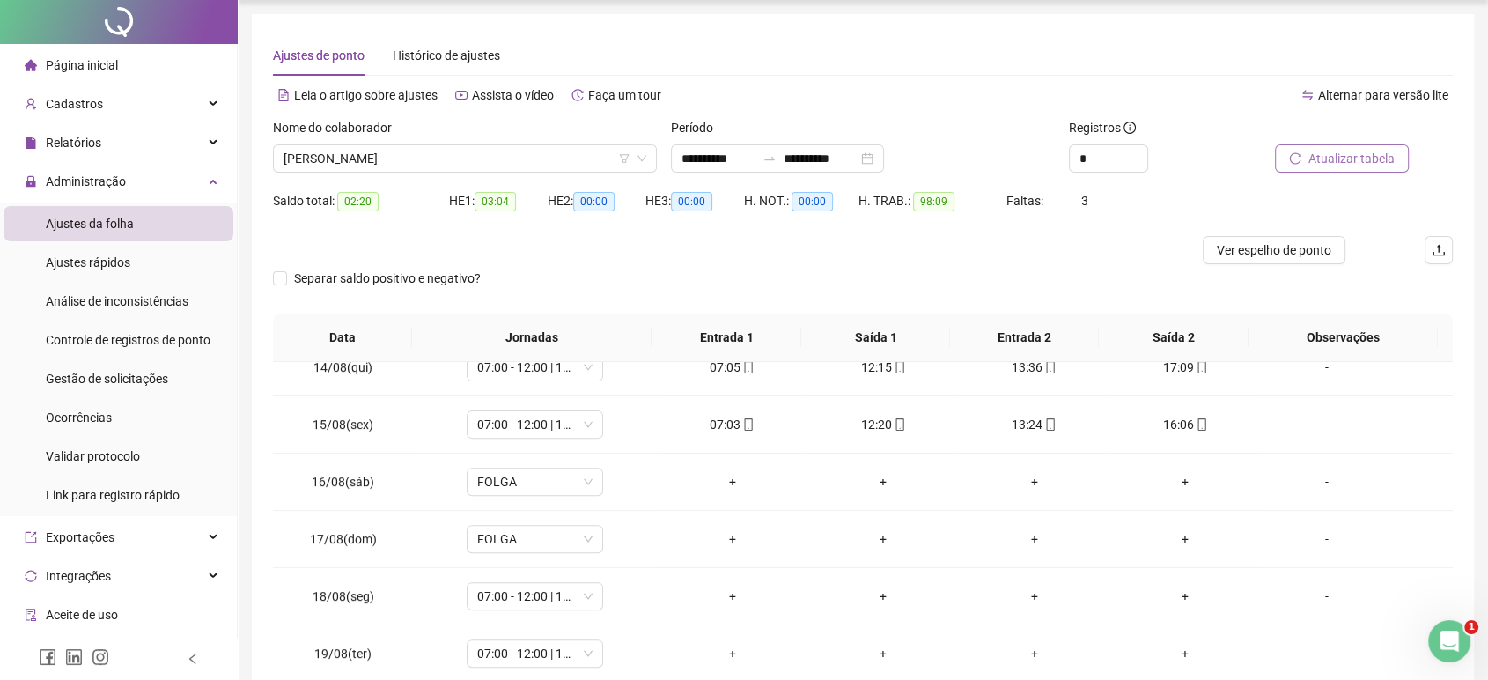
scroll to position [0, 0]
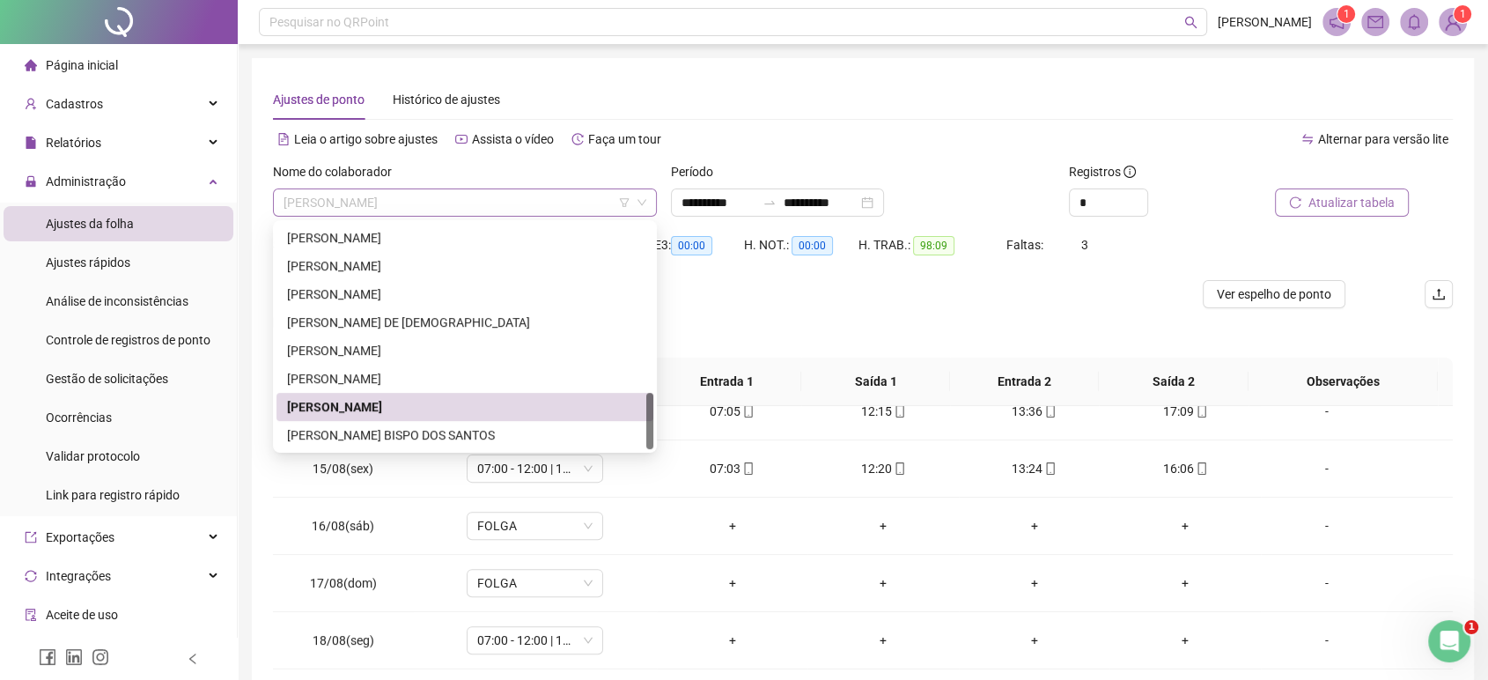
click at [553, 210] on span "[PERSON_NAME]" at bounding box center [465, 202] width 363 height 26
click at [440, 435] on div "[PERSON_NAME] BISPO DOS SANTOS" at bounding box center [465, 434] width 356 height 19
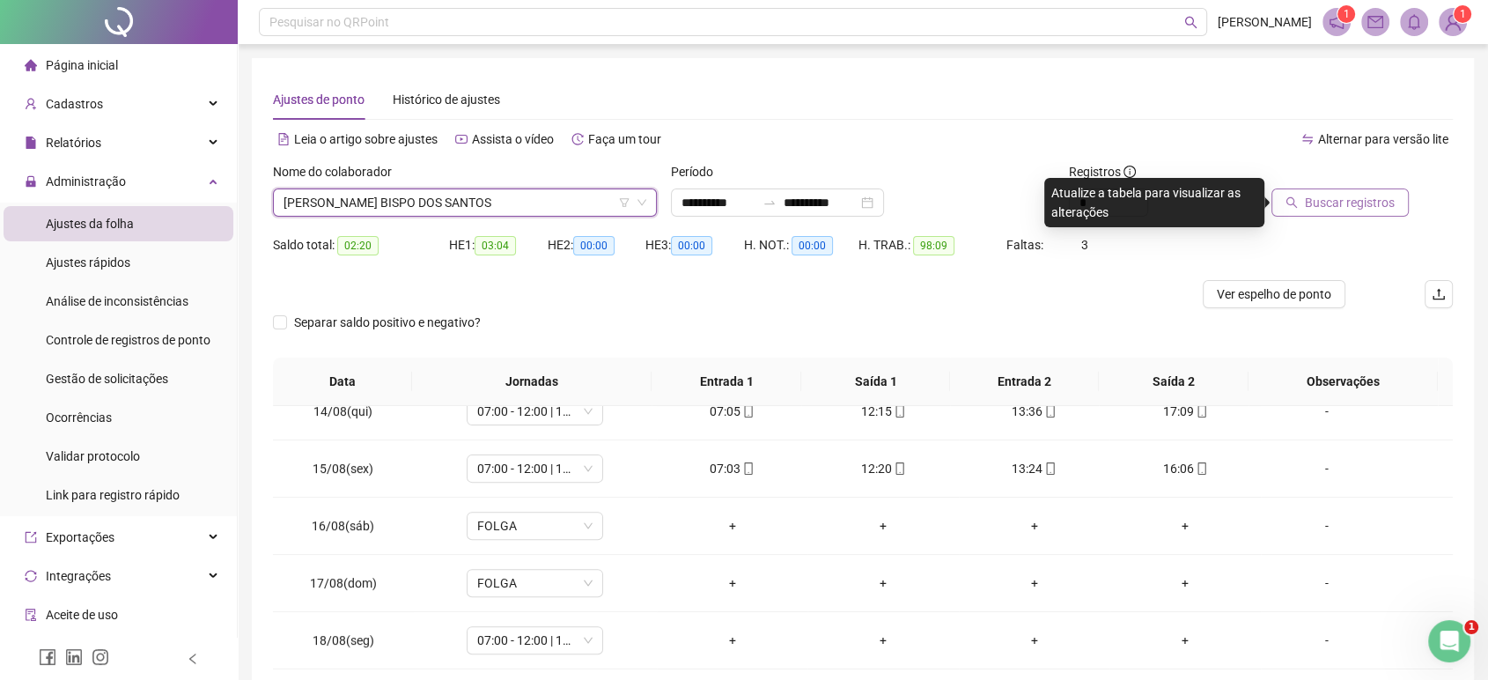
click at [1389, 199] on span "Buscar registros" at bounding box center [1350, 202] width 90 height 19
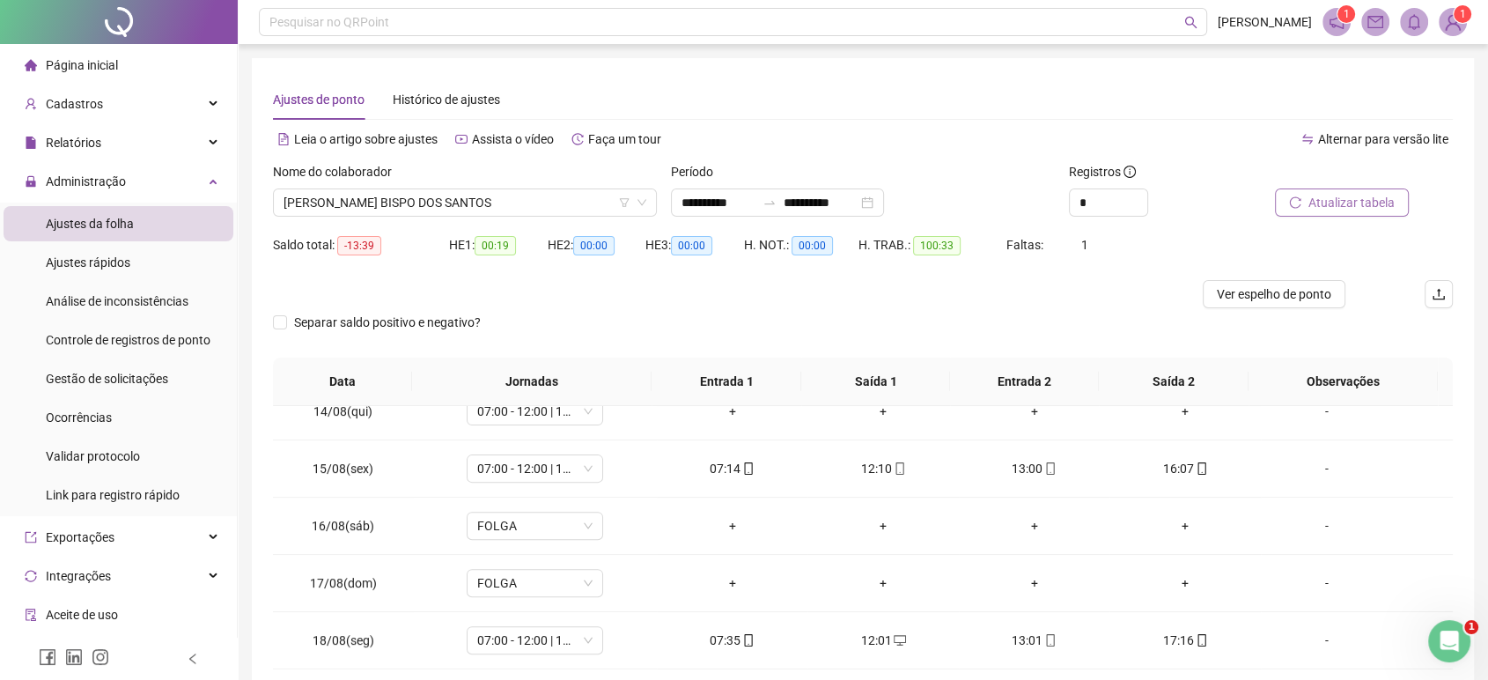
click at [797, 155] on div "Leia o artigo sobre ajustes Assista o vídeo Faça um tour" at bounding box center [568, 148] width 590 height 28
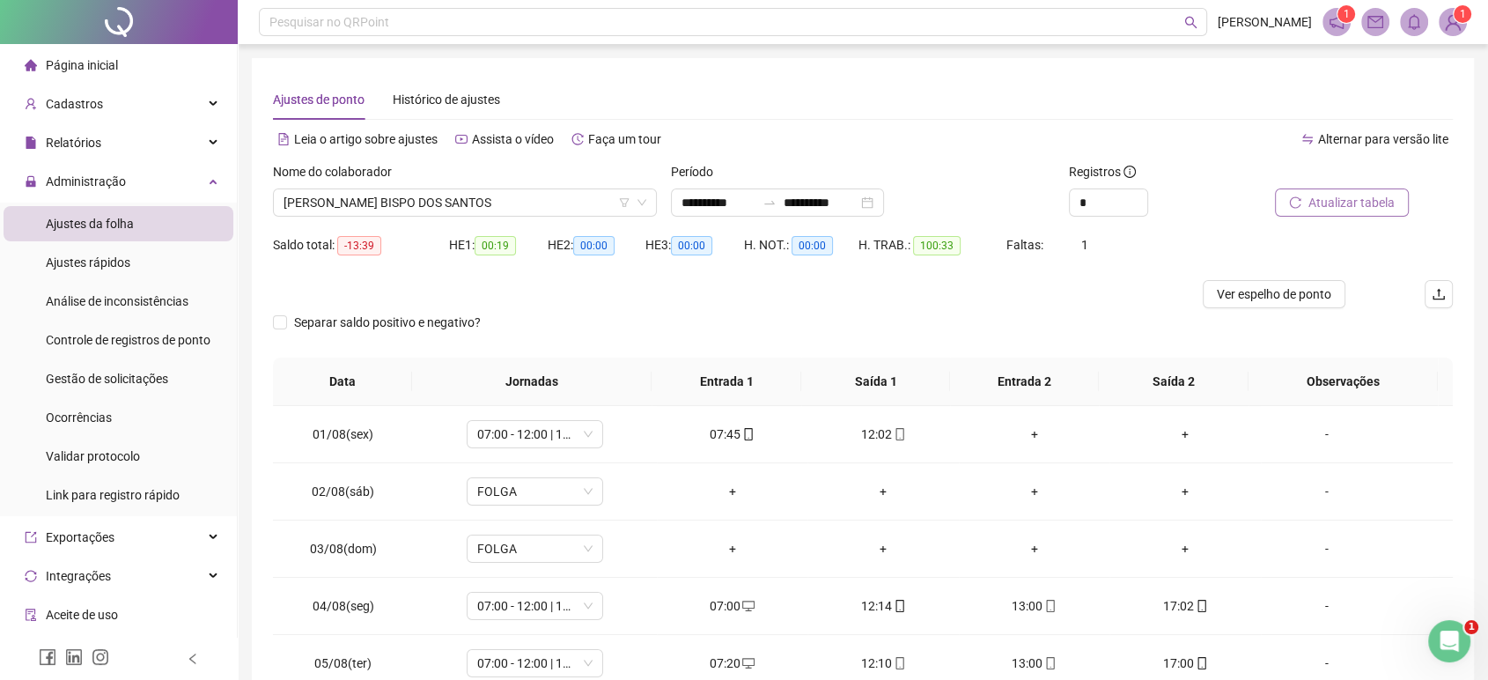
click at [634, 271] on div "HE 2: 00:00" at bounding box center [597, 255] width 99 height 49
